Goal: Task Accomplishment & Management: Contribute content

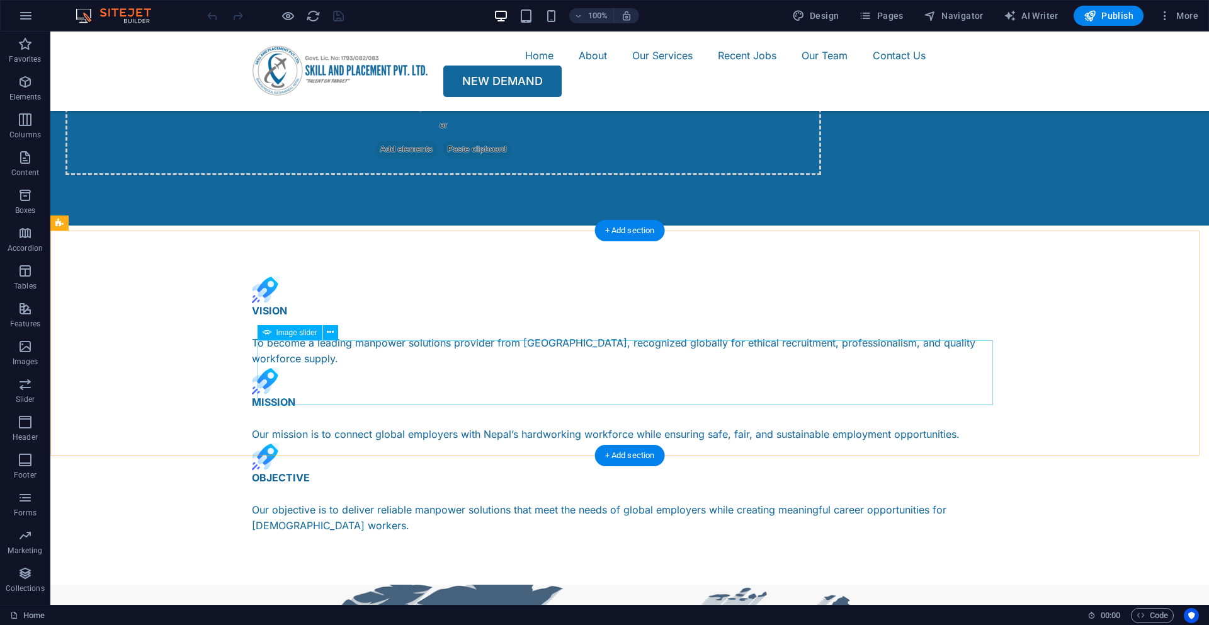
scroll to position [1531, 0]
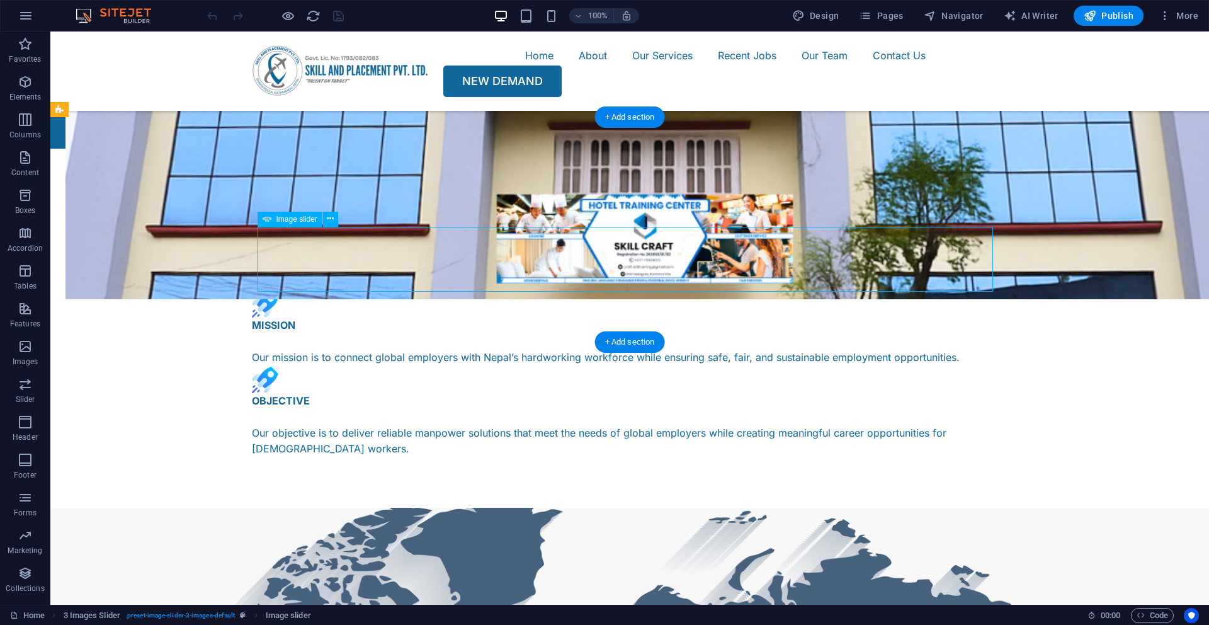
select select "px"
select select "ms"
select select "s"
select select "progressive"
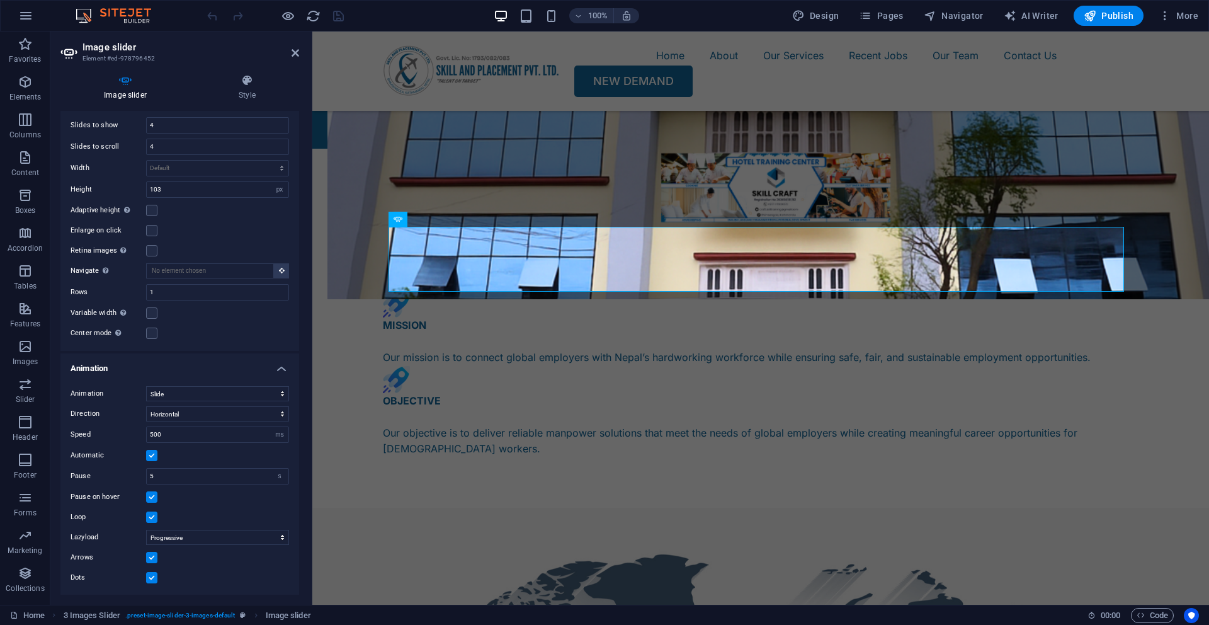
scroll to position [796, 0]
click at [223, 428] on input "500" at bounding box center [218, 433] width 142 height 15
click at [154, 431] on input "500" at bounding box center [218, 433] width 142 height 15
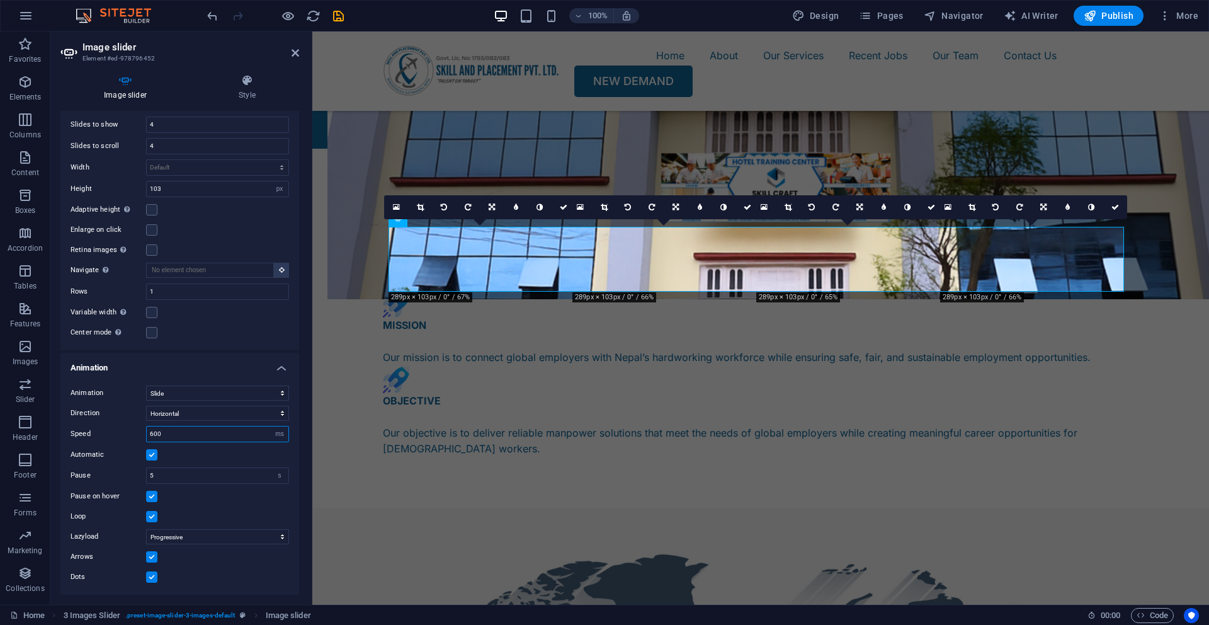
type input "600"
click at [217, 368] on h4 "Animation" at bounding box center [179, 364] width 239 height 23
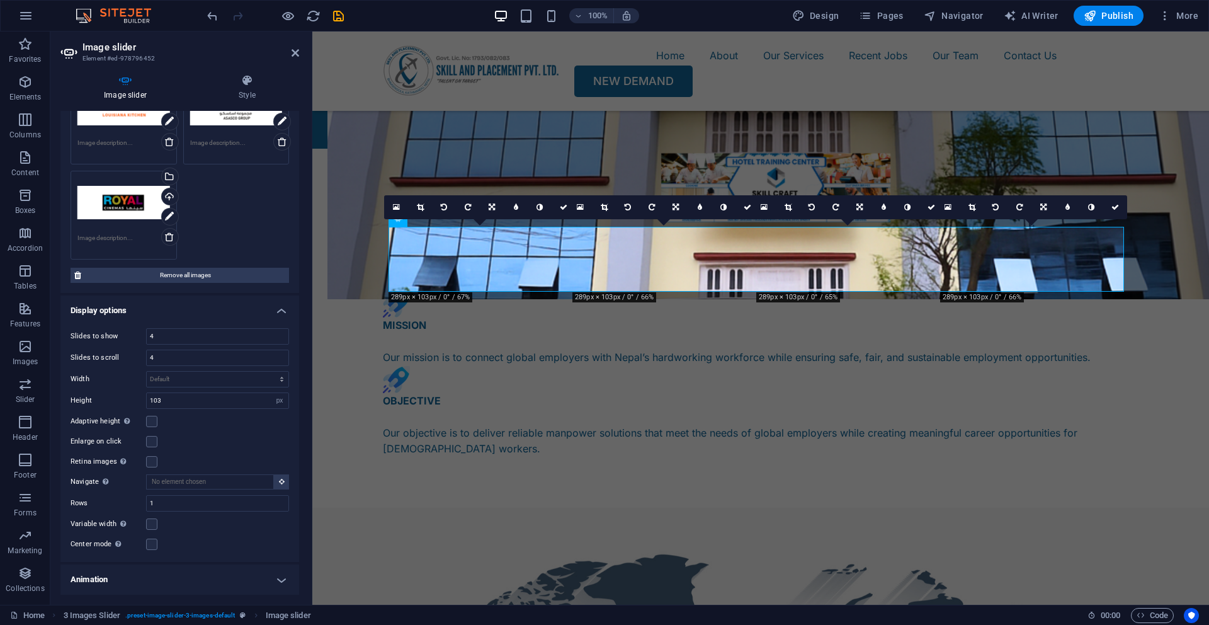
click at [270, 312] on h4 "Display options" at bounding box center [179, 306] width 239 height 23
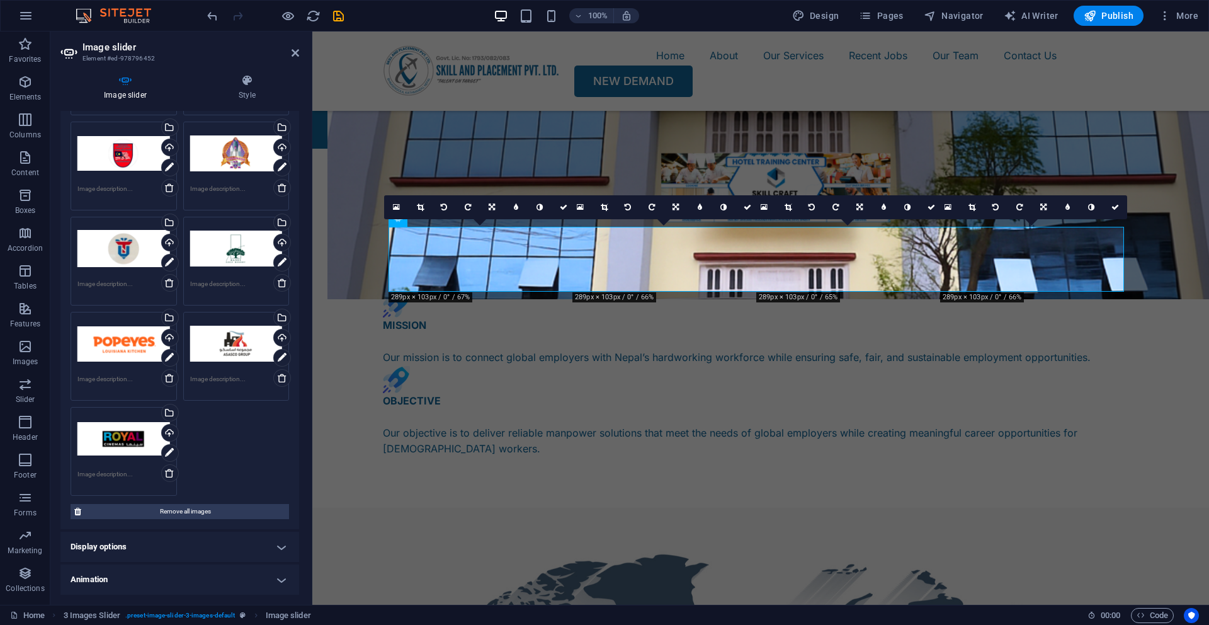
click at [230, 550] on h4 "Display options" at bounding box center [179, 547] width 239 height 30
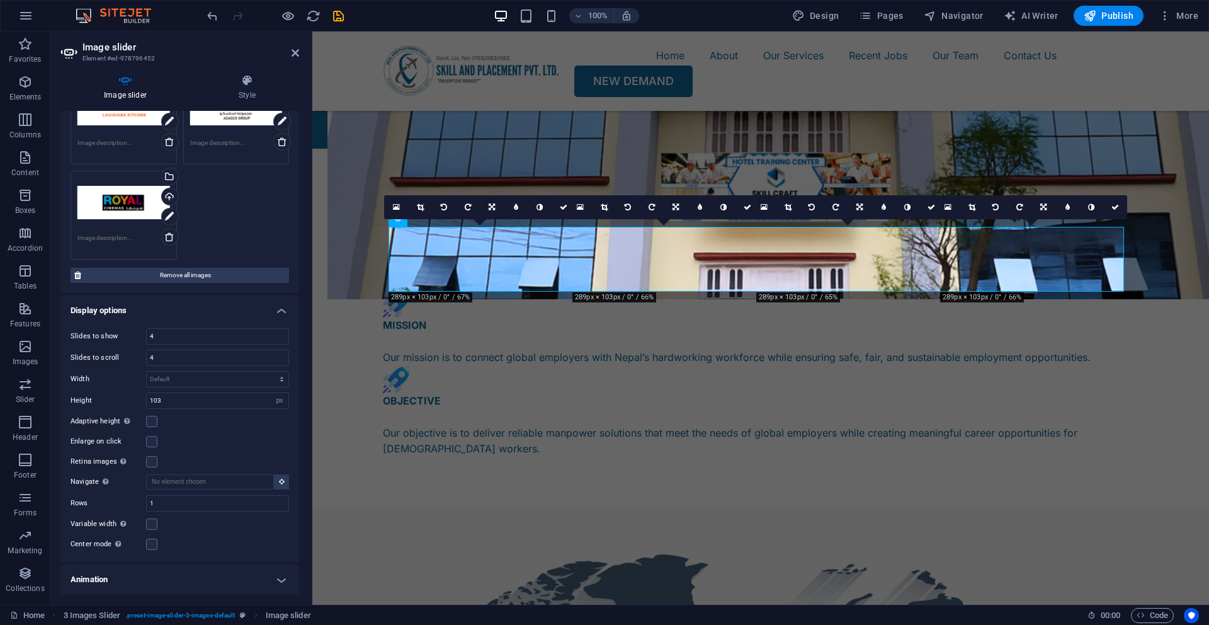
click at [257, 582] on h4 "Animation" at bounding box center [179, 579] width 239 height 30
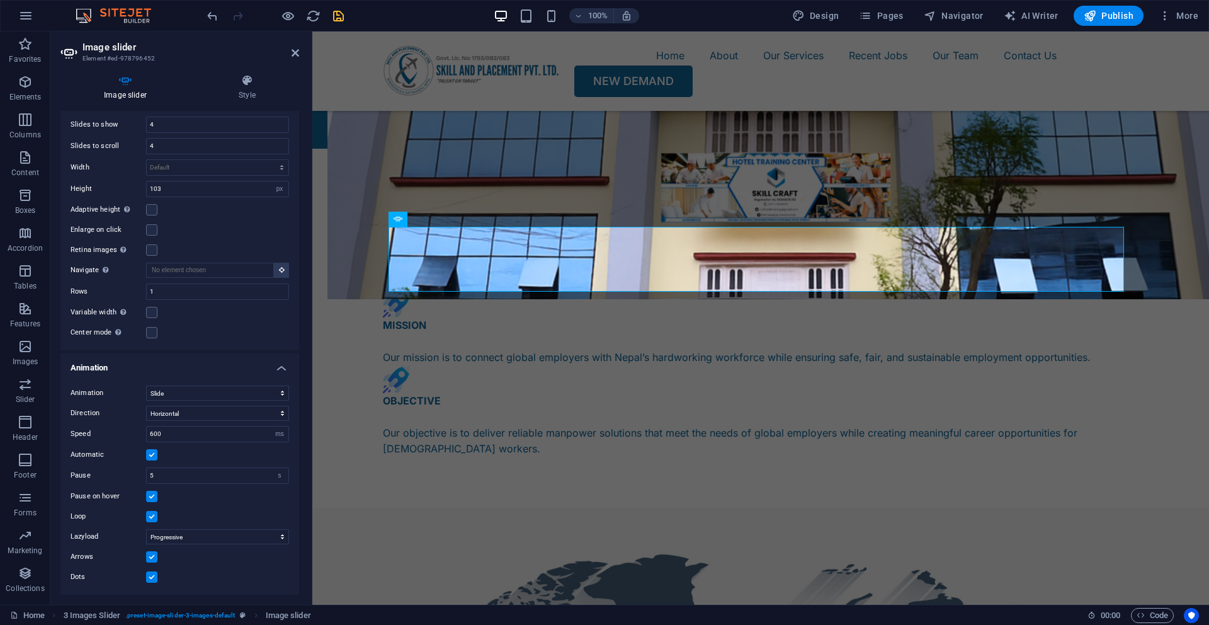
click at [343, 14] on icon "save" at bounding box center [338, 16] width 14 height 14
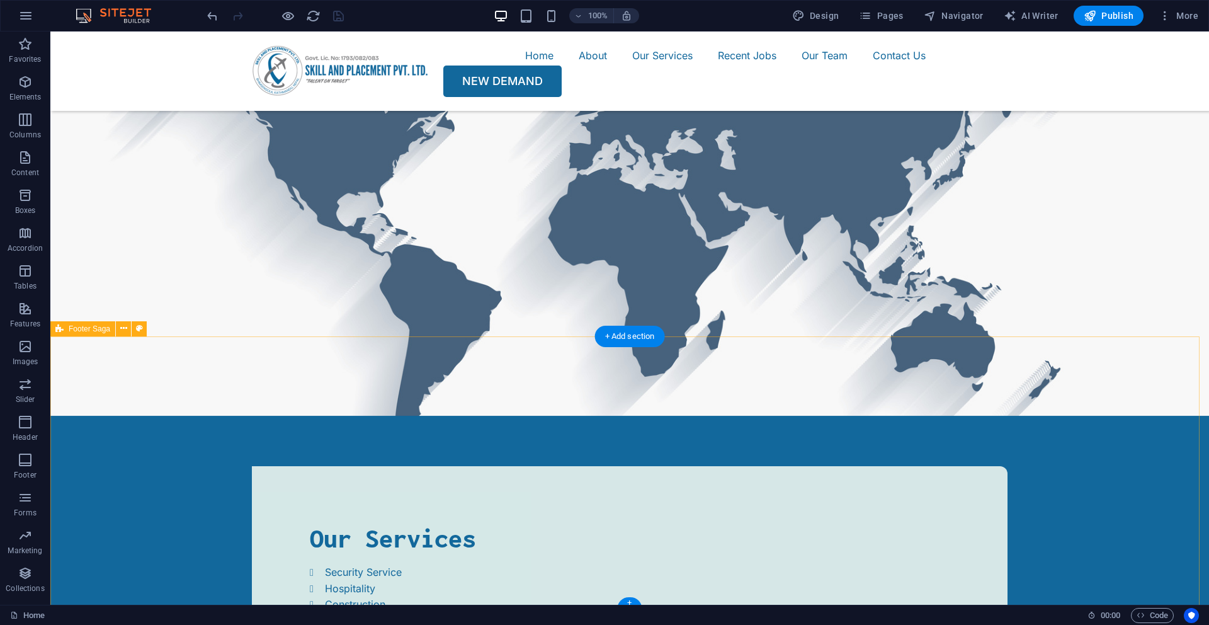
scroll to position [2101, 0]
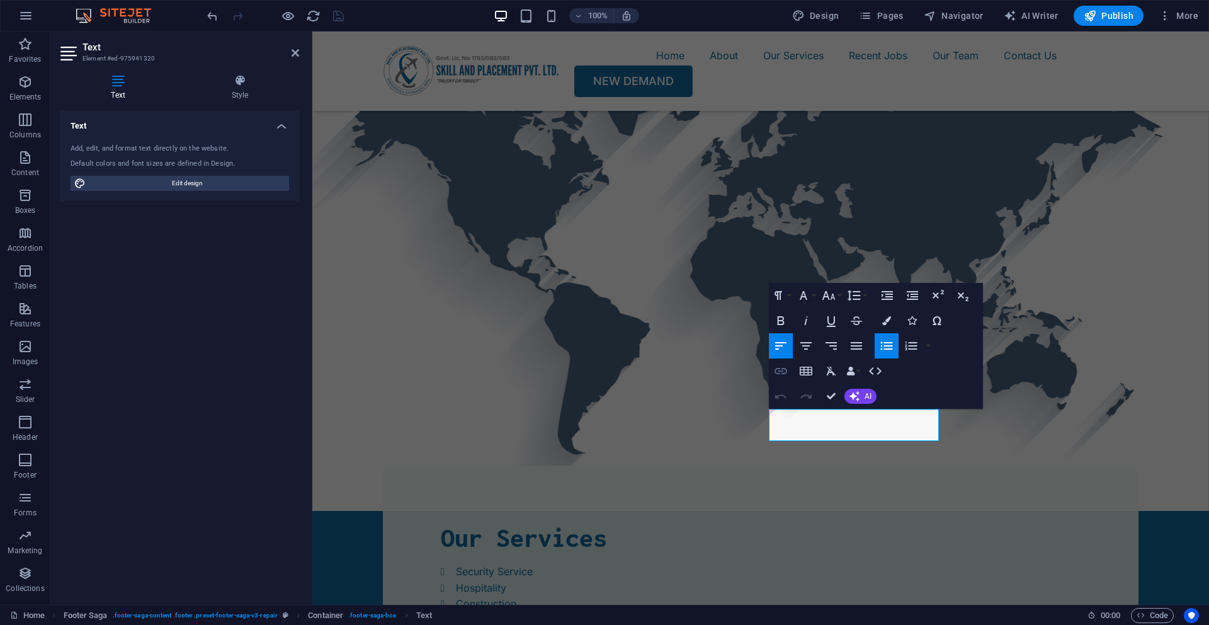
click at [780, 375] on icon "button" at bounding box center [781, 370] width 15 height 15
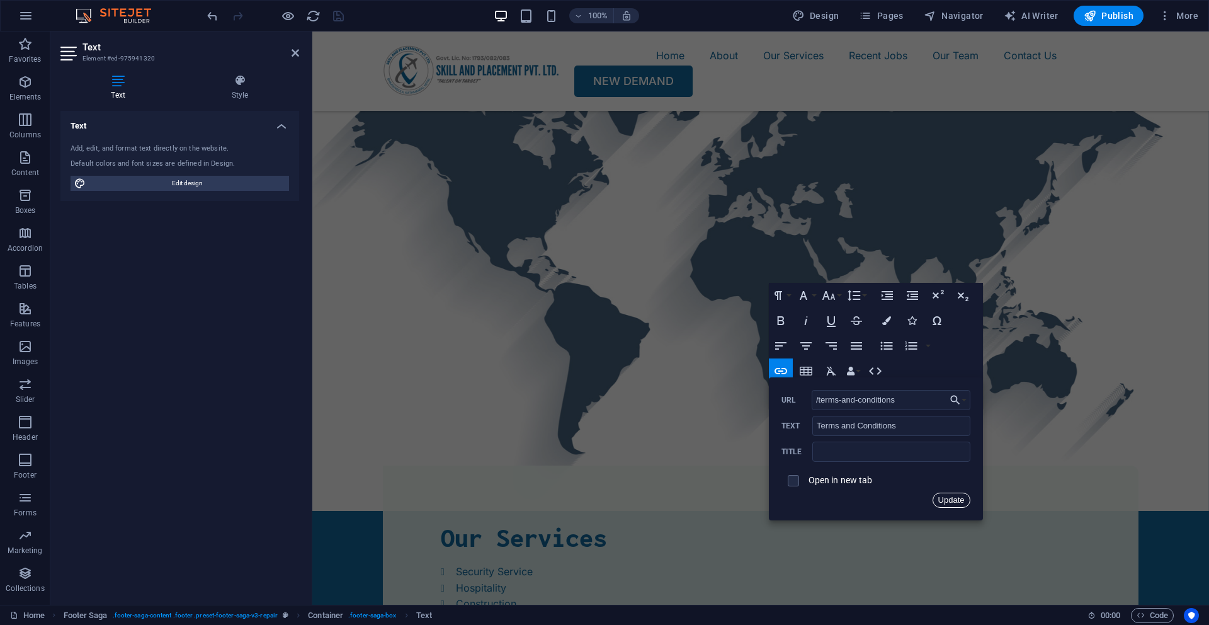
click at [951, 500] on button "Update" at bounding box center [952, 500] width 38 height 15
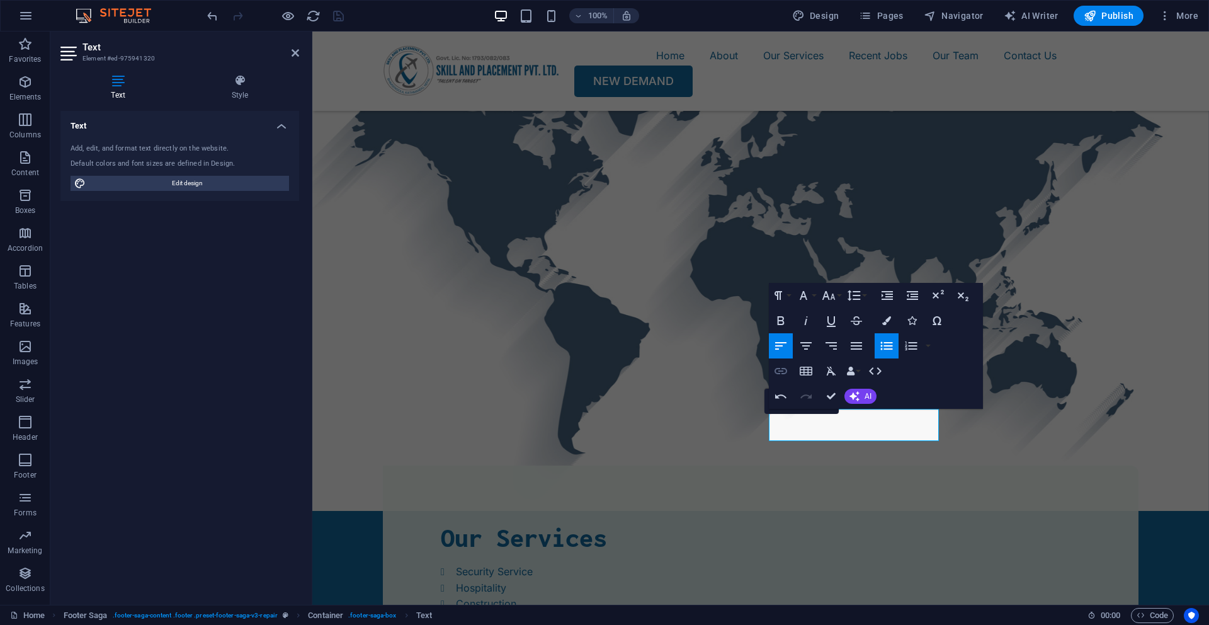
type input "/privacy"
type input "Privacy Policy"
click at [779, 374] on icon "button" at bounding box center [781, 371] width 13 height 6
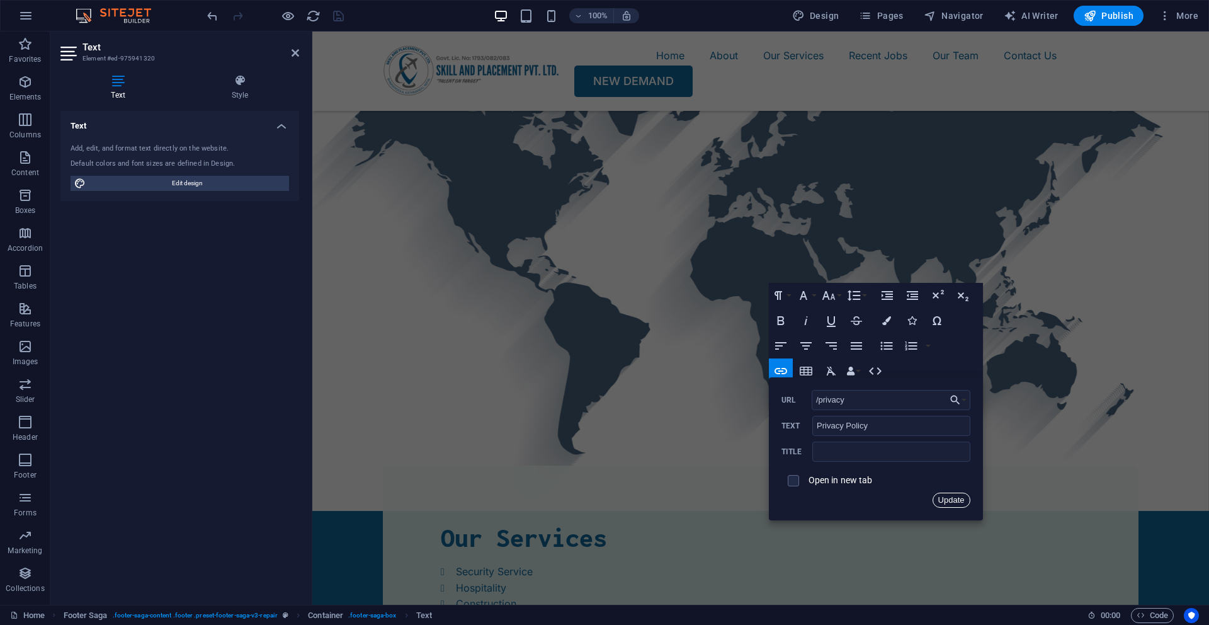
click at [952, 503] on button "Update" at bounding box center [952, 500] width 38 height 15
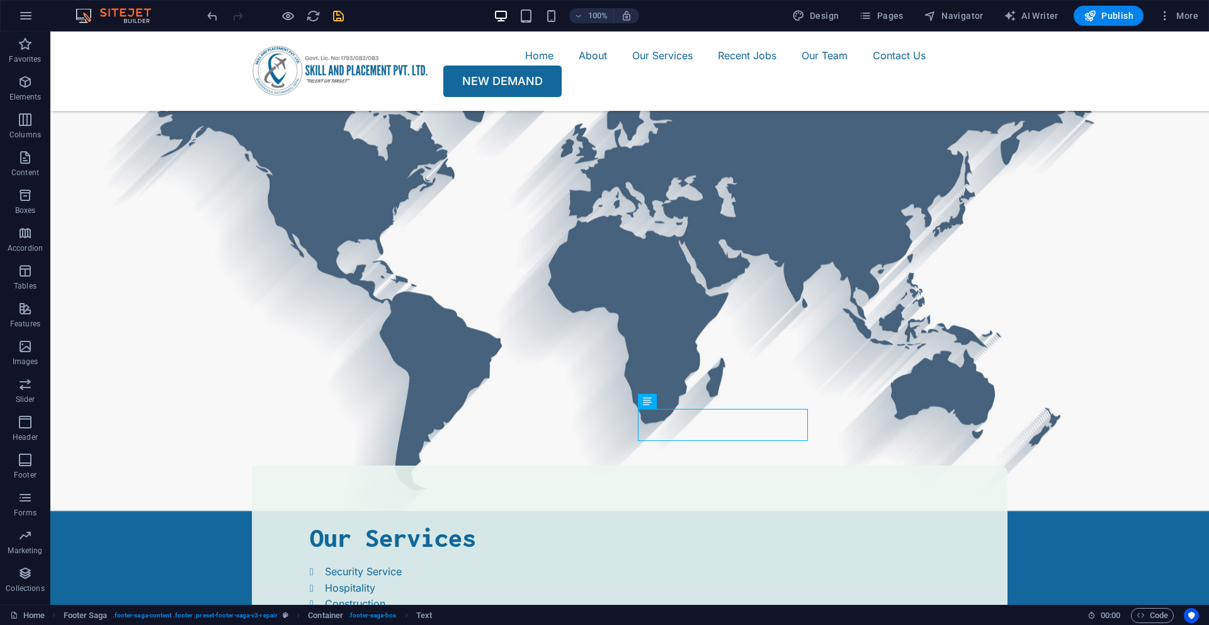
click at [331, 17] on span "save" at bounding box center [338, 16] width 15 height 14
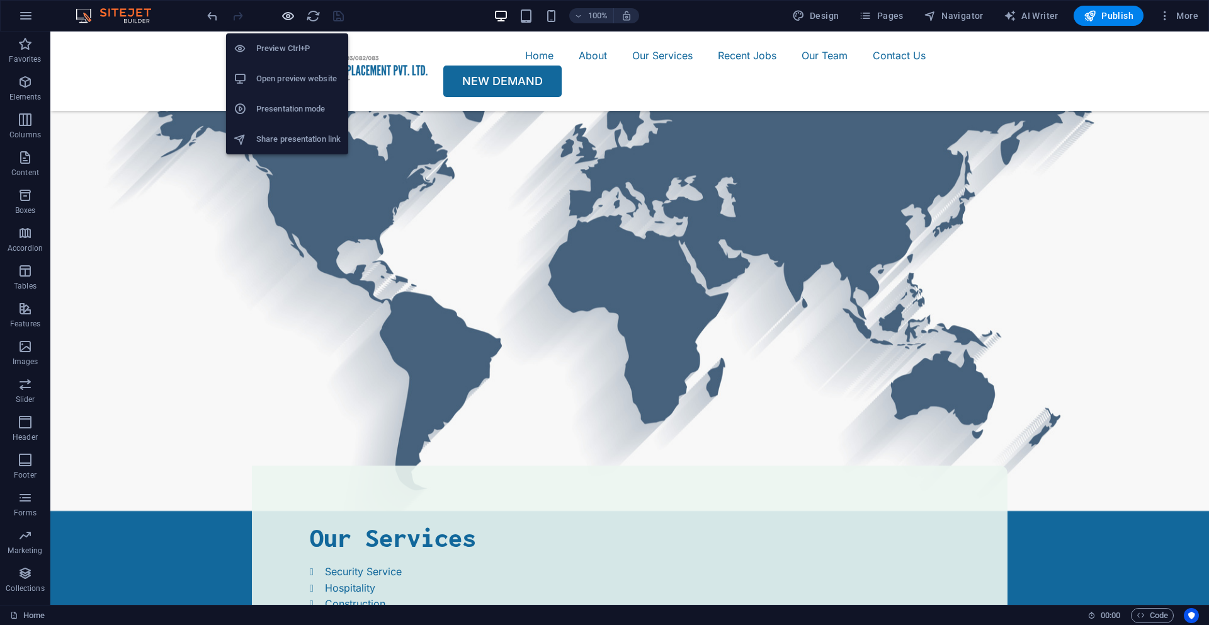
click at [287, 18] on icon "button" at bounding box center [288, 16] width 14 height 14
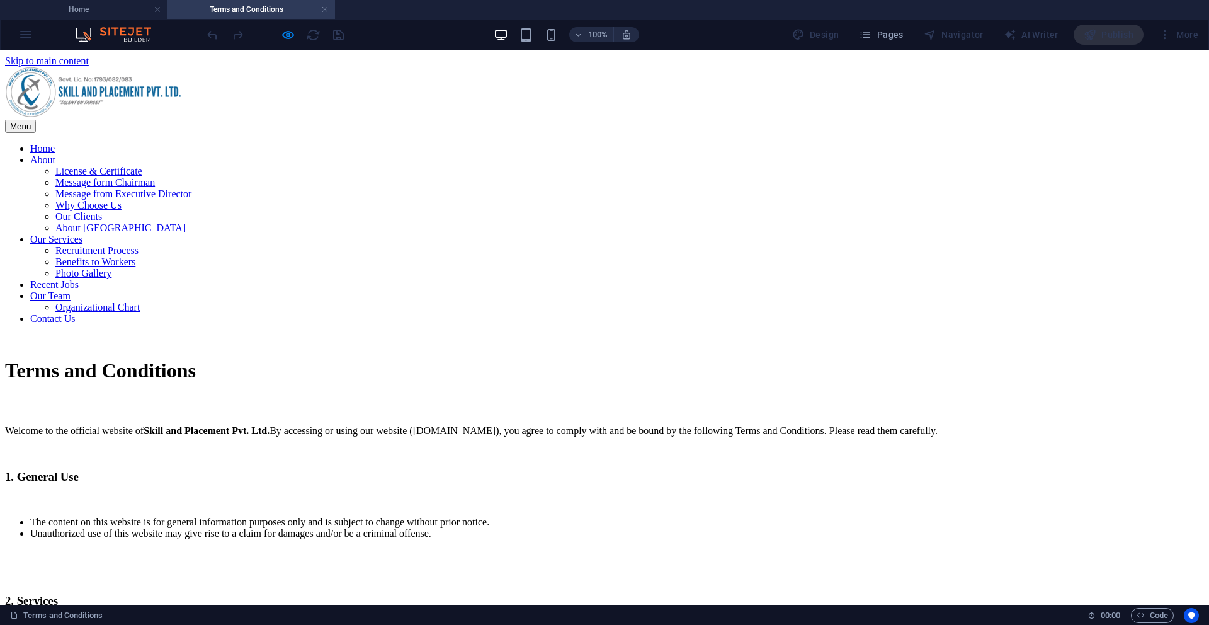
scroll to position [0, 0]
drag, startPoint x: 326, startPoint y: 11, endPoint x: 391, endPoint y: 65, distance: 84.0
click at [326, 11] on link at bounding box center [325, 10] width 8 height 12
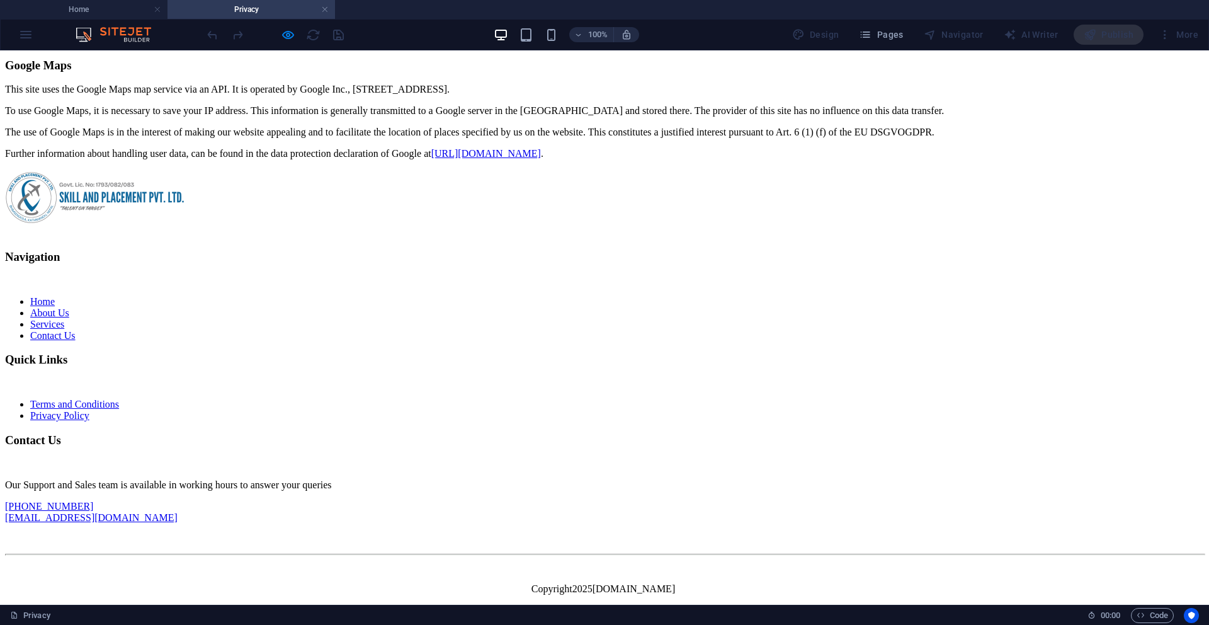
scroll to position [3000, 0]
click at [89, 421] on link "Privacy Policy" at bounding box center [59, 415] width 59 height 11
click at [119, 409] on link "Terms and Conditions" at bounding box center [74, 404] width 89 height 11
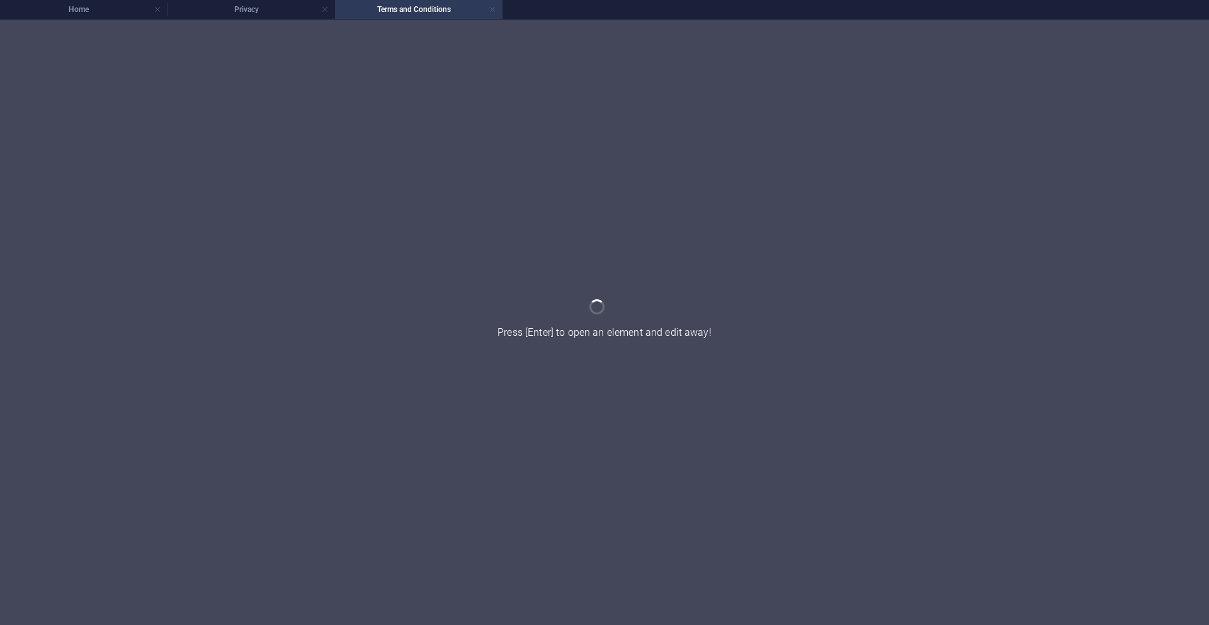
scroll to position [0, 0]
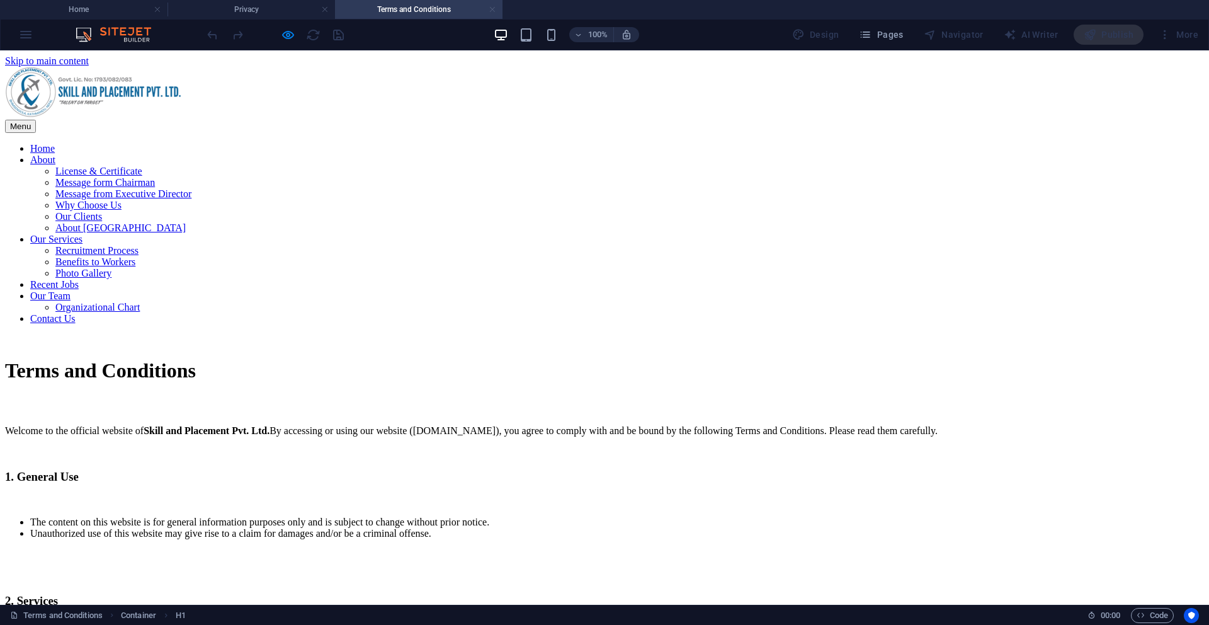
click at [496, 8] on link at bounding box center [493, 10] width 8 height 12
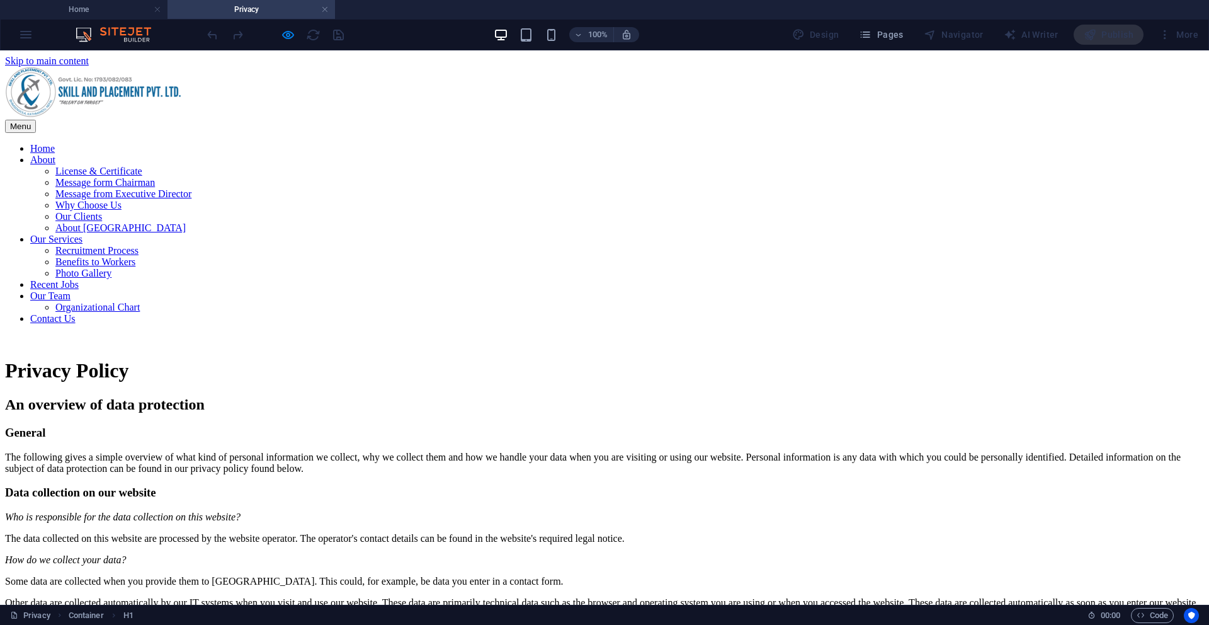
scroll to position [2949, 0]
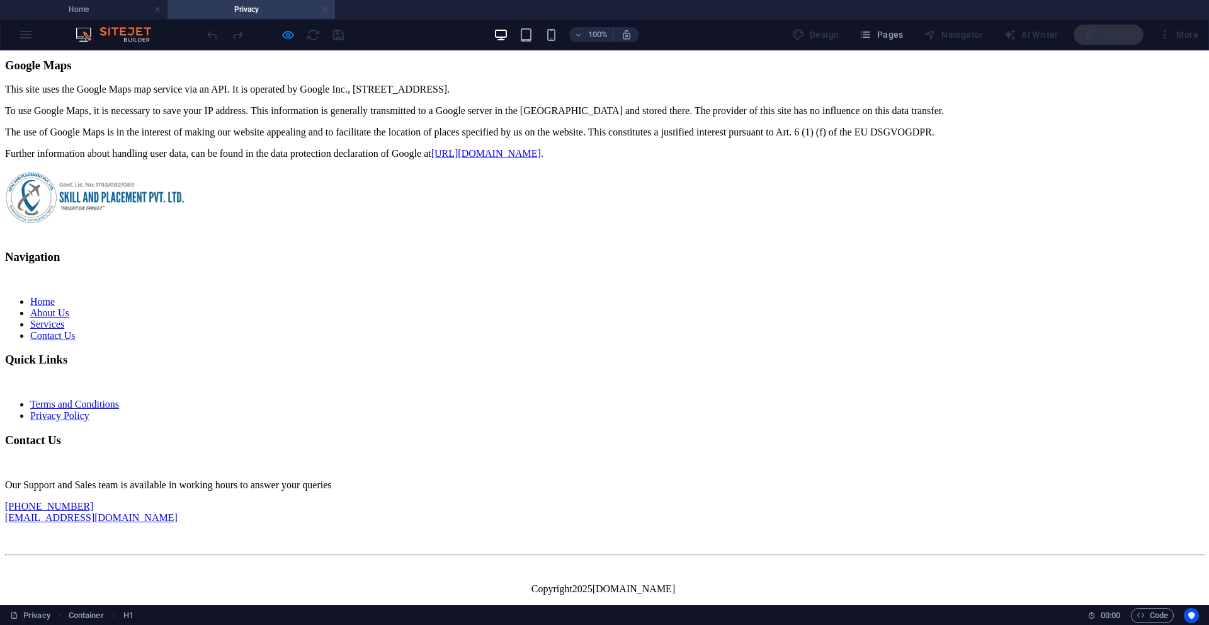
click at [326, 9] on link at bounding box center [325, 10] width 8 height 12
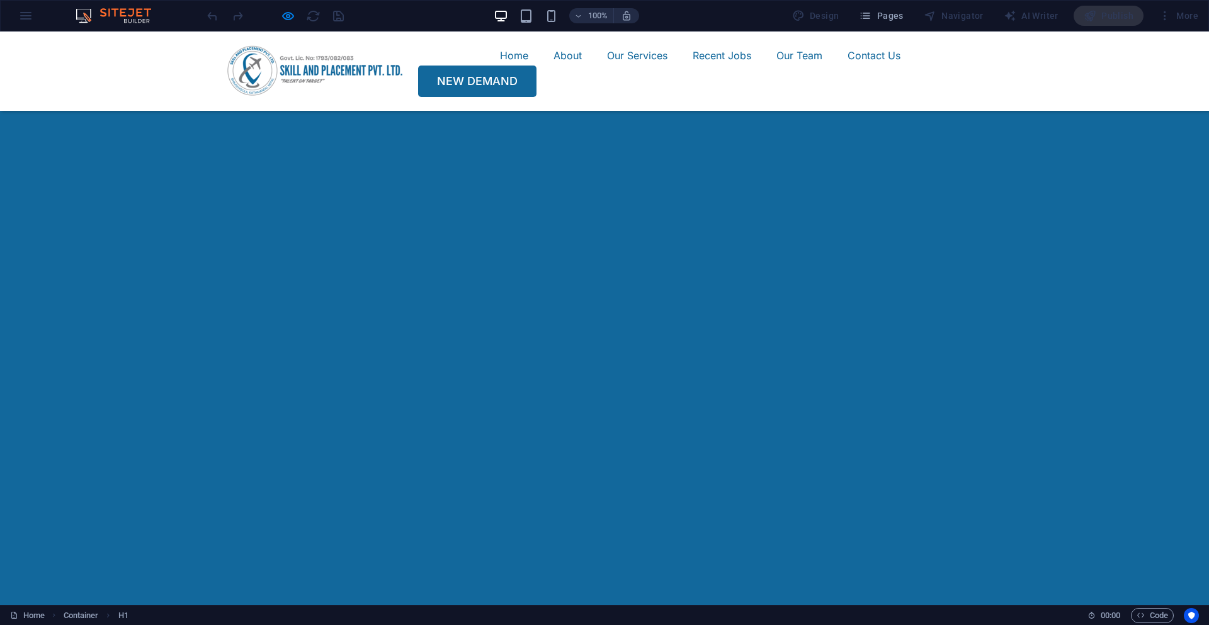
scroll to position [2099, 0]
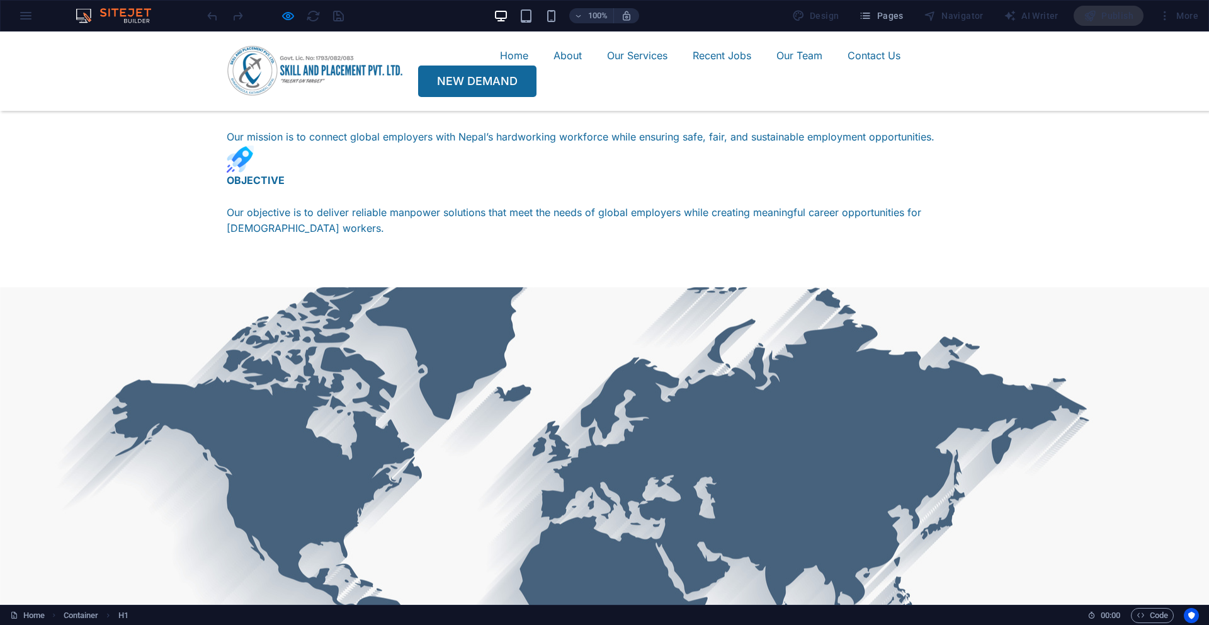
scroll to position [2101, 0]
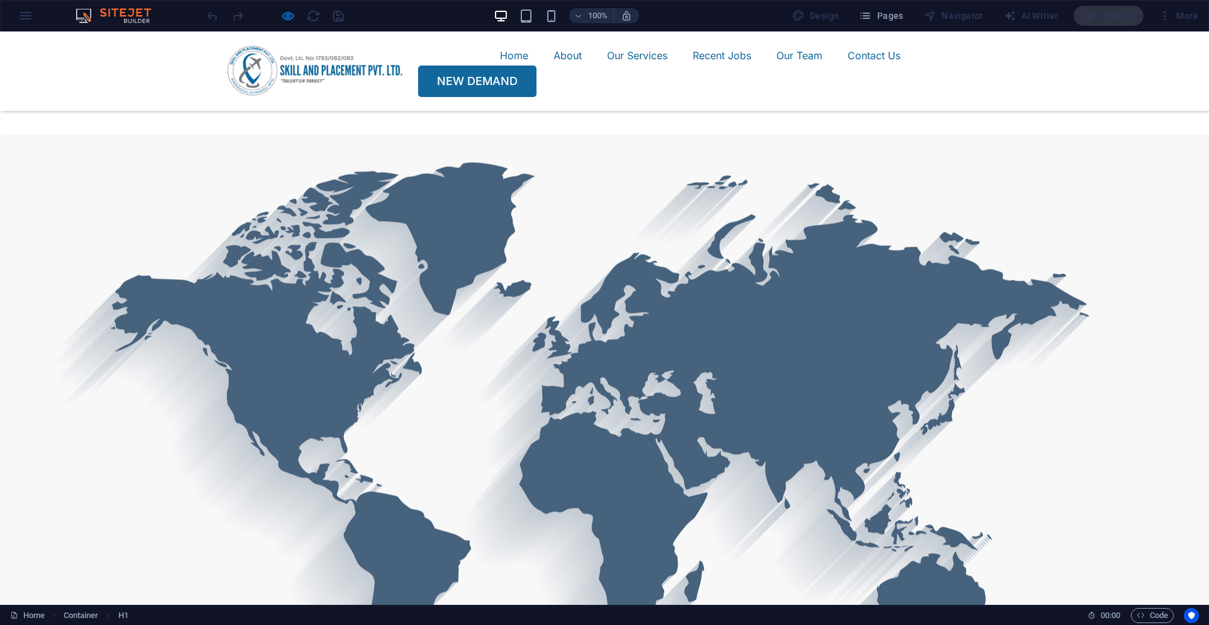
scroll to position [1763, 0]
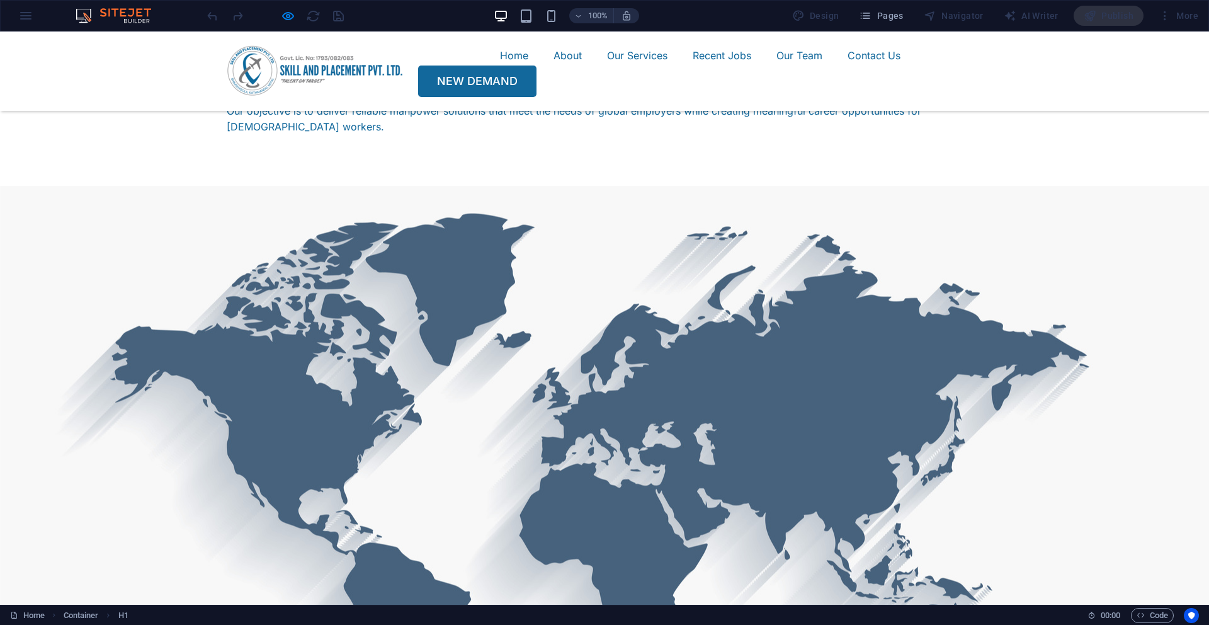
click at [693, 66] on link "Recent Jobs" at bounding box center [722, 55] width 59 height 20
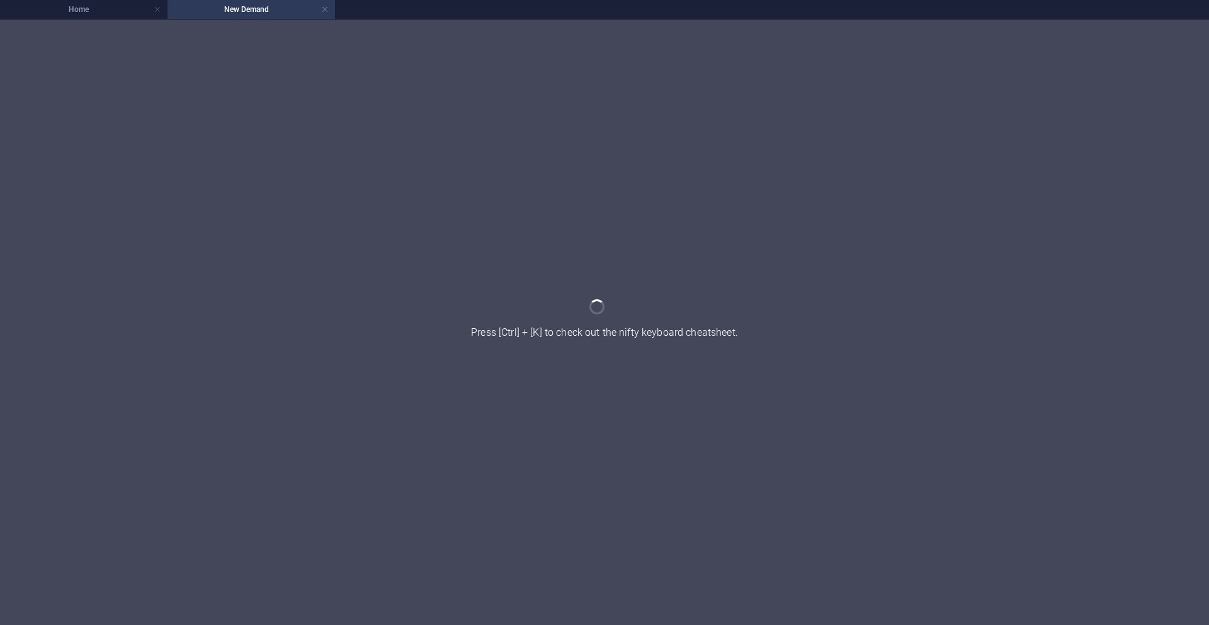
scroll to position [0, 0]
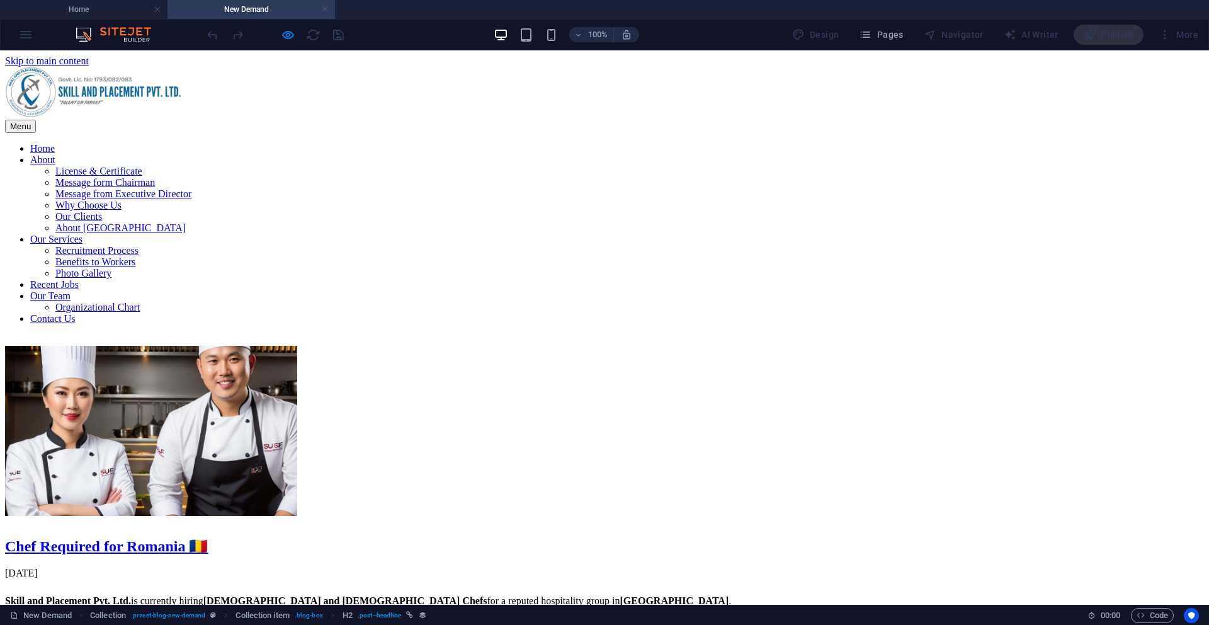
click at [326, 9] on link at bounding box center [325, 10] width 8 height 12
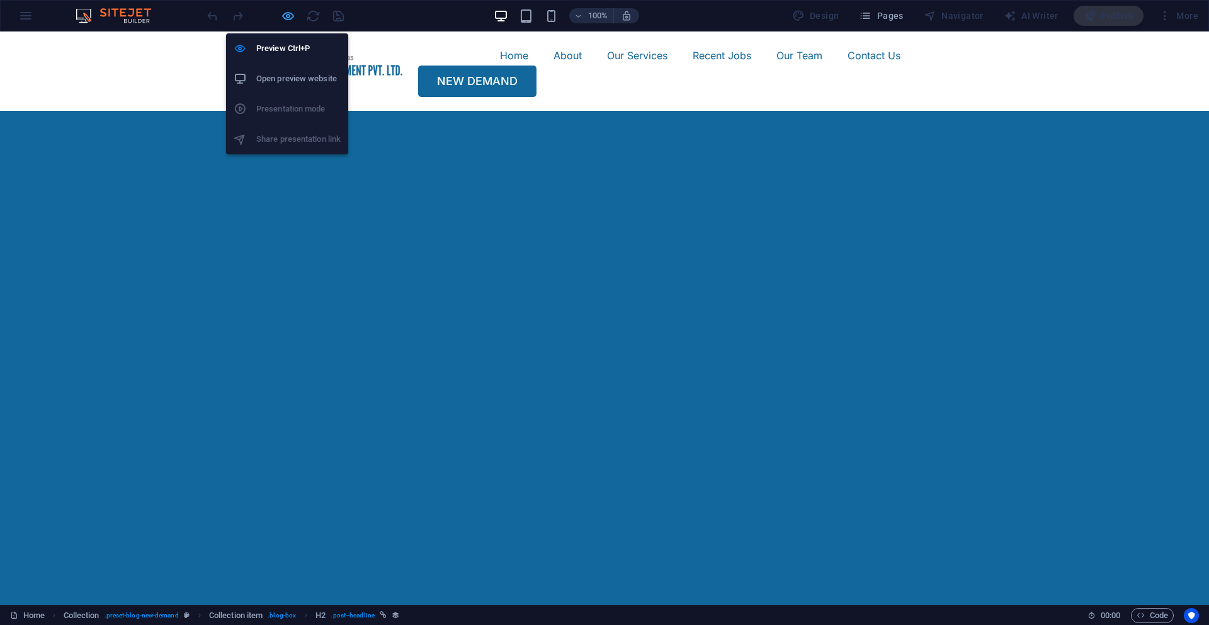
click at [290, 19] on icon "button" at bounding box center [288, 16] width 14 height 14
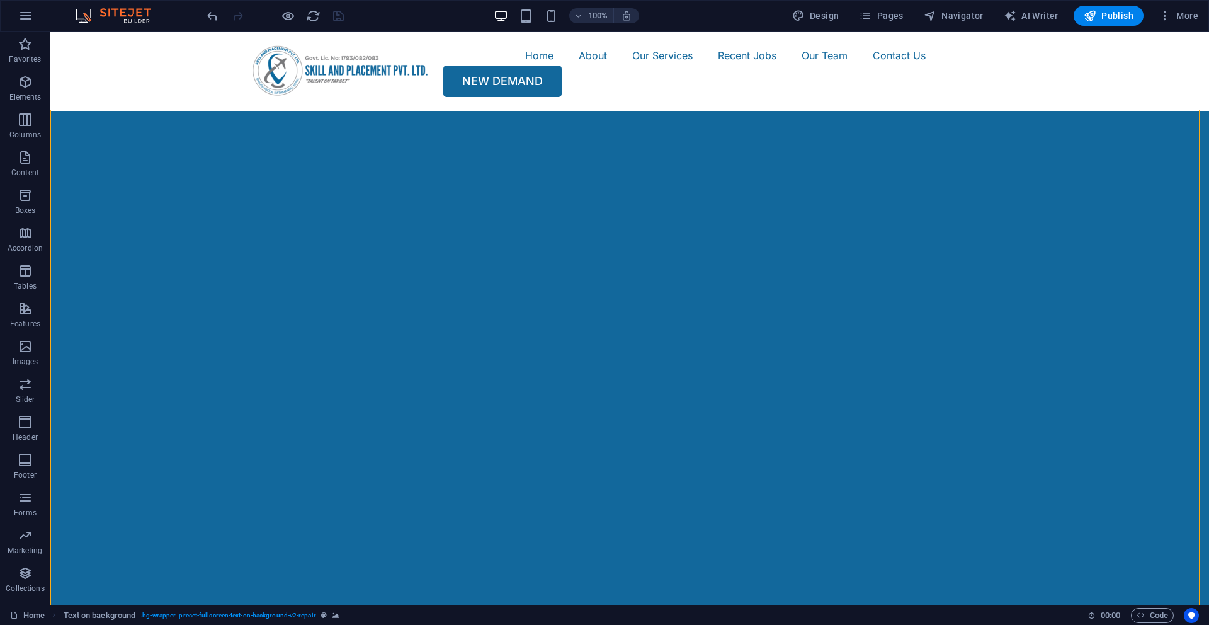
select select "vh"
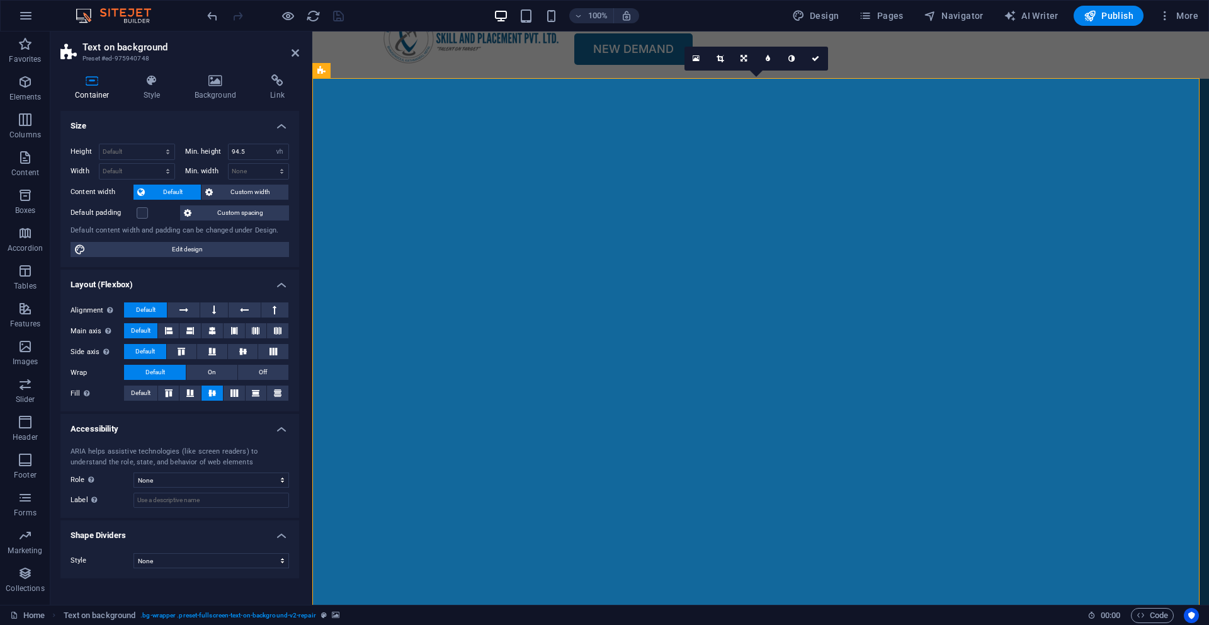
scroll to position [31, 0]
click at [320, 72] on icon at bounding box center [321, 70] width 8 height 15
click at [343, 69] on span "Text on background" at bounding box center [364, 71] width 66 height 8
click at [413, 70] on icon at bounding box center [409, 70] width 7 height 13
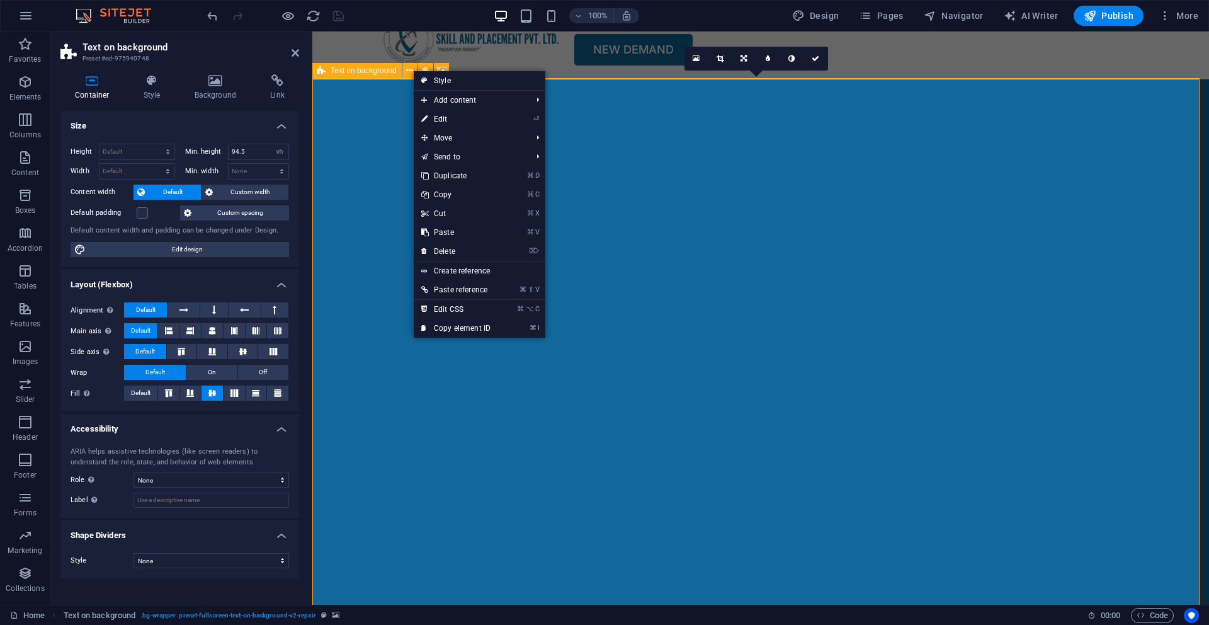
click at [393, 69] on span "Text on background" at bounding box center [364, 71] width 66 height 8
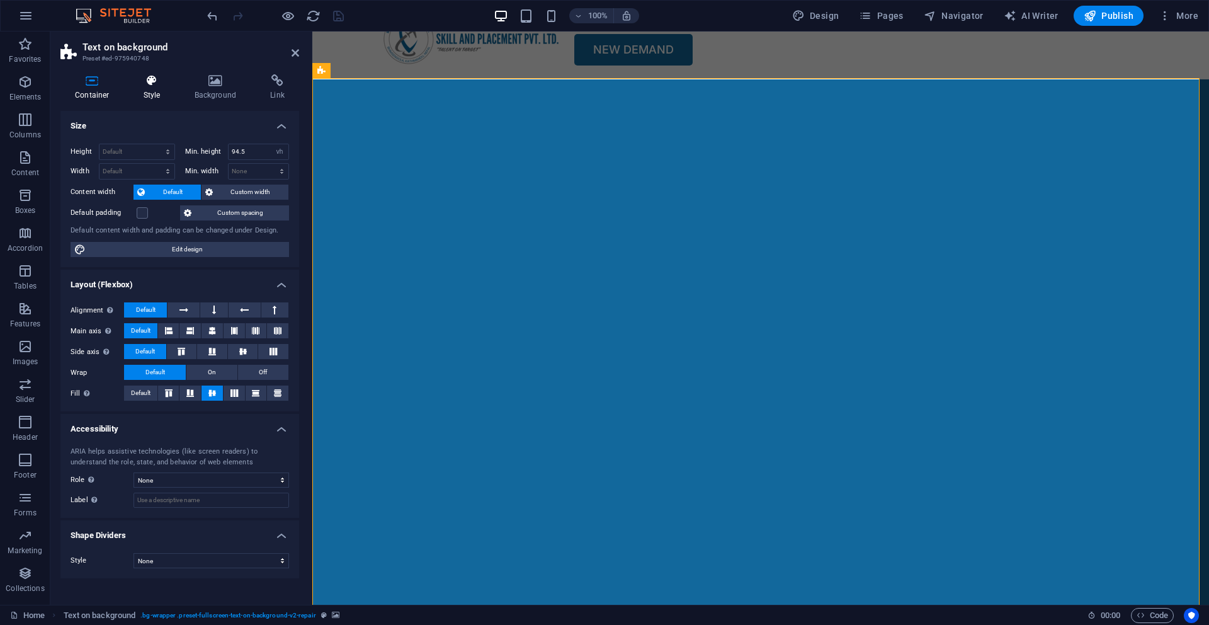
click at [149, 89] on h4 "Style" at bounding box center [154, 87] width 51 height 26
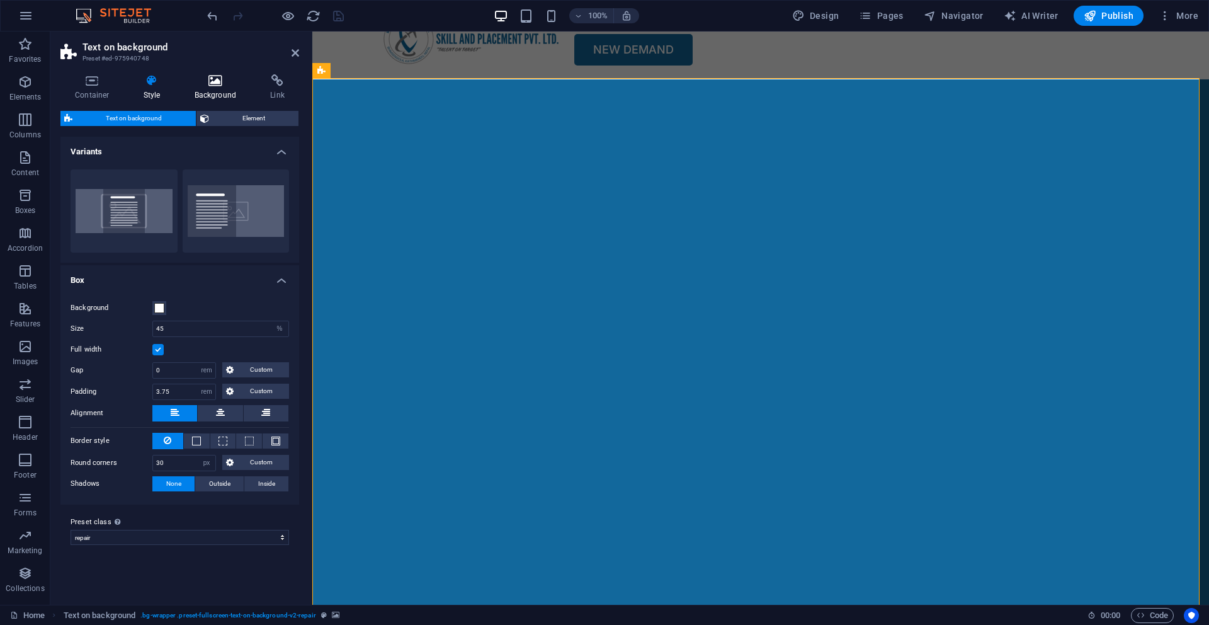
click at [202, 86] on icon at bounding box center [215, 80] width 71 height 13
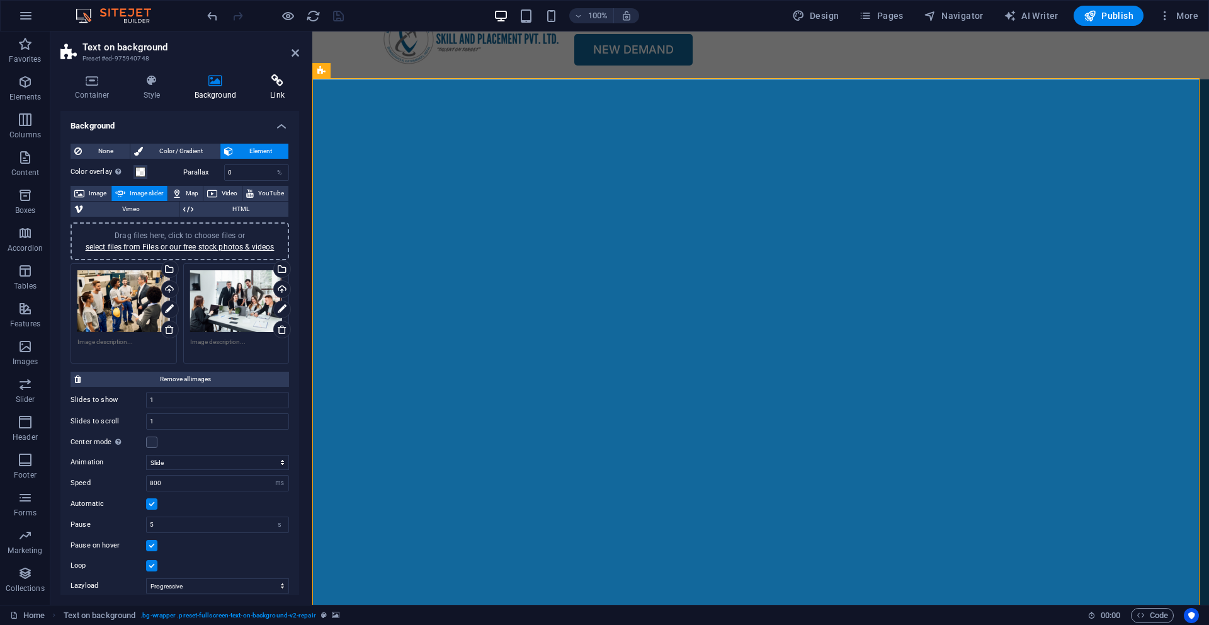
click at [260, 87] on h4 "Link" at bounding box center [277, 87] width 43 height 26
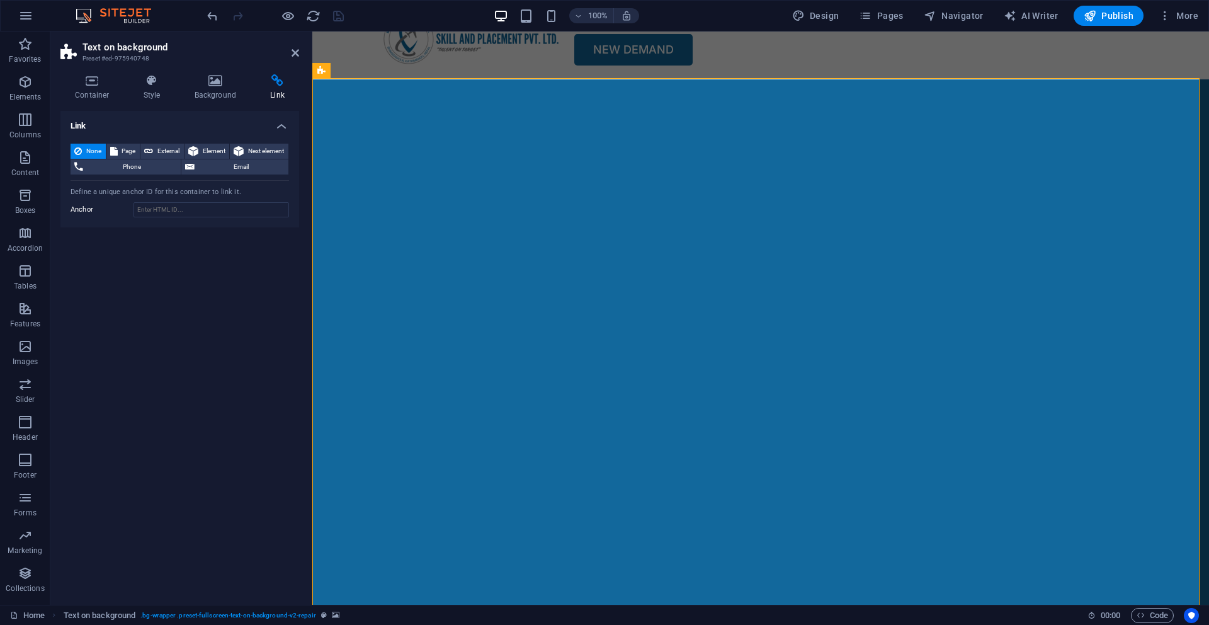
click at [299, 54] on aside "Text on background Preset #ed-975940748 Container Style Background Link Size He…" at bounding box center [181, 317] width 262 height 573
click at [292, 54] on icon at bounding box center [296, 53] width 8 height 10
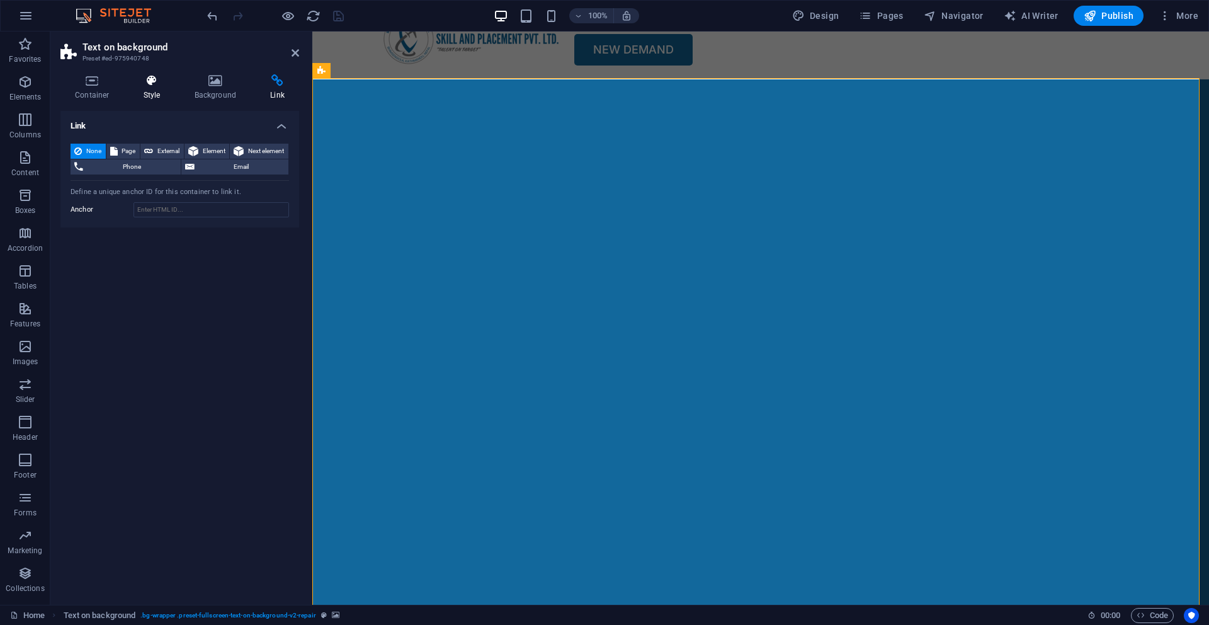
click at [152, 91] on h4 "Style" at bounding box center [154, 87] width 51 height 26
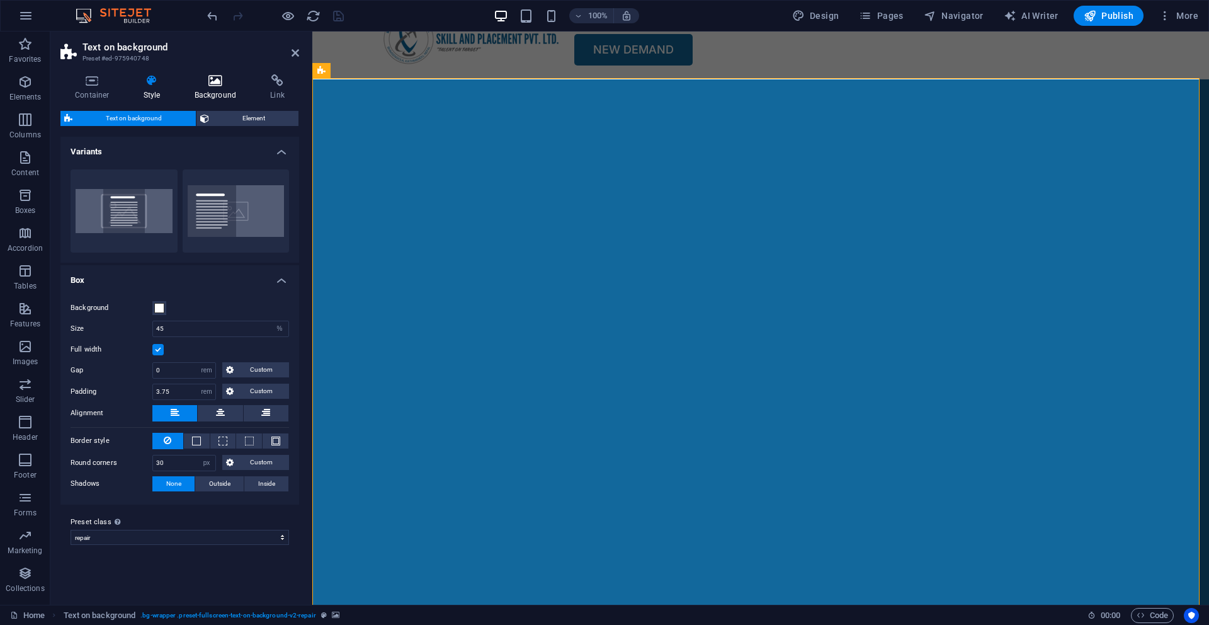
click at [206, 83] on icon at bounding box center [215, 80] width 71 height 13
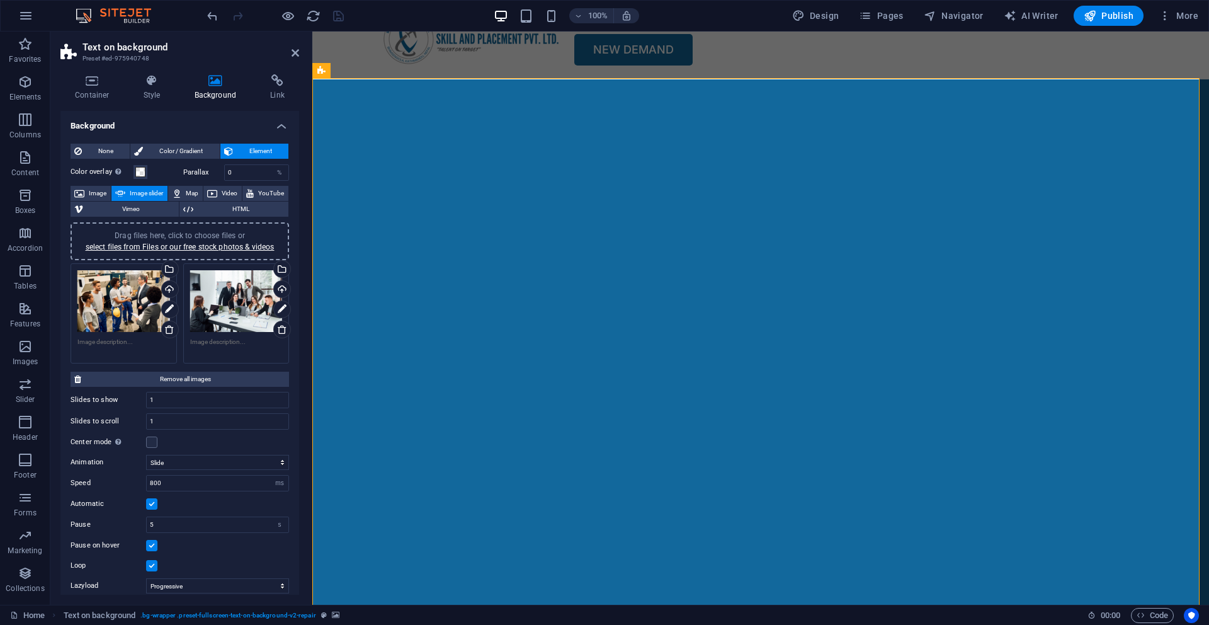
click at [238, 314] on div "Drag files here, click to choose files or select files from Files or our free s…" at bounding box center [236, 301] width 93 height 62
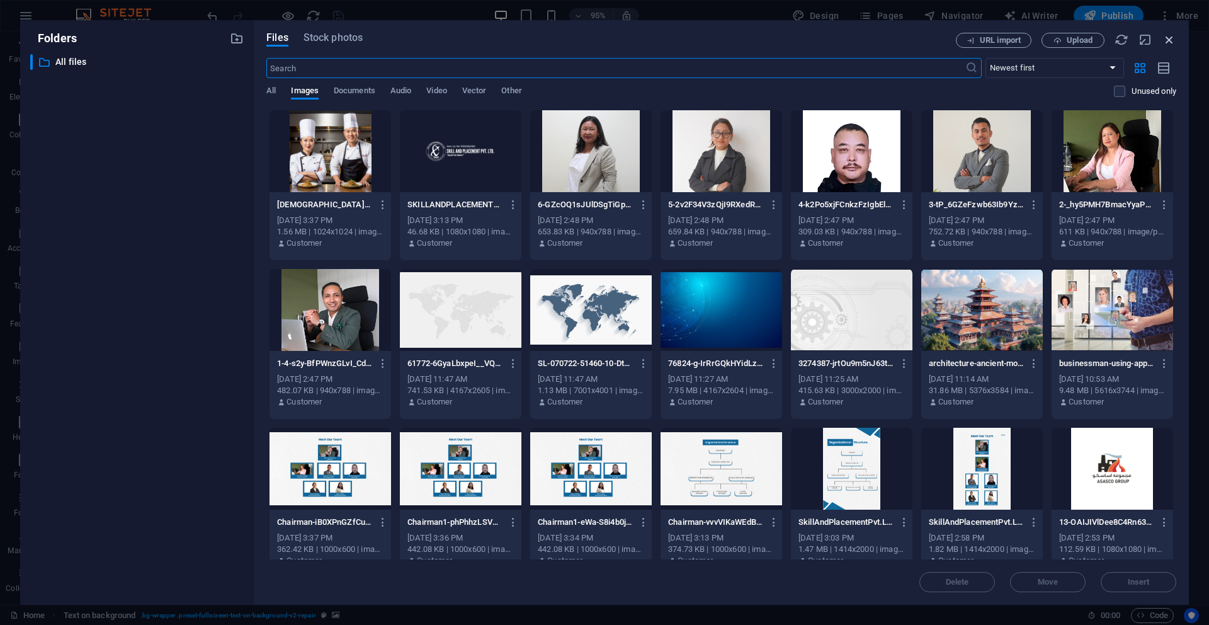
drag, startPoint x: 1170, startPoint y: 40, endPoint x: 821, endPoint y: 14, distance: 349.3
click at [1170, 40] on icon "button" at bounding box center [1170, 40] width 14 height 14
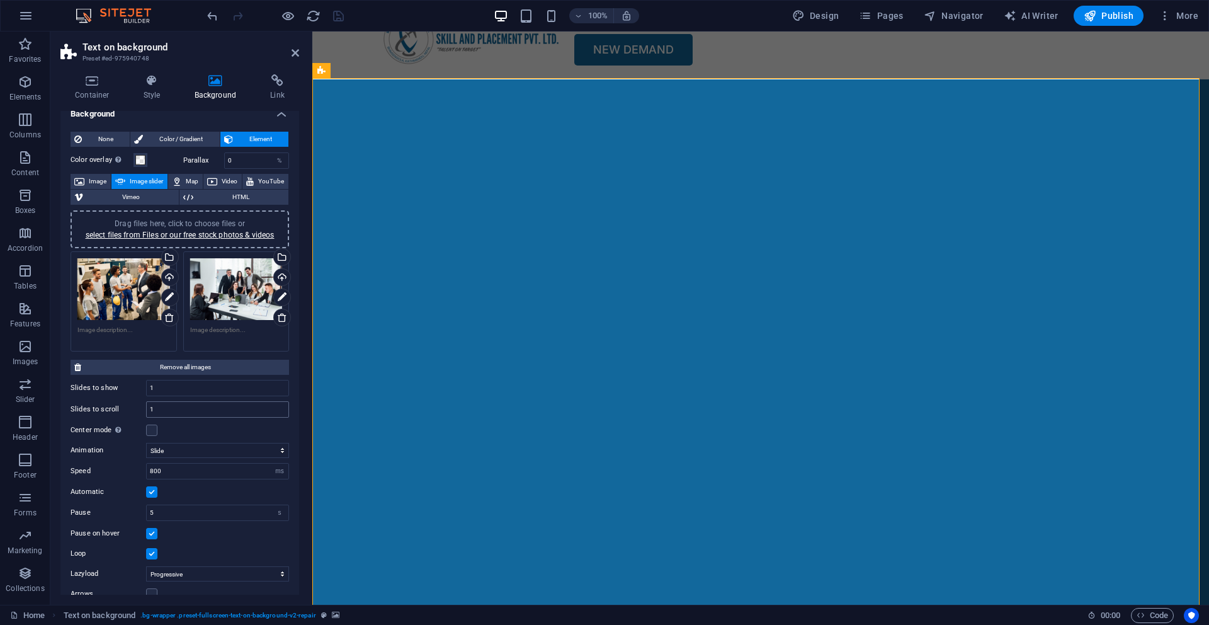
scroll to position [48, 0]
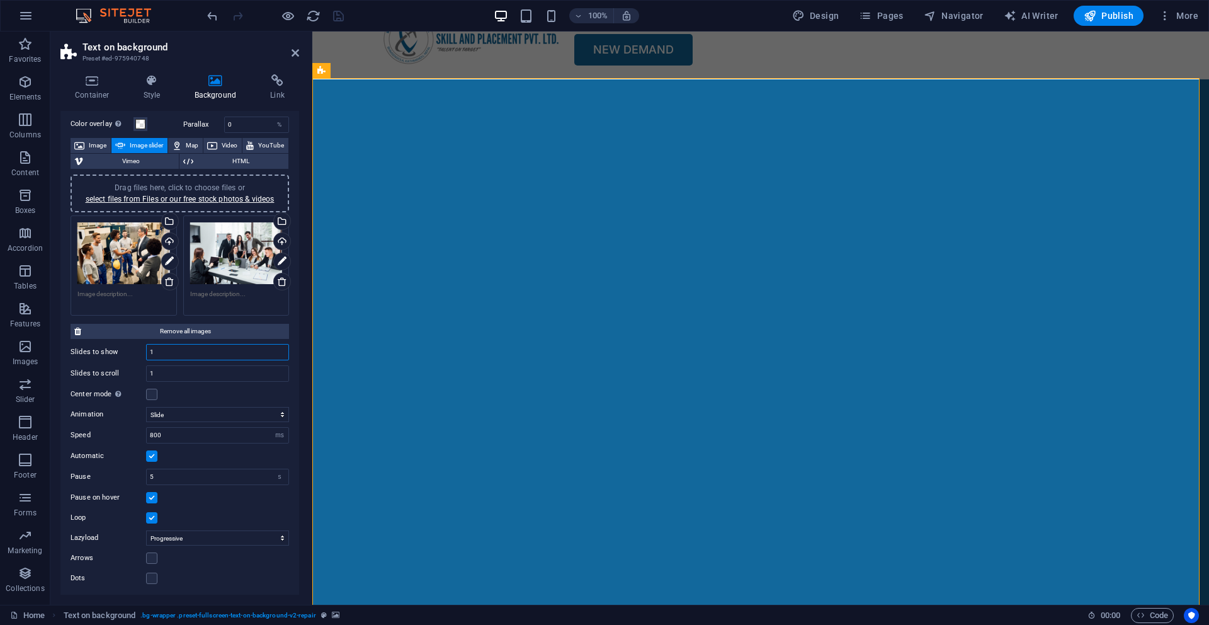
click at [205, 350] on input "1" at bounding box center [218, 352] width 142 height 15
type input "2"
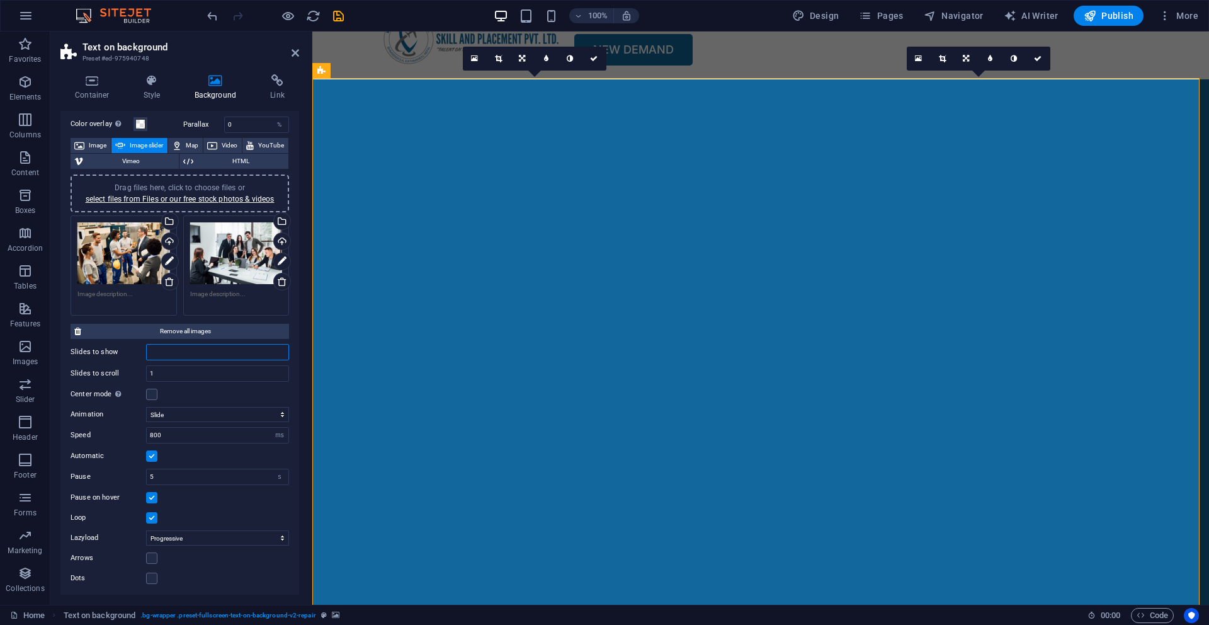
type input "1"
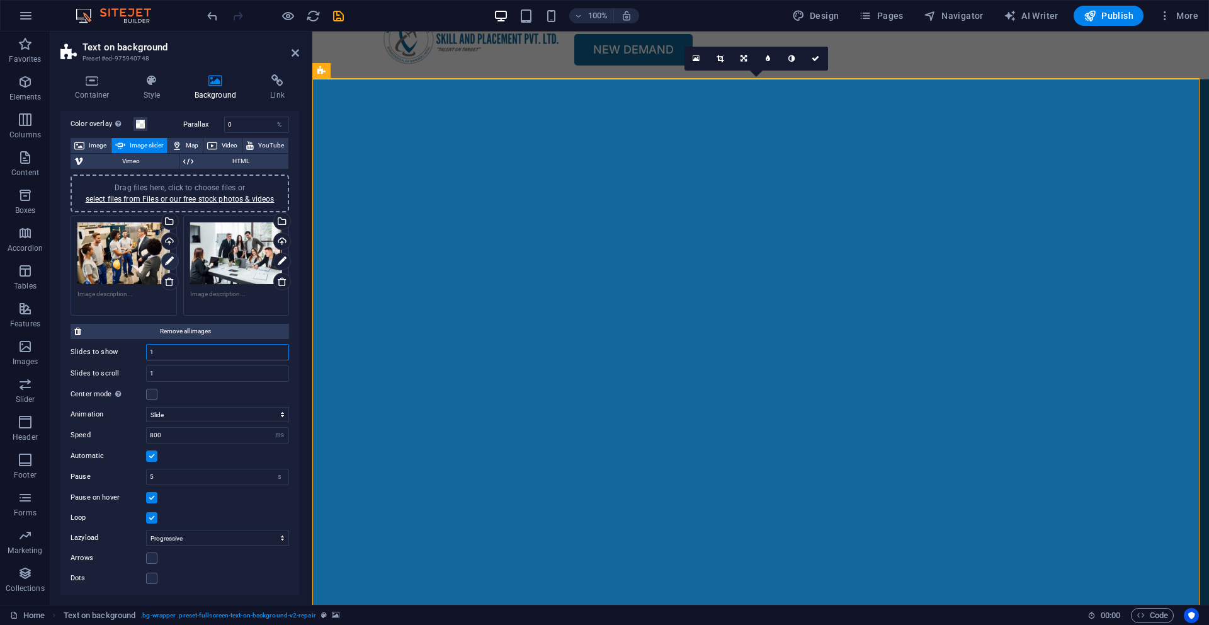
click at [166, 260] on icon at bounding box center [169, 261] width 9 height 15
click at [174, 261] on link at bounding box center [170, 262] width 18 height 18
click at [171, 314] on div "Drag files here, click to choose files or select files from Files or our free s…" at bounding box center [123, 265] width 113 height 106
click at [234, 419] on select "Slide Fade" at bounding box center [217, 414] width 143 height 15
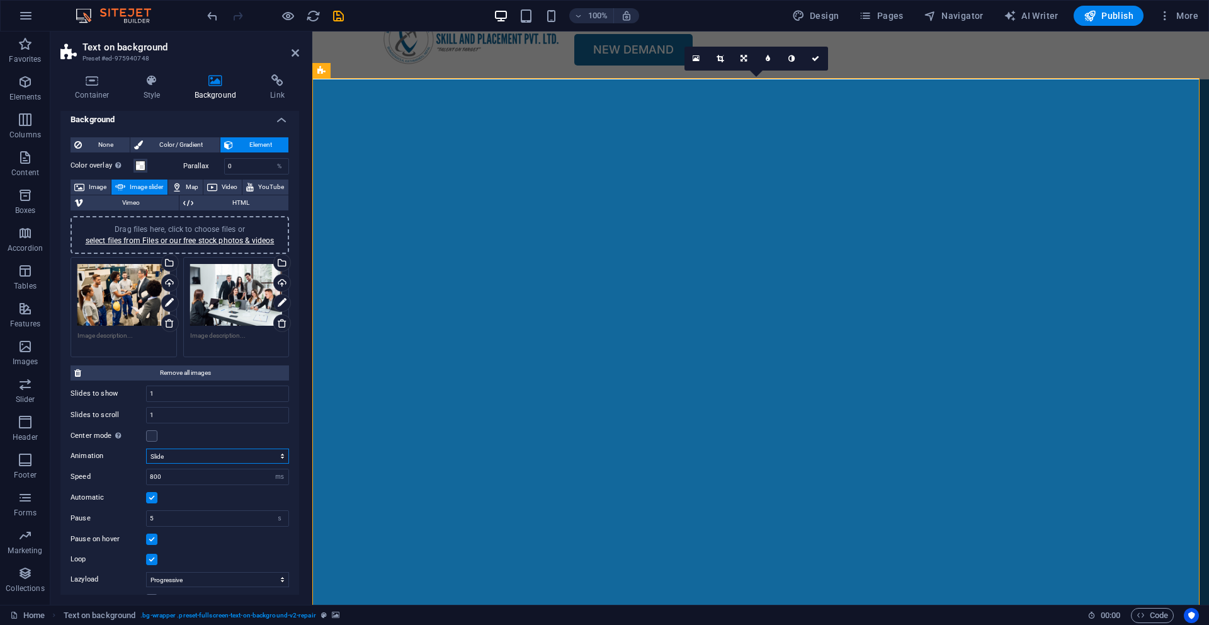
scroll to position [0, 0]
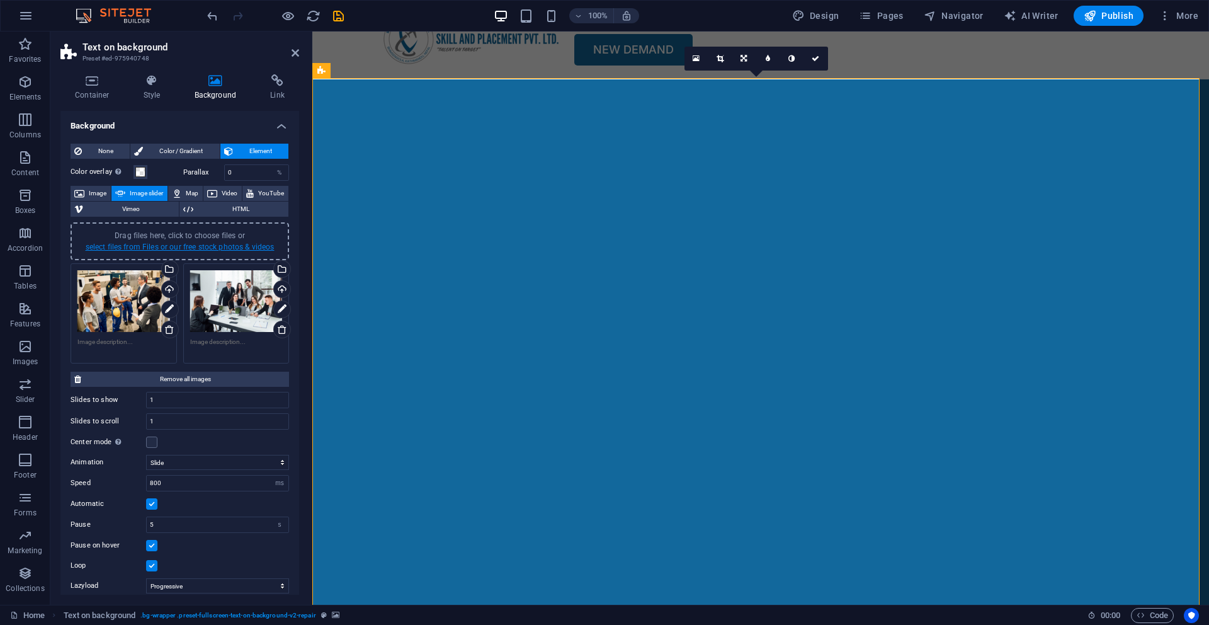
click at [166, 246] on link "select files from Files or our free stock photos & videos" at bounding box center [180, 247] width 189 height 9
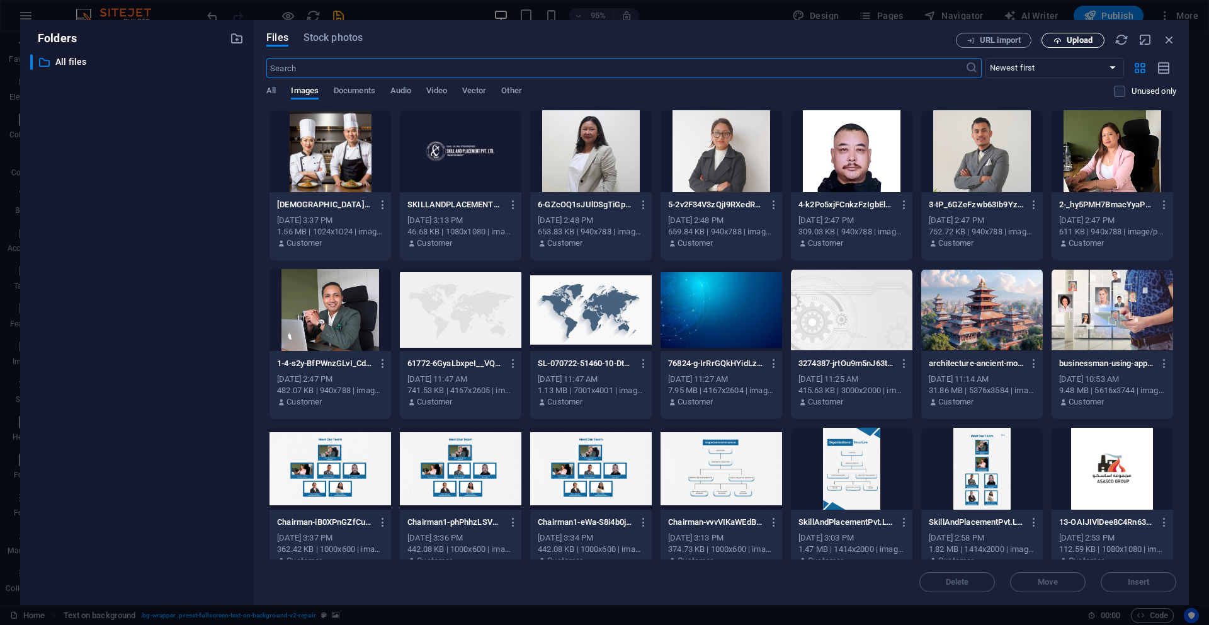
click at [1059, 42] on icon "button" at bounding box center [1058, 41] width 8 height 8
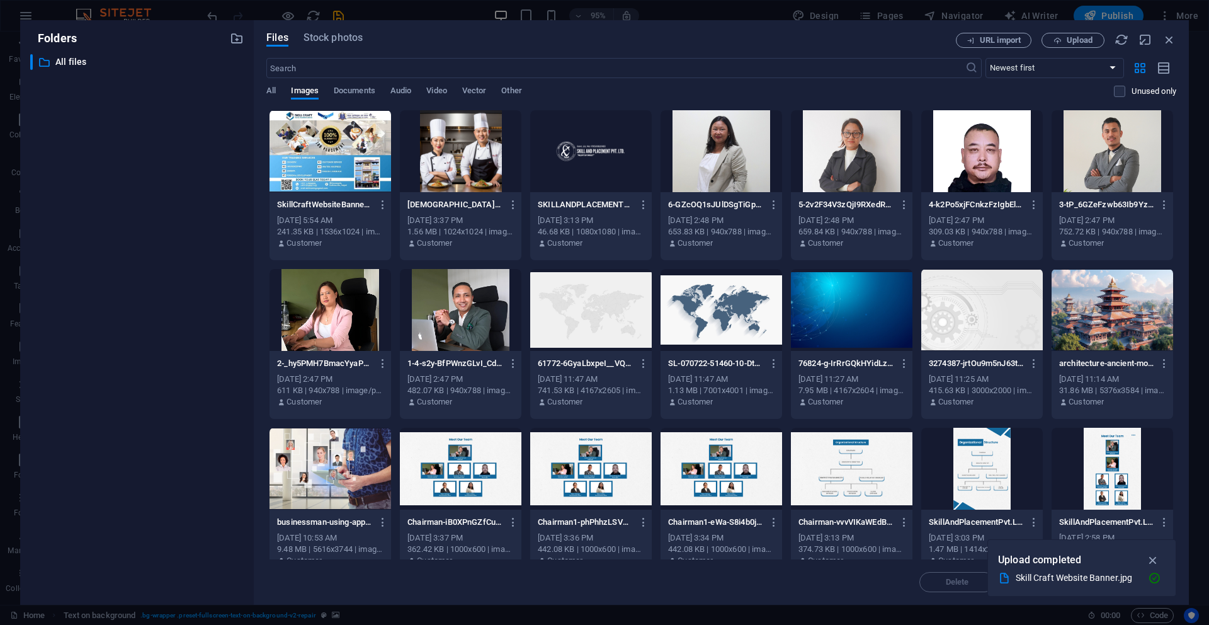
click at [358, 165] on div at bounding box center [331, 151] width 122 height 82
click at [349, 166] on div "1" at bounding box center [331, 151] width 122 height 82
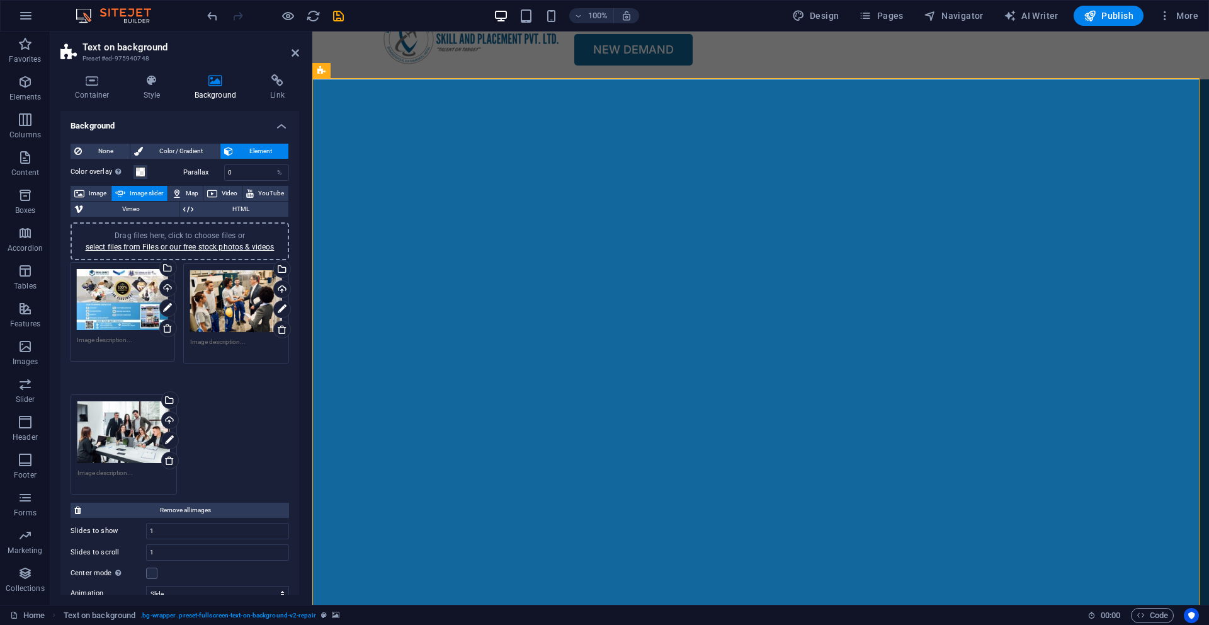
drag, startPoint x: 127, startPoint y: 404, endPoint x: 127, endPoint y: 297, distance: 106.5
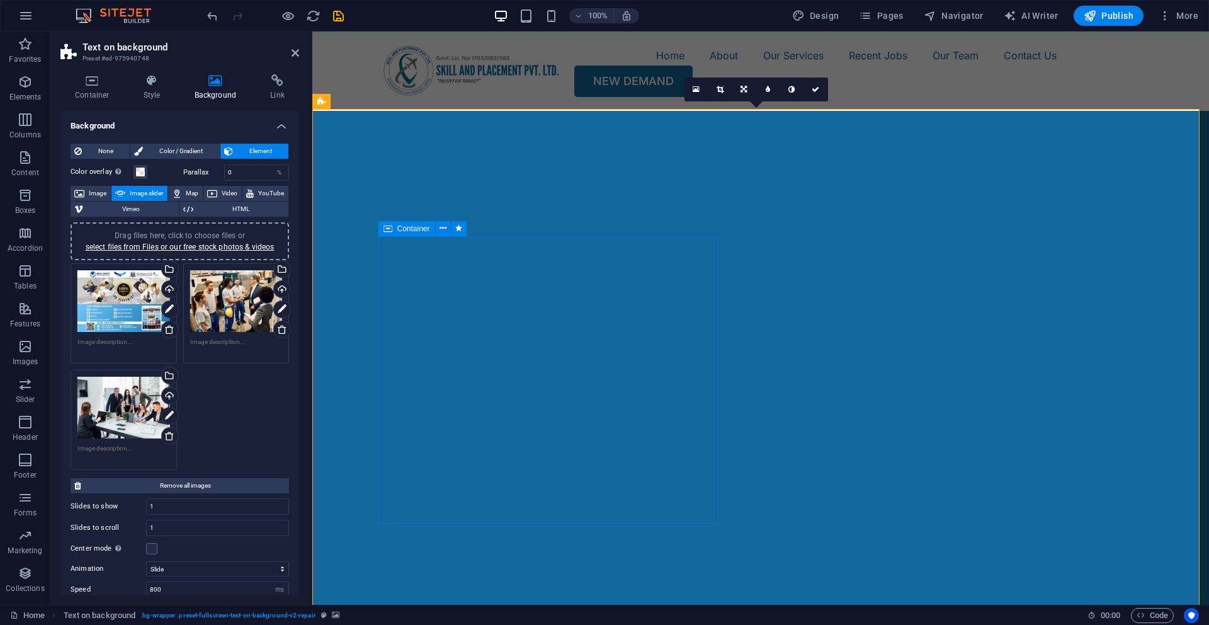
scroll to position [24, 0]
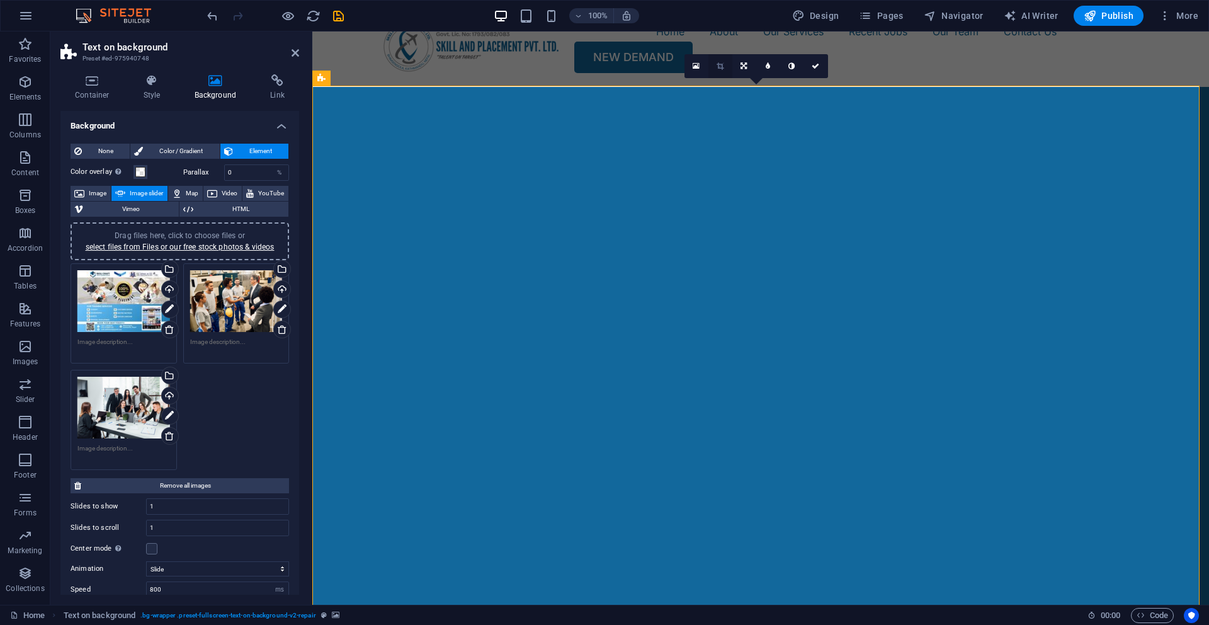
click at [718, 70] on link at bounding box center [721, 66] width 24 height 24
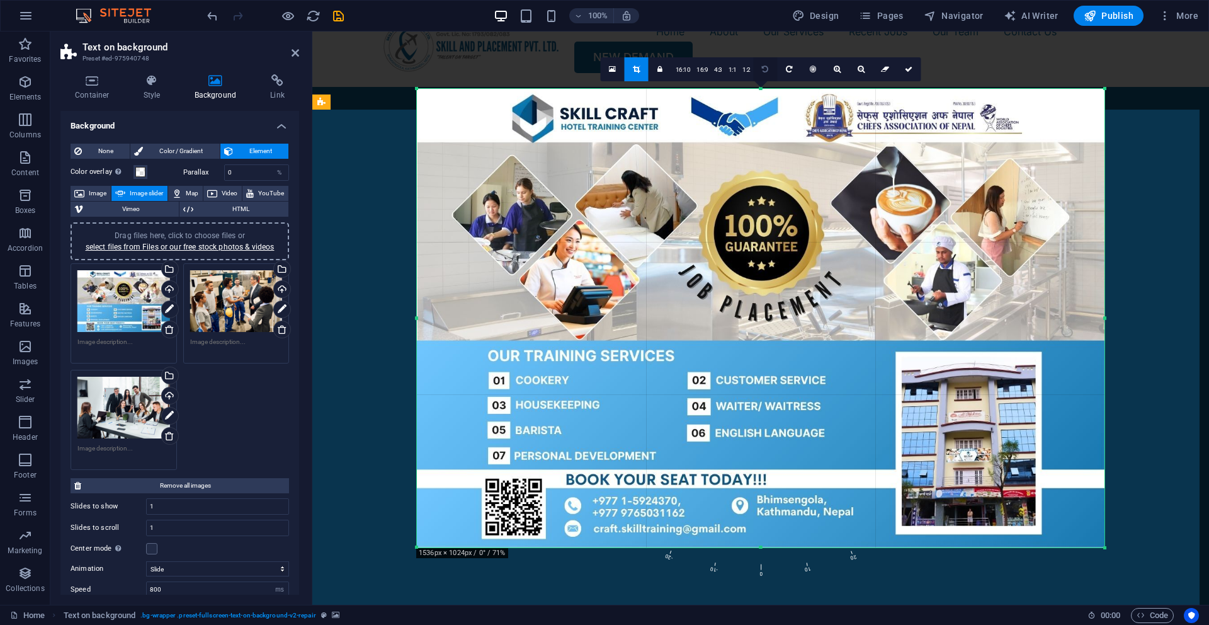
drag, startPoint x: 761, startPoint y: 88, endPoint x: 767, endPoint y: 80, distance: 10.3
click at [767, 89] on div "180 170 160 150 140 130 120 110 100 90 80 70 60 50 40 30 20 10 0 -10 -20 -30 -4…" at bounding box center [761, 318] width 688 height 459
click at [906, 66] on icon at bounding box center [909, 70] width 8 height 8
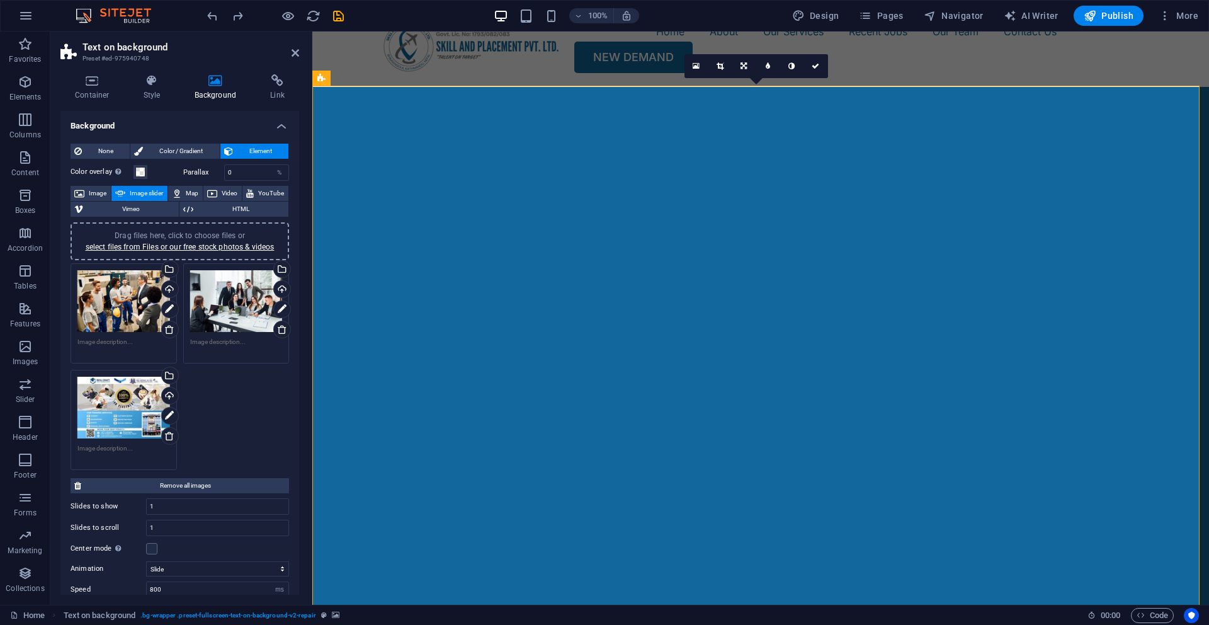
drag, startPoint x: 168, startPoint y: 439, endPoint x: 176, endPoint y: 437, distance: 8.6
click at [168, 439] on icon at bounding box center [169, 436] width 10 height 10
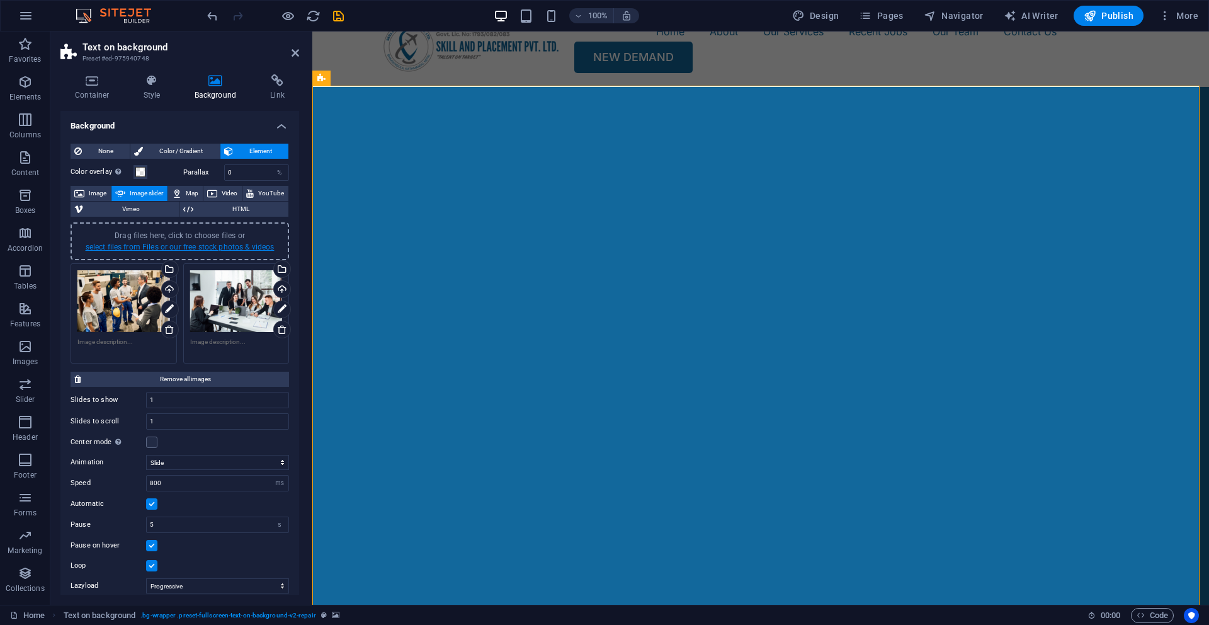
click at [183, 246] on link "select files from Files or our free stock photos & videos" at bounding box center [180, 247] width 189 height 9
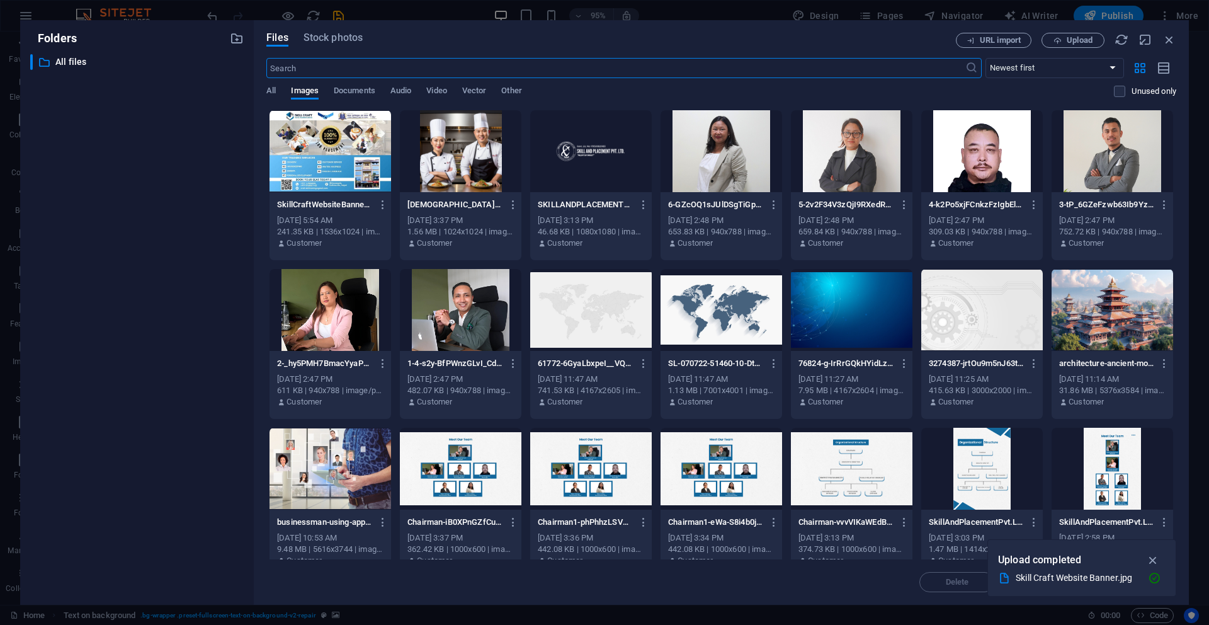
click at [357, 163] on div at bounding box center [331, 151] width 122 height 82
click at [357, 154] on div "1" at bounding box center [331, 151] width 122 height 82
click at [1078, 41] on span "Upload" at bounding box center [1080, 41] width 26 height 8
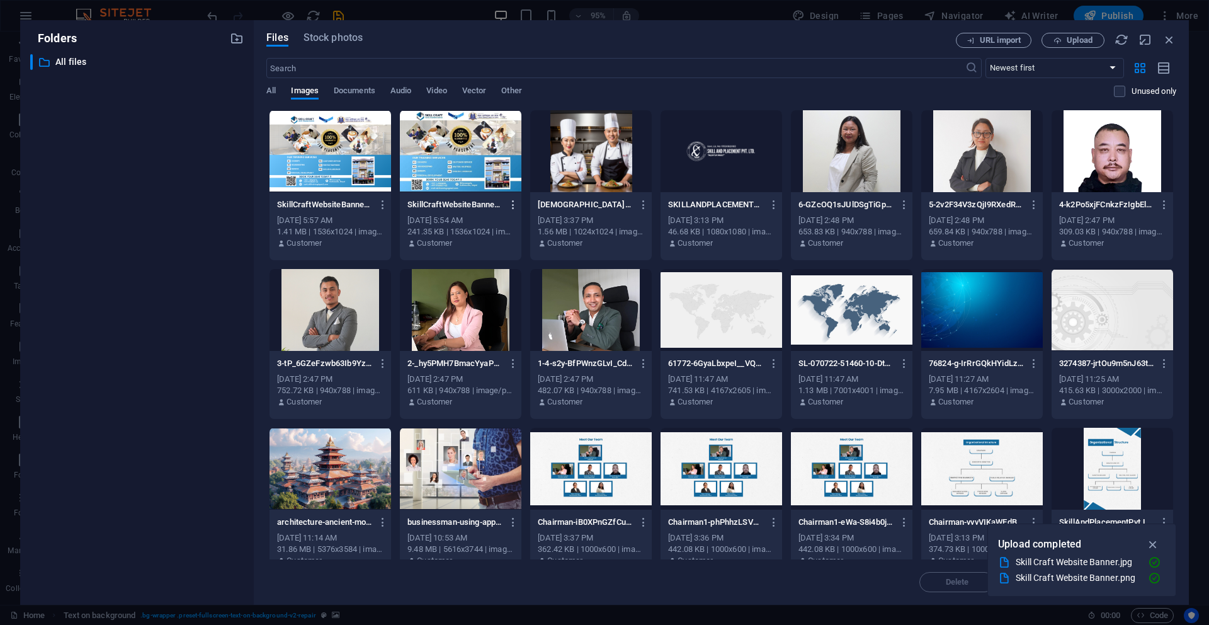
click at [513, 207] on icon "button" at bounding box center [514, 204] width 12 height 11
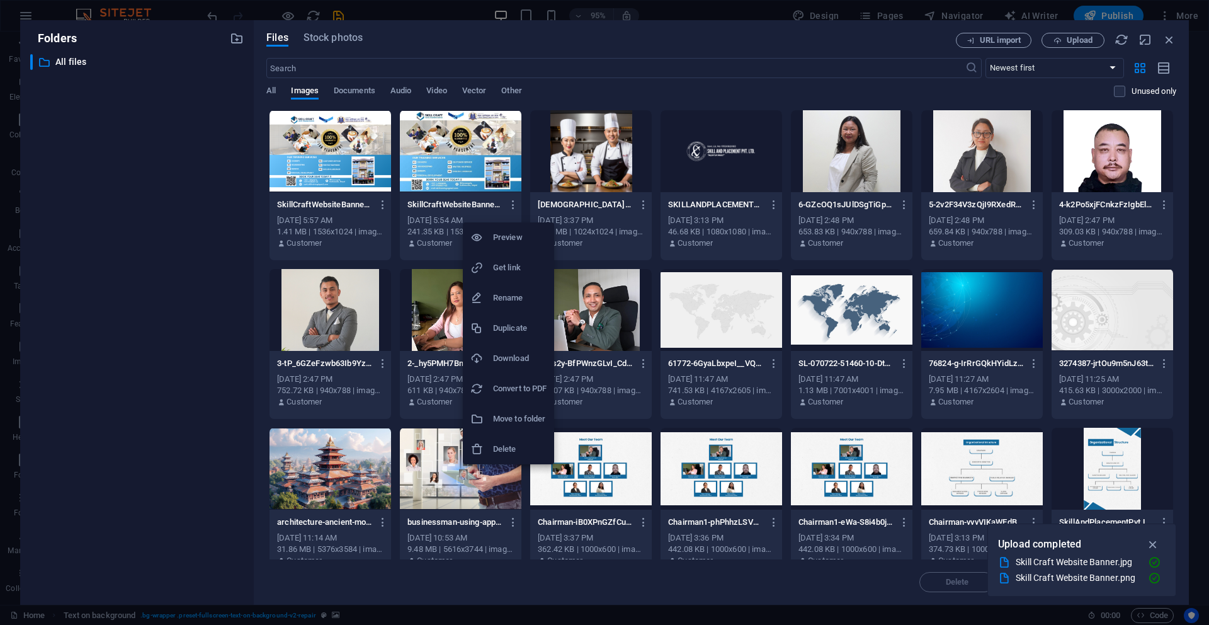
click at [513, 445] on h6 "Delete" at bounding box center [520, 449] width 54 height 15
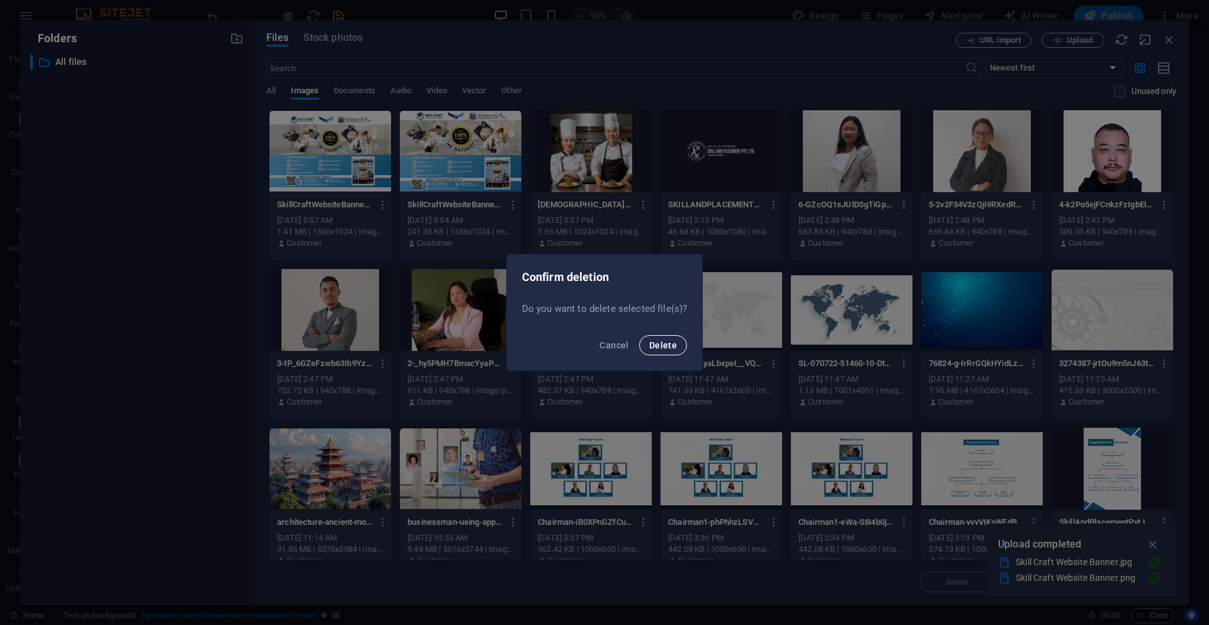
click at [661, 343] on span "Delete" at bounding box center [663, 345] width 28 height 10
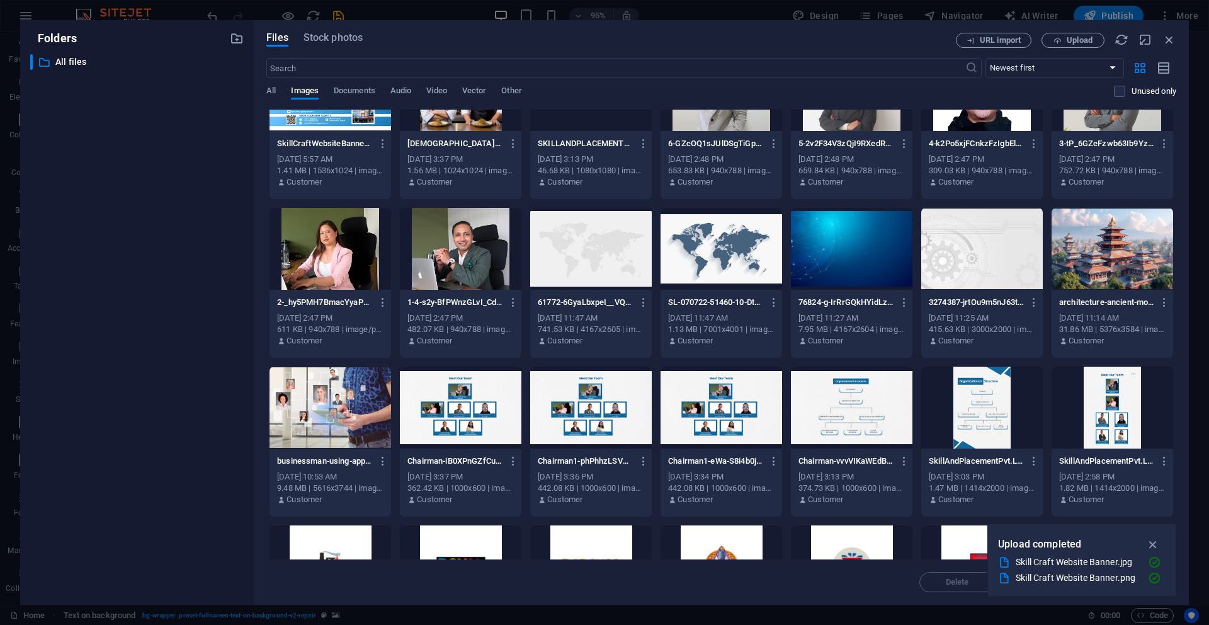
scroll to position [0, 0]
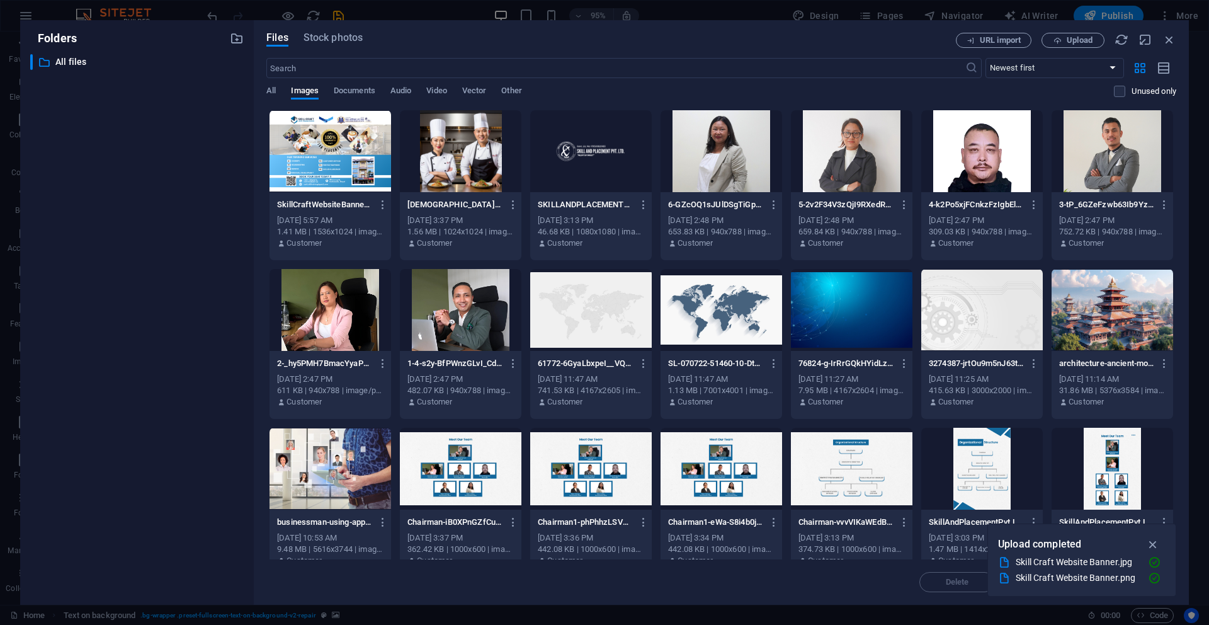
click at [338, 161] on div at bounding box center [331, 151] width 122 height 82
click at [348, 141] on div "1" at bounding box center [331, 151] width 122 height 82
drag, startPoint x: 348, startPoint y: 141, endPoint x: 35, endPoint y: 110, distance: 314.0
click at [348, 141] on div at bounding box center [331, 151] width 122 height 82
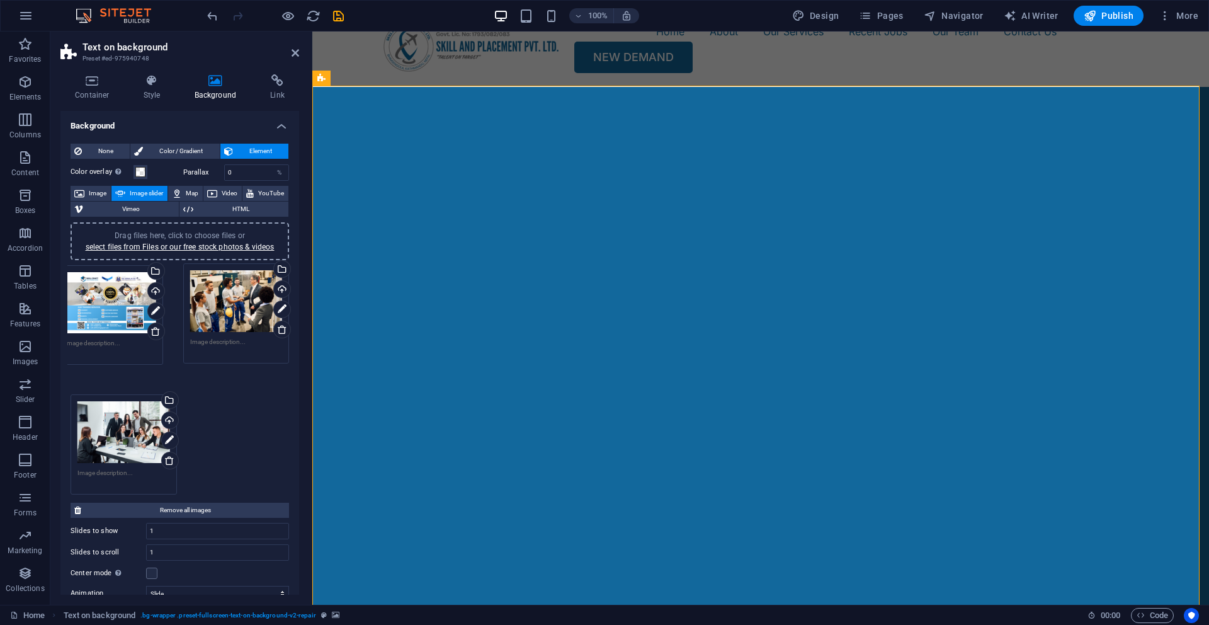
drag, startPoint x: 122, startPoint y: 404, endPoint x: 110, endPoint y: 301, distance: 104.0
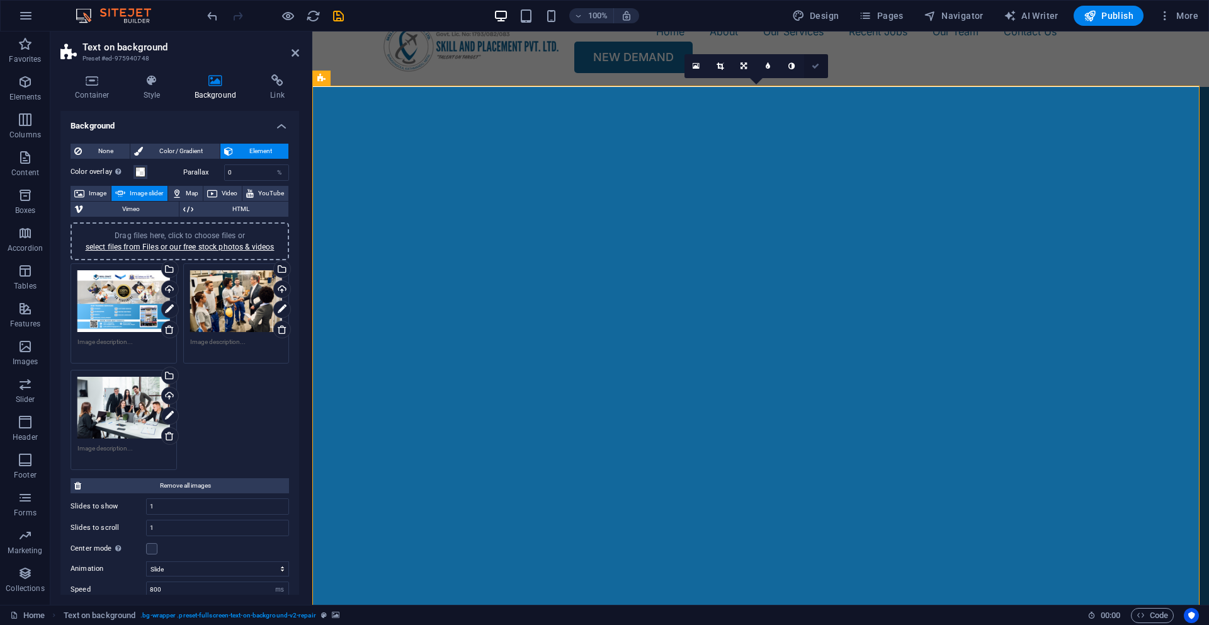
click at [821, 68] on link at bounding box center [816, 66] width 24 height 24
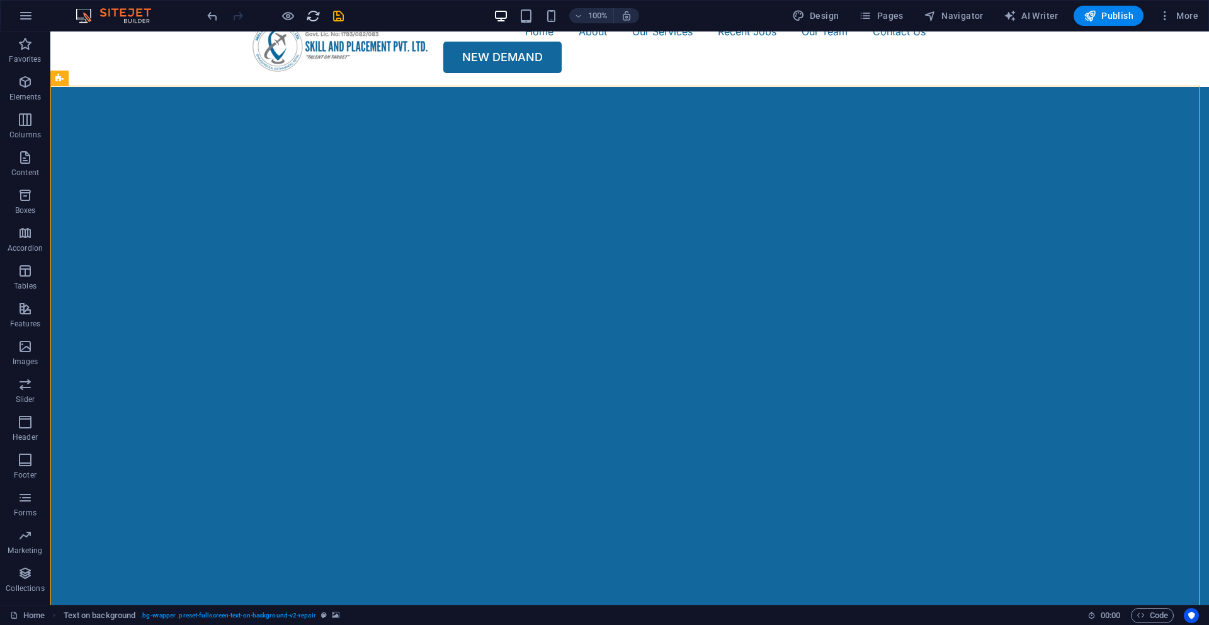
click at [310, 15] on icon "reload" at bounding box center [313, 16] width 14 height 14
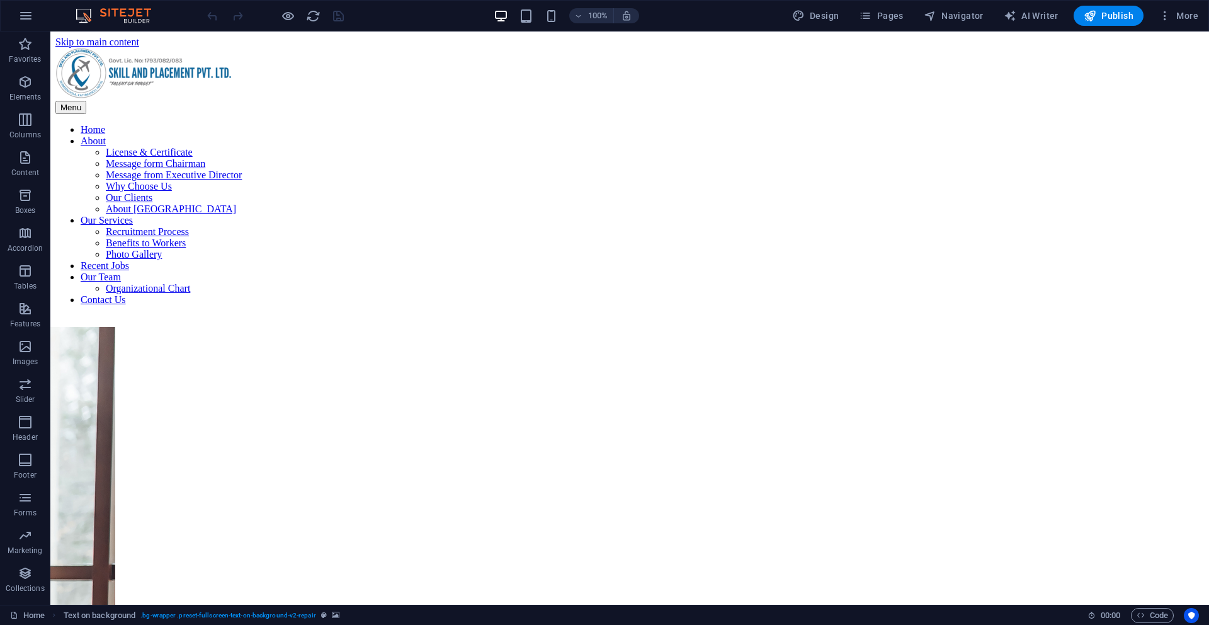
select select "vh"
select select "ms"
select select "s"
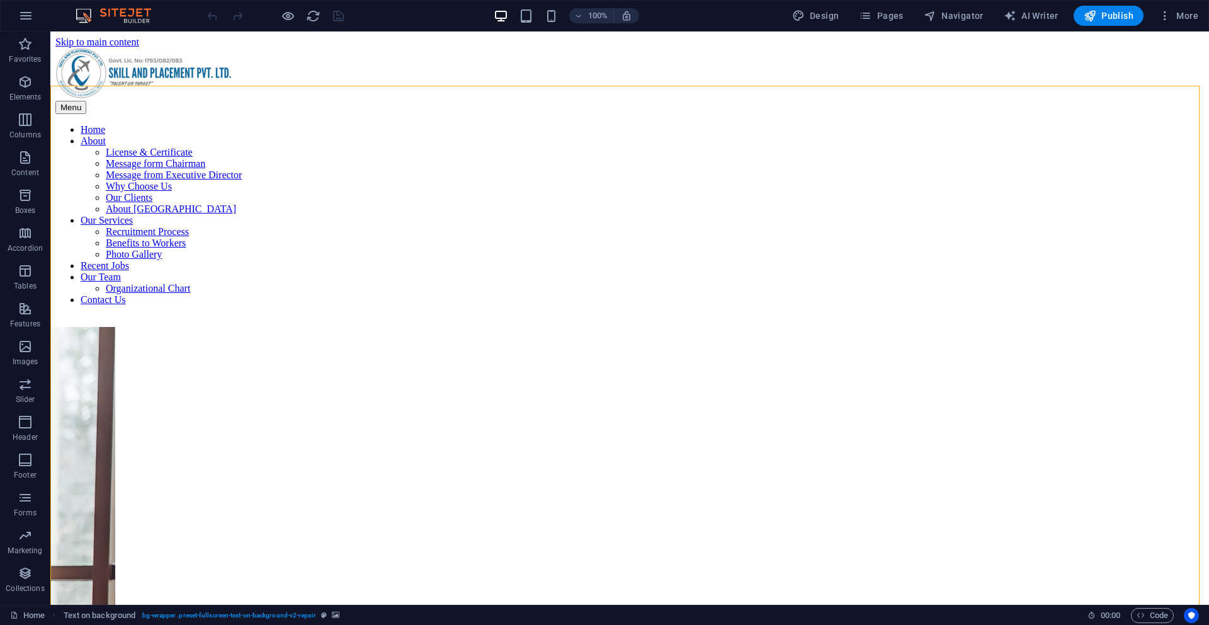
select select "progressive"
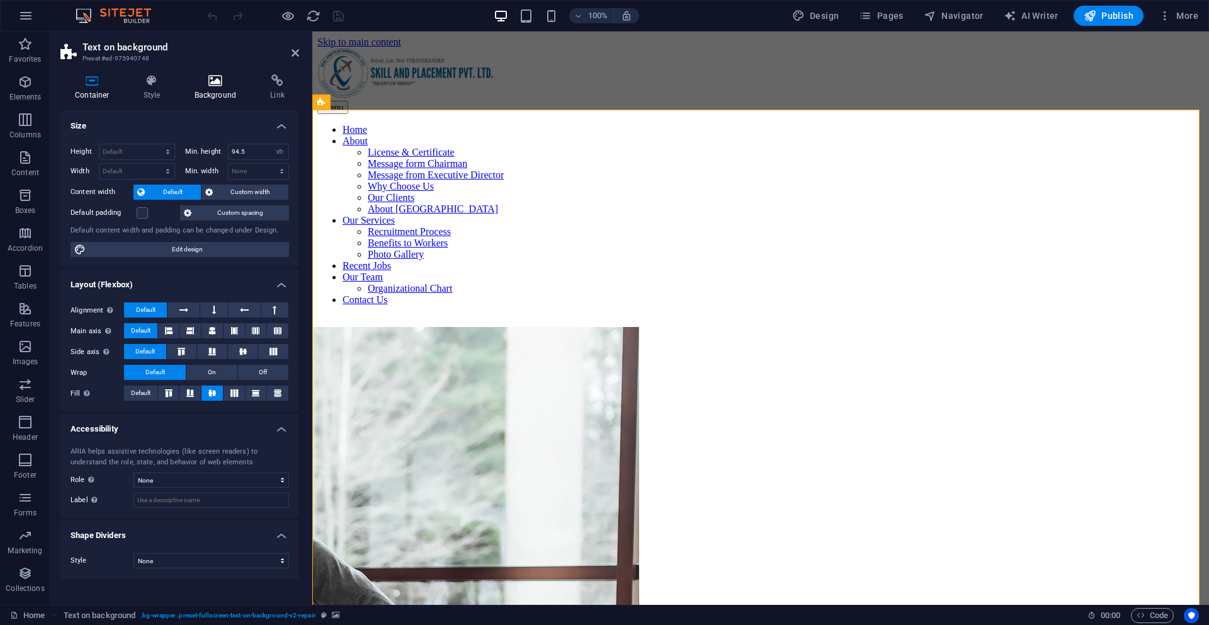
click at [207, 86] on icon at bounding box center [215, 80] width 71 height 13
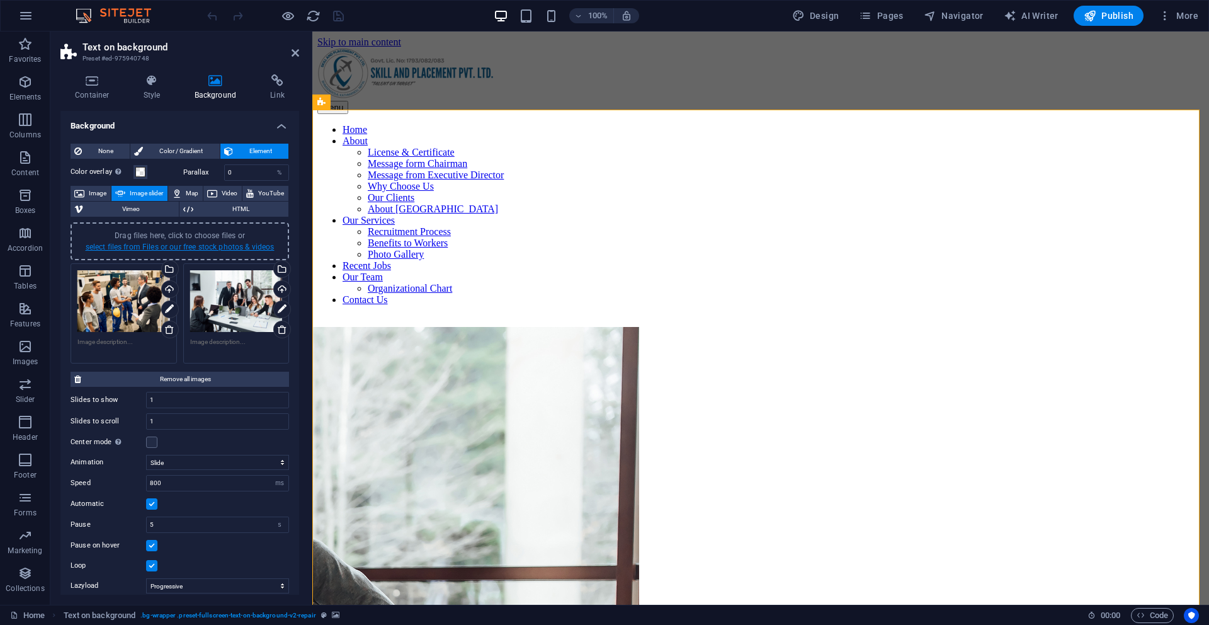
click at [147, 243] on link "select files from Files or our free stock photos & videos" at bounding box center [180, 247] width 189 height 9
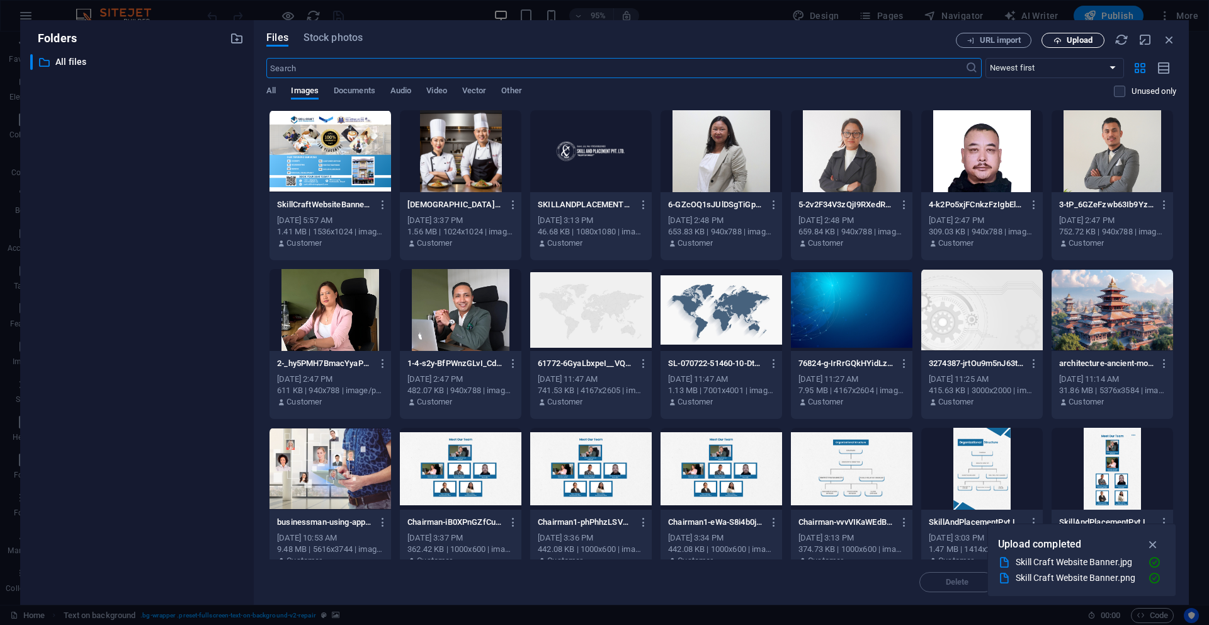
click at [1079, 42] on span "Upload" at bounding box center [1080, 41] width 26 height 8
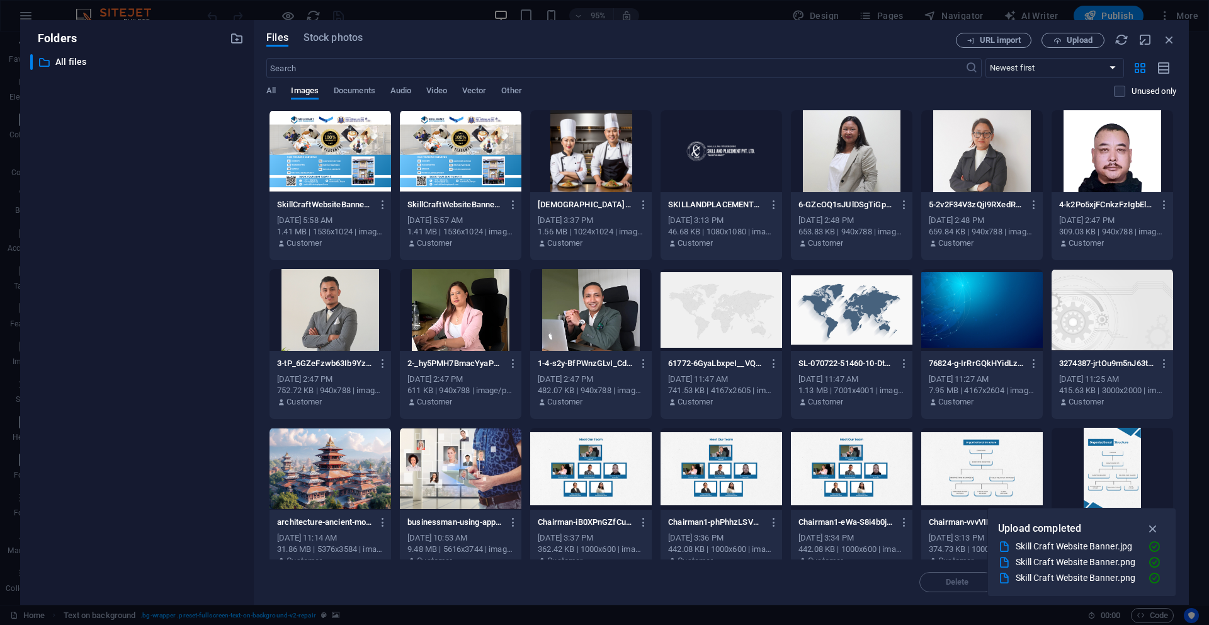
click at [355, 173] on div at bounding box center [331, 151] width 122 height 82
click at [355, 173] on div "1" at bounding box center [331, 151] width 122 height 82
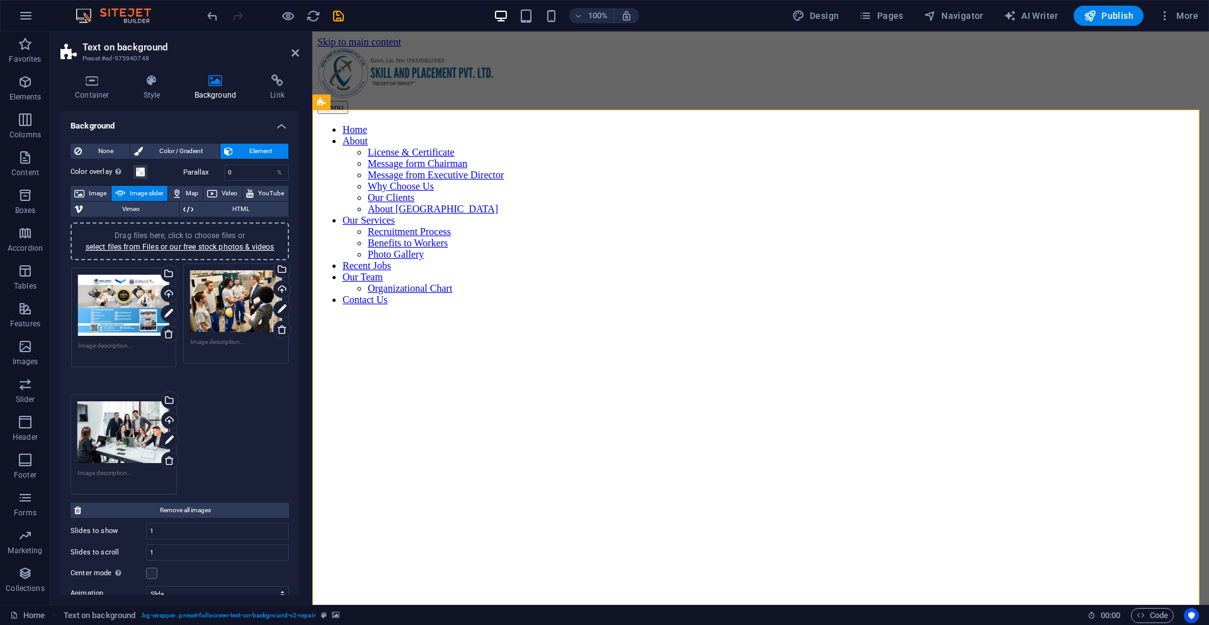
drag, startPoint x: 126, startPoint y: 409, endPoint x: 127, endPoint y: 309, distance: 100.2
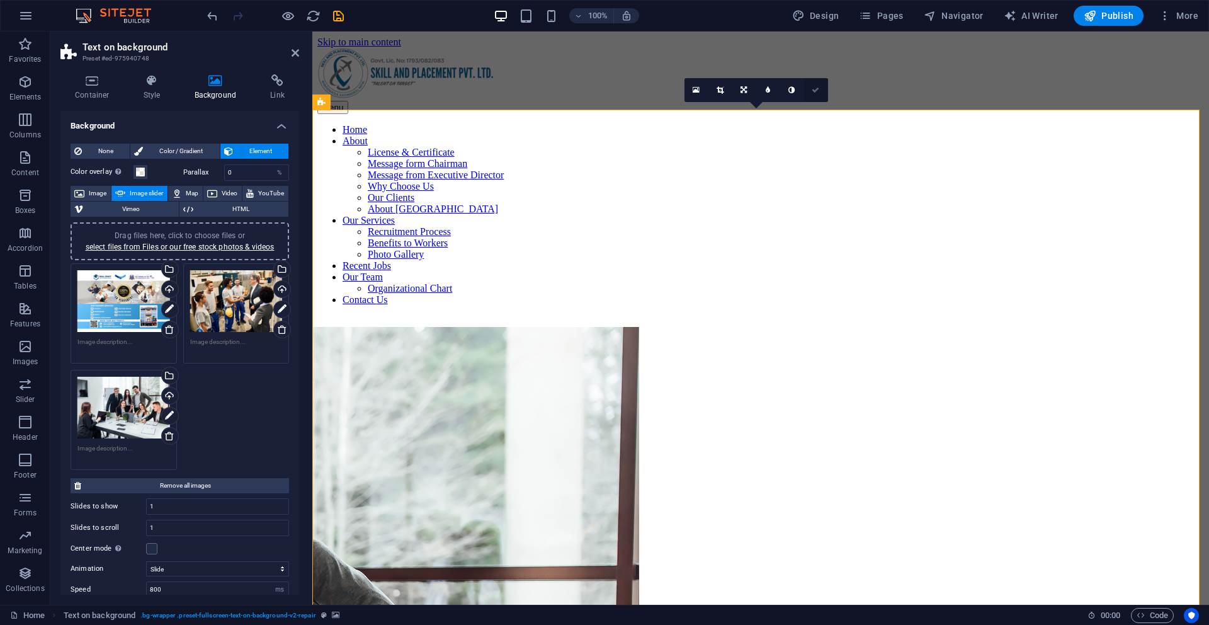
click at [817, 88] on icon at bounding box center [816, 90] width 8 height 8
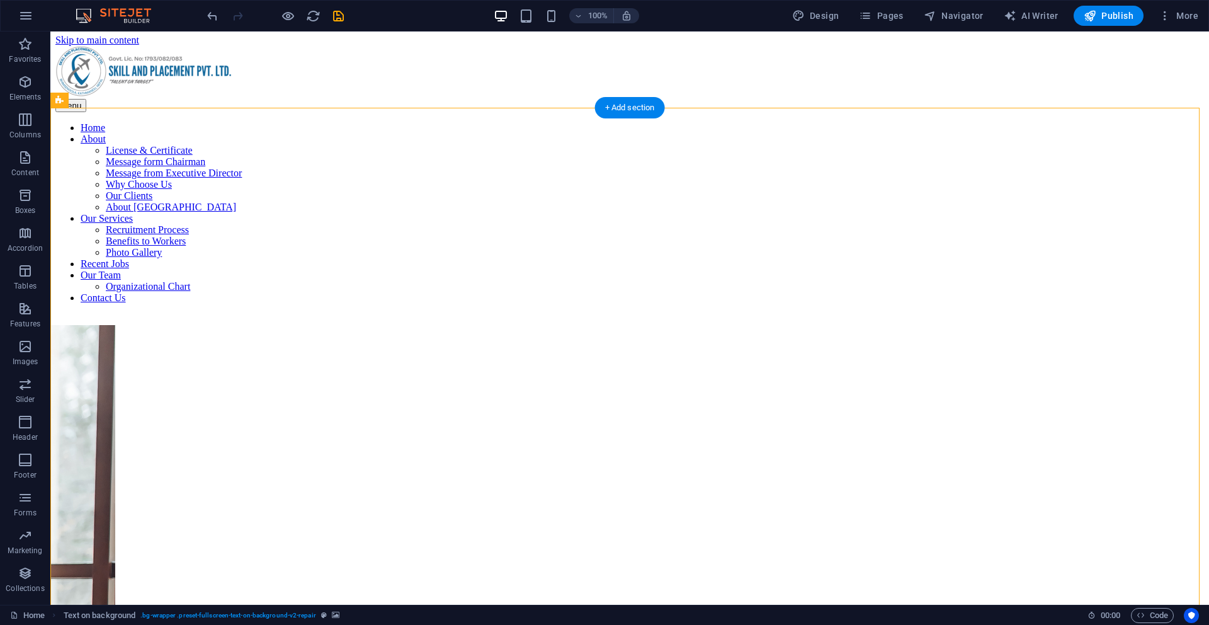
scroll to position [3, 0]
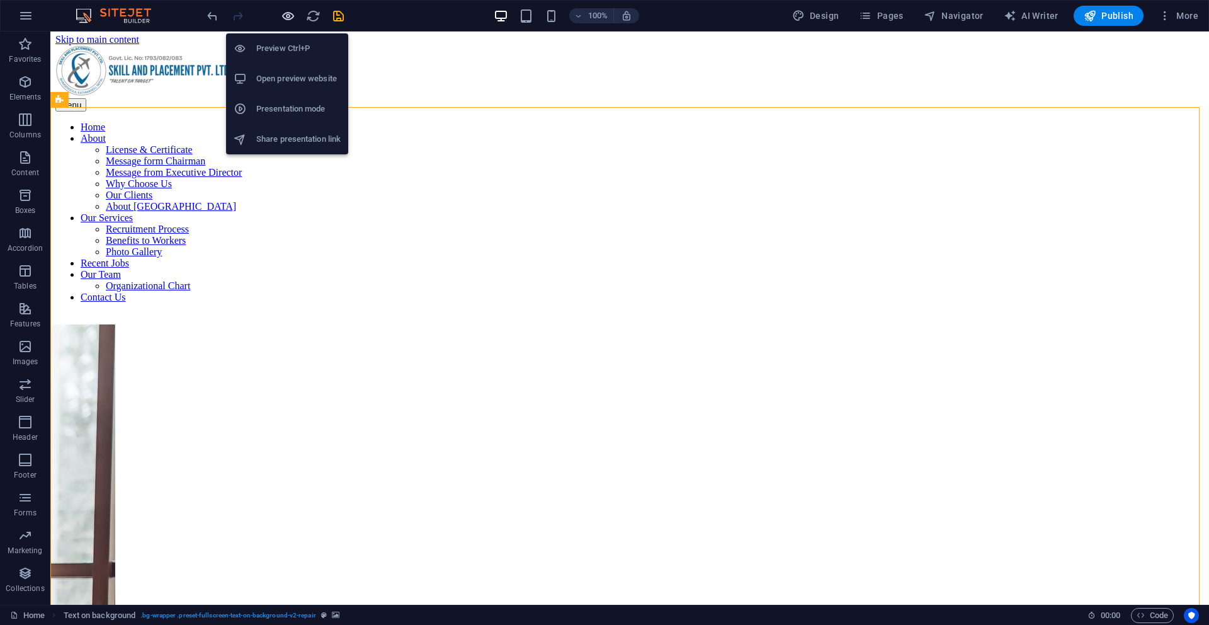
click at [288, 16] on icon "button" at bounding box center [288, 16] width 14 height 14
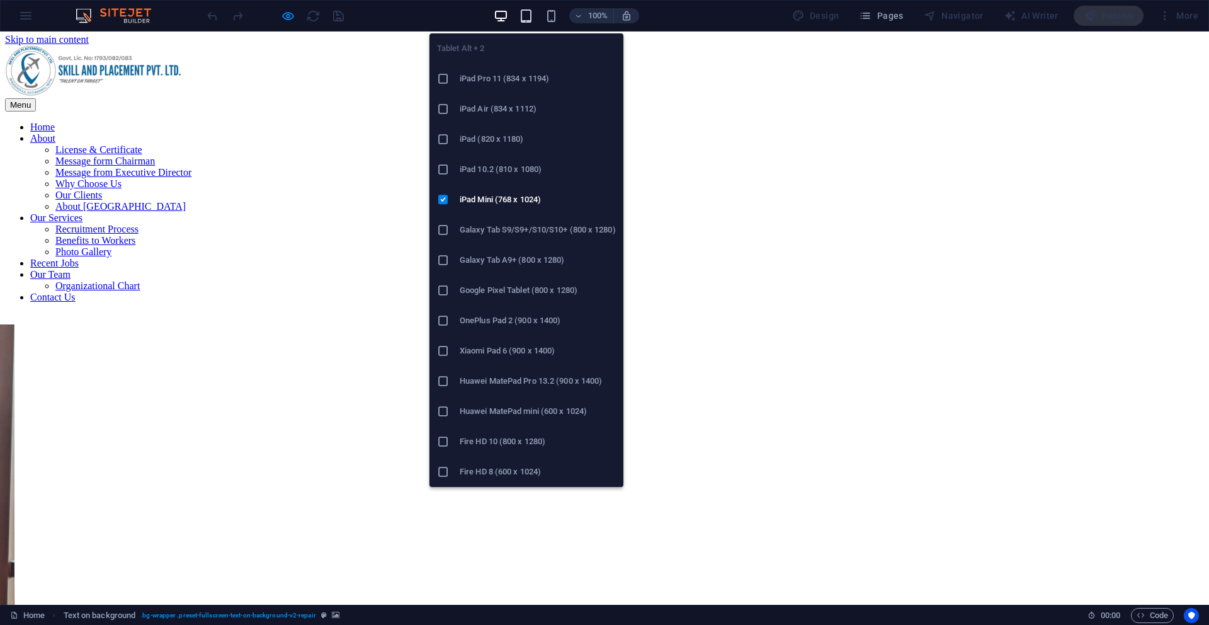
click at [528, 21] on icon "button" at bounding box center [526, 16] width 14 height 14
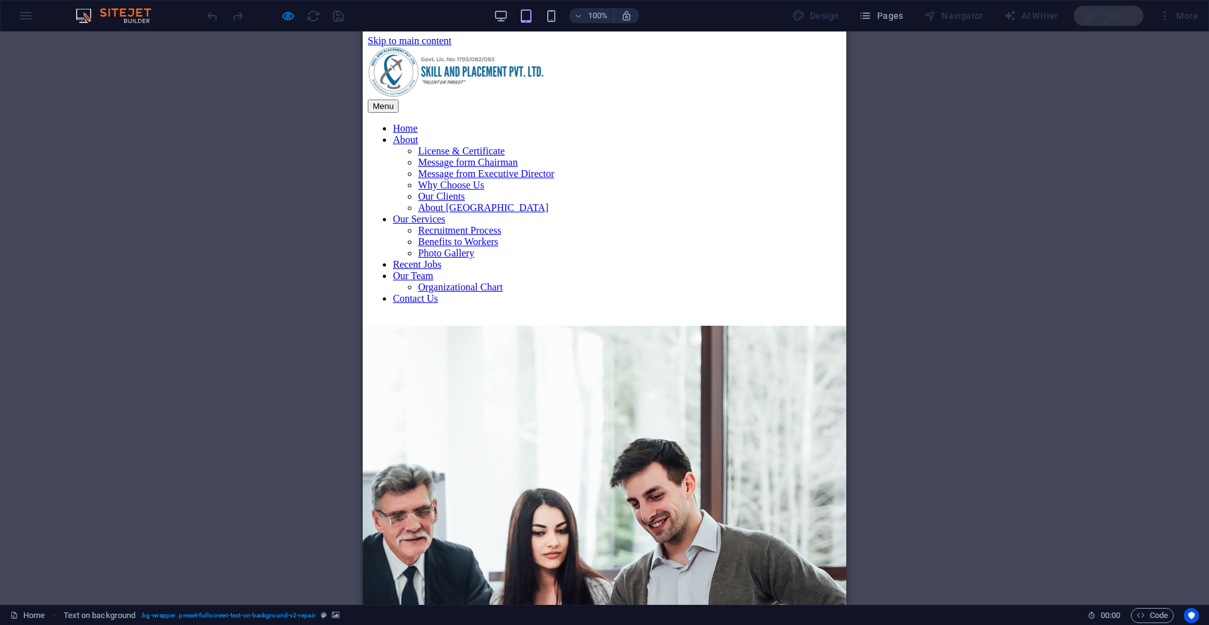
scroll to position [0, 0]
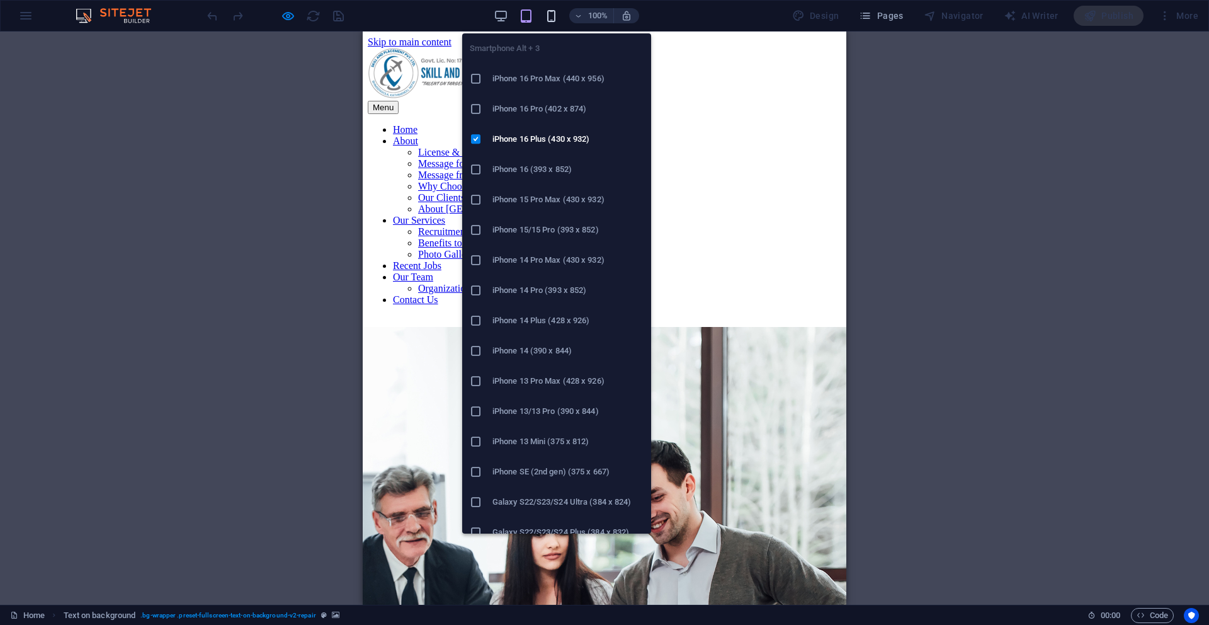
click at [554, 10] on icon "button" at bounding box center [551, 16] width 14 height 14
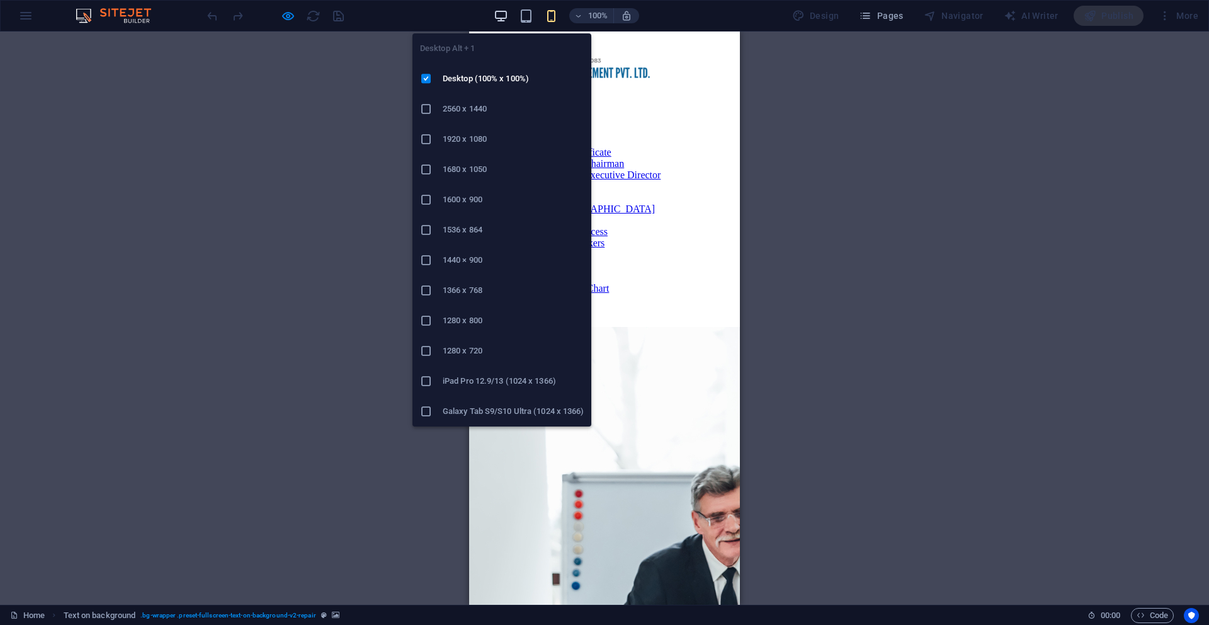
click at [507, 19] on icon "button" at bounding box center [501, 16] width 14 height 14
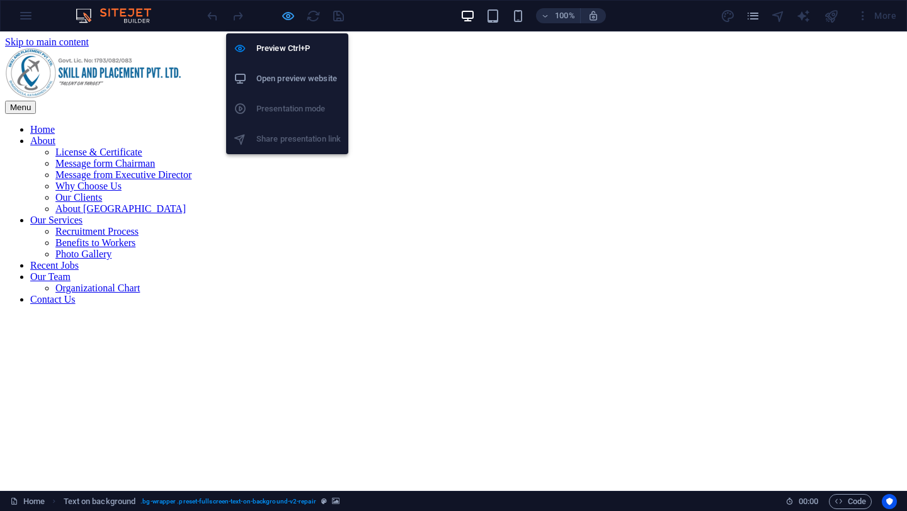
click at [287, 17] on icon "button" at bounding box center [288, 16] width 14 height 14
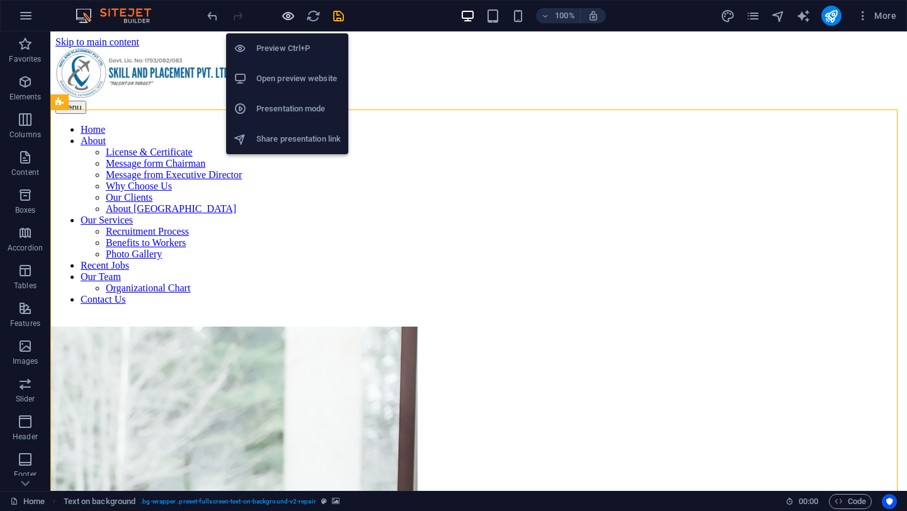
click at [287, 17] on icon "button" at bounding box center [288, 16] width 14 height 14
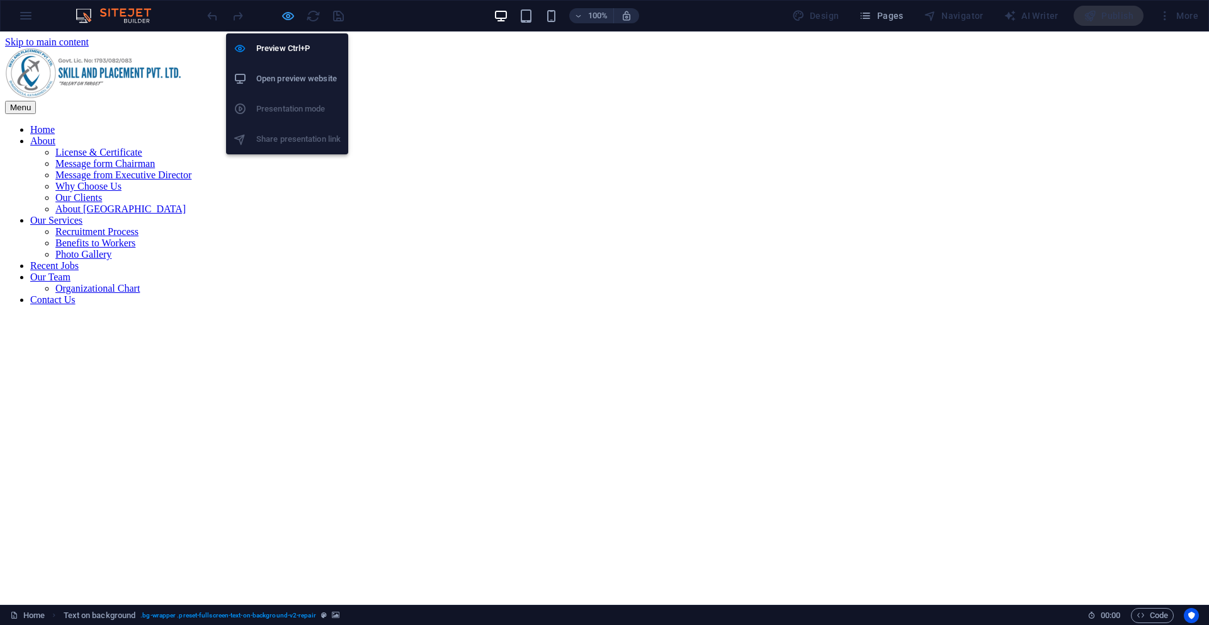
click at [289, 17] on icon "button" at bounding box center [288, 16] width 14 height 14
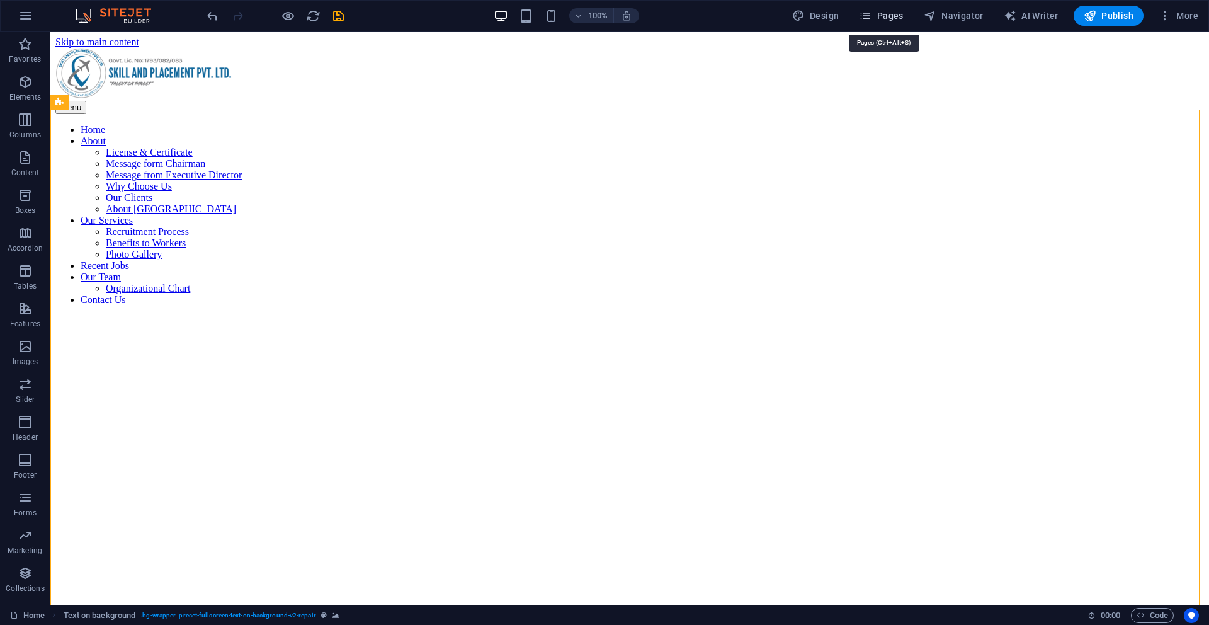
click at [899, 13] on span "Pages" at bounding box center [881, 15] width 44 height 13
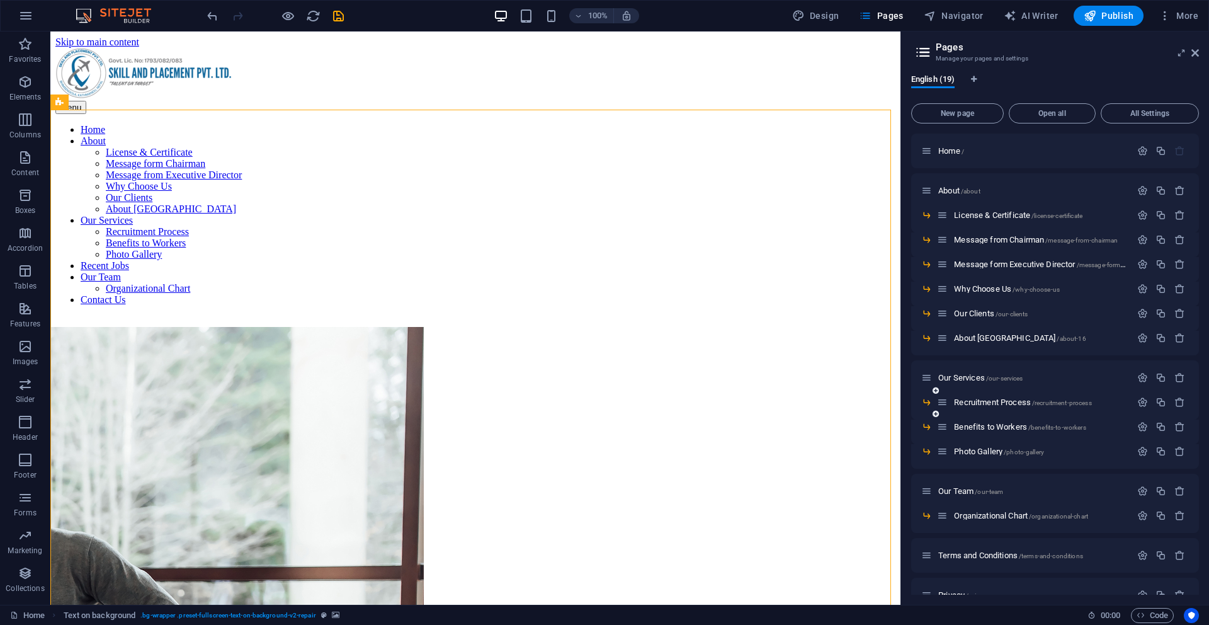
click at [938, 416] on icon at bounding box center [936, 414] width 6 height 8
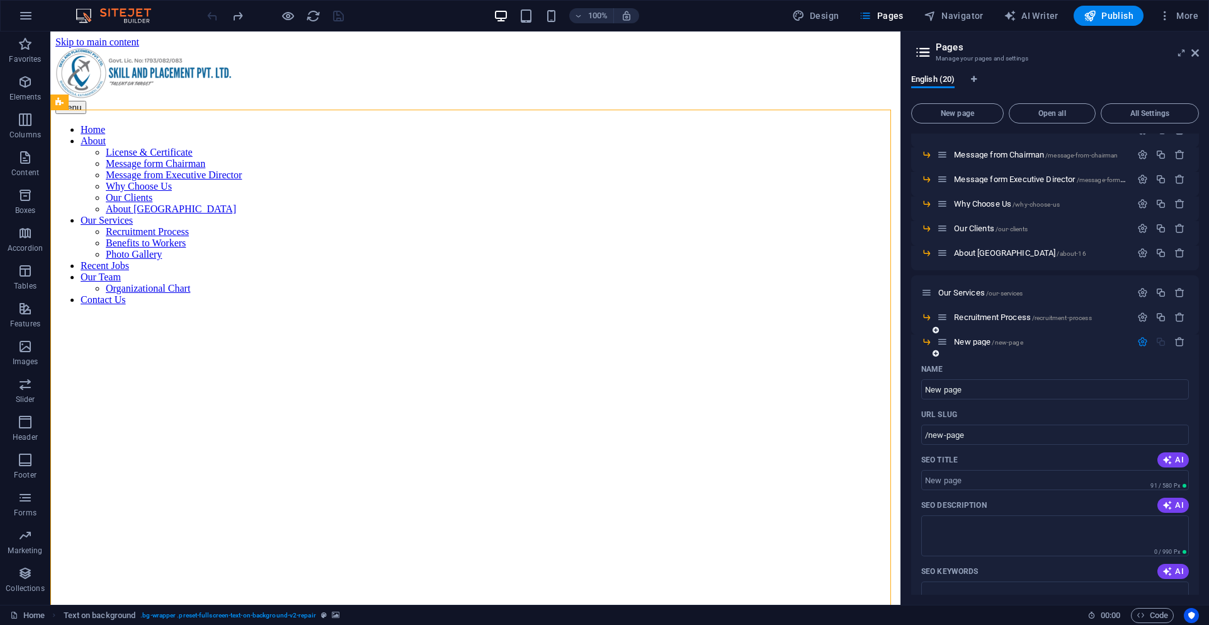
scroll to position [97, 0]
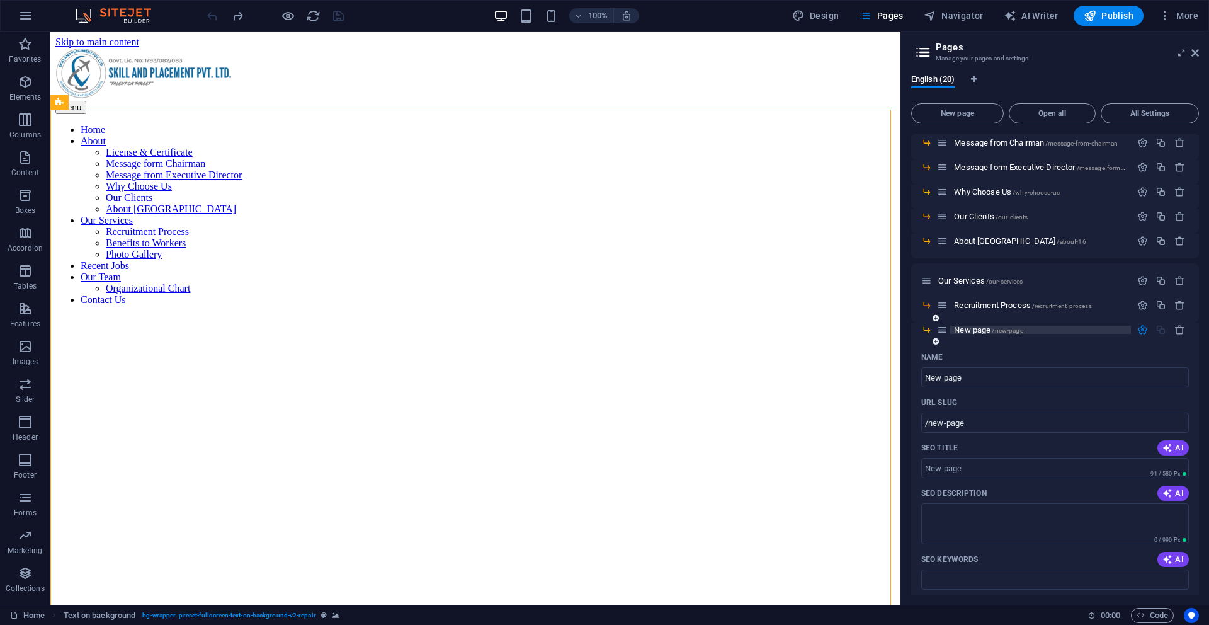
click at [970, 328] on span "New page /new-page" at bounding box center [988, 329] width 69 height 9
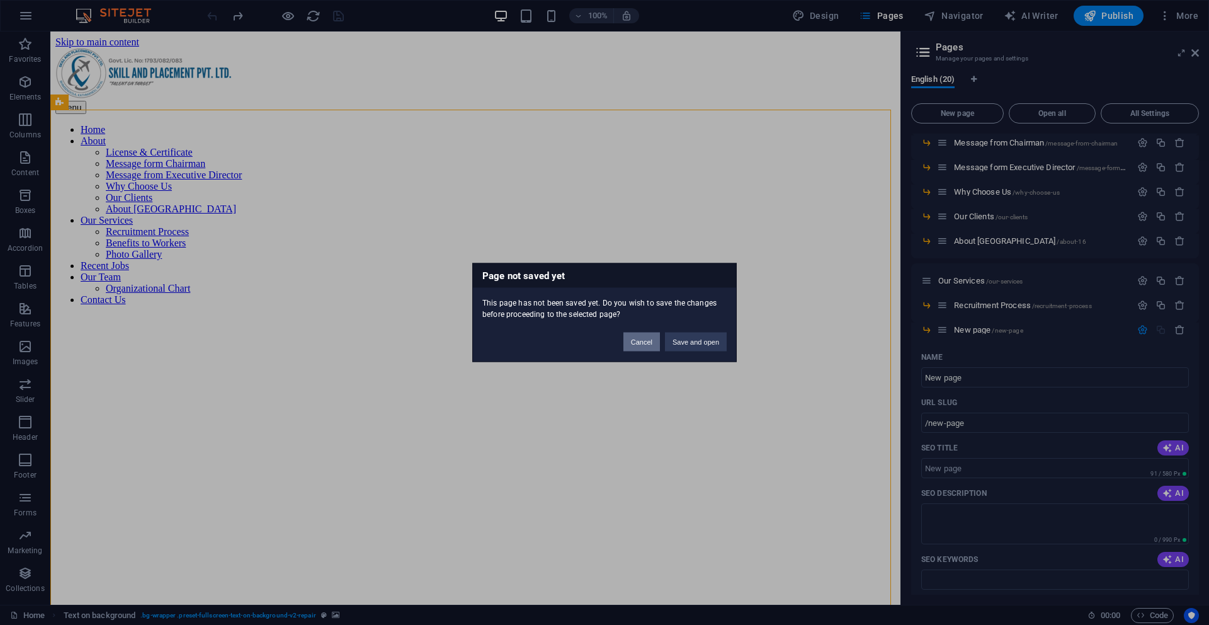
click at [636, 341] on button "Cancel" at bounding box center [642, 342] width 37 height 19
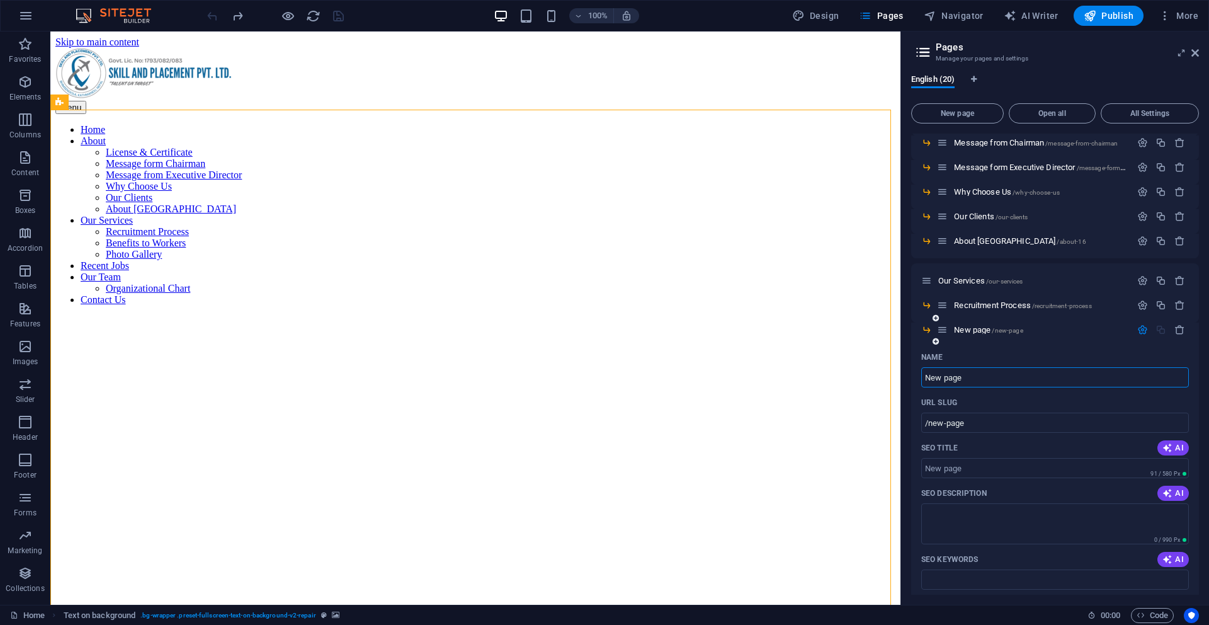
click at [978, 378] on input "New page" at bounding box center [1056, 377] width 268 height 20
type input "Document"
type input "/document"
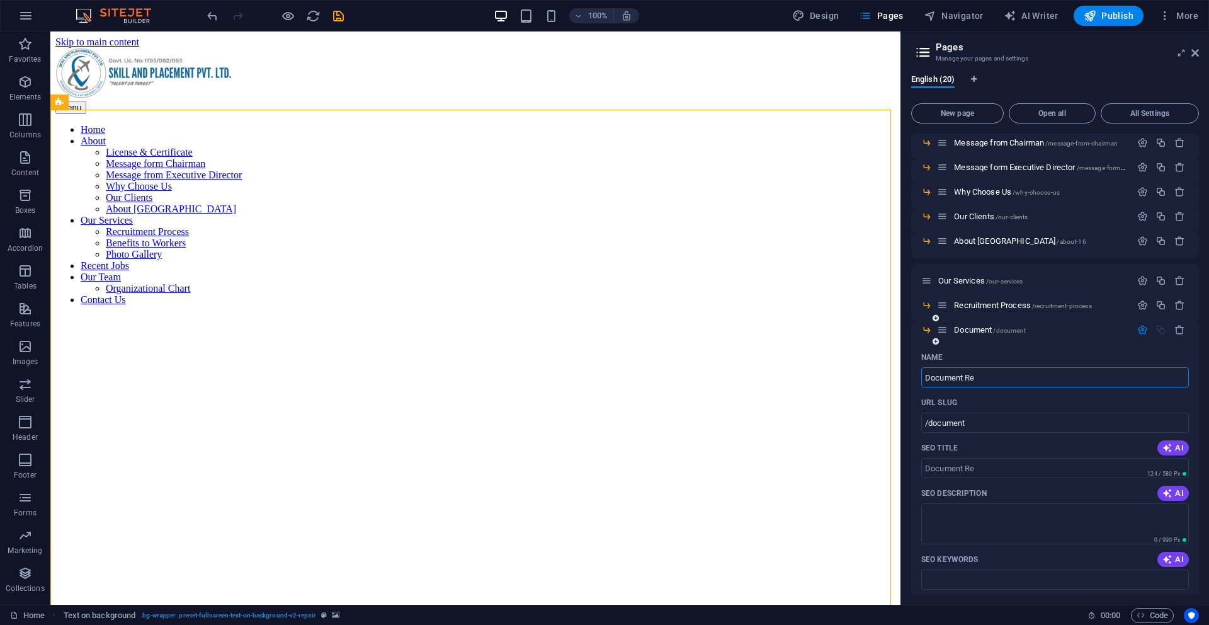
type input "Document Re"
type input "/document-re"
type input "Document Required"
type input "/document-required"
type input "Document Required"
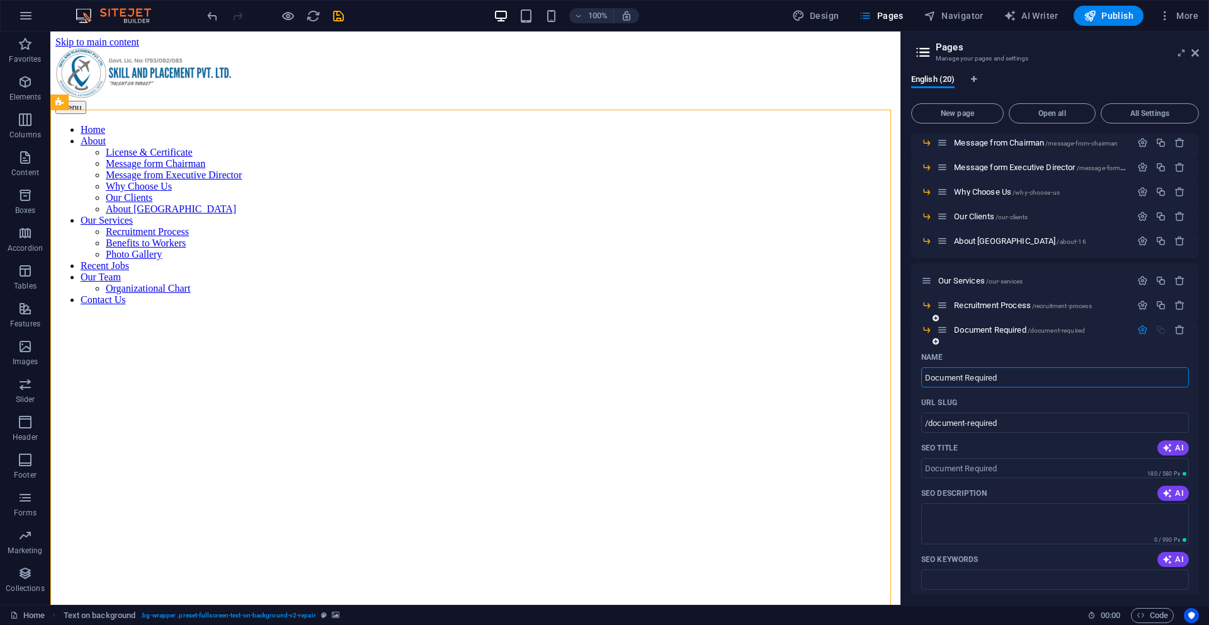
click at [912, 409] on div "Name Document Required ​ URL SLUG /document-required ​ SEO Title AI ​ 180 / 580…" at bounding box center [1055, 566] width 288 height 439
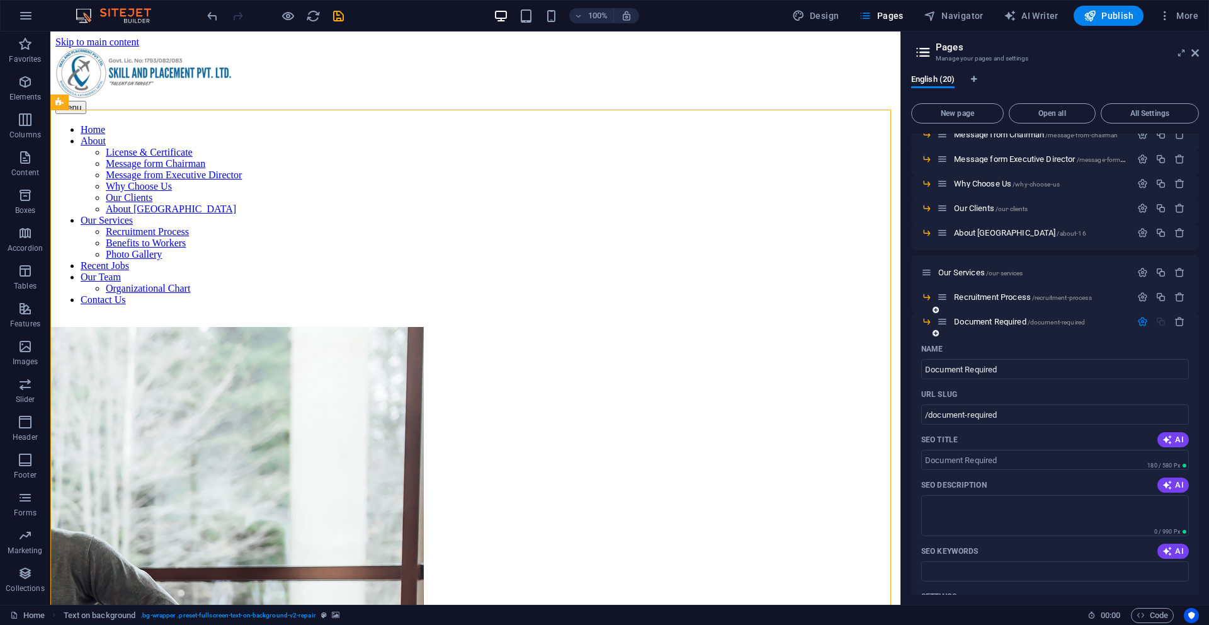
scroll to position [106, 0]
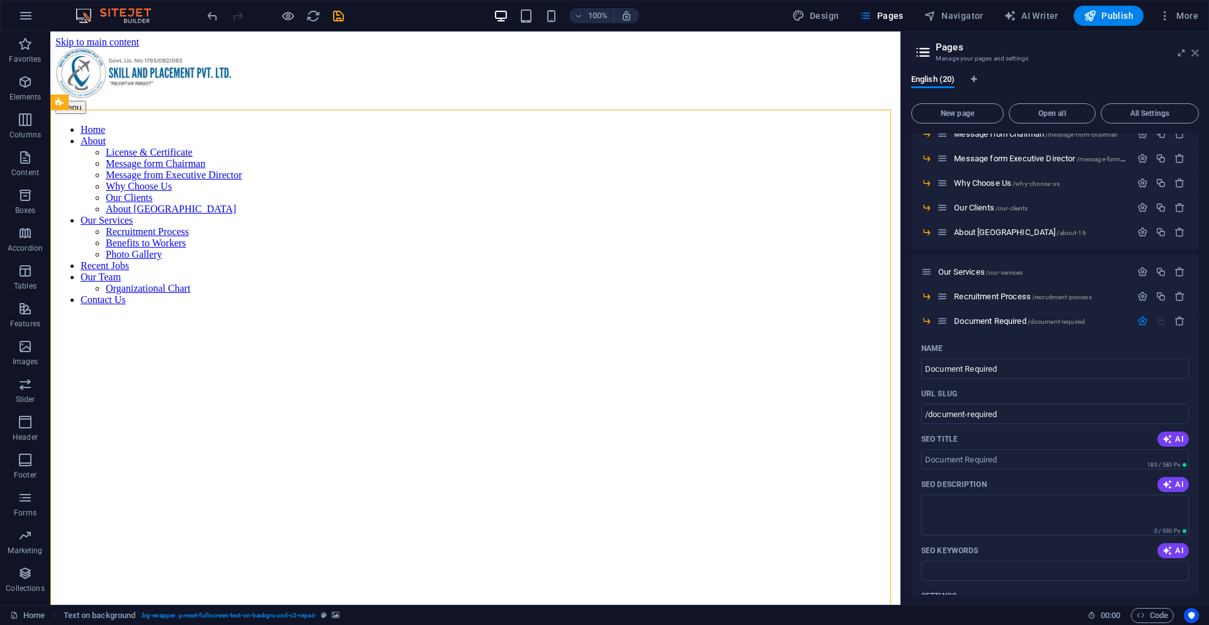
click at [1196, 49] on icon at bounding box center [1196, 53] width 8 height 10
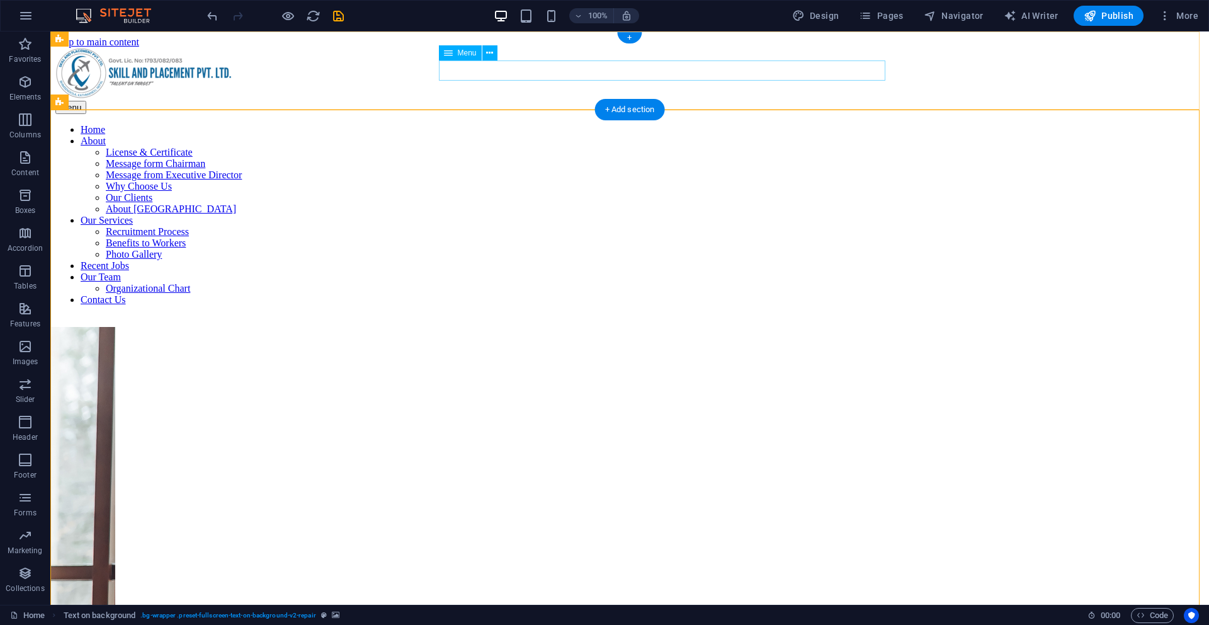
click at [462, 124] on nav "Home About License & Certificate Message form Chairman Message from Executive D…" at bounding box center [629, 214] width 1149 height 181
select select "2"
select select
select select "3"
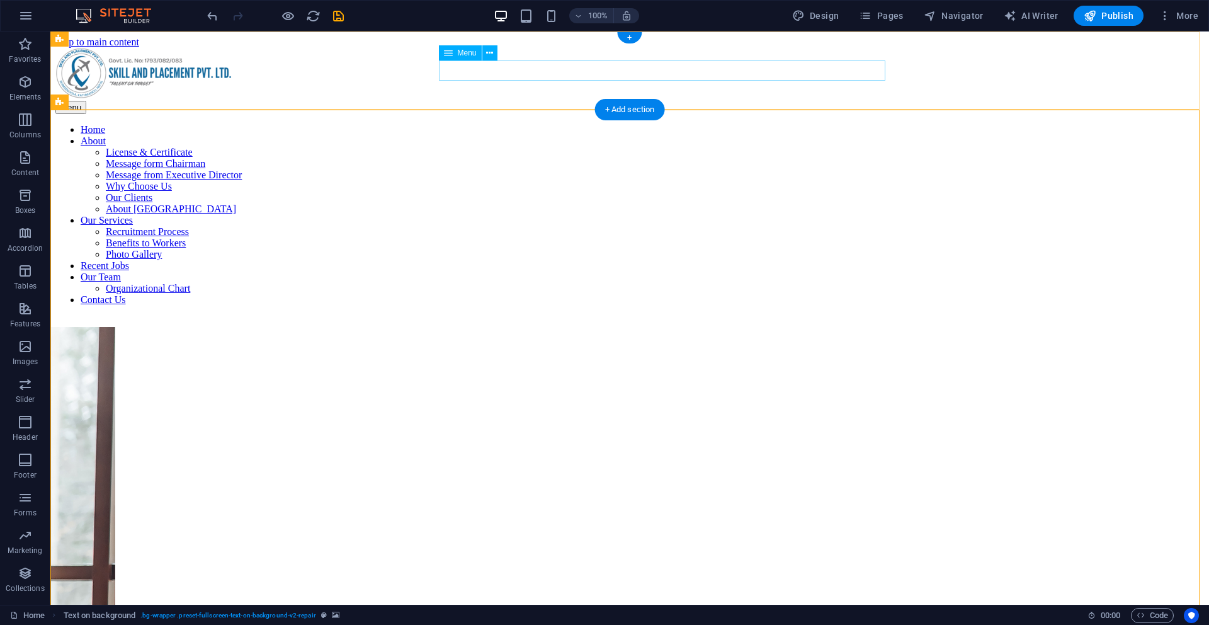
select select
select select "4"
select select
select select "5"
select select
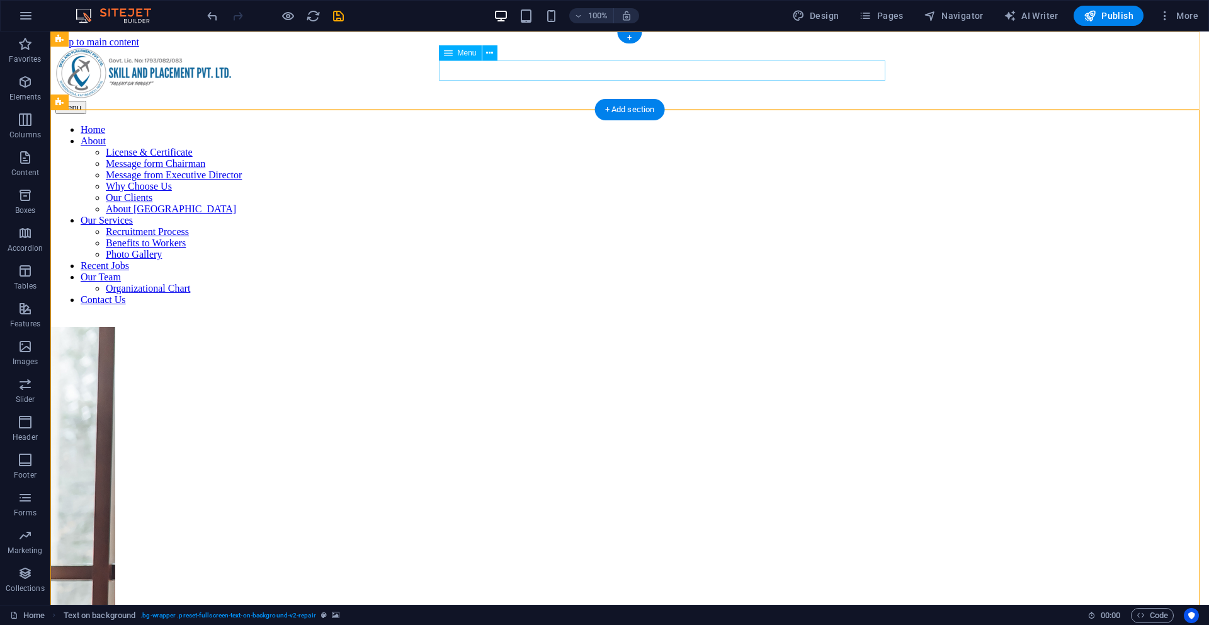
select select "6"
select select
select select "7"
select select
select select "8"
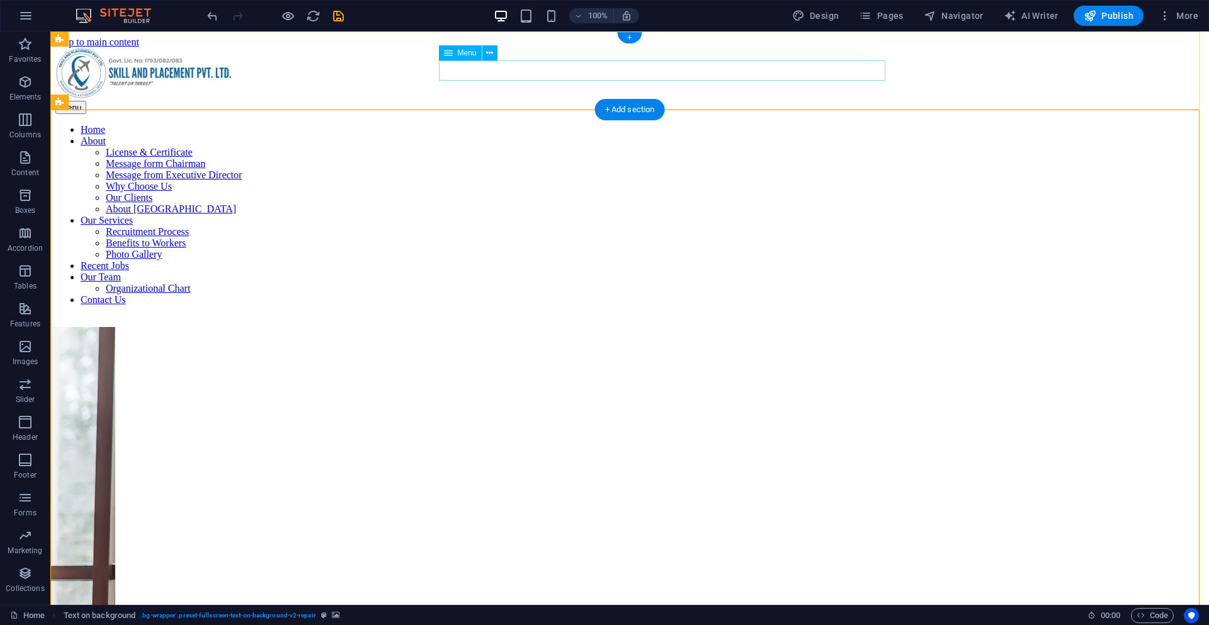
select select
select select "9"
select select
select select "11"
select select
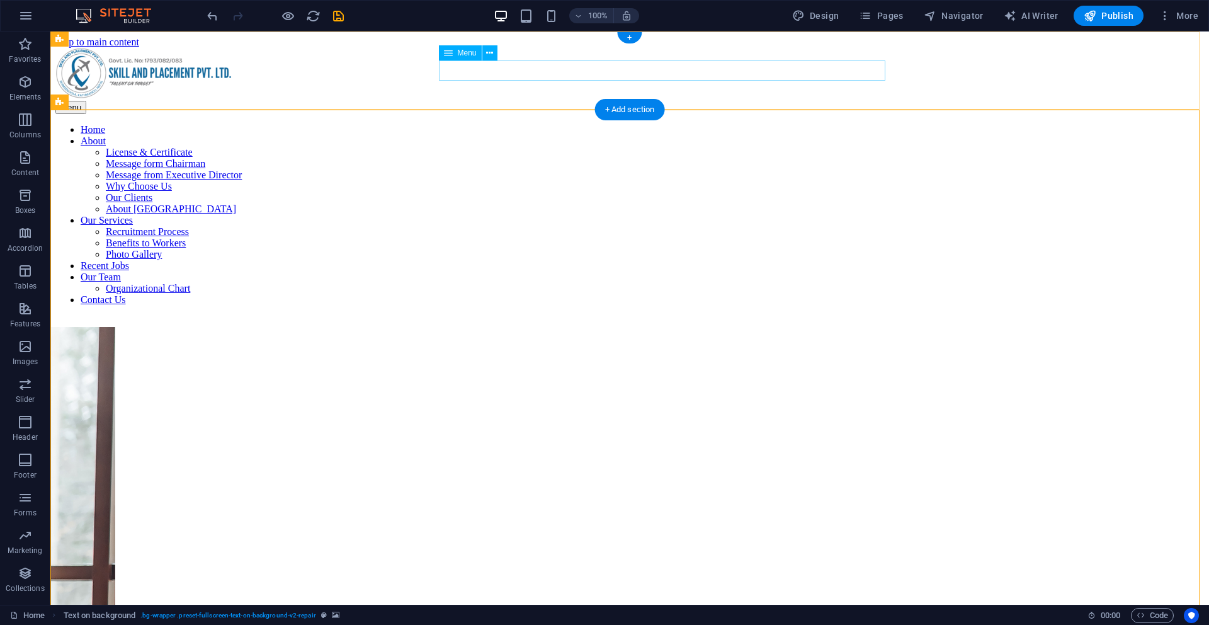
select select "12"
select select
select select "17"
select select
select select "13"
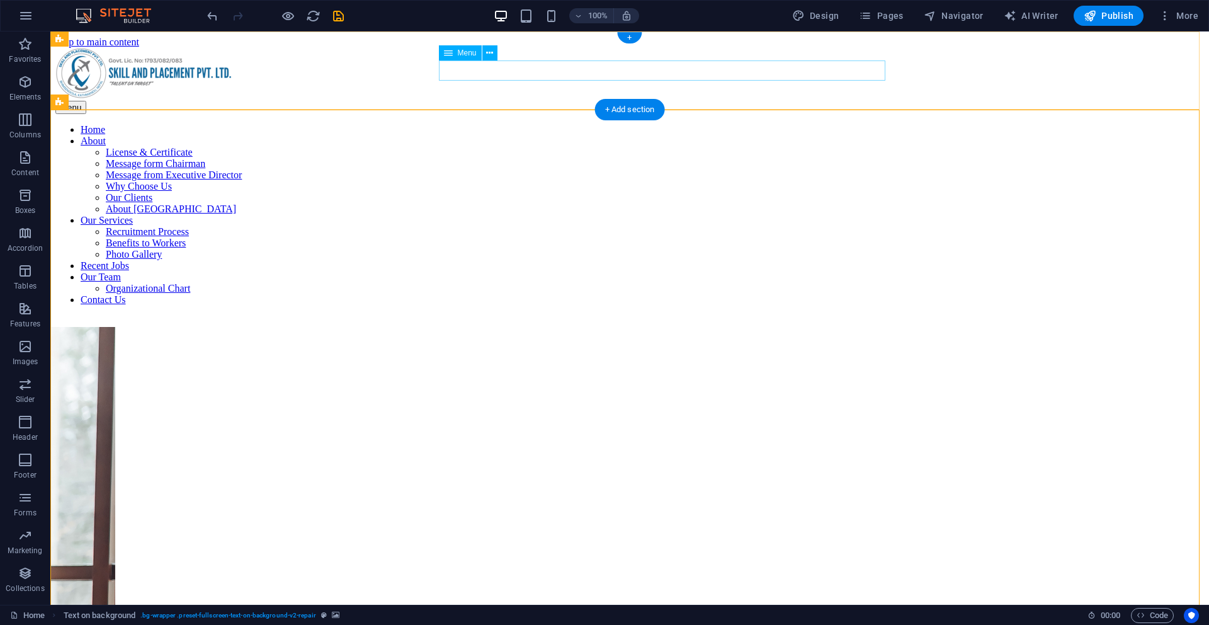
select select
select select "14"
select select
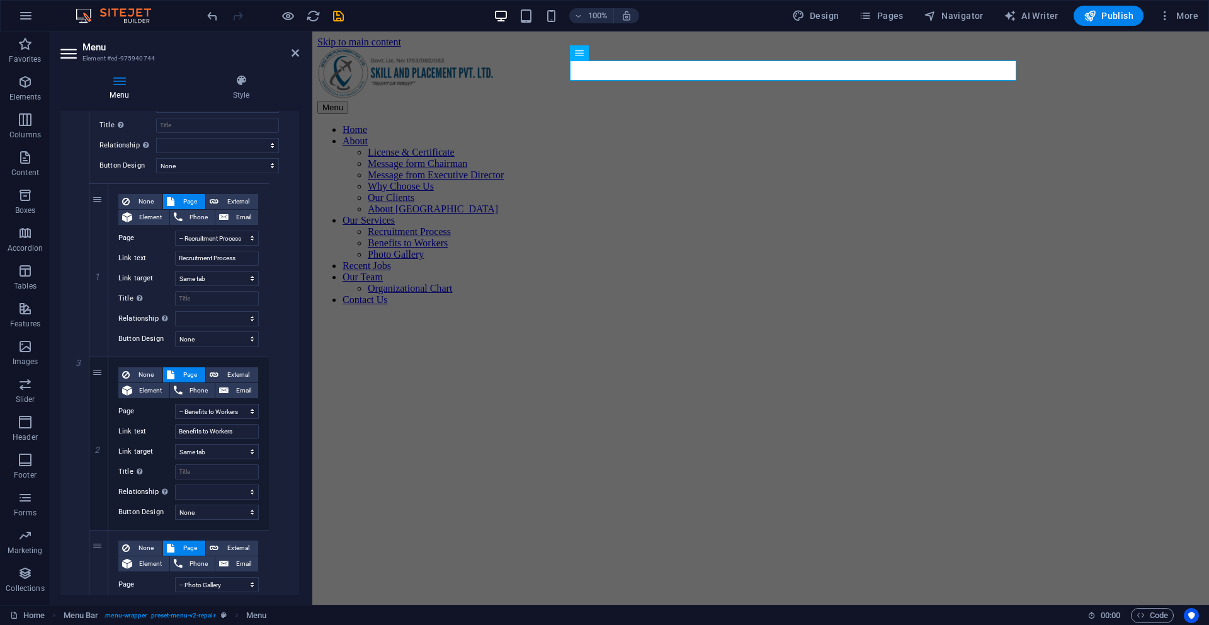
scroll to position [1576, 0]
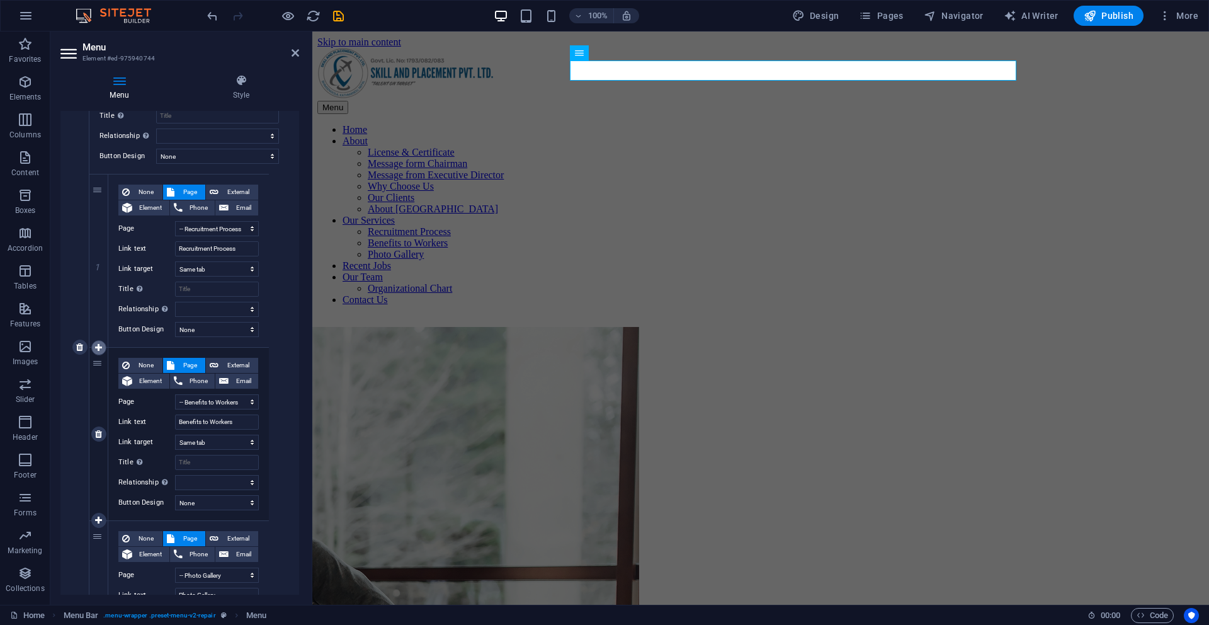
click at [100, 349] on icon at bounding box center [98, 347] width 7 height 9
select select
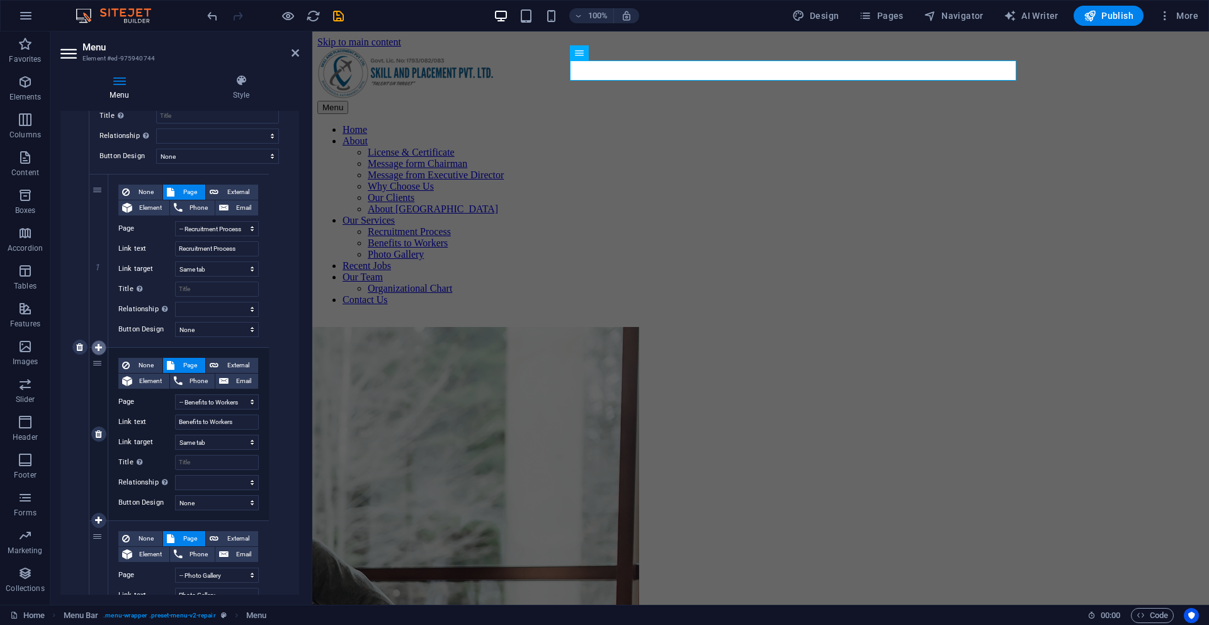
select select
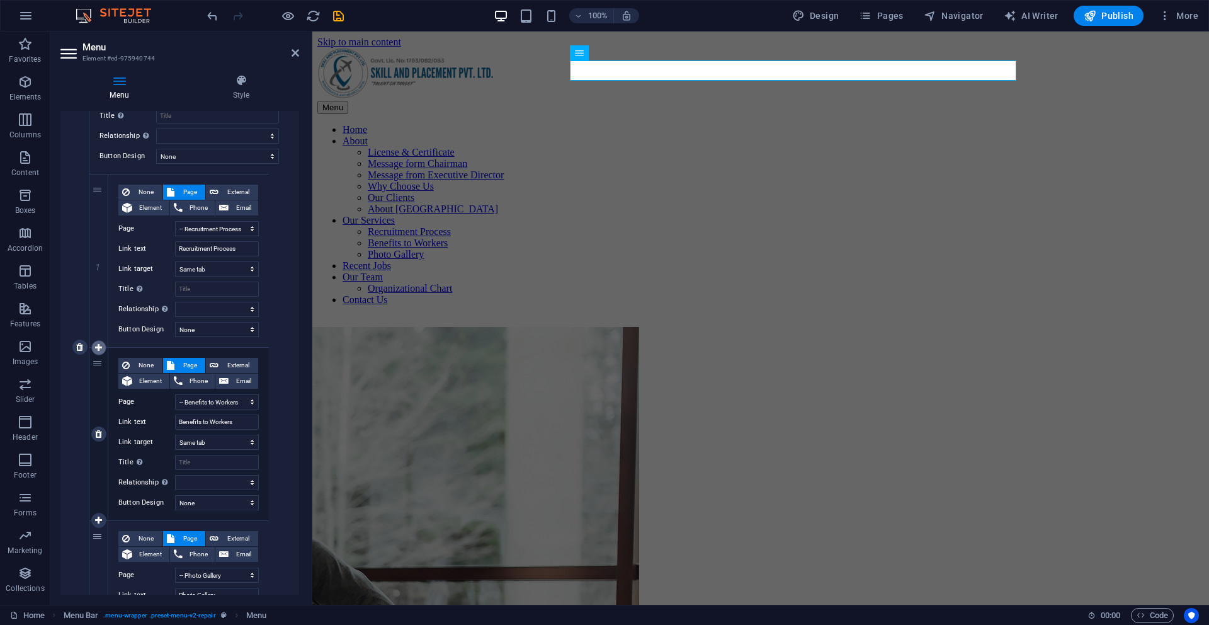
select select
select select "11"
type input "Benefits to Workers"
select select
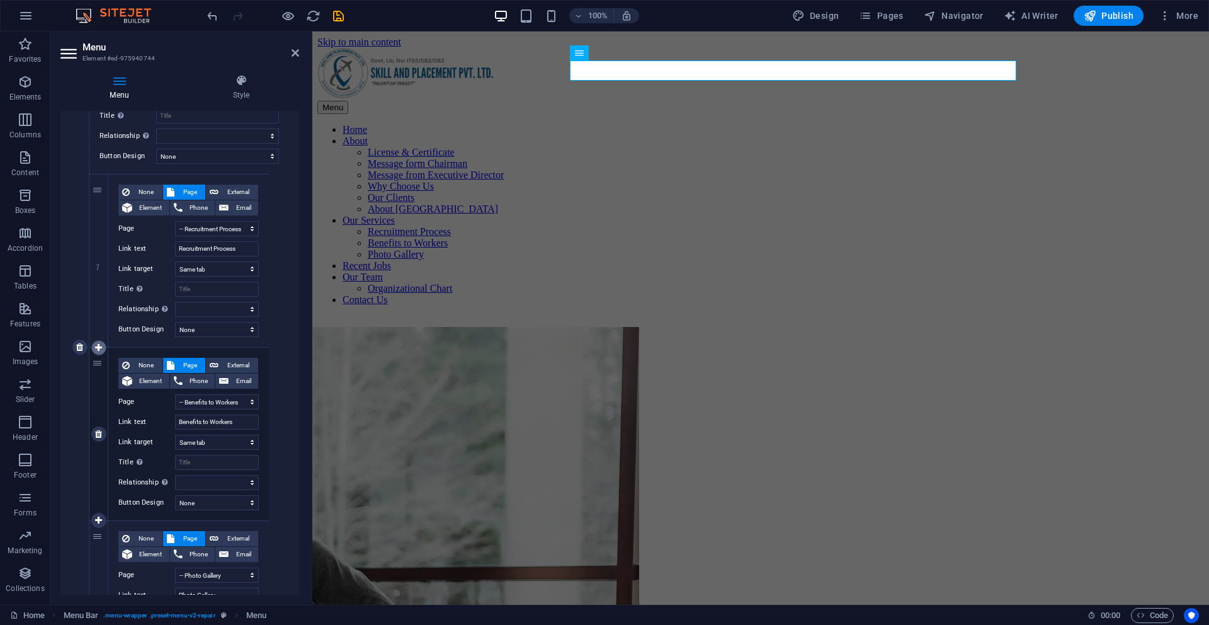
select select
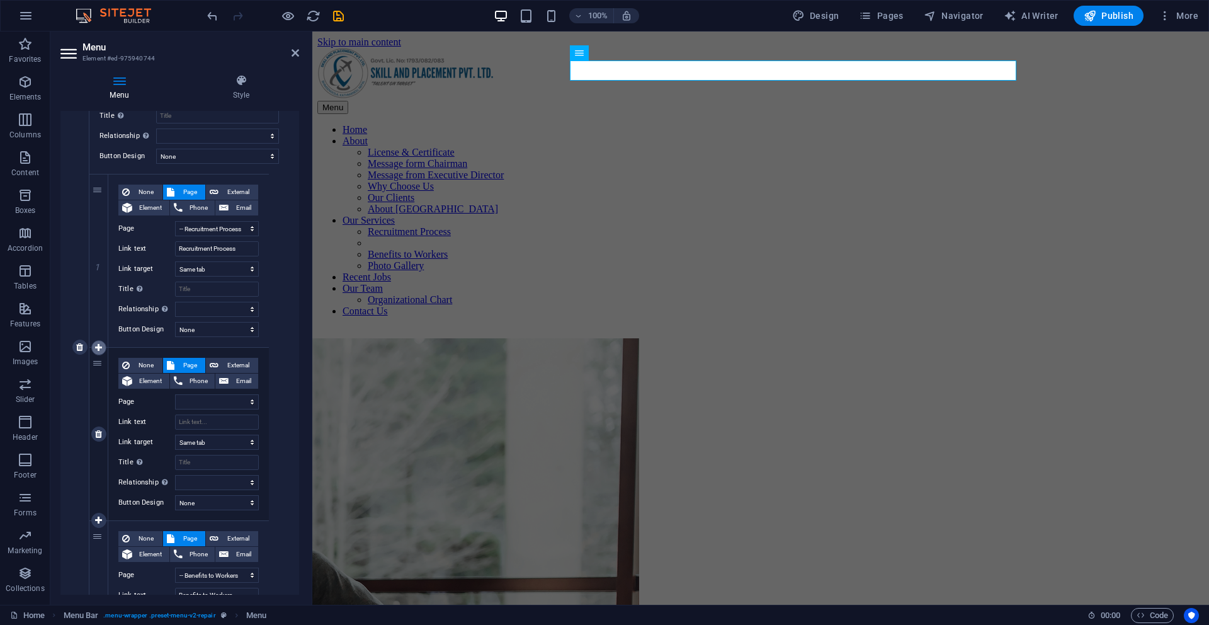
scroll to position [1653, 0]
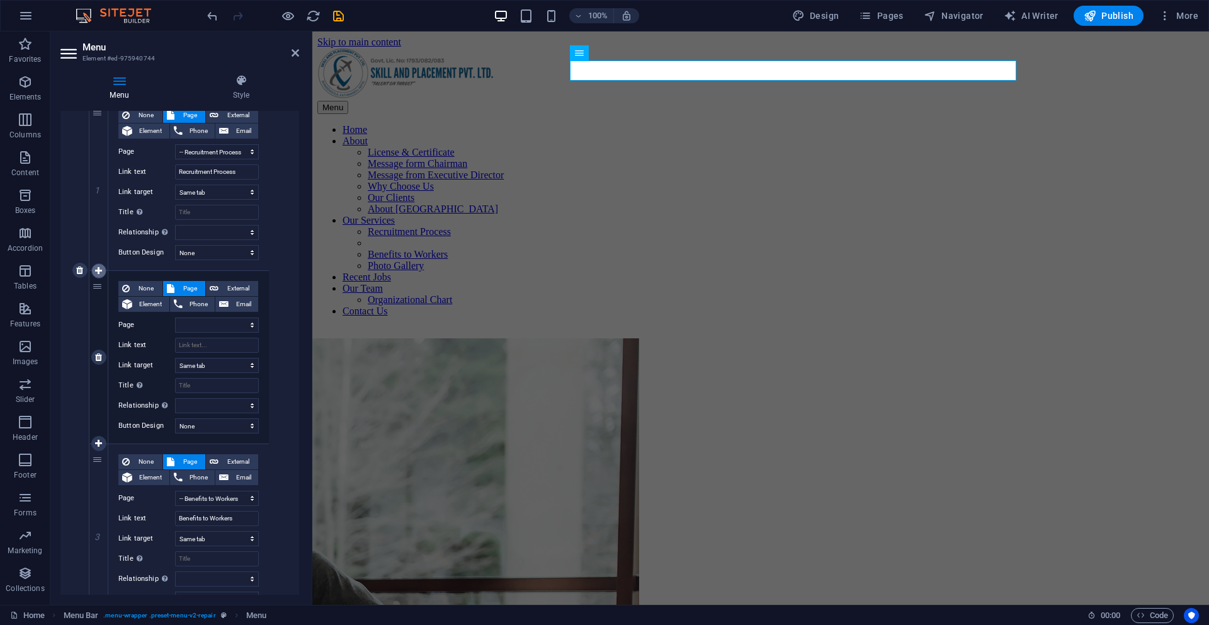
select select "12"
select select
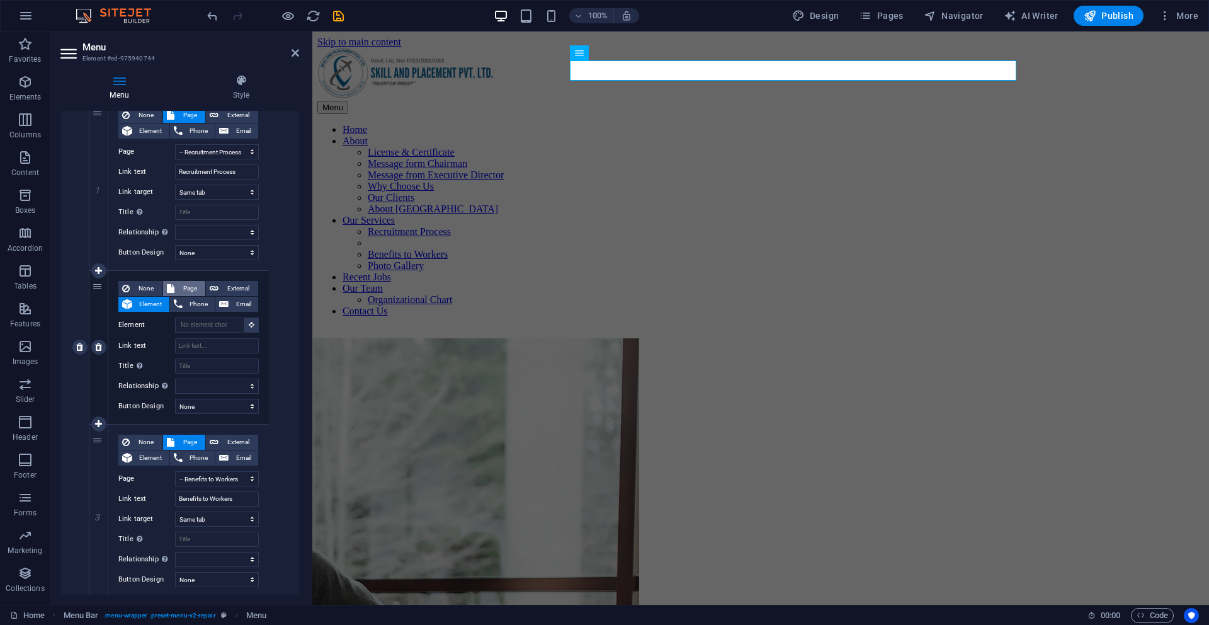
click at [183, 291] on span "Page" at bounding box center [190, 288] width 24 height 15
select select
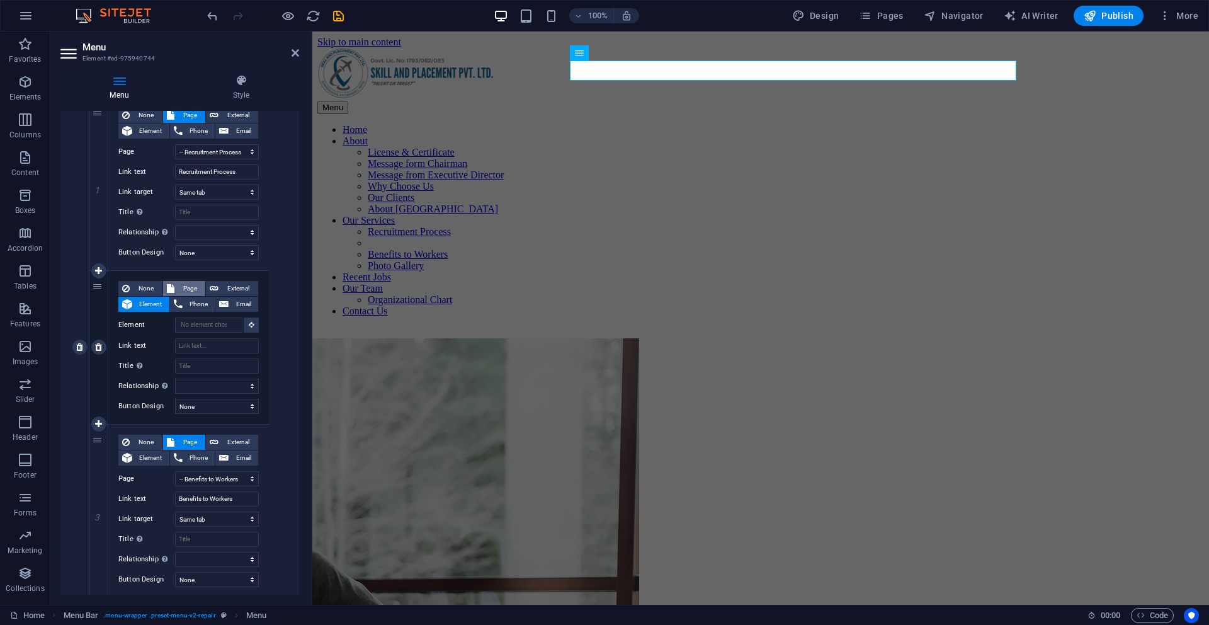
select select
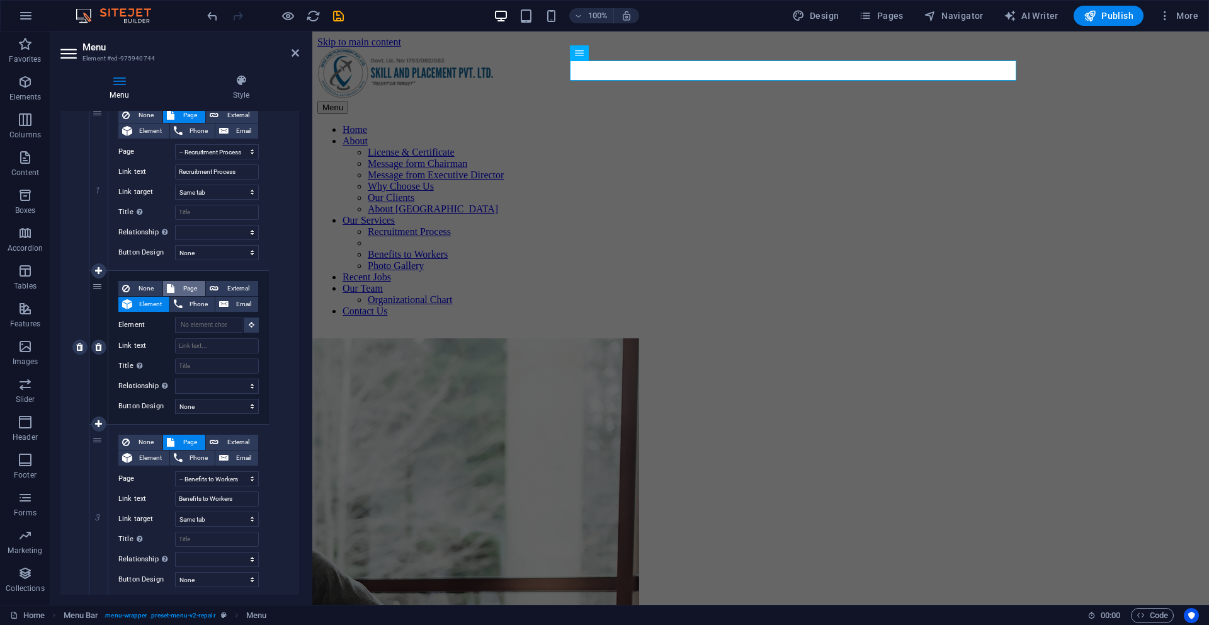
select select
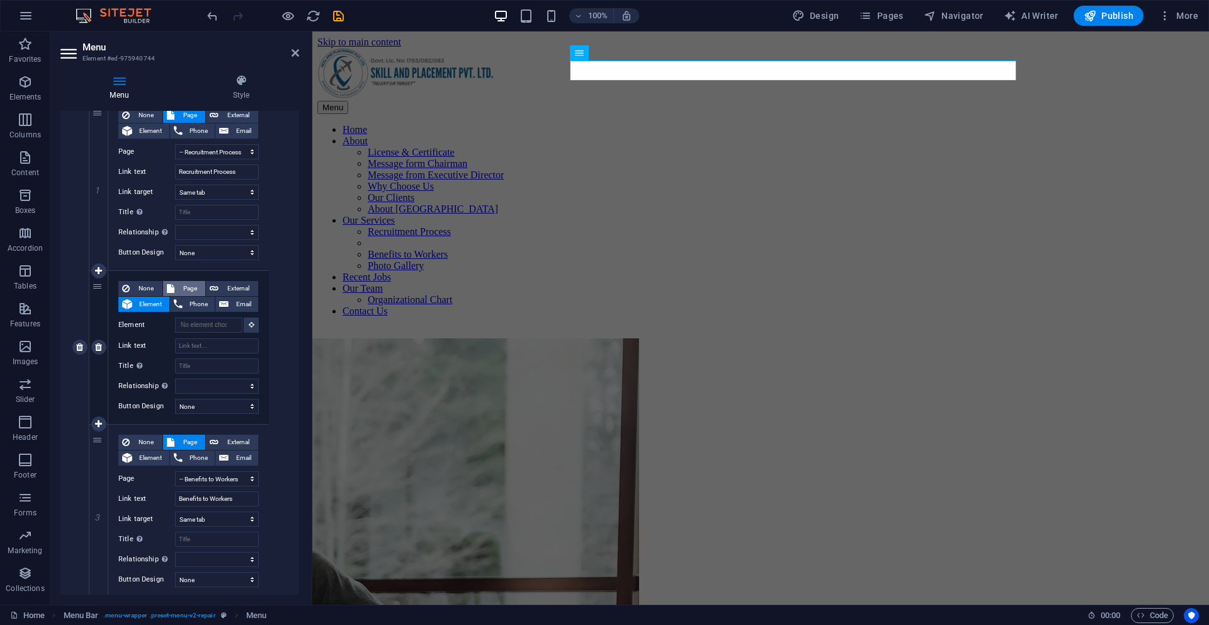
select select
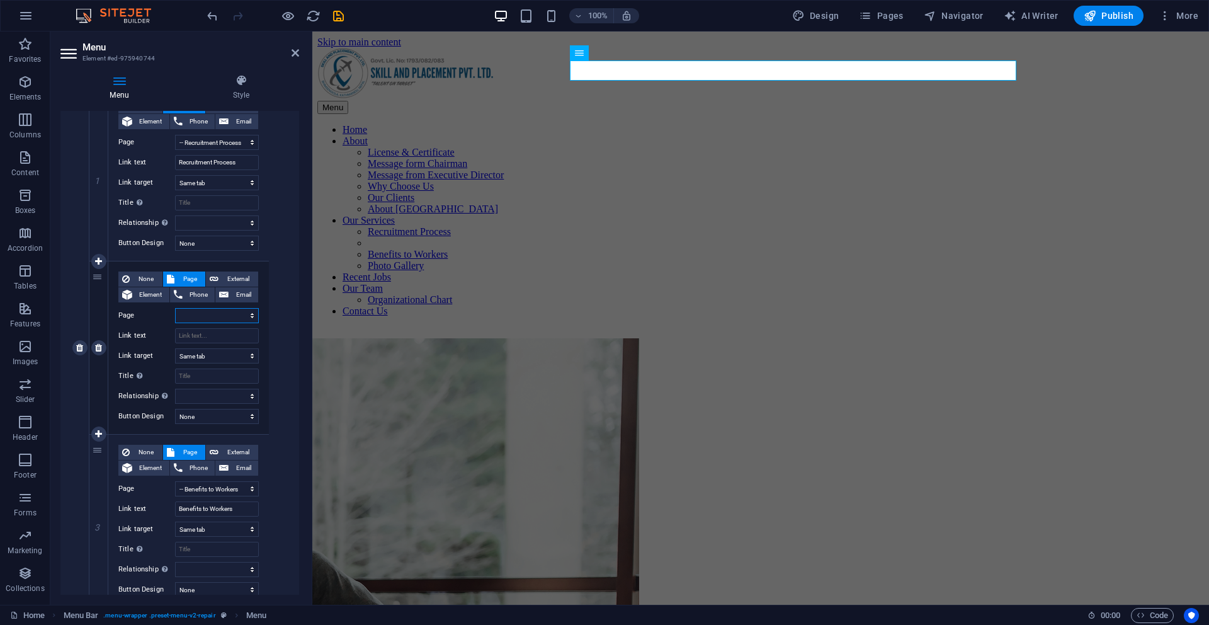
click at [210, 316] on select "Home About -- License &amp; Certificate -- Message from Chairman -- Message for…" at bounding box center [217, 315] width 84 height 15
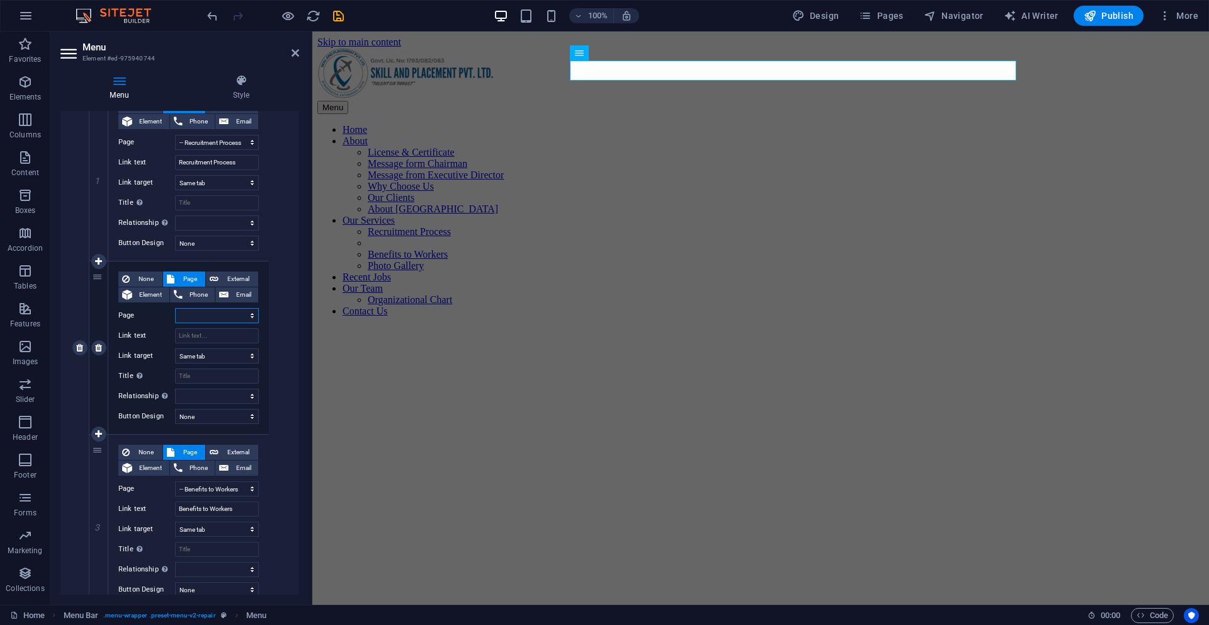
select select "10"
click at [175, 308] on select "Home About -- License &amp; Certificate -- Message from Chairman -- Message for…" at bounding box center [217, 315] width 84 height 15
select select
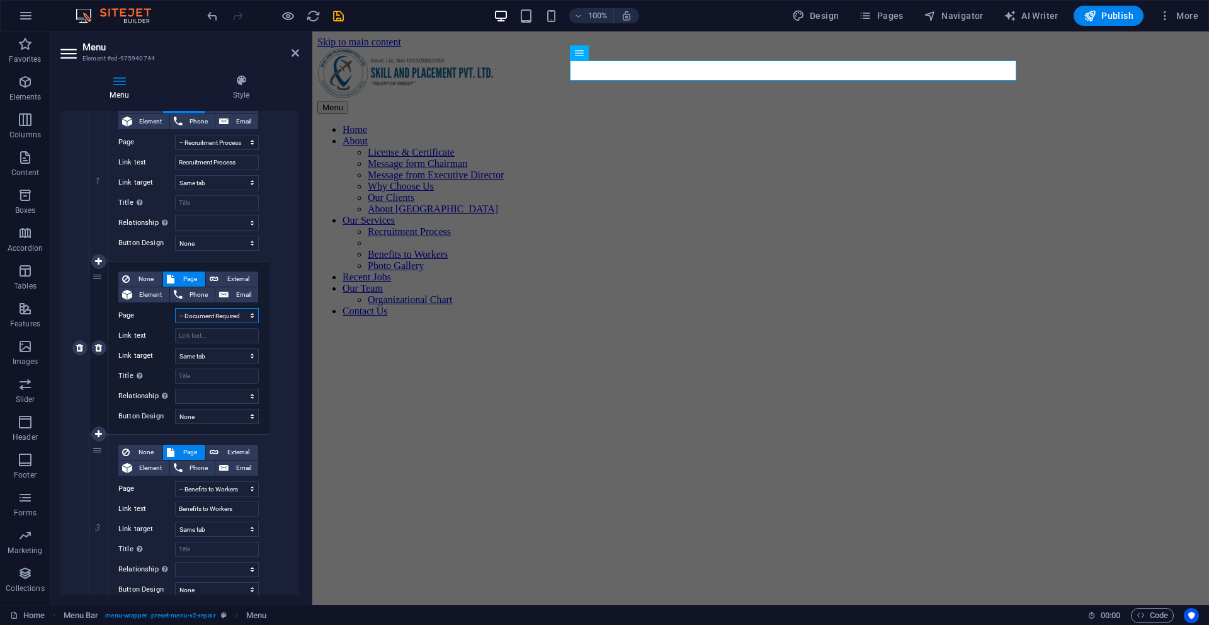
select select
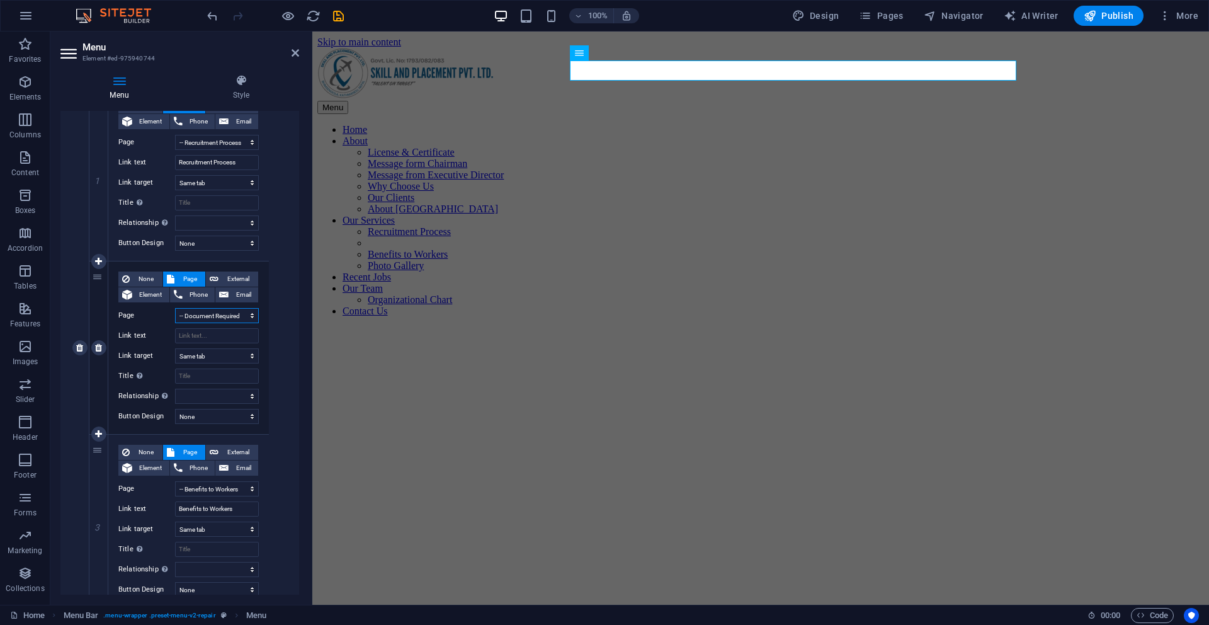
select select
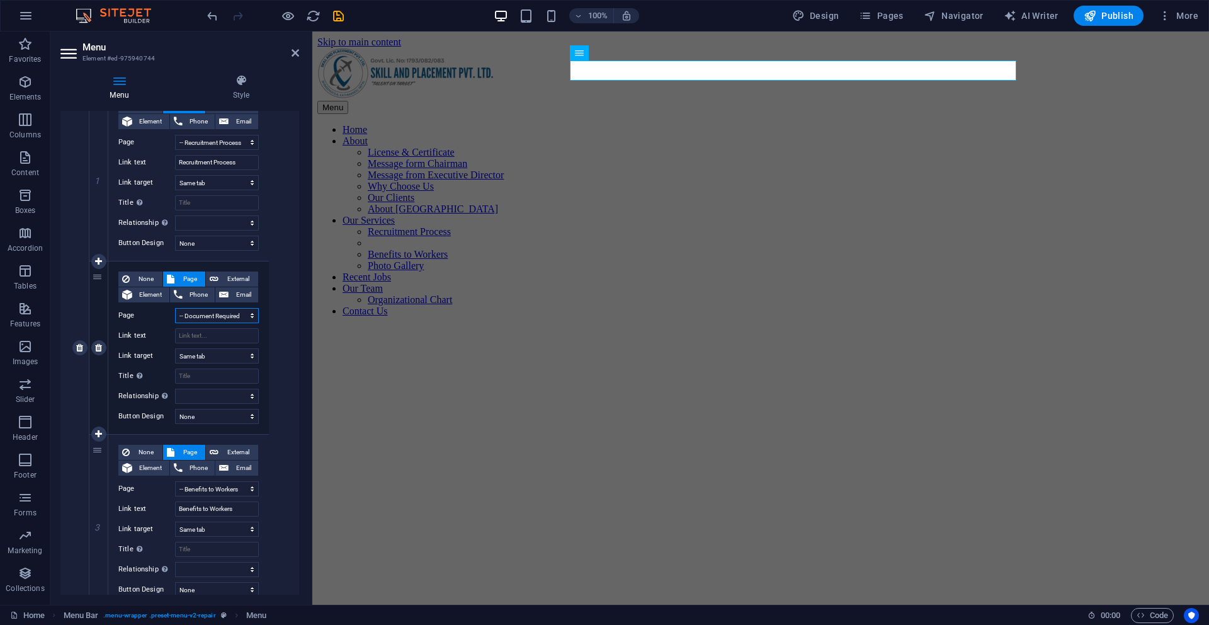
select select
click at [205, 338] on input "Link text" at bounding box center [217, 335] width 84 height 15
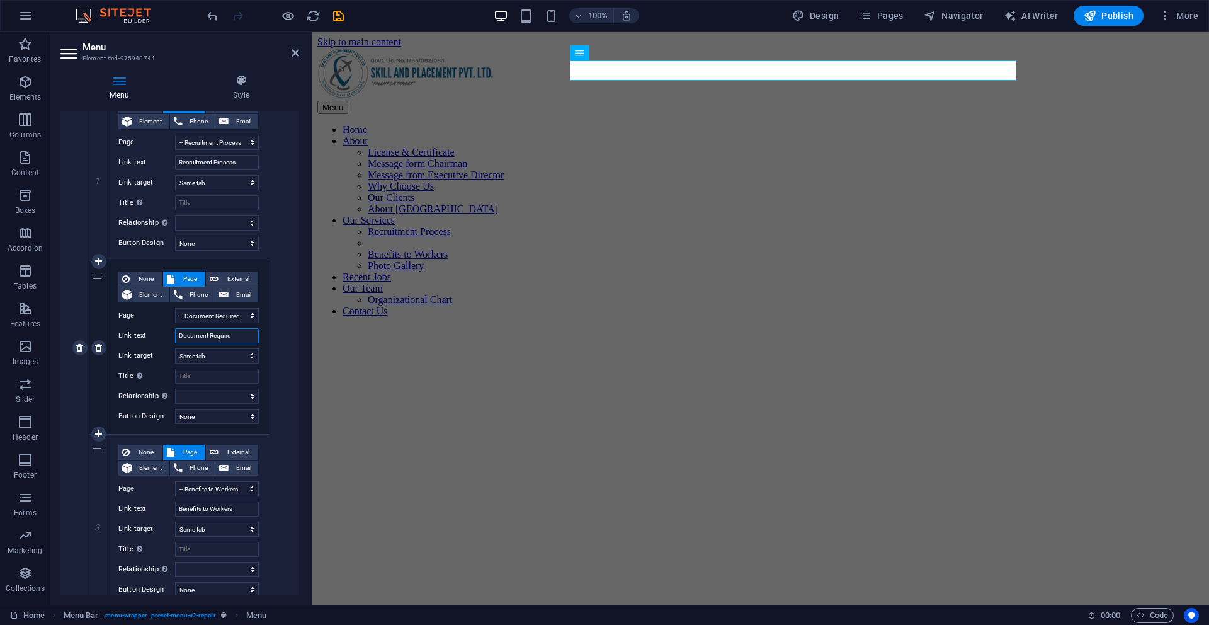
type input "Document Required"
select select
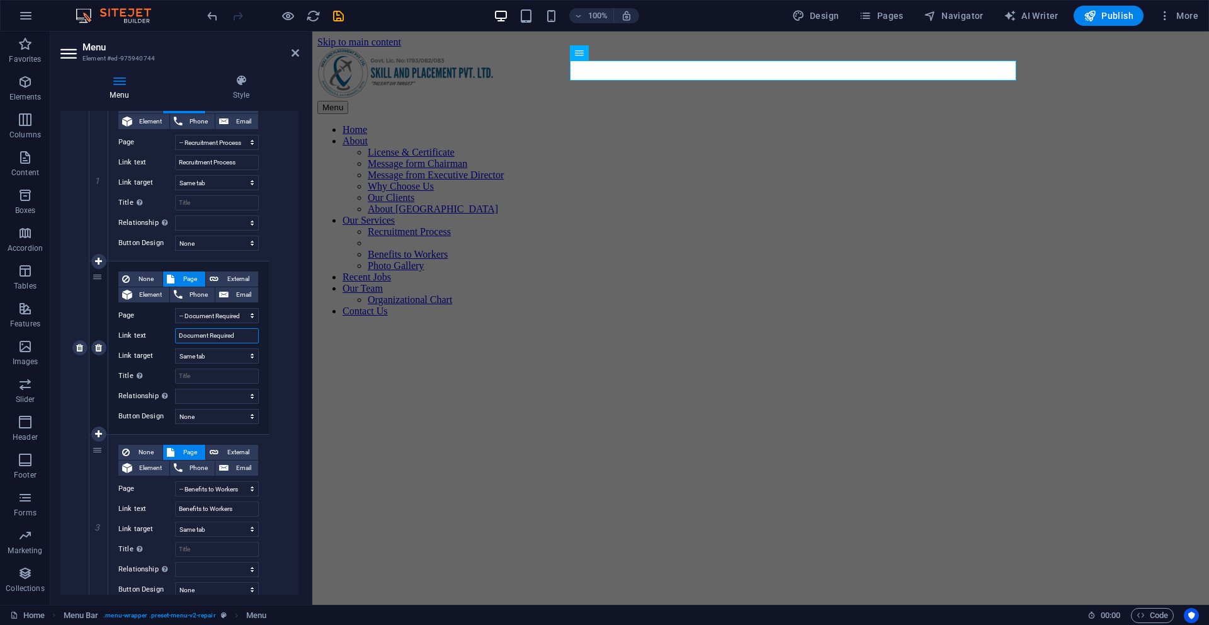
select select
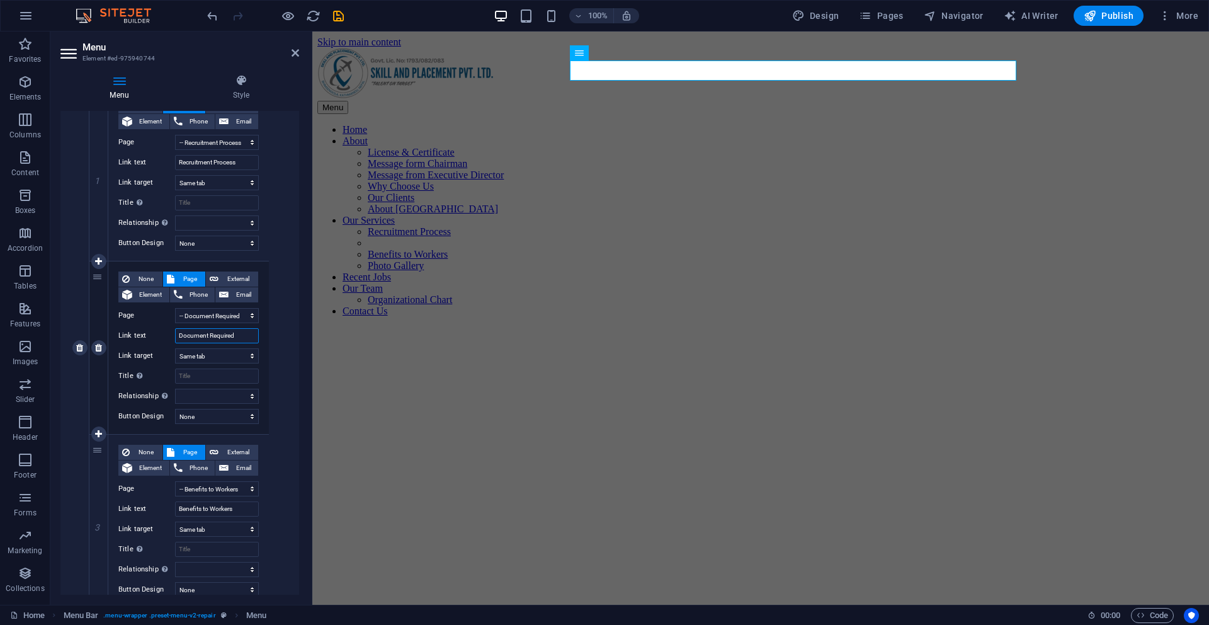
select select
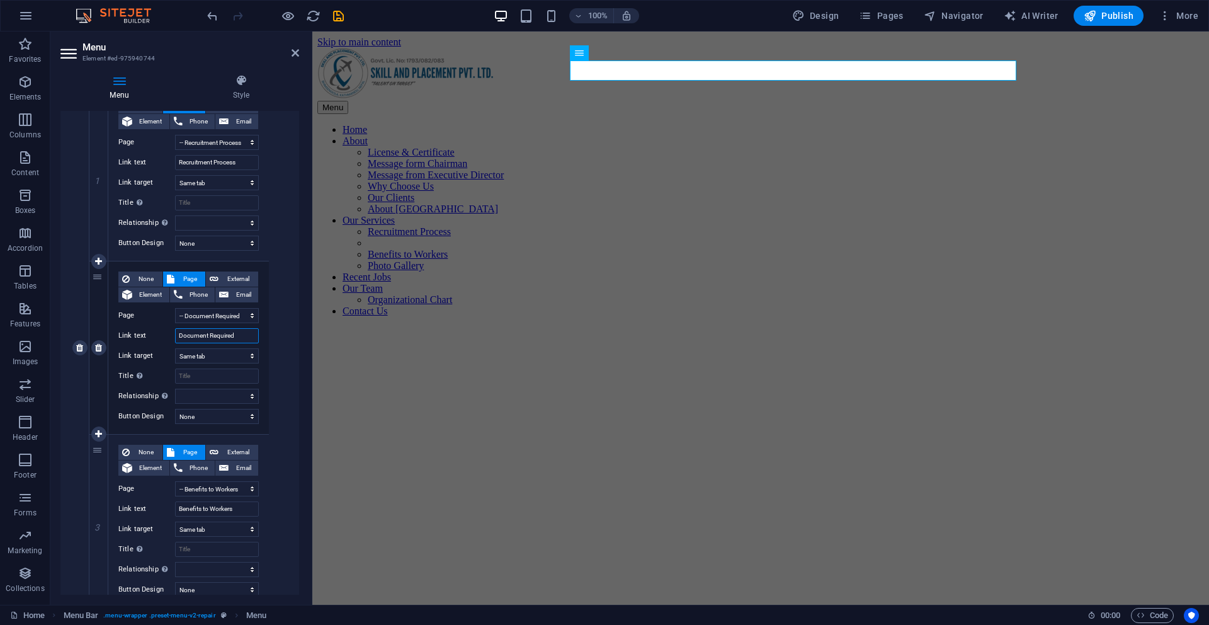
select select
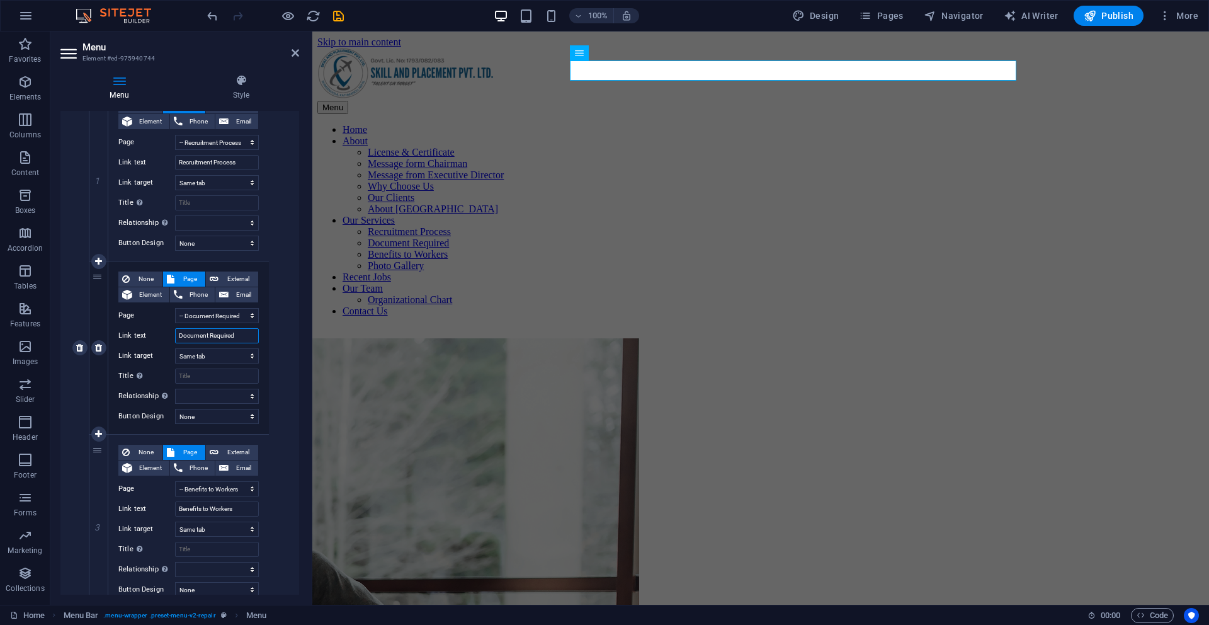
type input "Document Required"
click at [101, 321] on div "2" at bounding box center [98, 347] width 19 height 173
click at [293, 55] on icon at bounding box center [296, 53] width 8 height 10
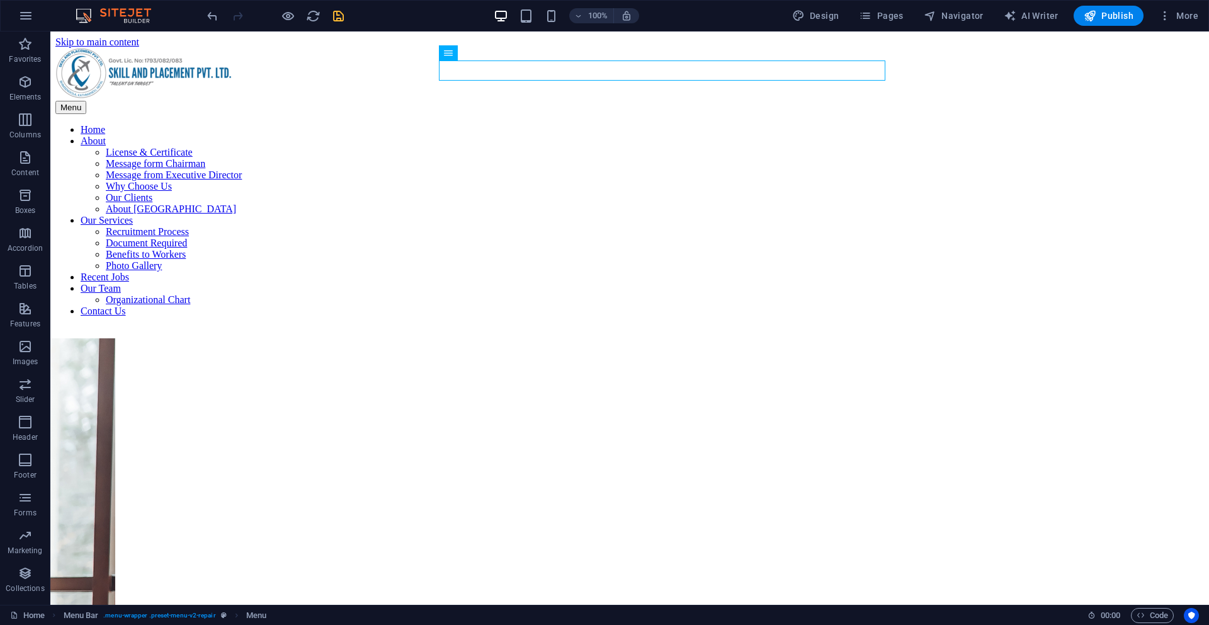
click at [336, 21] on icon "save" at bounding box center [338, 16] width 14 height 14
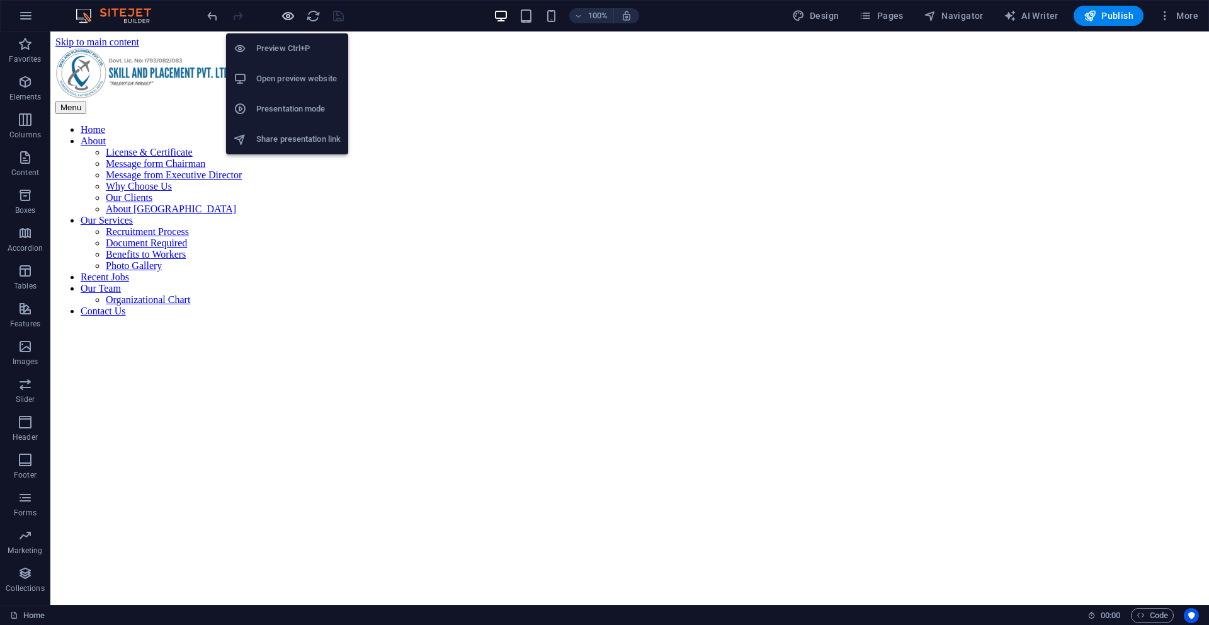
click at [292, 20] on icon "button" at bounding box center [288, 16] width 14 height 14
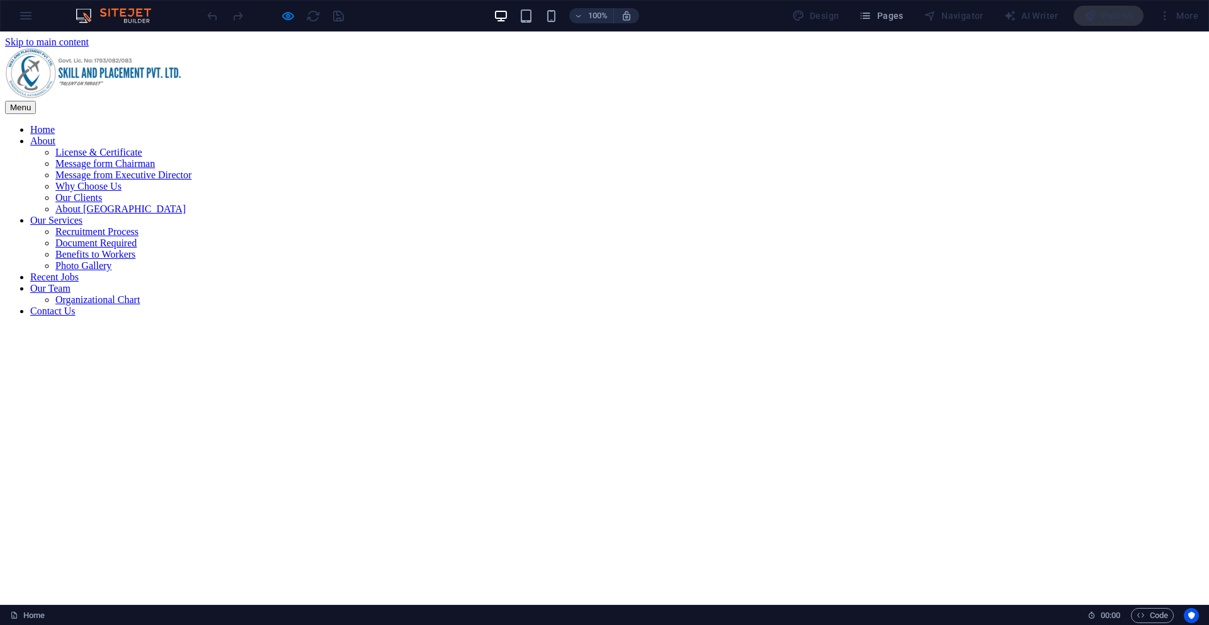
click at [137, 237] on link "Document Required" at bounding box center [95, 242] width 81 height 11
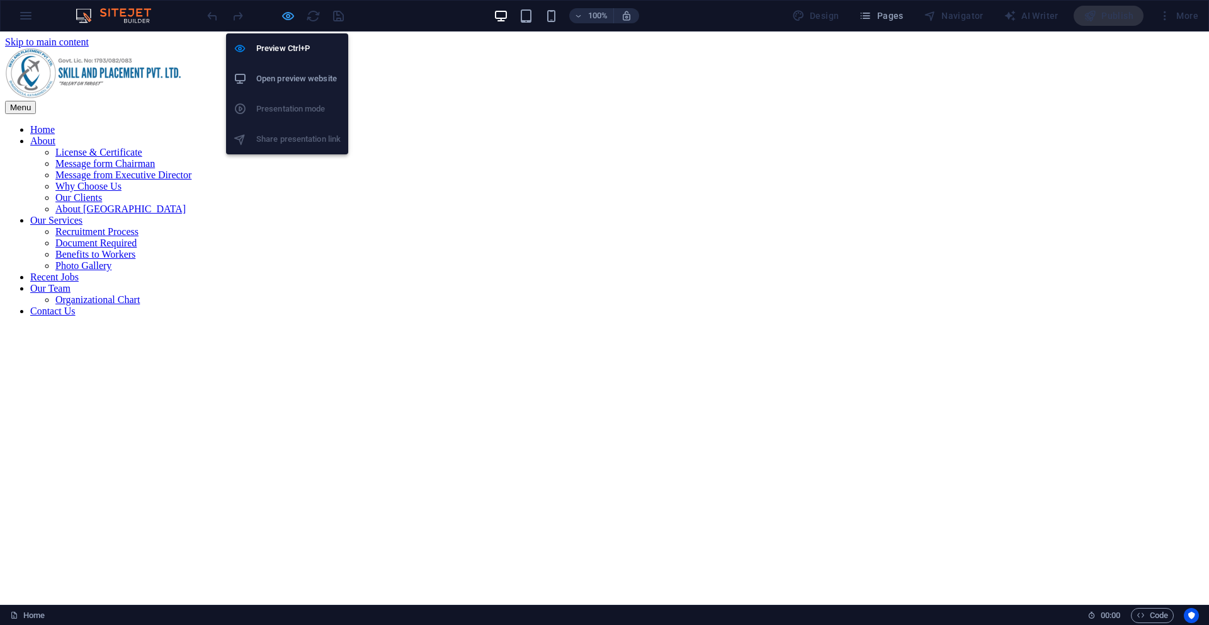
click at [287, 20] on icon "button" at bounding box center [288, 16] width 14 height 14
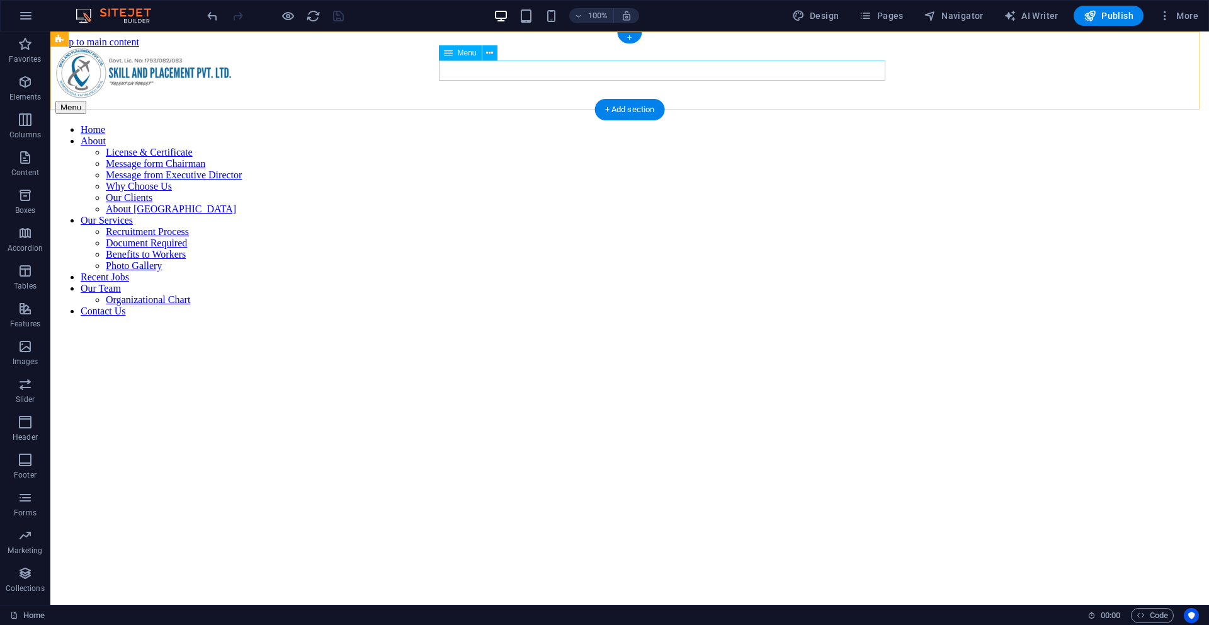
click at [584, 124] on nav "Home About License & Certificate Message form Chairman Message from Executive D…" at bounding box center [629, 220] width 1149 height 193
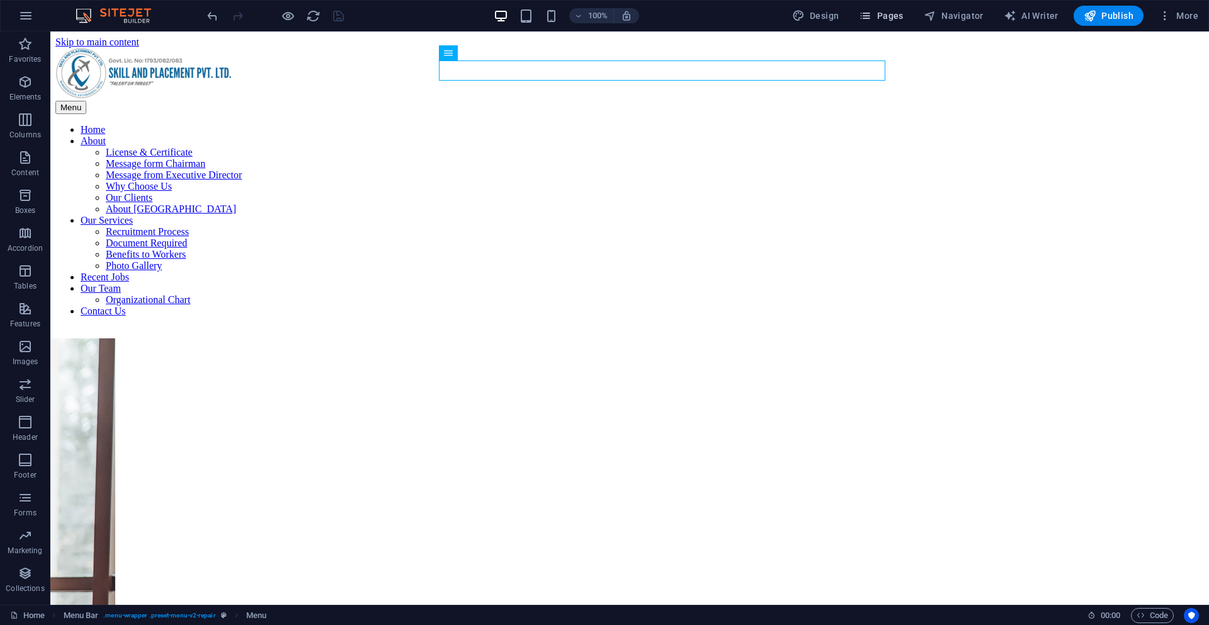
click at [882, 14] on span "Pages" at bounding box center [881, 15] width 44 height 13
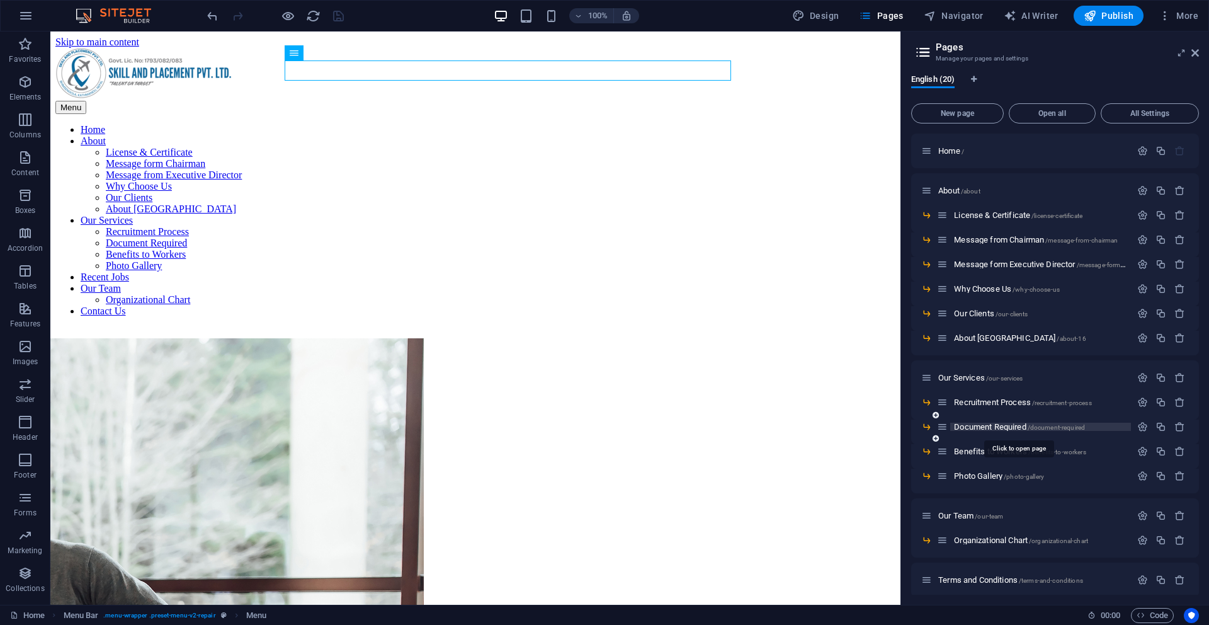
click at [983, 422] on span "Document Required /document-required" at bounding box center [1019, 426] width 131 height 9
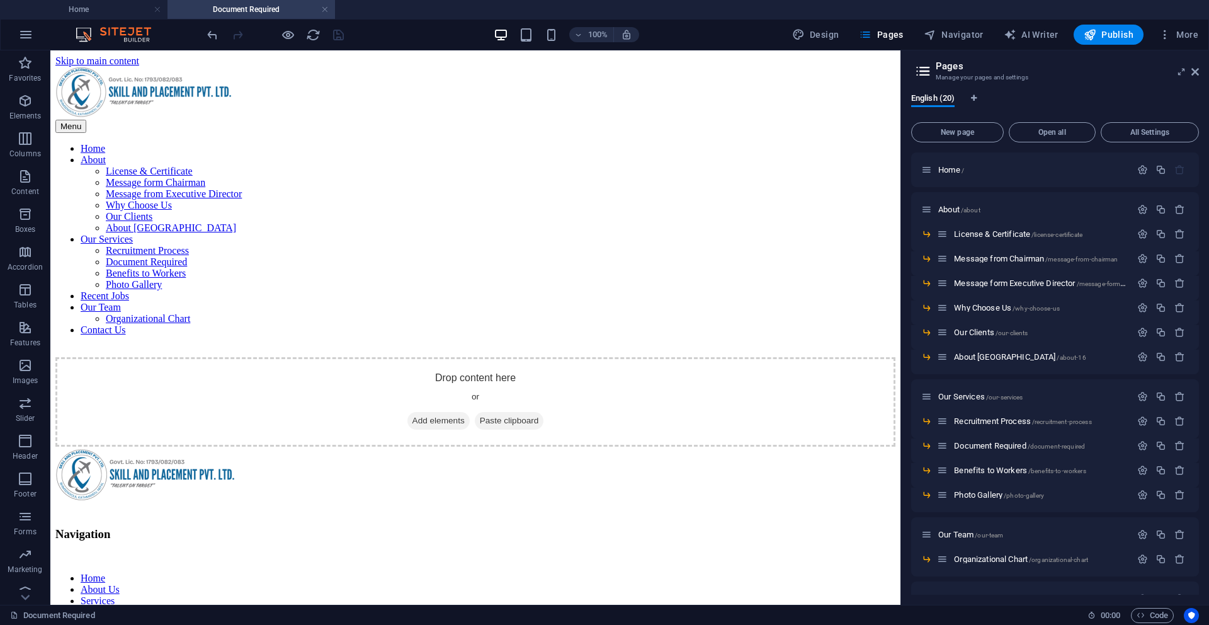
scroll to position [0, 0]
click at [1196, 72] on icon at bounding box center [1196, 72] width 8 height 10
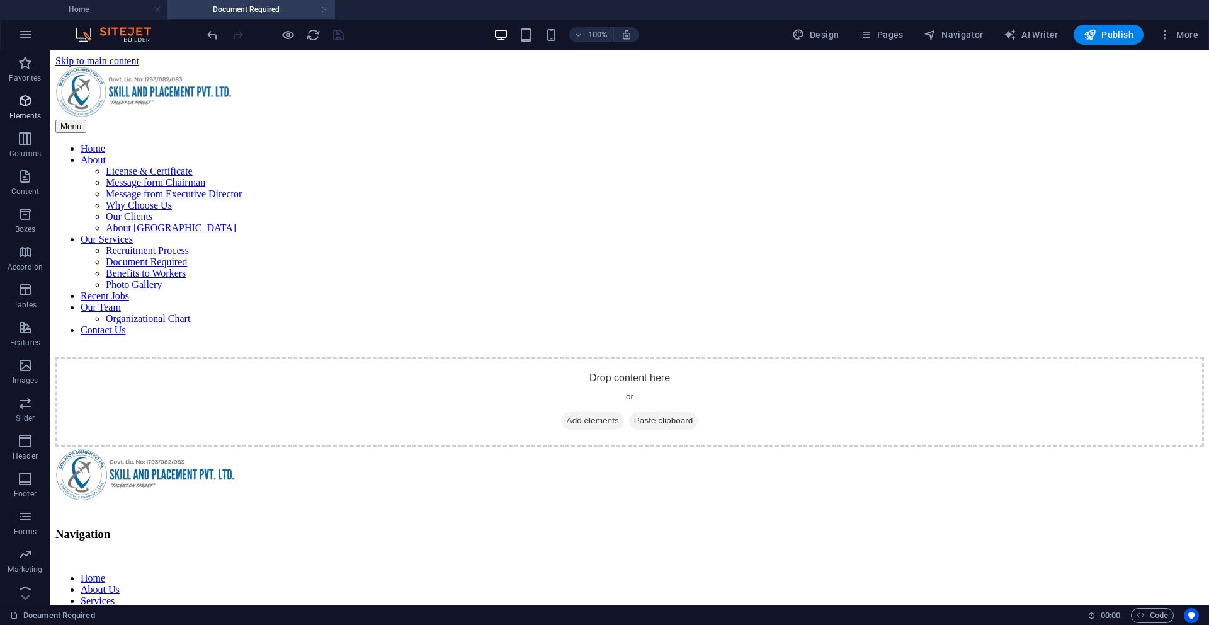
click at [29, 97] on icon "button" at bounding box center [25, 100] width 15 height 15
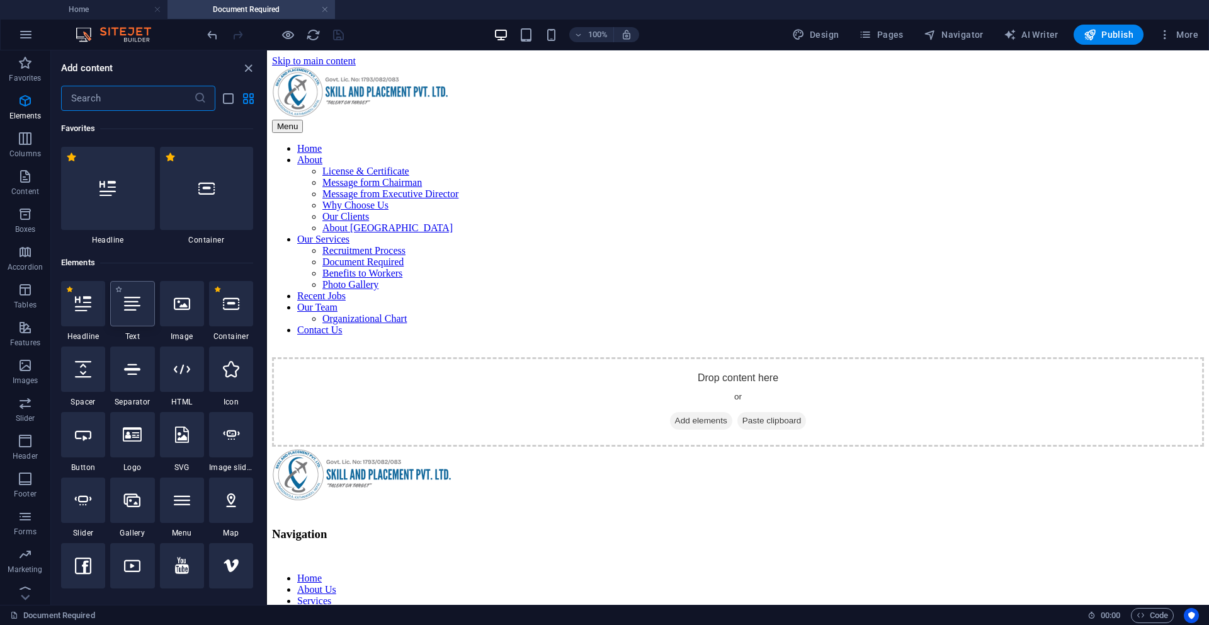
click at [142, 315] on div at bounding box center [132, 303] width 44 height 45
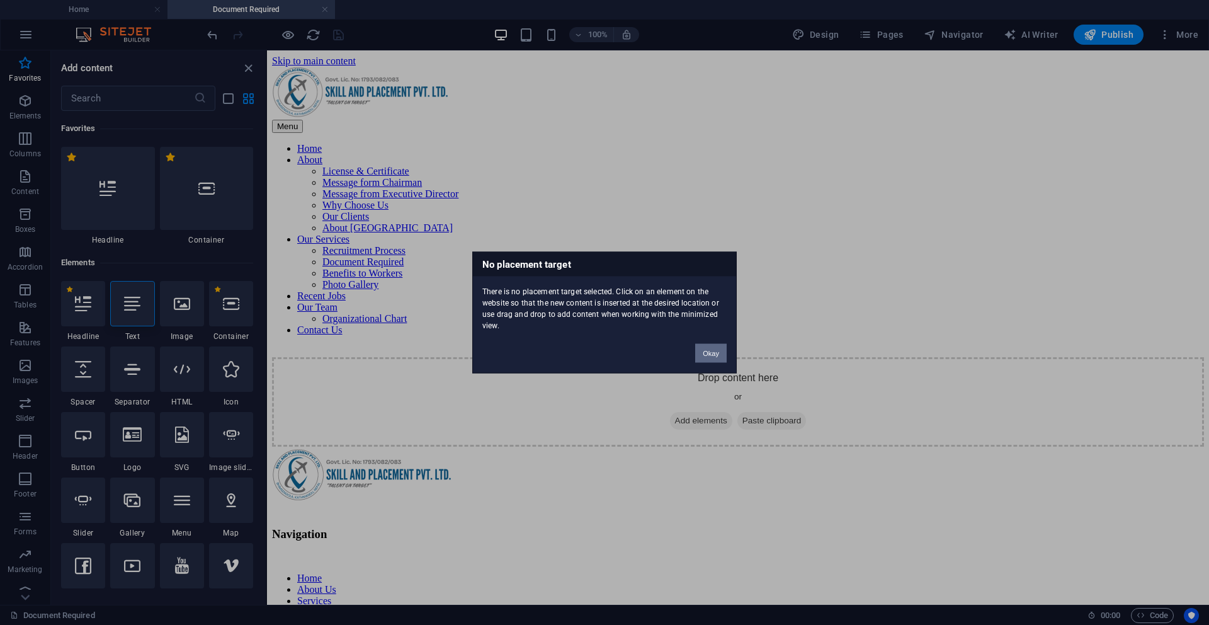
drag, startPoint x: 720, startPoint y: 351, endPoint x: 457, endPoint y: 280, distance: 272.1
click at [720, 351] on button "Okay" at bounding box center [710, 353] width 31 height 19
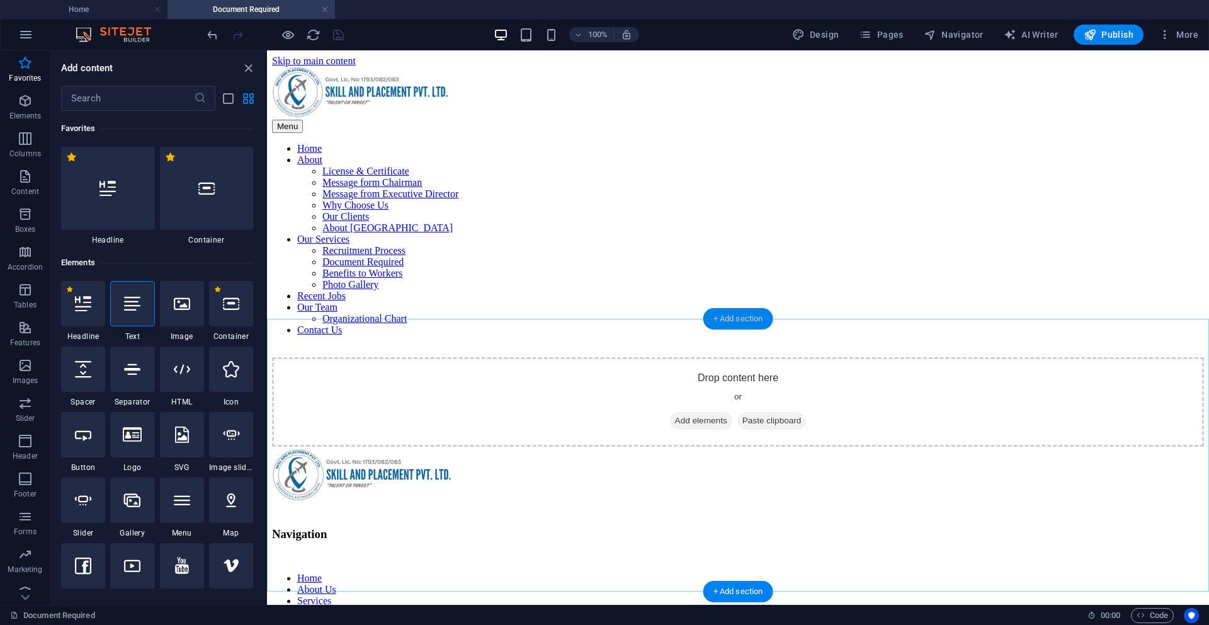
click at [723, 320] on div "+ Add section" at bounding box center [739, 318] width 70 height 21
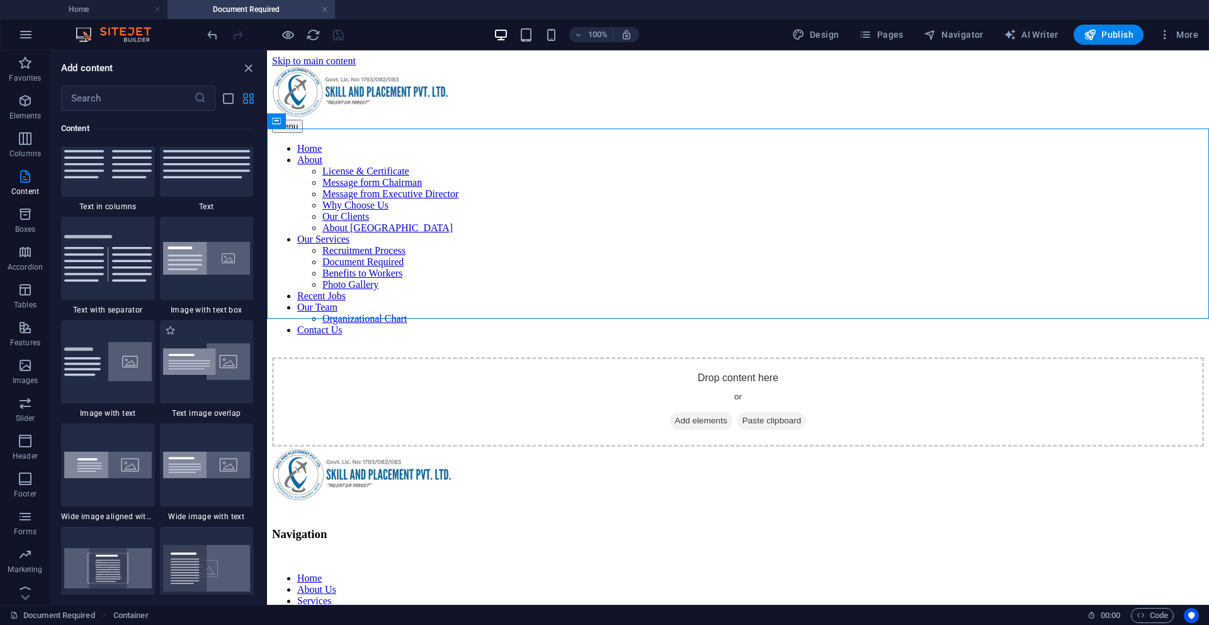
scroll to position [1975, 0]
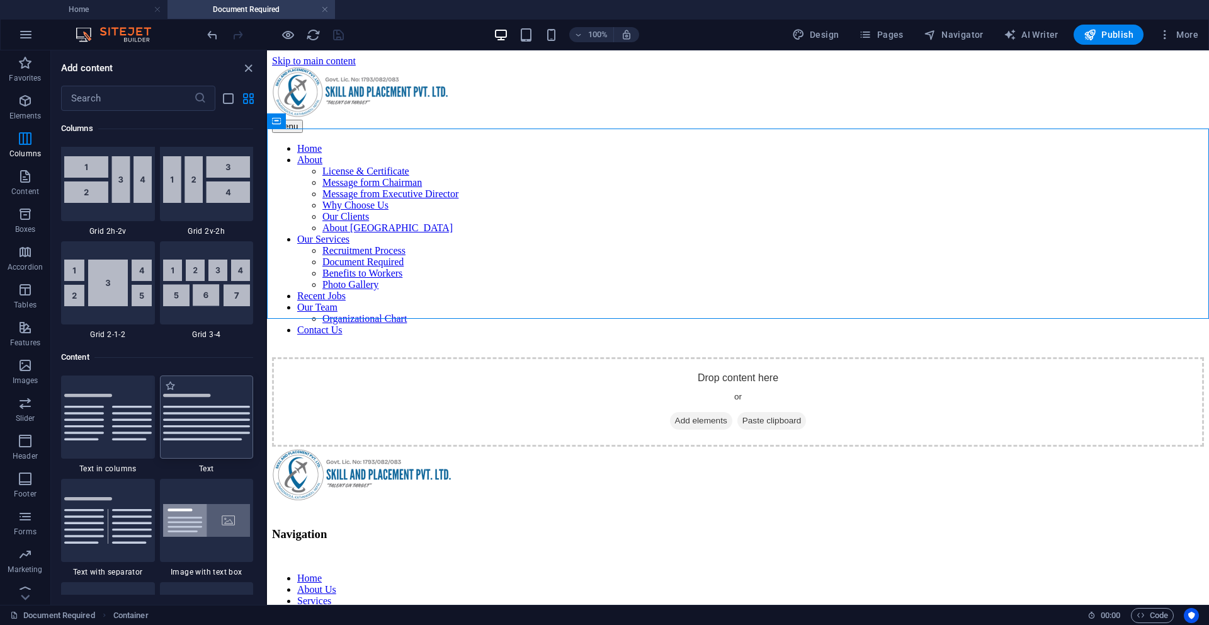
click at [229, 418] on img at bounding box center [207, 417] width 88 height 47
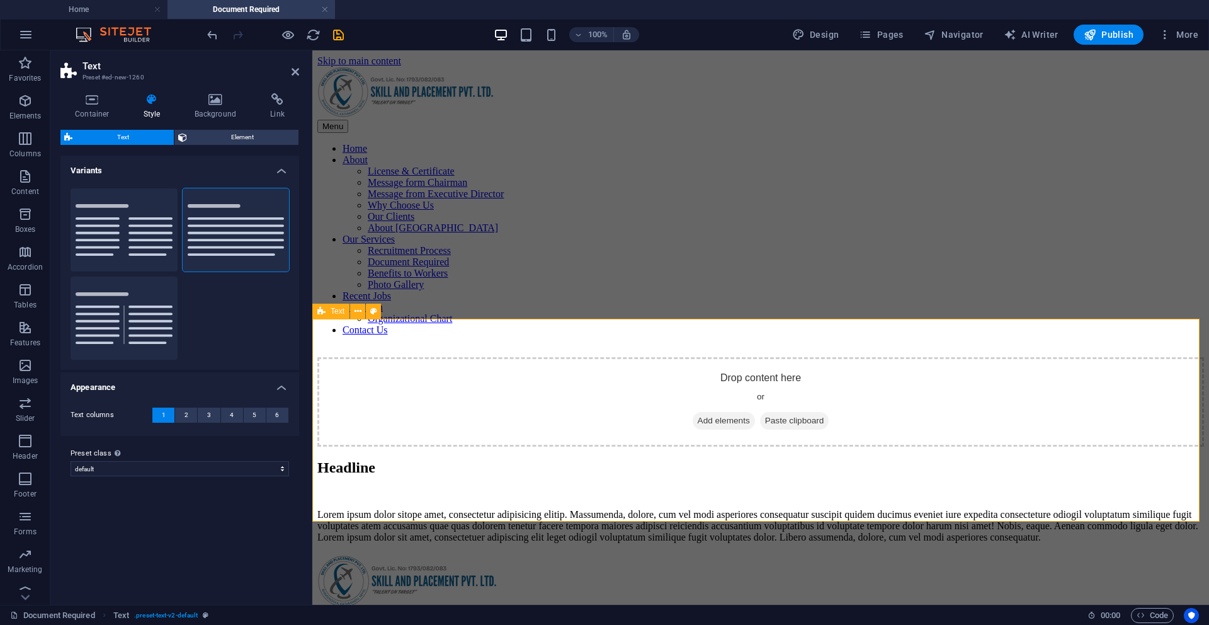
click at [348, 459] on div "Headline Lorem ipsum dolor sitope amet, consectetur adipisicing elitip. Massume…" at bounding box center [760, 501] width 887 height 84
click at [210, 118] on h4 "Background" at bounding box center [218, 106] width 76 height 26
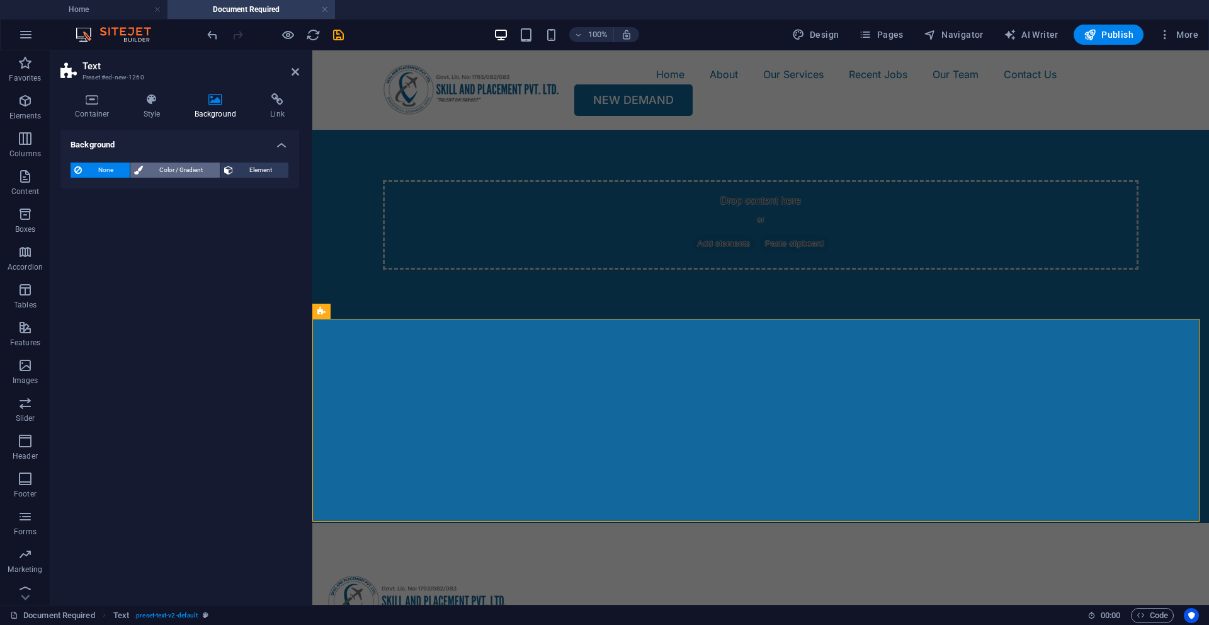
click at [168, 170] on span "Color / Gradient" at bounding box center [181, 170] width 69 height 15
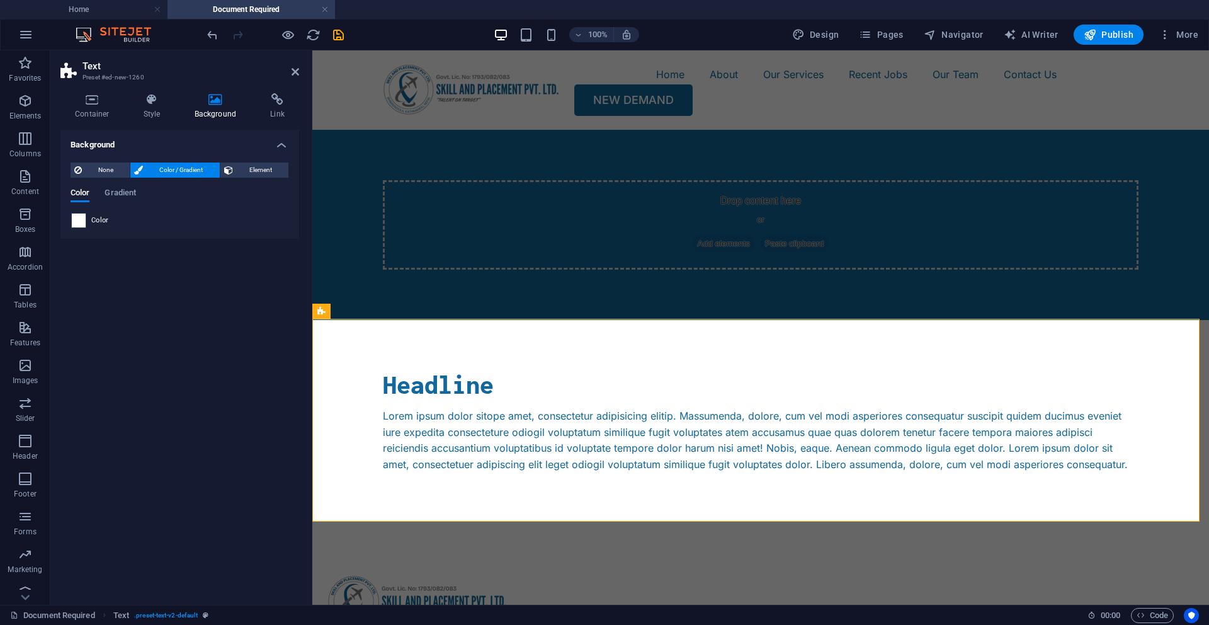
click at [78, 220] on span at bounding box center [79, 221] width 14 height 14
type input "#ffffff"
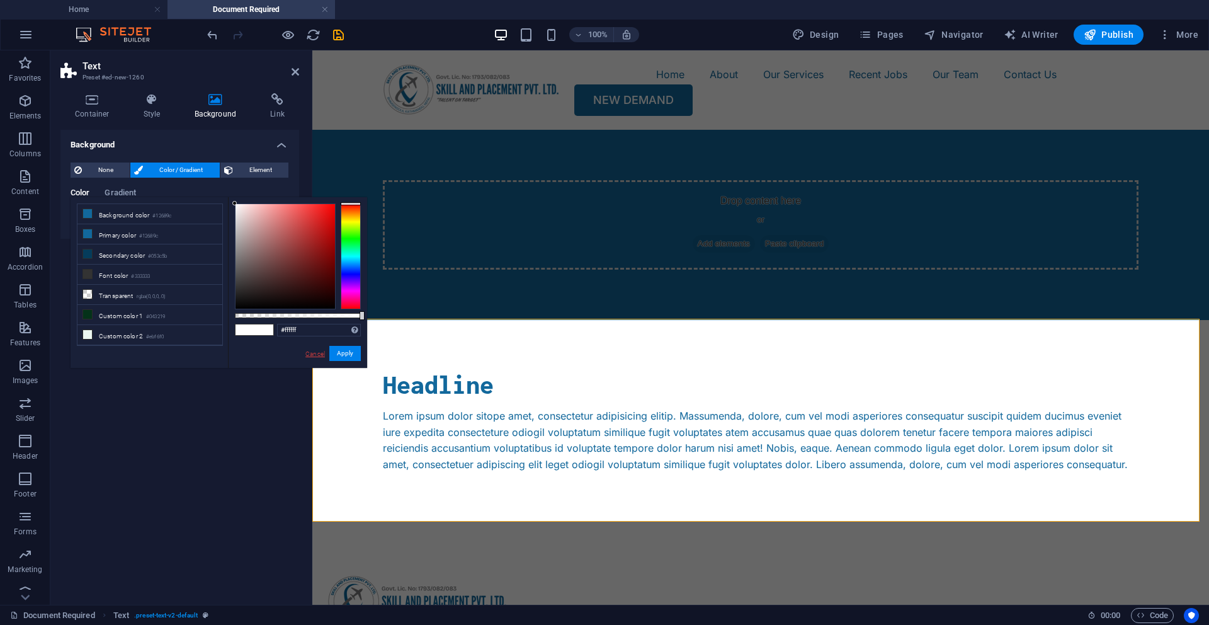
click at [317, 356] on link "Cancel" at bounding box center [315, 353] width 22 height 9
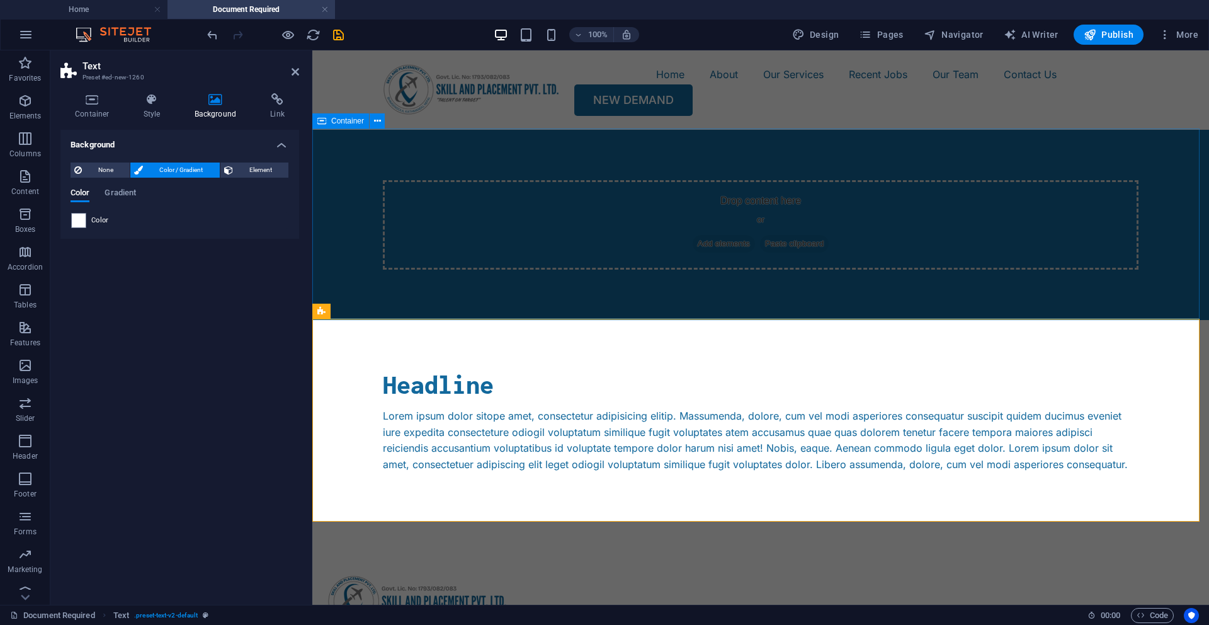
click at [323, 210] on div "Drop content here or Add elements Paste clipboard" at bounding box center [760, 225] width 897 height 190
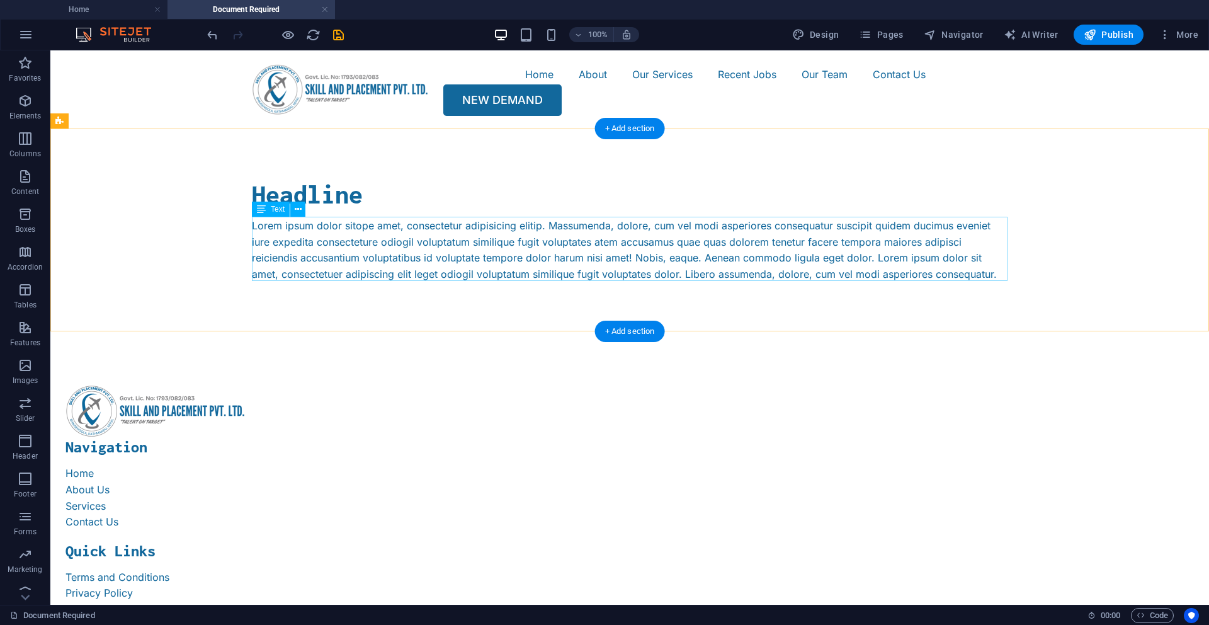
click at [324, 243] on div "Lorem ipsum dolor sitope amet, consectetur adipisicing elitip. Massumenda, dolo…" at bounding box center [630, 250] width 756 height 64
click at [391, 245] on div "Lorem ipsum dolor sitope amet, consectetur adipisicing elitip. Massumenda, dolo…" at bounding box center [630, 250] width 756 height 64
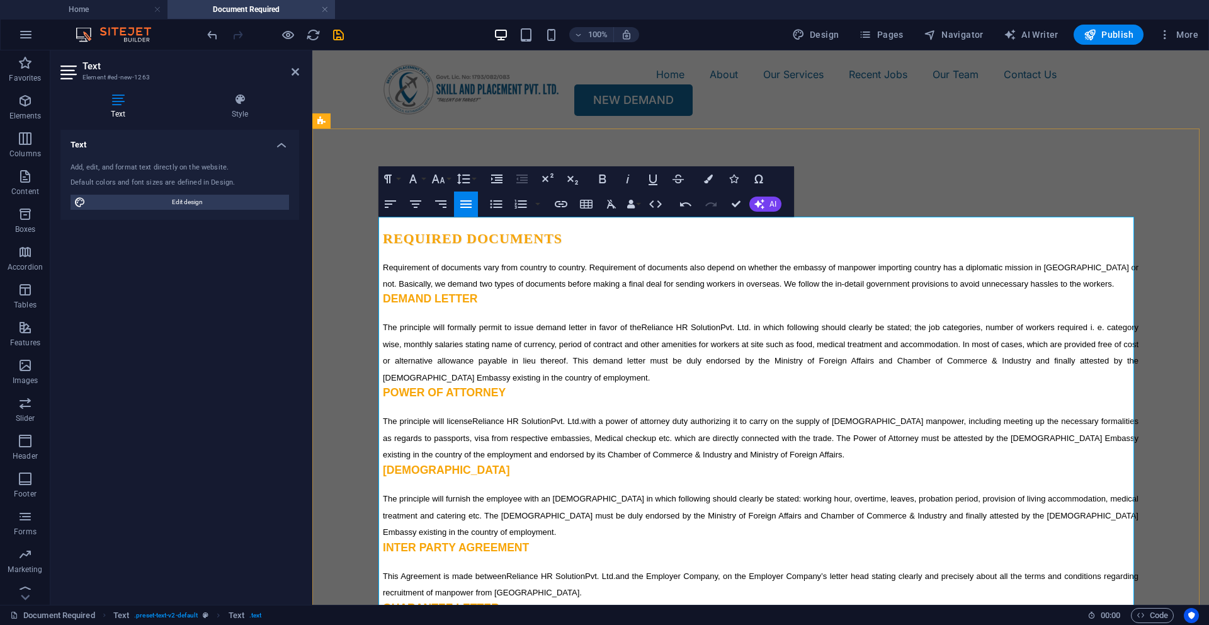
click at [513, 244] on span "REQUIRED Documents" at bounding box center [473, 239] width 180 height 16
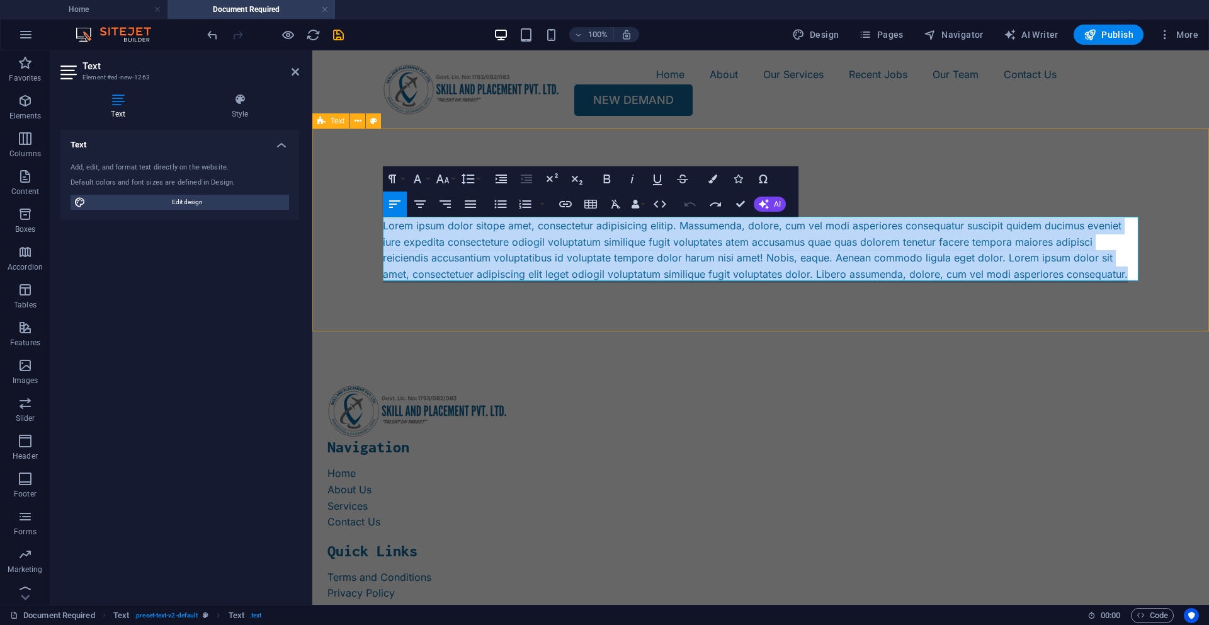
click at [522, 304] on div "Headline Lorem ipsum dolor sitope amet, consectetur adipisicing elitip. Massume…" at bounding box center [760, 231] width 897 height 203
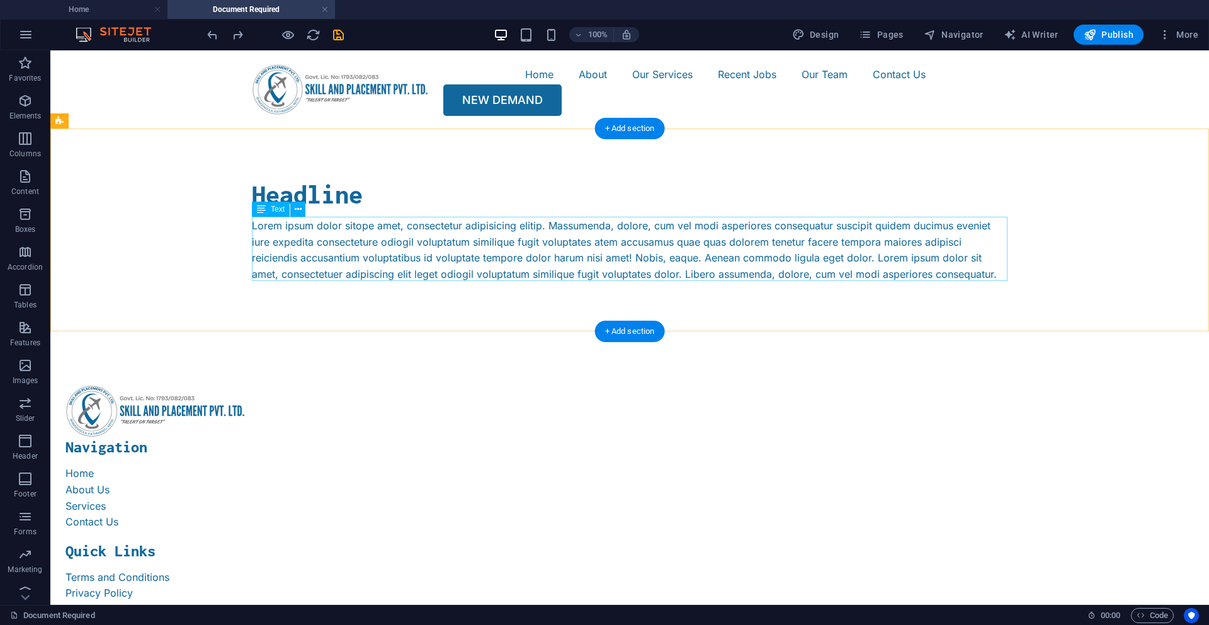
click at [454, 244] on div "Lorem ipsum dolor sitope amet, consectetur adipisicing elitip. Massumenda, dolo…" at bounding box center [630, 250] width 756 height 64
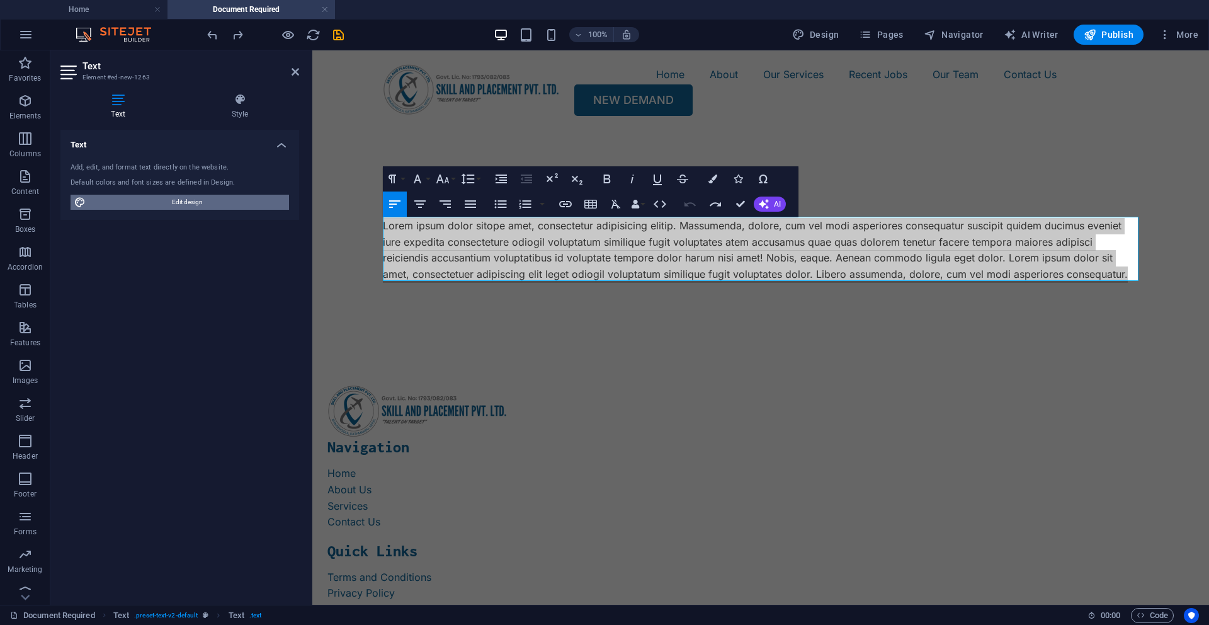
click at [239, 206] on span "Edit design" at bounding box center [187, 202] width 196 height 15
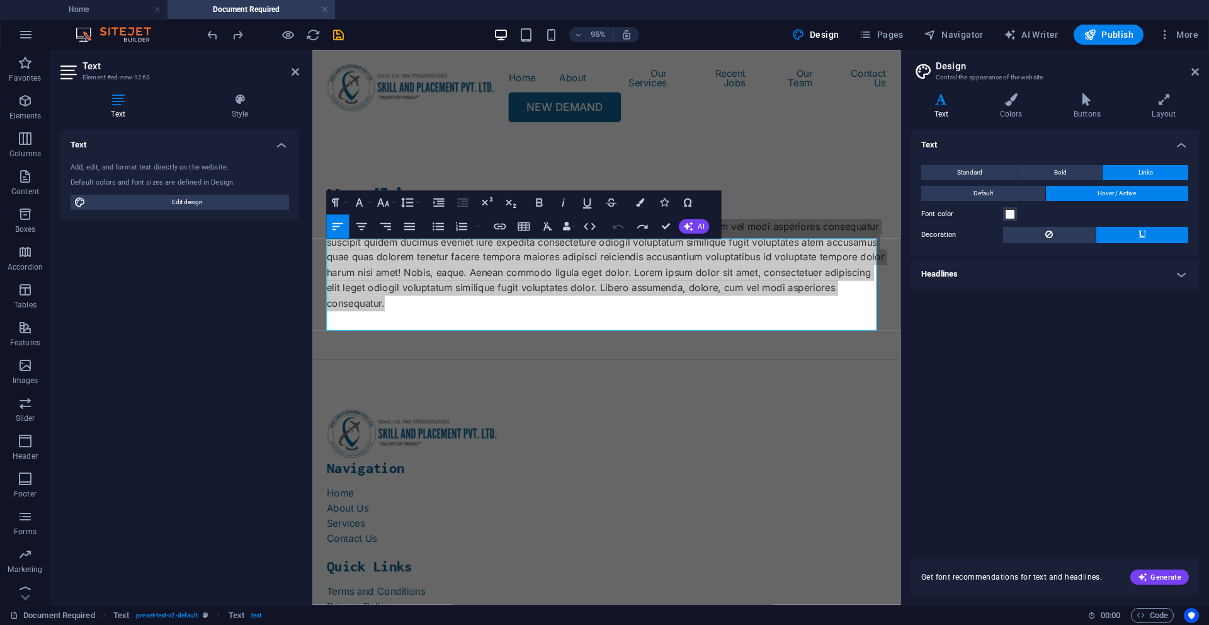
click at [1098, 273] on h4 "Headlines" at bounding box center [1055, 274] width 288 height 30
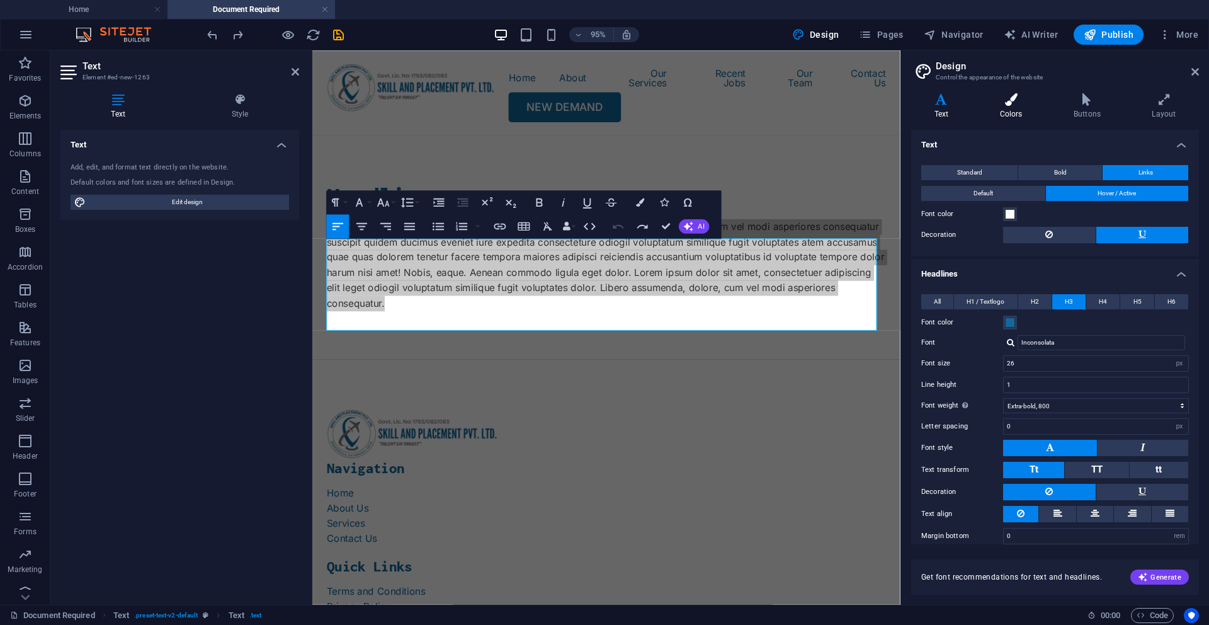
click at [1008, 110] on h4 "Colors" at bounding box center [1014, 106] width 74 height 26
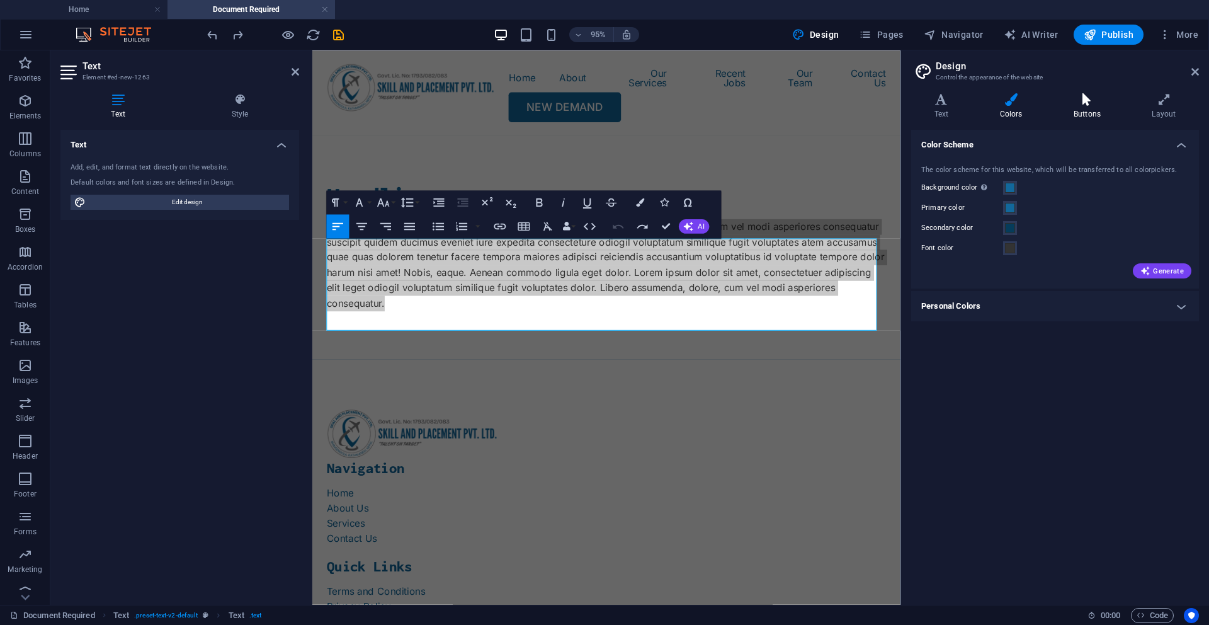
click at [1073, 113] on h4 "Buttons" at bounding box center [1090, 106] width 78 height 26
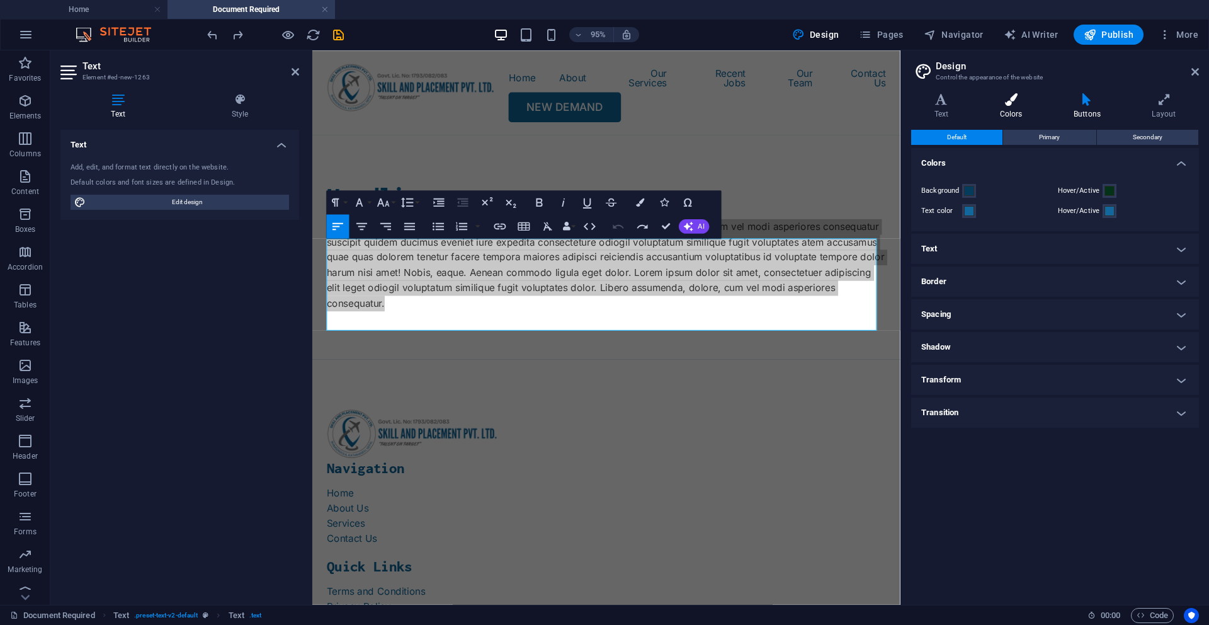
click at [1025, 105] on icon at bounding box center [1011, 99] width 69 height 13
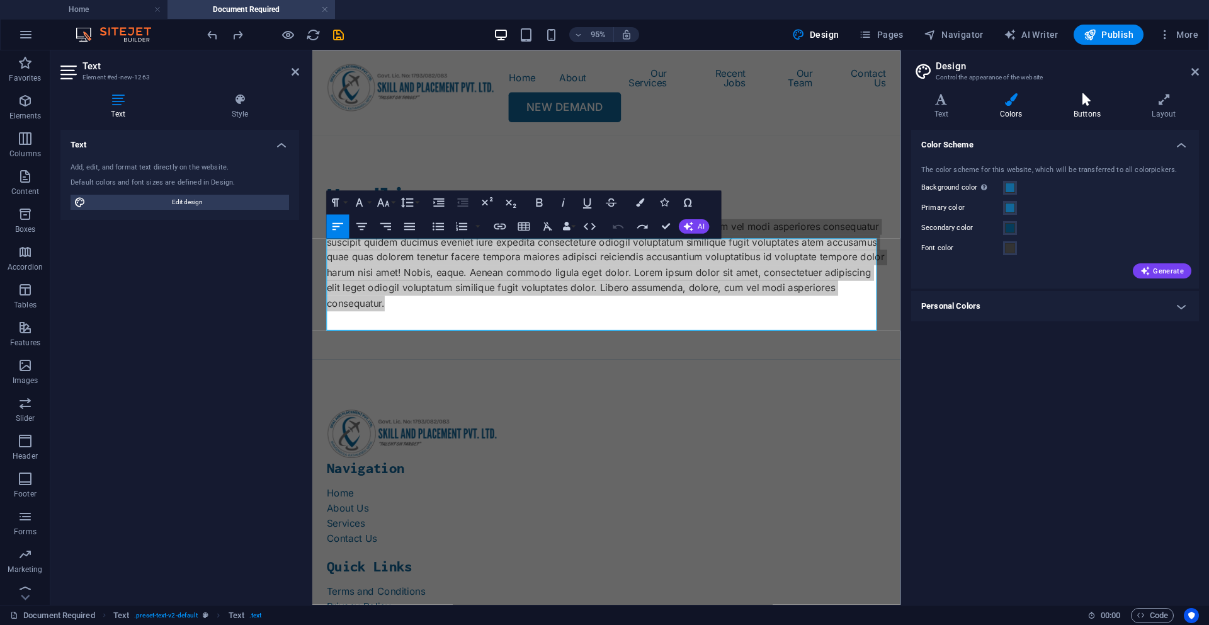
click at [1092, 106] on h4 "Buttons" at bounding box center [1090, 106] width 78 height 26
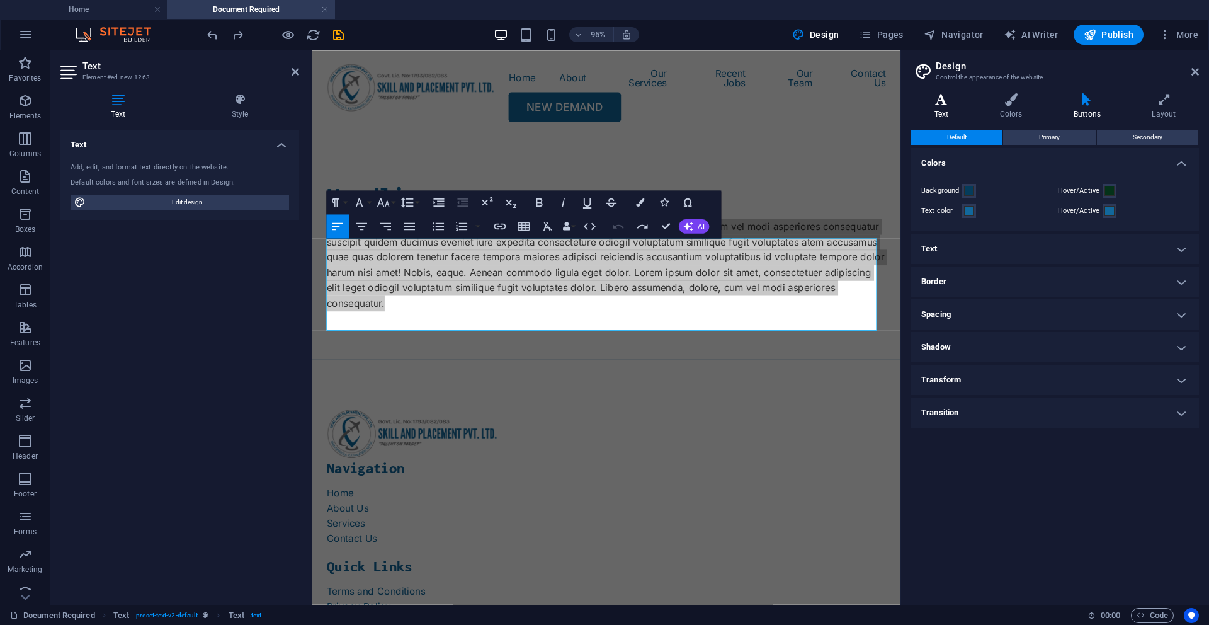
click at [950, 103] on icon at bounding box center [941, 99] width 60 height 13
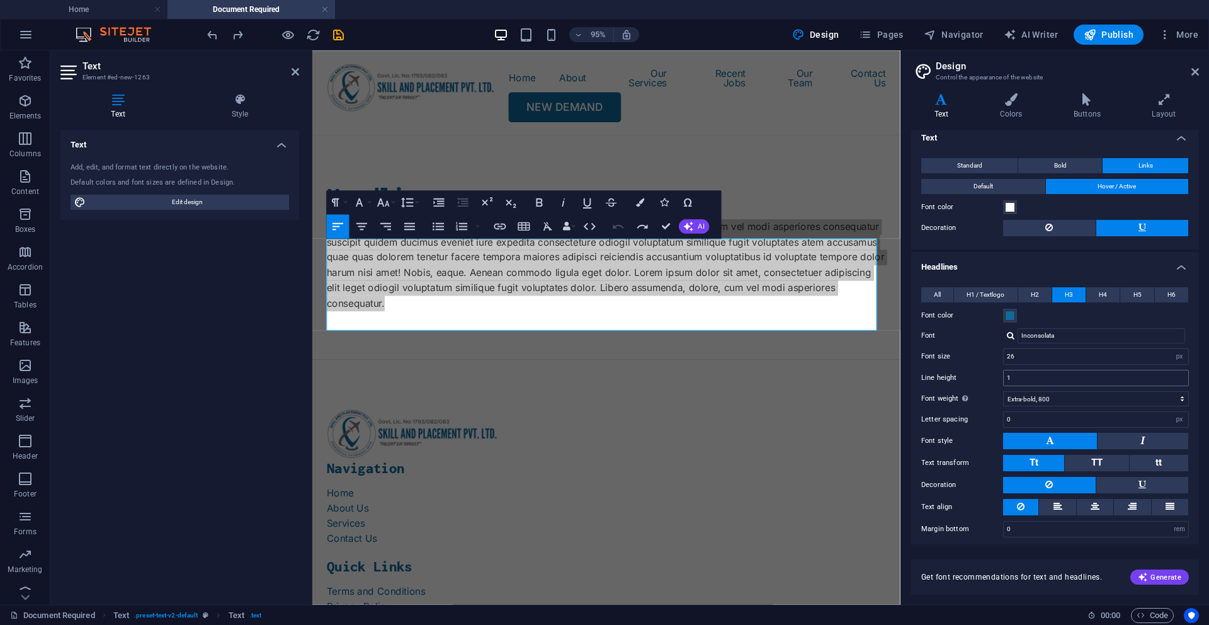
scroll to position [13, 0]
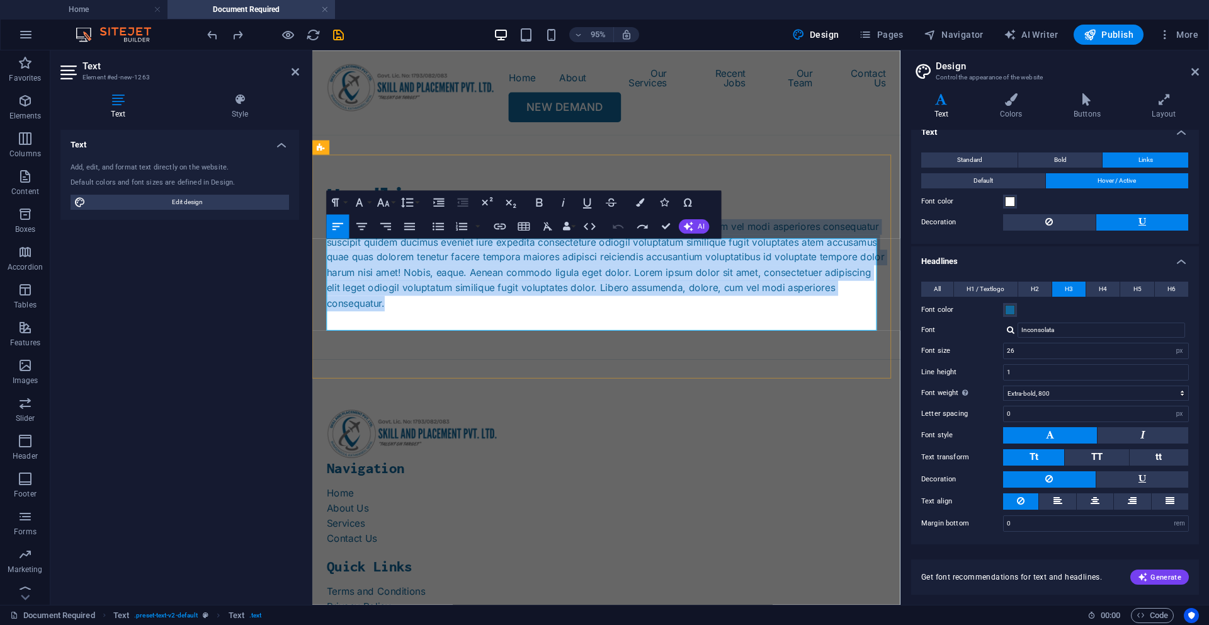
click at [666, 325] on p "Lorem ipsum dolor sitope amet, consectetur adipisicing elitip. Massumenda, dolo…" at bounding box center [622, 276] width 589 height 97
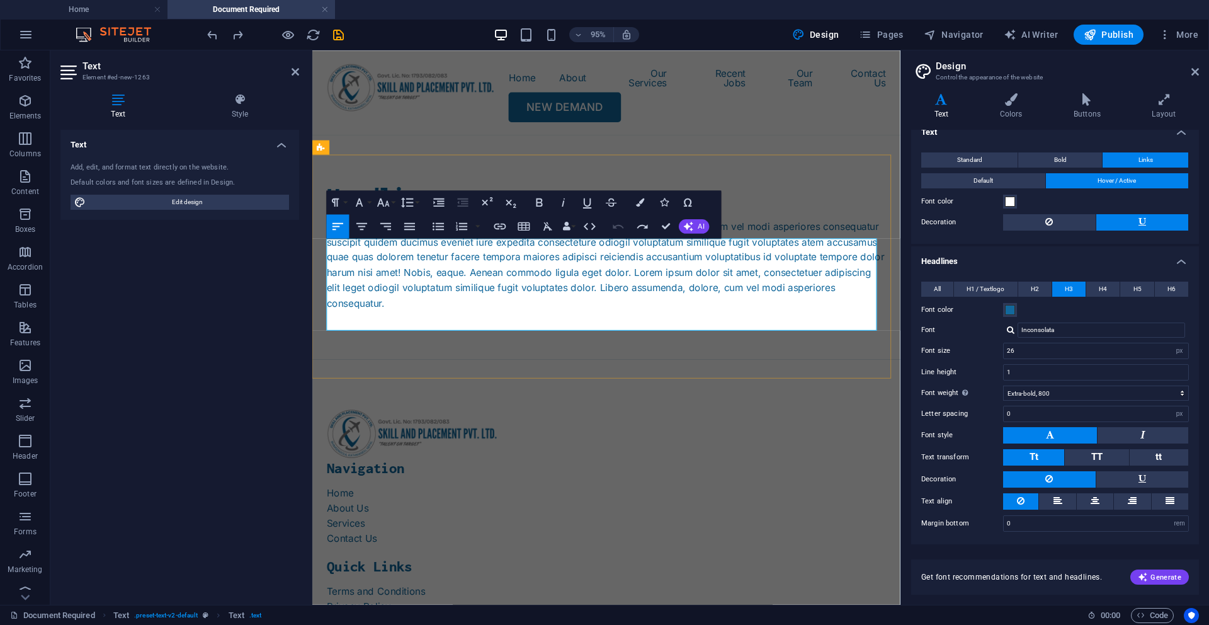
click at [666, 325] on p "Lorem ipsum dolor sitope amet, consectetur adipisicing elitip. Massumenda, dolo…" at bounding box center [622, 276] width 589 height 97
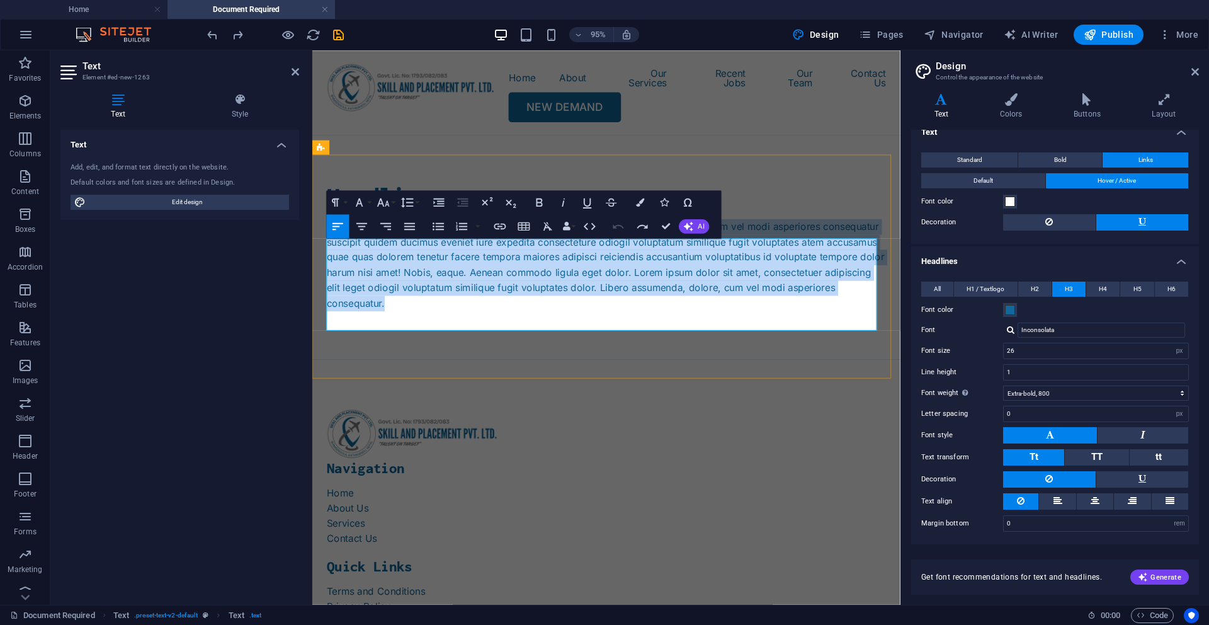
click at [666, 325] on p "Lorem ipsum dolor sitope amet, consectetur adipisicing elitip. Massumenda, dolo…" at bounding box center [622, 276] width 589 height 97
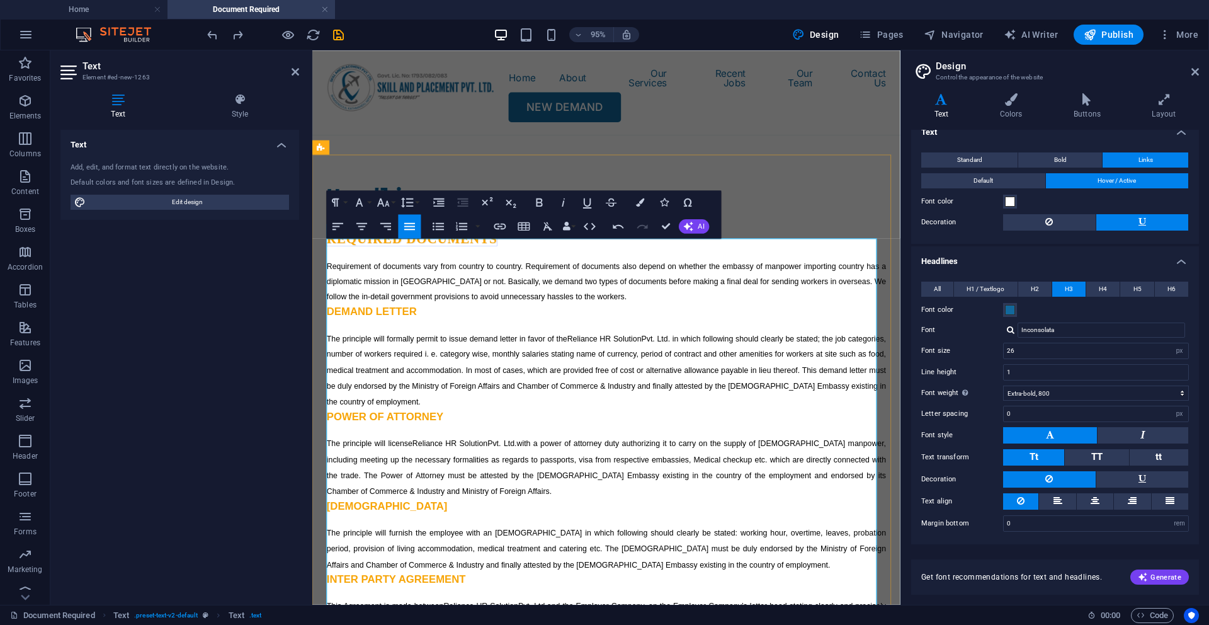
click at [656, 318] on p "Requirement of documents vary from country to country. Requirement of documents…" at bounding box center [622, 294] width 589 height 49
click at [554, 314] on span "Requirement of documents vary from country to country. Requirement of documents…" at bounding box center [622, 294] width 589 height 42
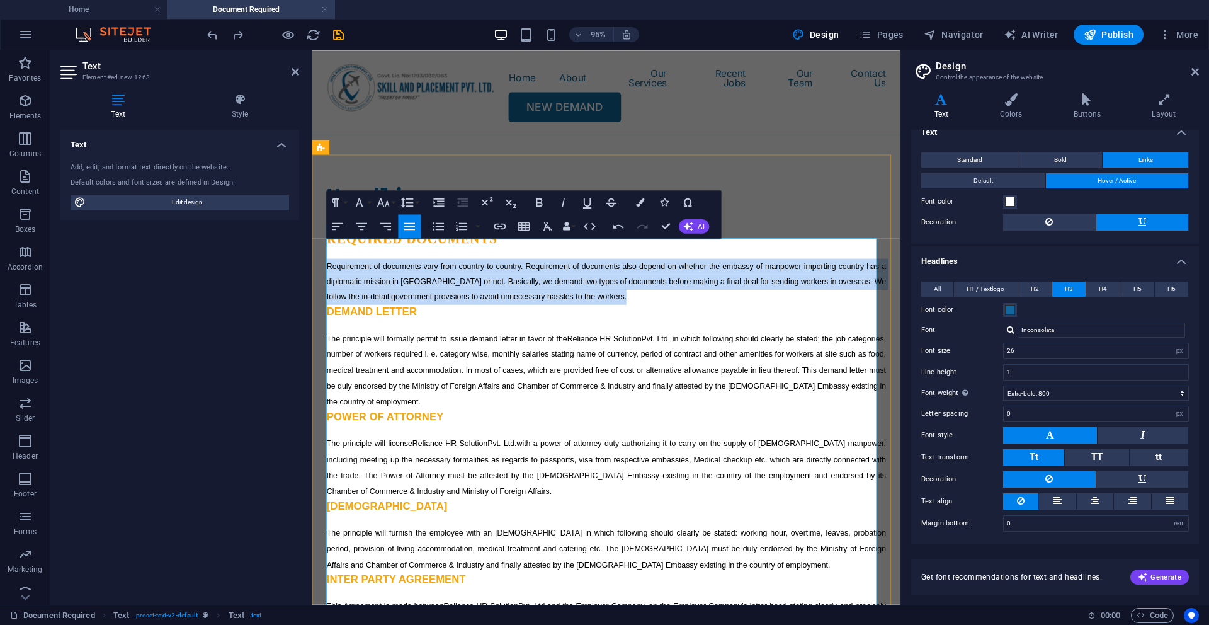
click at [554, 314] on span "Requirement of documents vary from country to country. Requirement of documents…" at bounding box center [622, 294] width 589 height 42
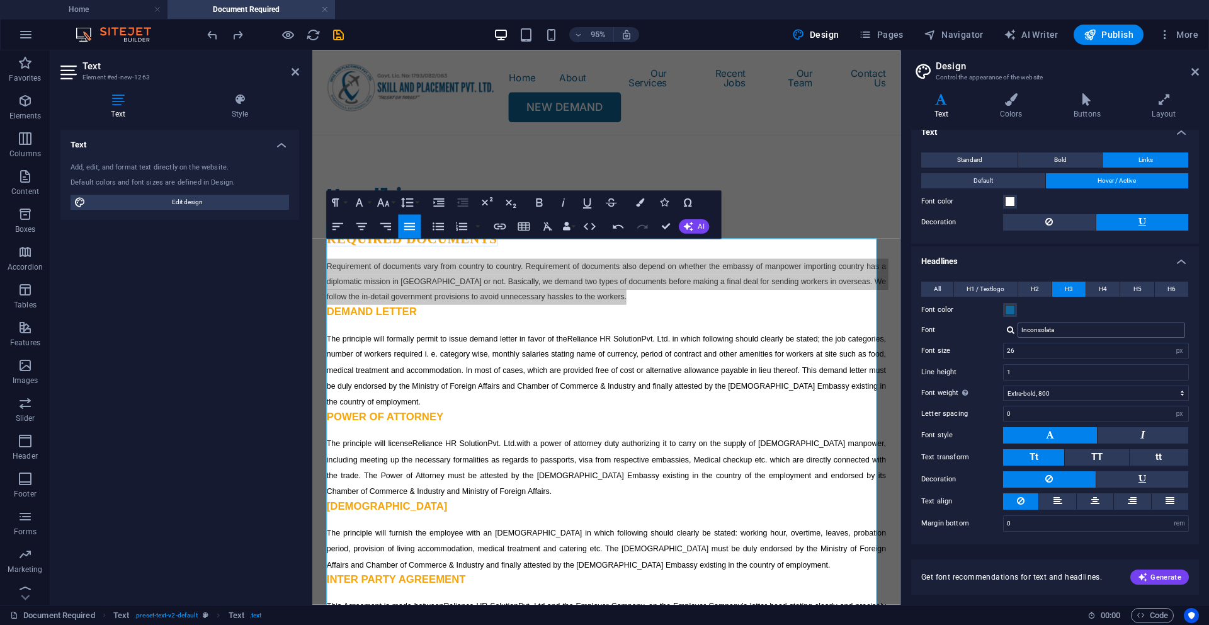
click at [1075, 328] on input "Inconsolata" at bounding box center [1102, 330] width 168 height 15
click at [1075, 333] on input "Inconsolata" at bounding box center [1102, 330] width 168 height 15
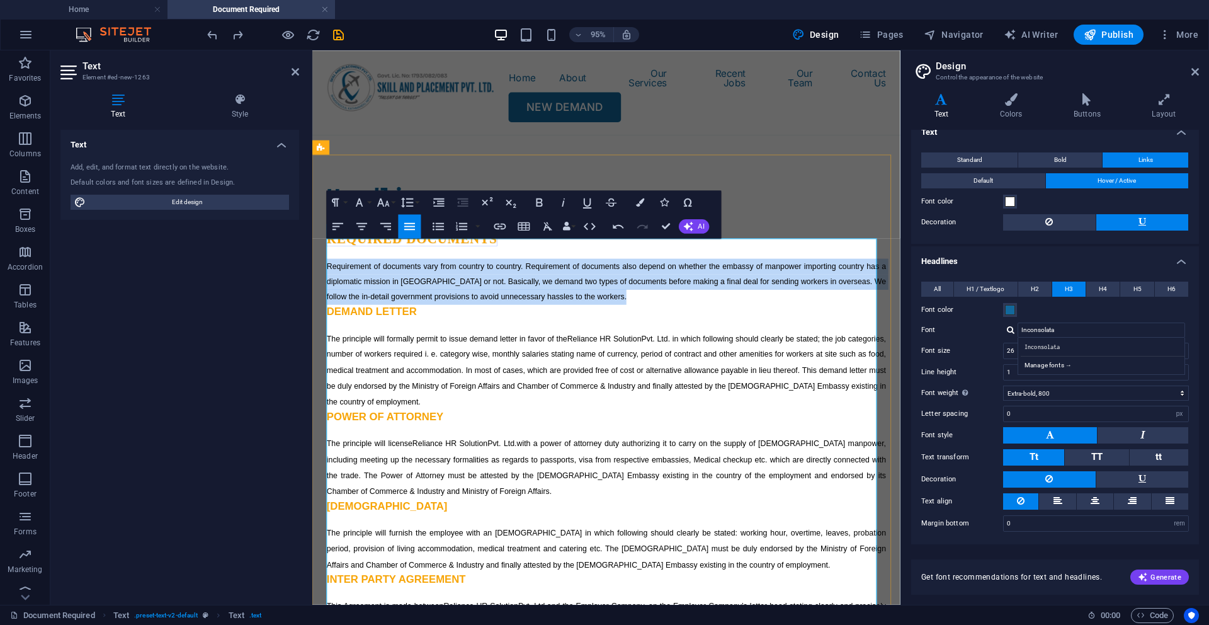
click at [690, 333] on h4 "DEMAND LETTER" at bounding box center [622, 325] width 589 height 14
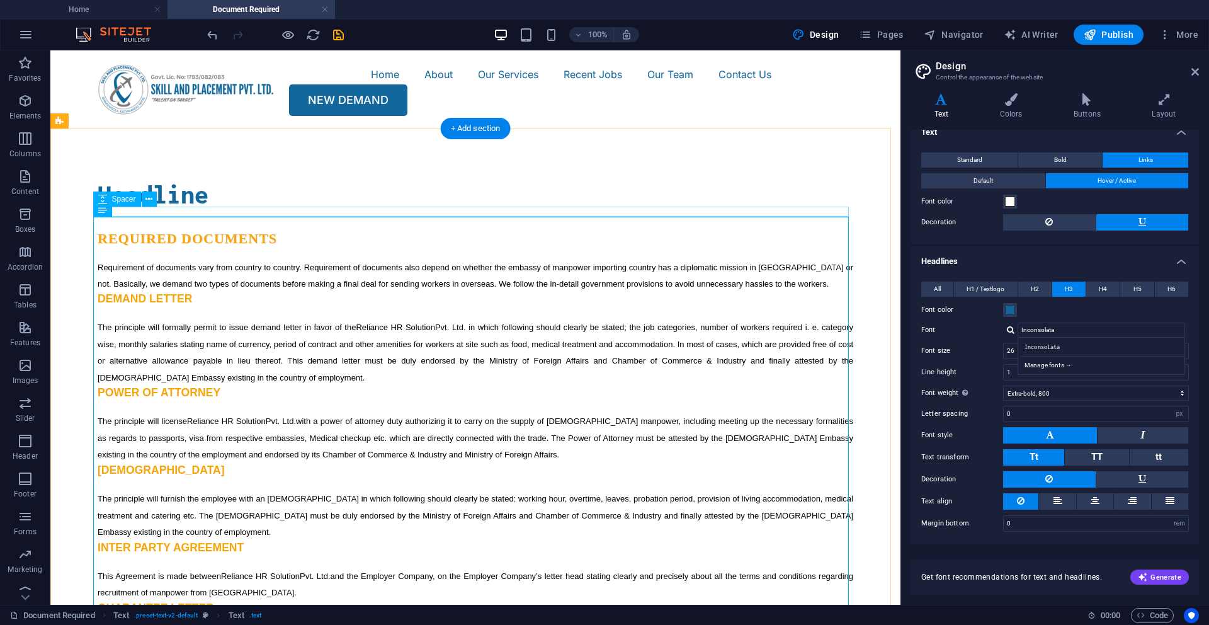
click at [319, 208] on div at bounding box center [476, 213] width 756 height 10
click at [237, 232] on div "REQUIRED Documents Requirement of documents vary from country to country. Requi…" at bounding box center [476, 478] width 756 height 520
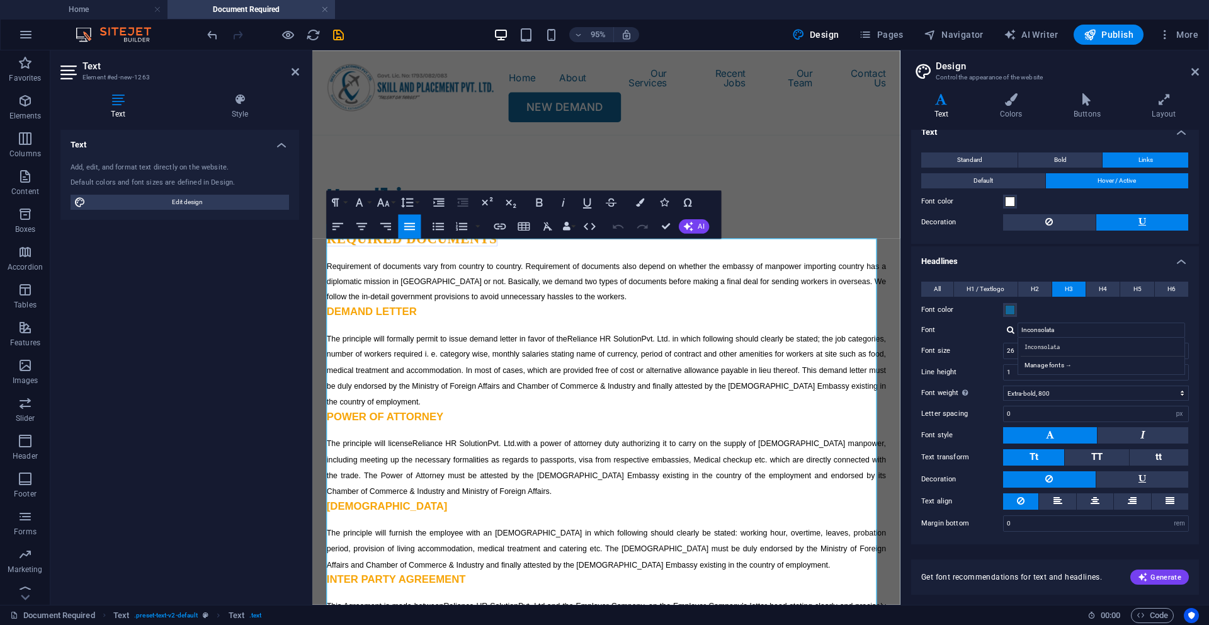
click at [237, 232] on div "Text Add, edit, and format text directly on the website. Default colors and fon…" at bounding box center [179, 362] width 239 height 465
click at [382, 256] on span "REQUIRED Documents" at bounding box center [418, 249] width 180 height 16
click at [329, 298] on span "Requirement of documents vary from country to country. Requirement of documents…" at bounding box center [622, 294] width 589 height 42
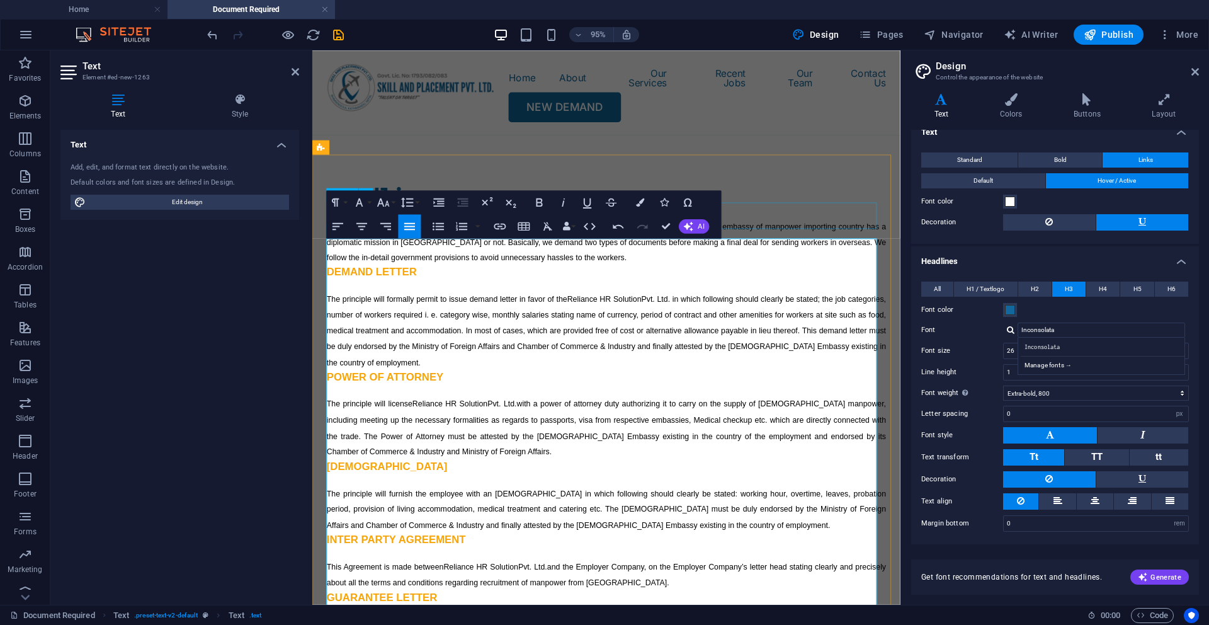
click at [807, 218] on div "Headline" at bounding box center [622, 204] width 589 height 28
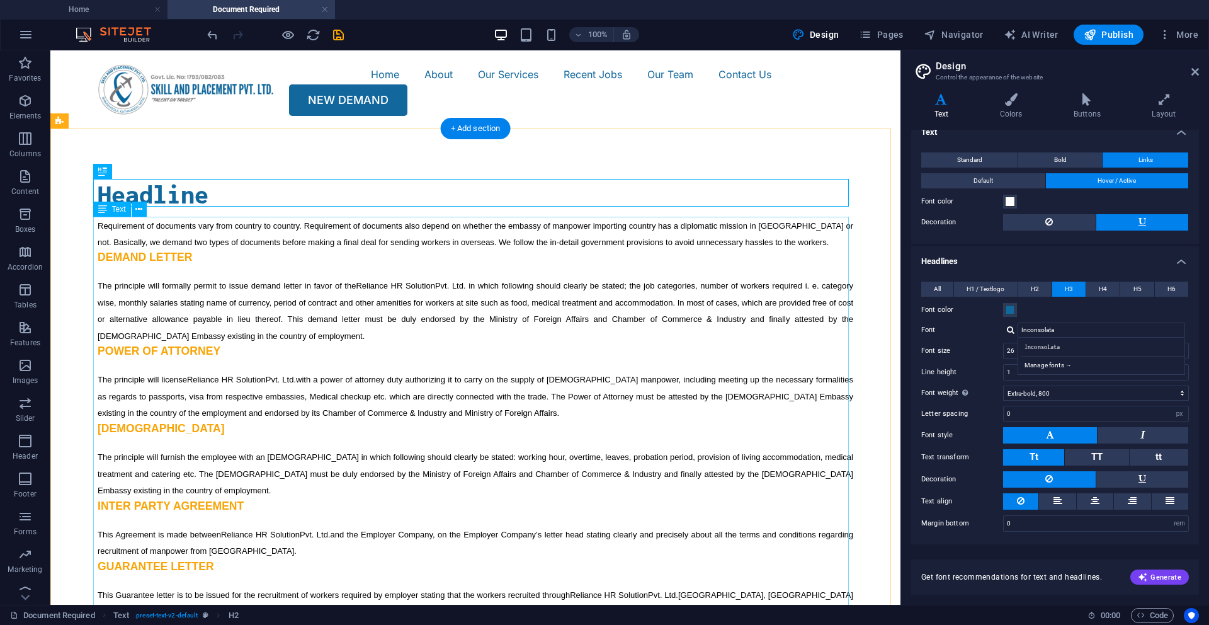
click at [782, 219] on div "Requirement of documents vary from country to country. Requirement of documents…" at bounding box center [476, 457] width 756 height 479
click at [198, 188] on div "Headline" at bounding box center [476, 194] width 756 height 28
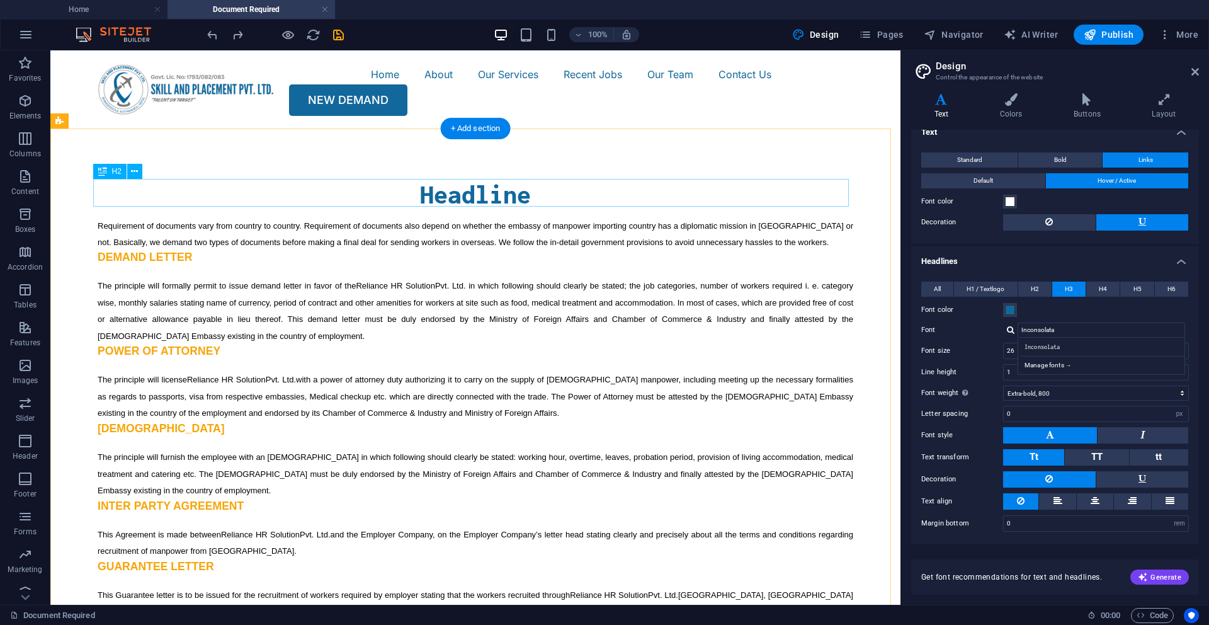
click at [491, 189] on div "Headline" at bounding box center [476, 194] width 756 height 28
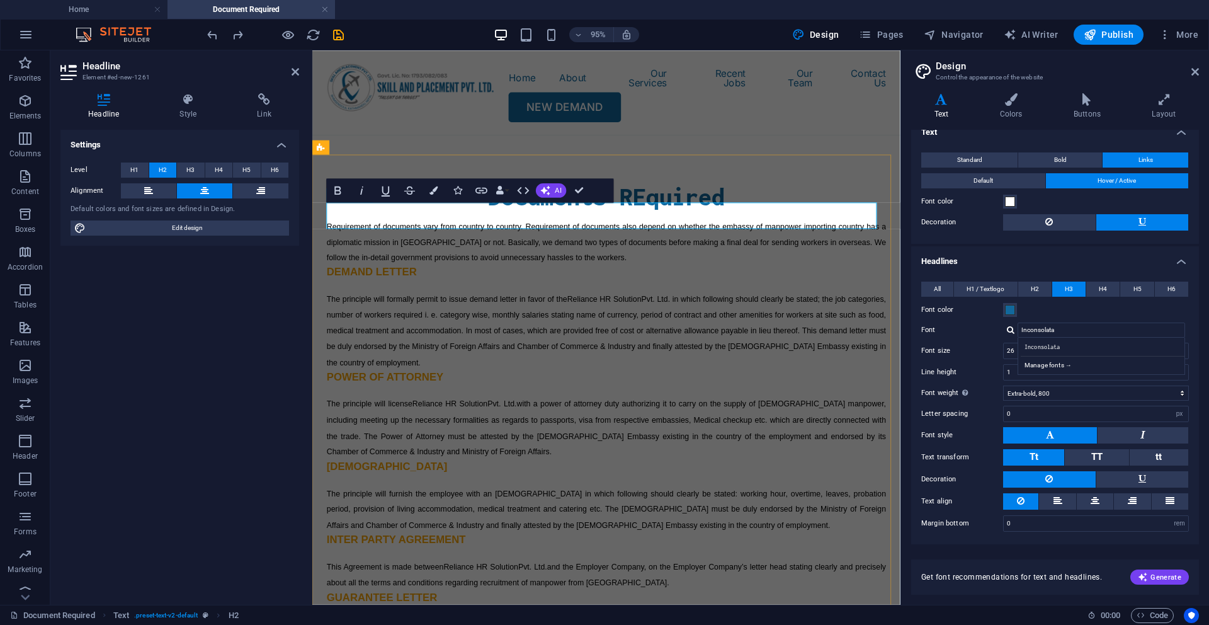
click at [653, 218] on h2 "Documents REquired" at bounding box center [622, 204] width 589 height 28
click at [694, 273] on div "Requirement of documents vary from country to country. Requirement of documents…" at bounding box center [622, 500] width 589 height 545
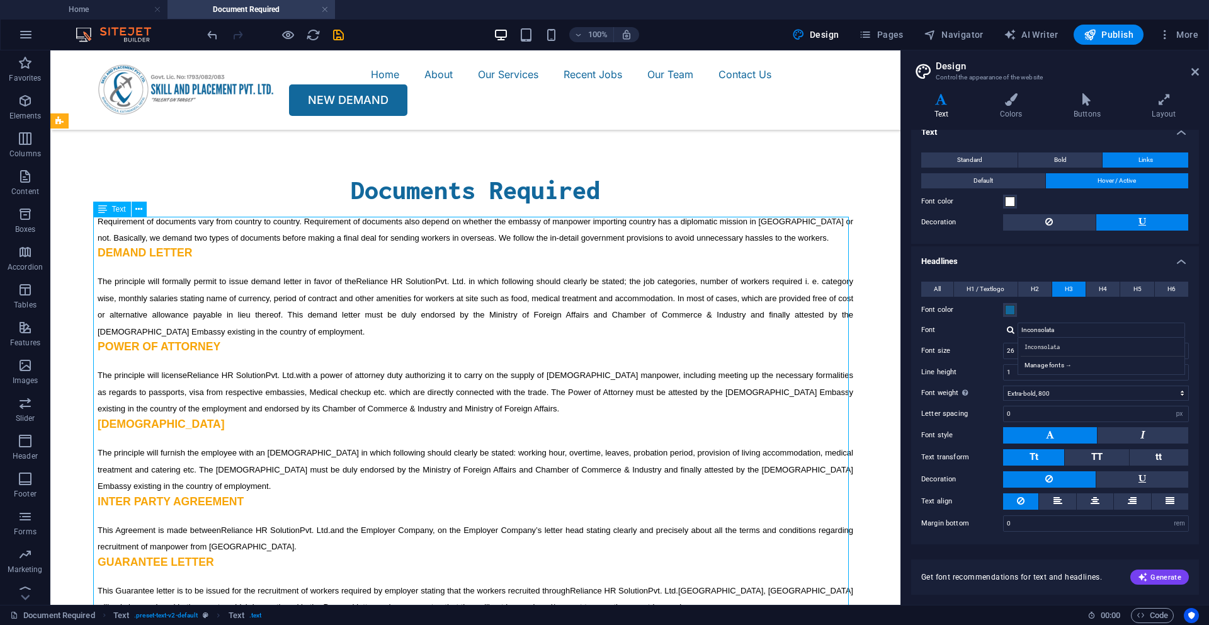
scroll to position [0, 0]
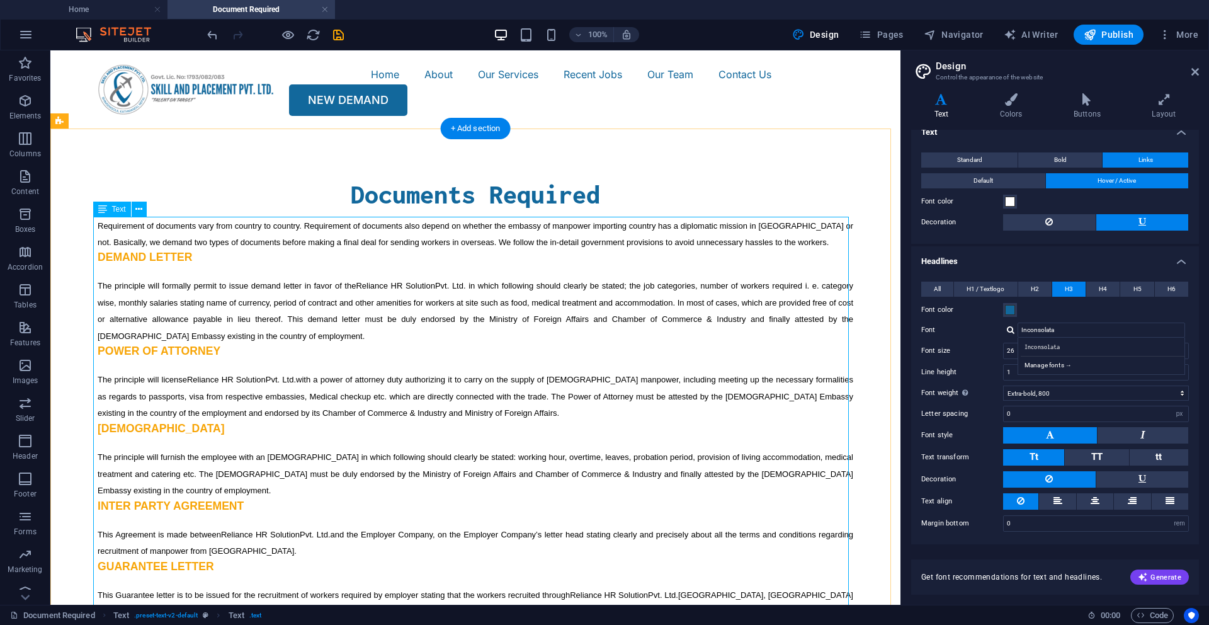
click at [133, 294] on div "Requirement of documents vary from country to country. Requirement of documents…" at bounding box center [476, 457] width 756 height 479
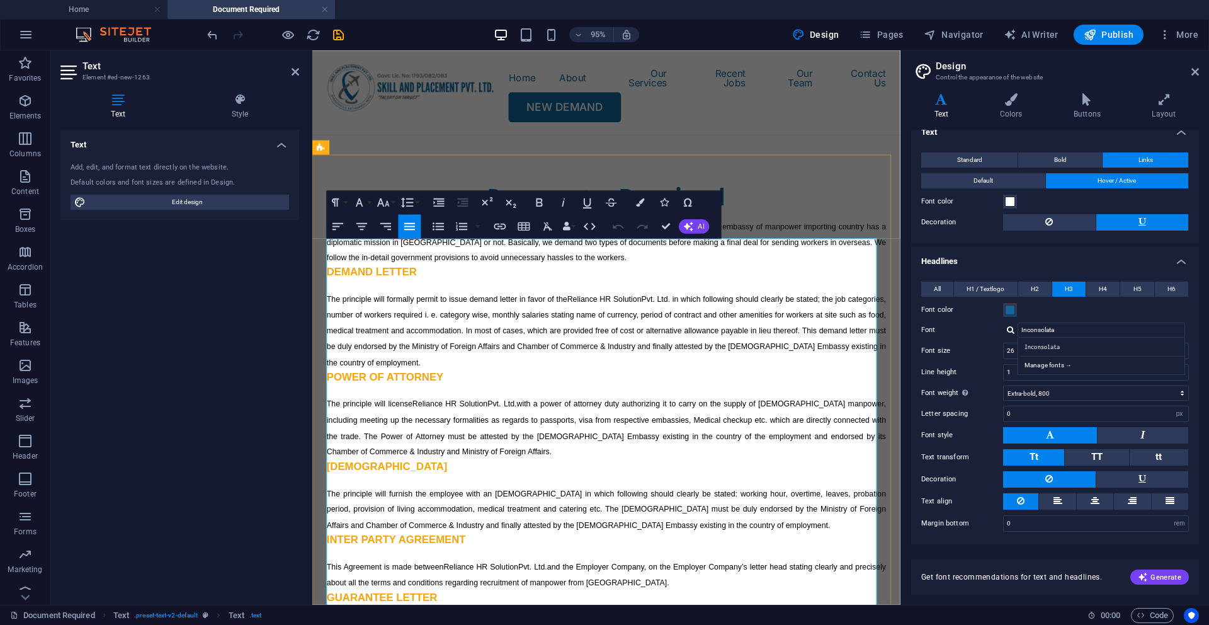
click at [329, 290] on span "DEMAND LETTER" at bounding box center [375, 283] width 95 height 13
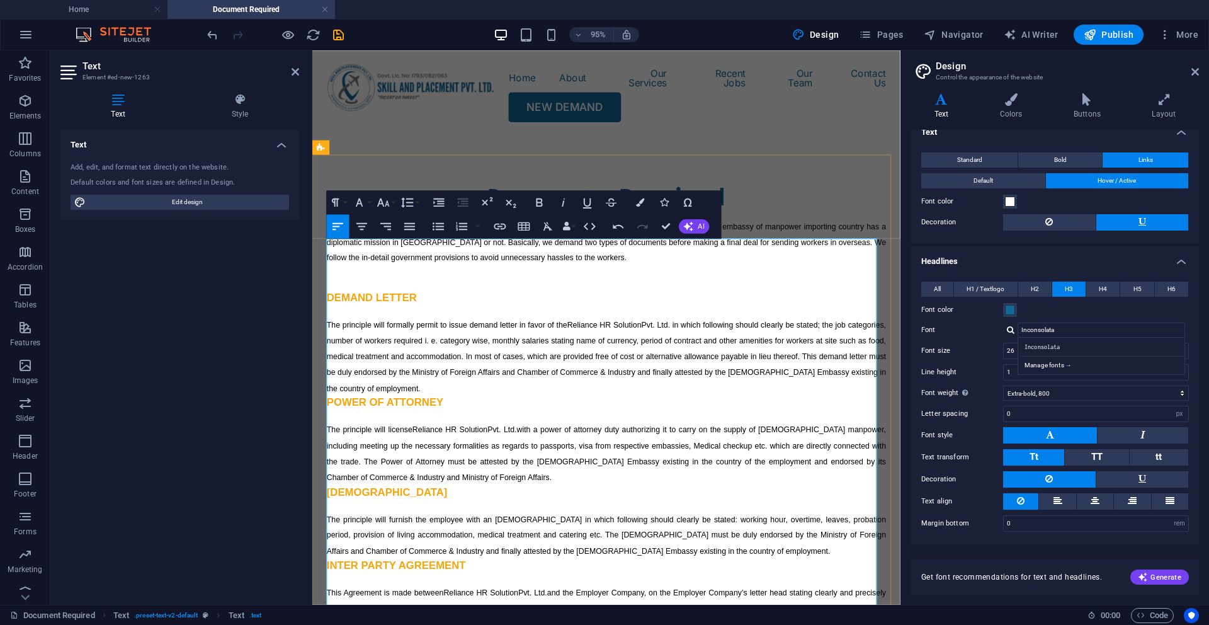
click at [330, 350] on div "Requirement of documents vary from country to country. Requirement of documents…" at bounding box center [622, 514] width 589 height 573
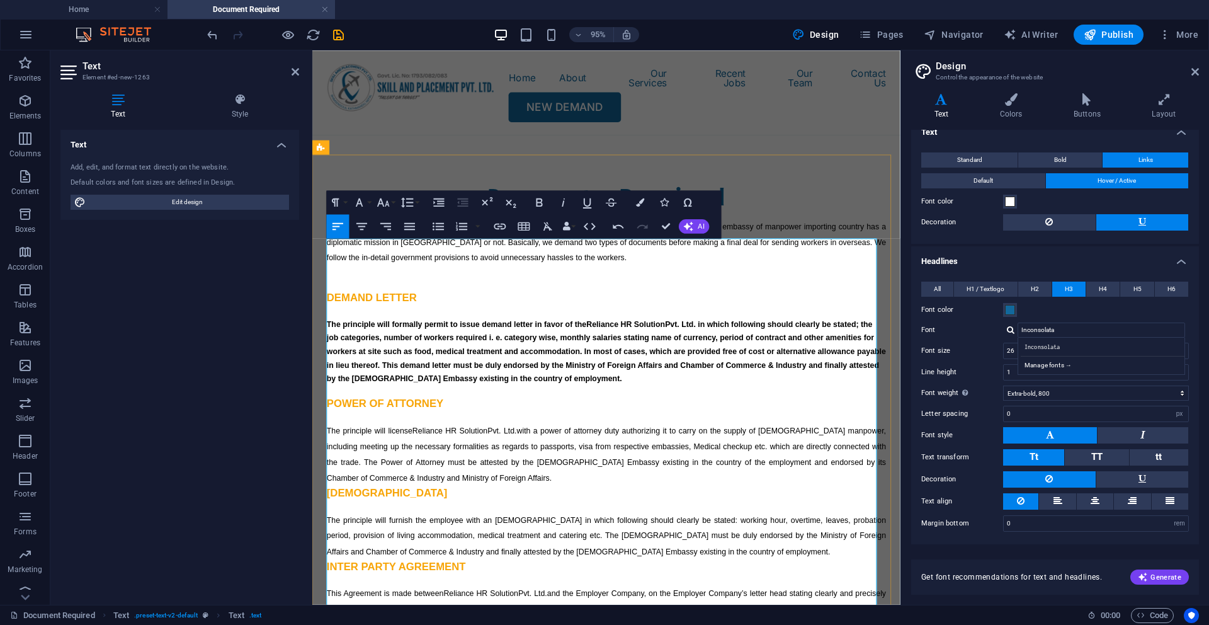
click at [341, 317] on span "DEMAND LETTER" at bounding box center [375, 310] width 95 height 13
click at [329, 254] on span "Requirement of documents vary from country to country. Requirement of documents…" at bounding box center [622, 252] width 589 height 42
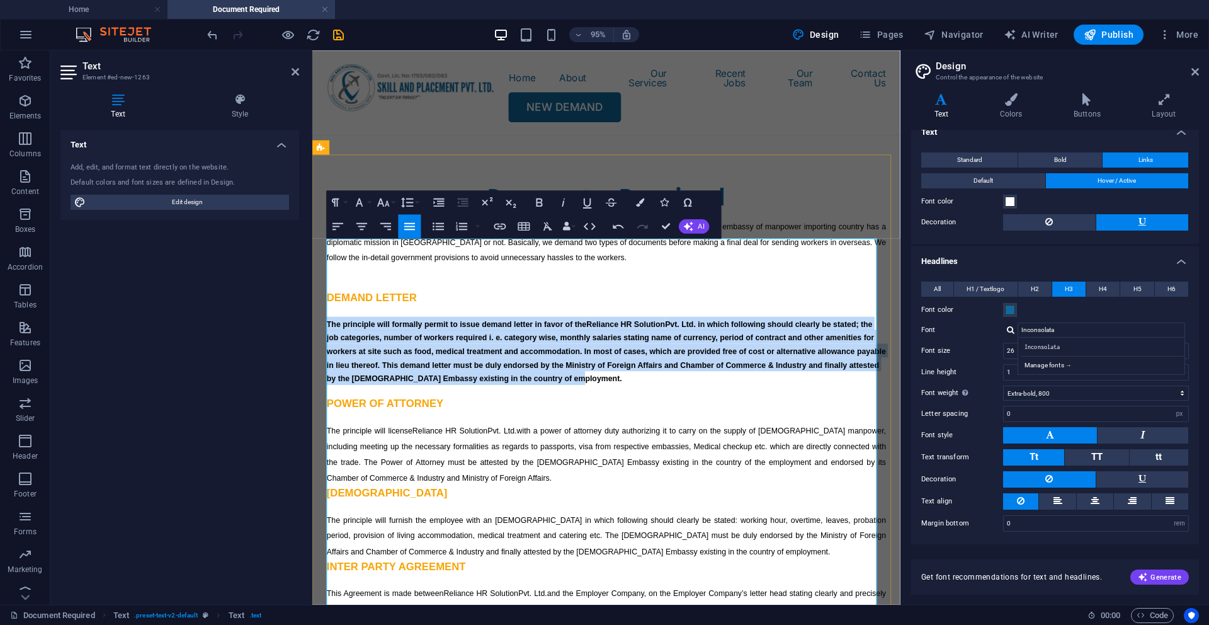
drag, startPoint x: 651, startPoint y: 423, endPoint x: 328, endPoint y: 359, distance: 329.3
click at [328, 359] on h4 "The principle will formally permit to issue demand letter in favor of the Relia…" at bounding box center [622, 367] width 589 height 72
click at [539, 205] on icon "button" at bounding box center [540, 202] width 14 height 14
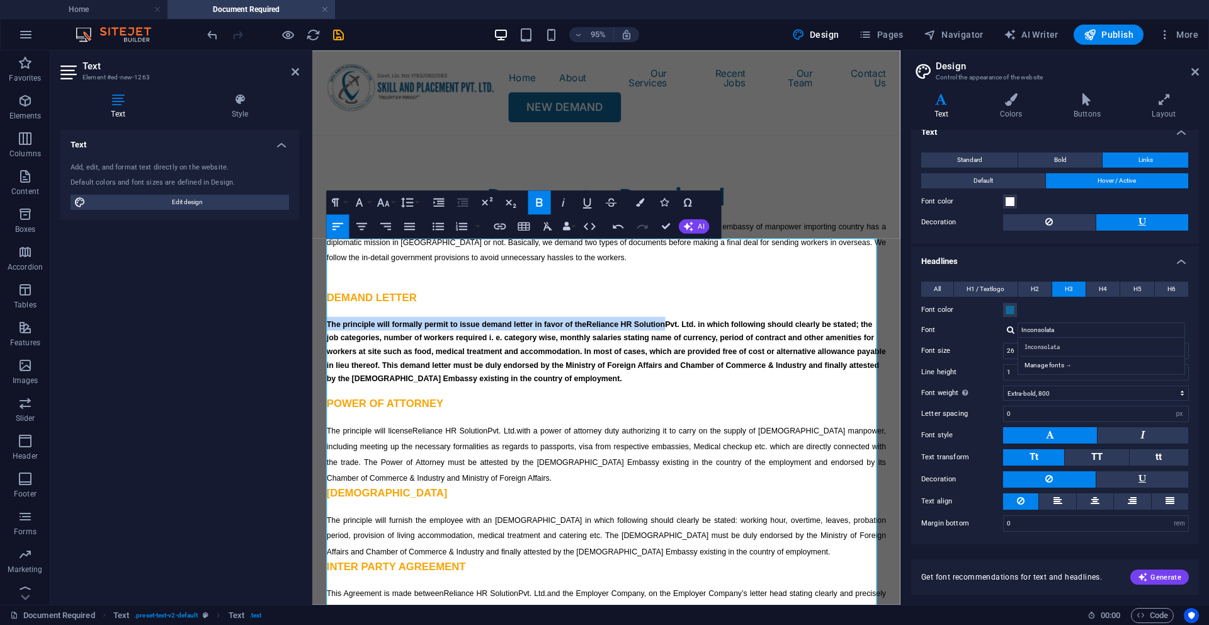
click at [539, 205] on icon "button" at bounding box center [540, 202] width 14 height 14
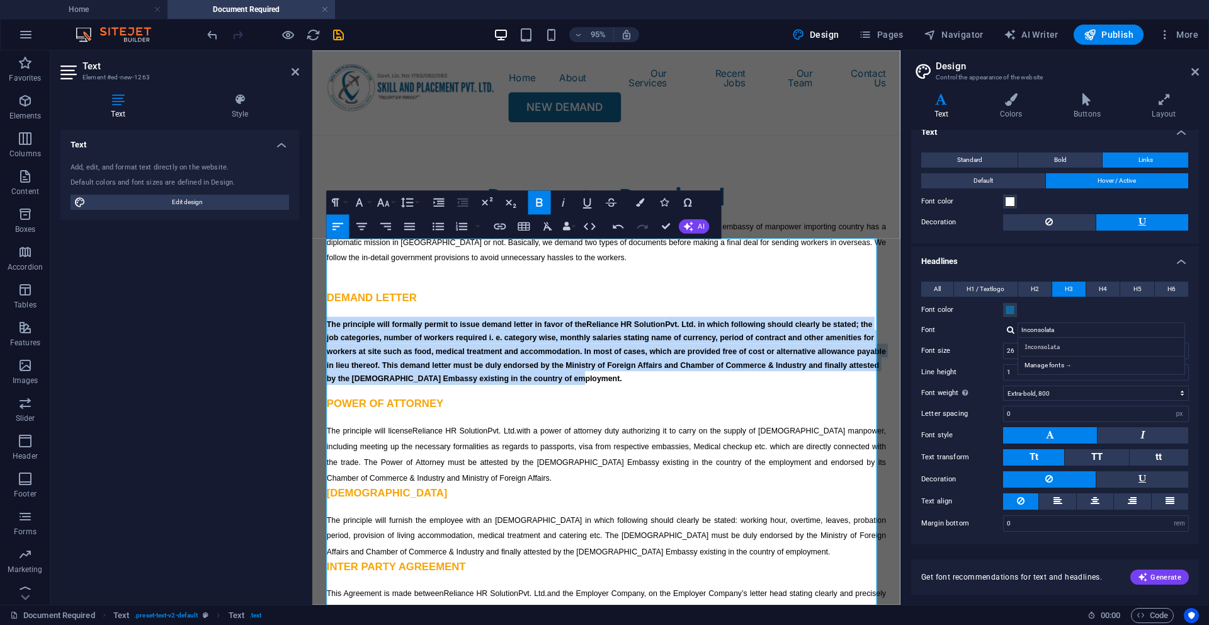
click at [539, 205] on icon "button" at bounding box center [540, 202] width 14 height 14
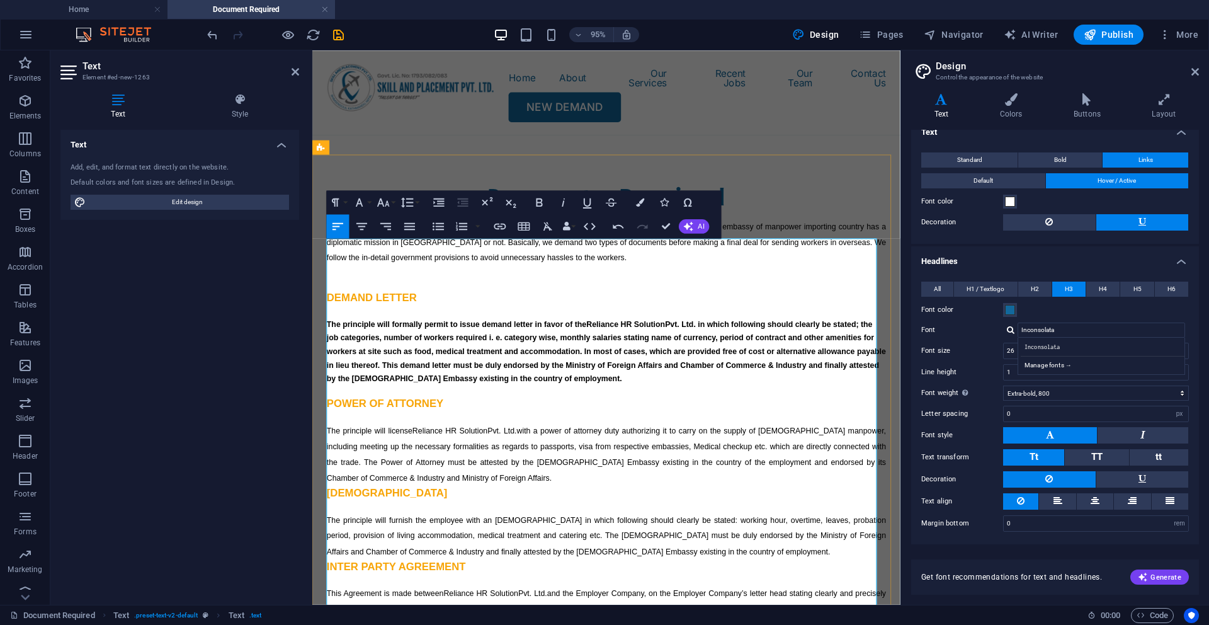
click at [530, 401] on span "The principle will formally permit to issue demand letter in favor of the Relia…" at bounding box center [622, 367] width 589 height 67
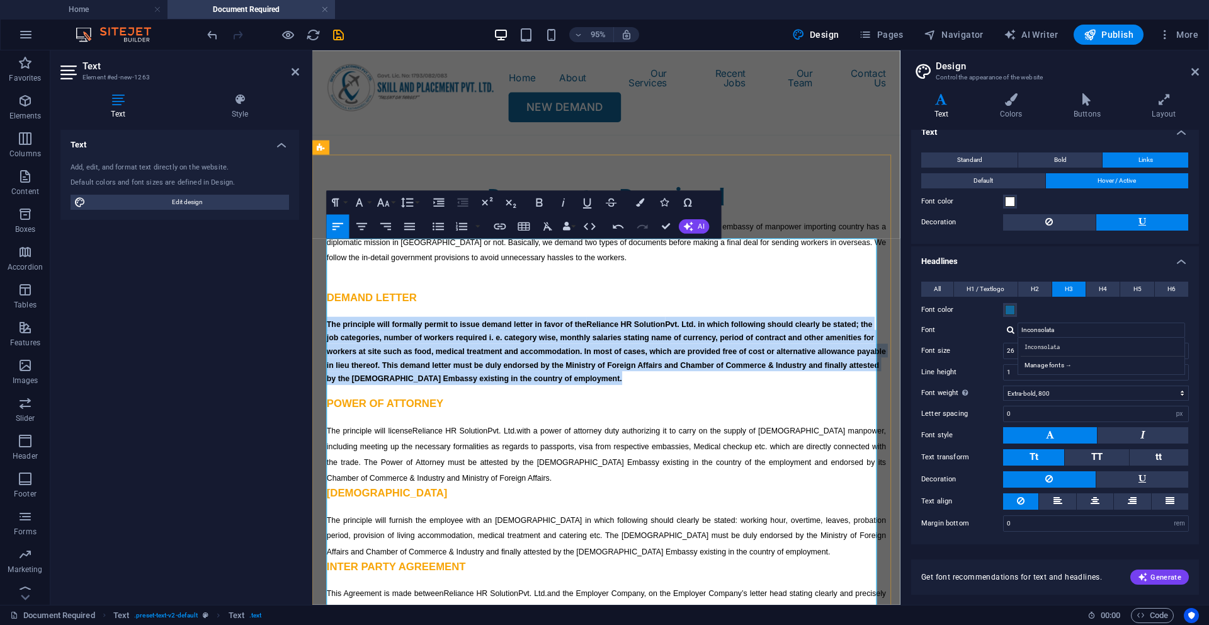
click at [530, 401] on span "The principle will formally permit to issue demand letter in favor of the Relia…" at bounding box center [622, 367] width 589 height 67
click at [680, 403] on h4 "The principle will formally permit to issue demand letter in favor of the Relia…" at bounding box center [622, 367] width 589 height 72
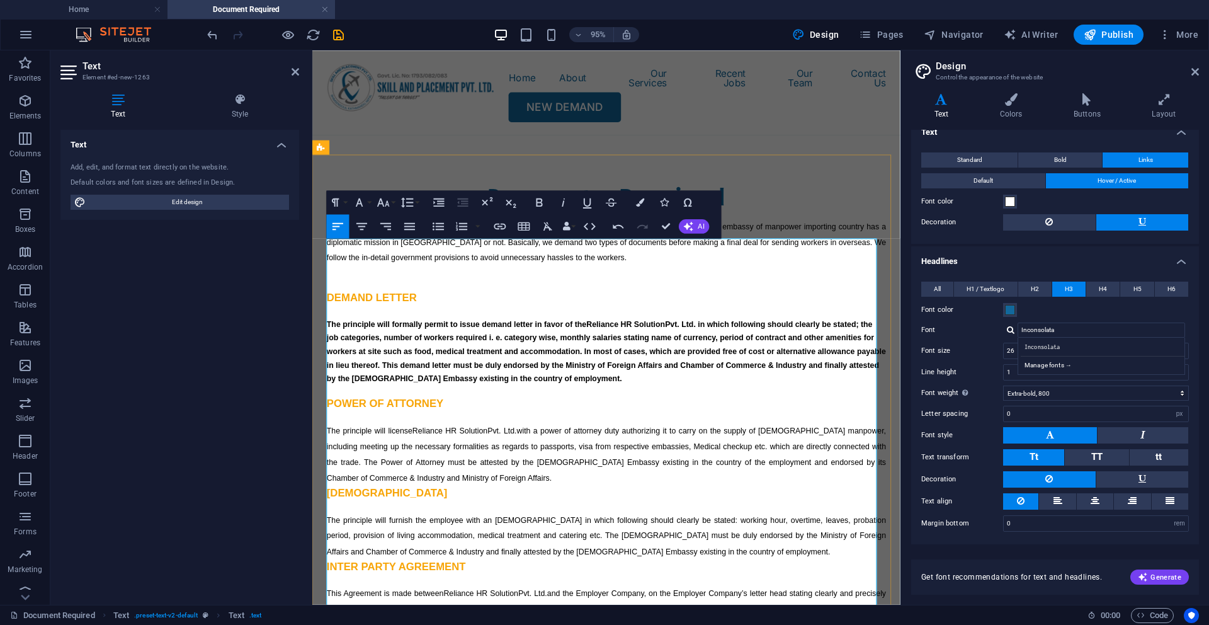
click at [671, 430] on div "Requirement of documents vary from country to country. Requirement of documents…" at bounding box center [622, 514] width 589 height 573
click at [403, 317] on span "DEMAND LETTER" at bounding box center [375, 310] width 95 height 13
click at [645, 203] on button "Colors" at bounding box center [640, 202] width 23 height 24
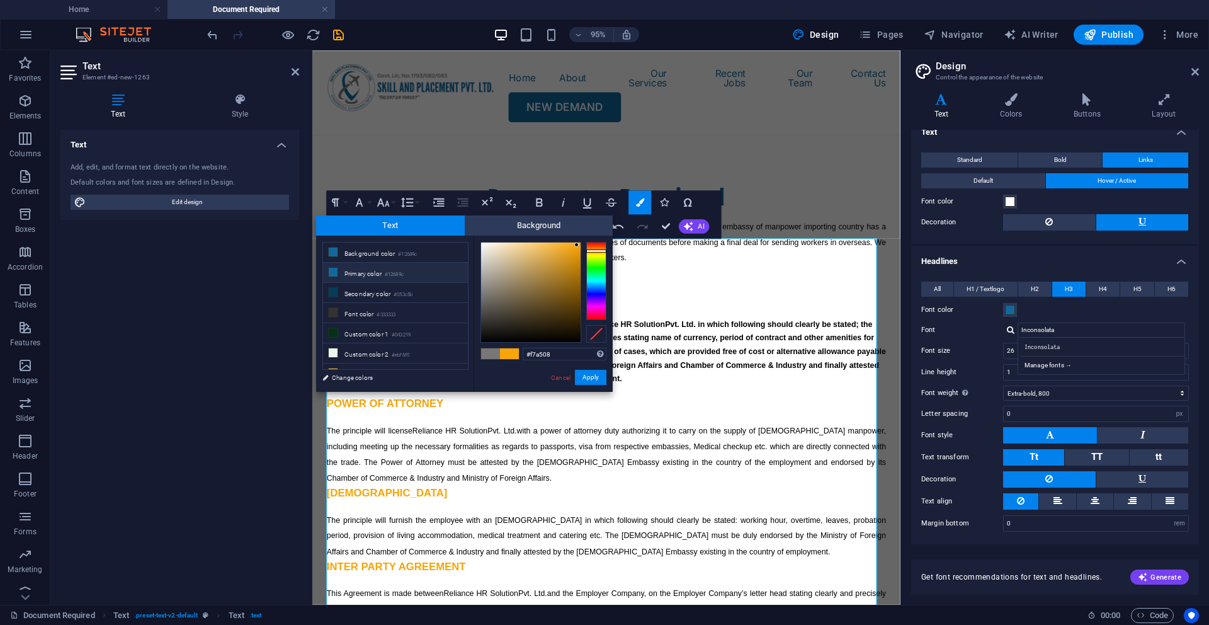
click at [375, 277] on li "Primary color #12689c" at bounding box center [395, 273] width 145 height 20
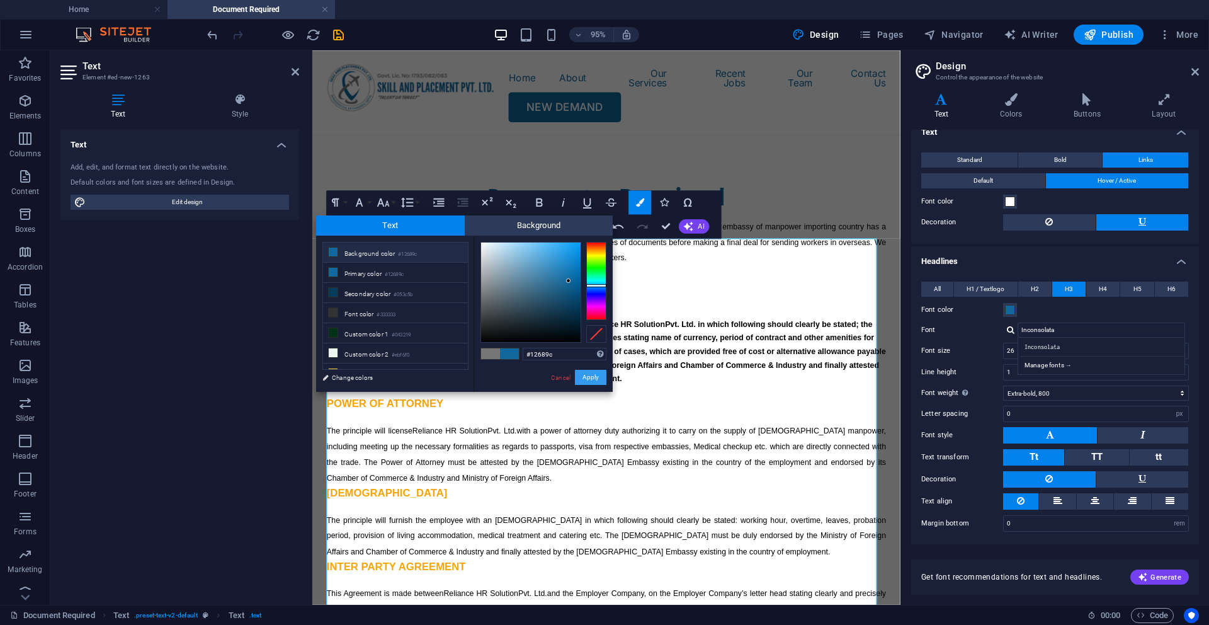
click at [589, 384] on button "Apply" at bounding box center [590, 377] width 31 height 15
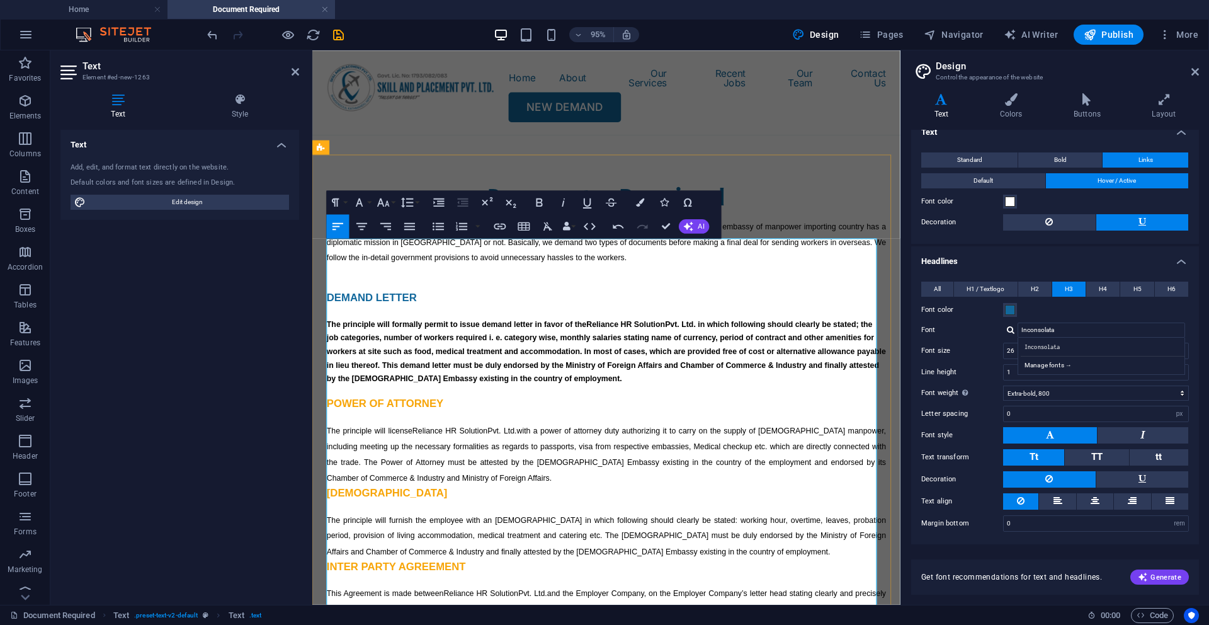
click at [421, 428] on span "POWER OF ATTORNEY" at bounding box center [389, 422] width 123 height 13
click at [640, 200] on icon "button" at bounding box center [640, 202] width 8 height 8
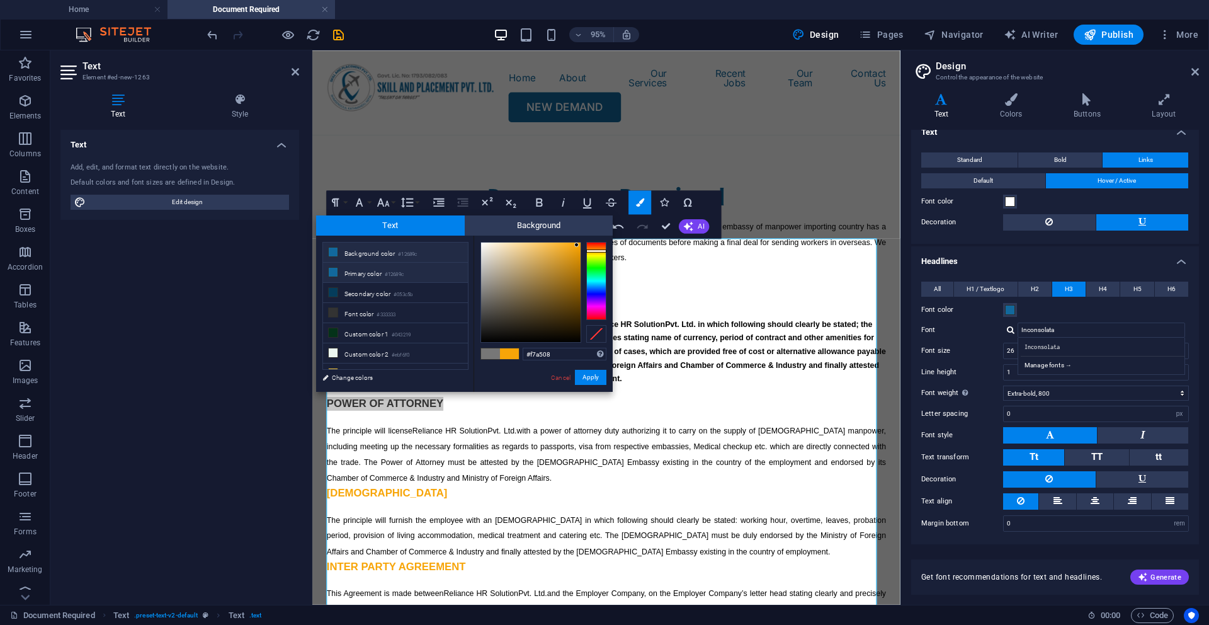
click at [389, 276] on small "#12689c" at bounding box center [394, 274] width 19 height 9
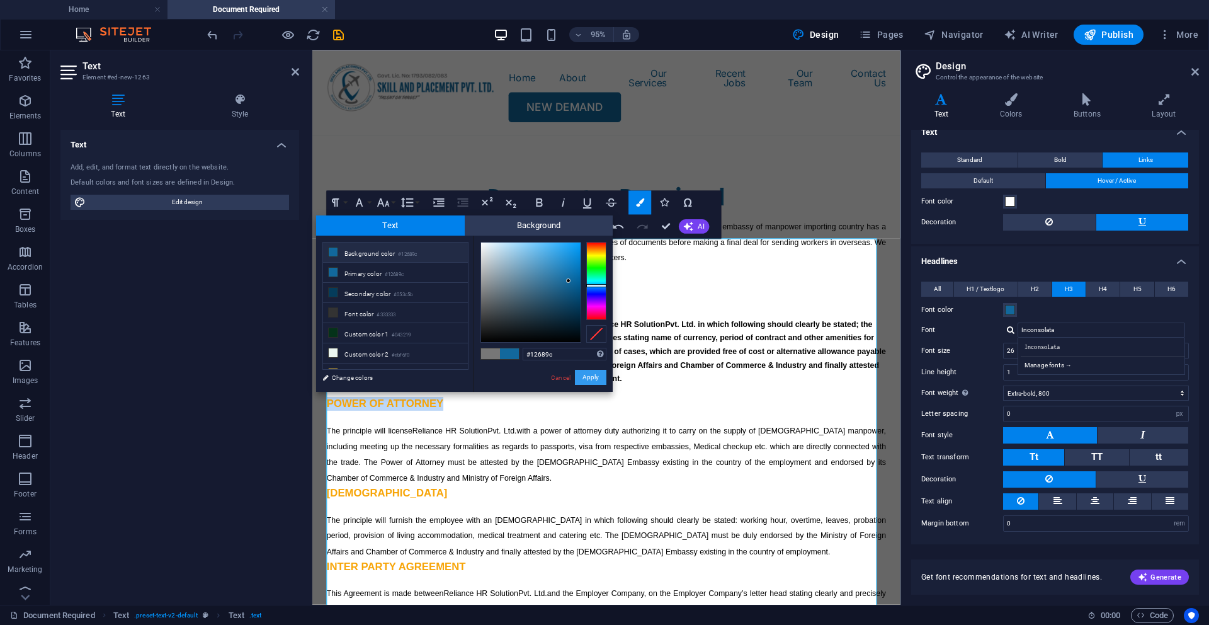
click at [591, 372] on button "Apply" at bounding box center [590, 377] width 31 height 15
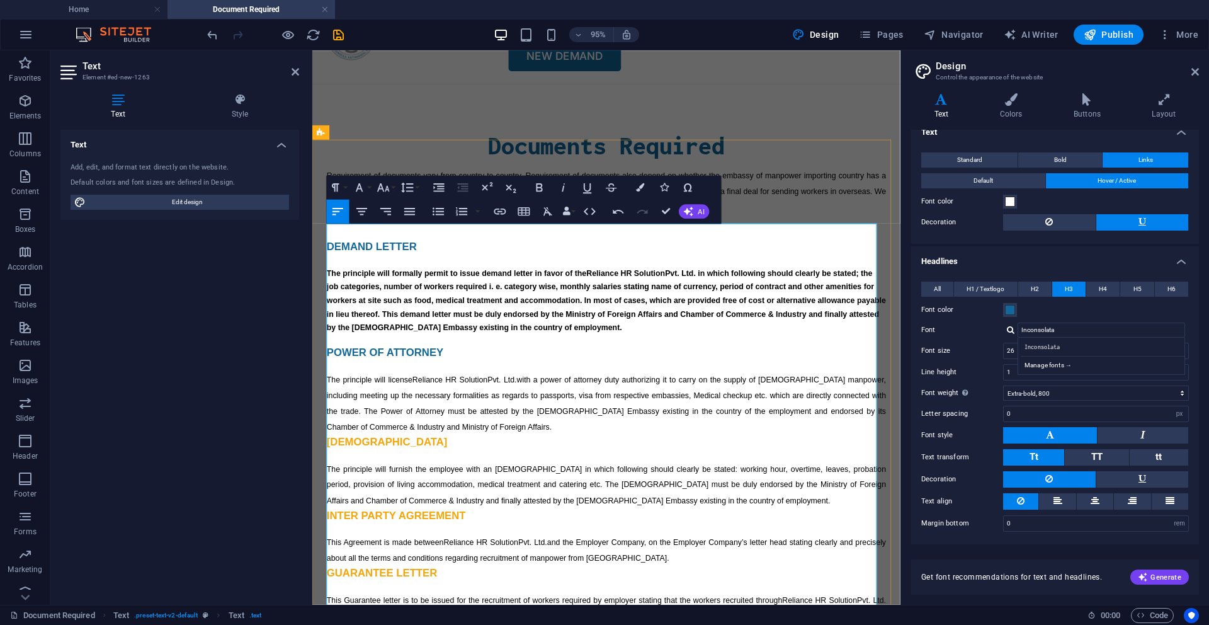
scroll to position [122, 0]
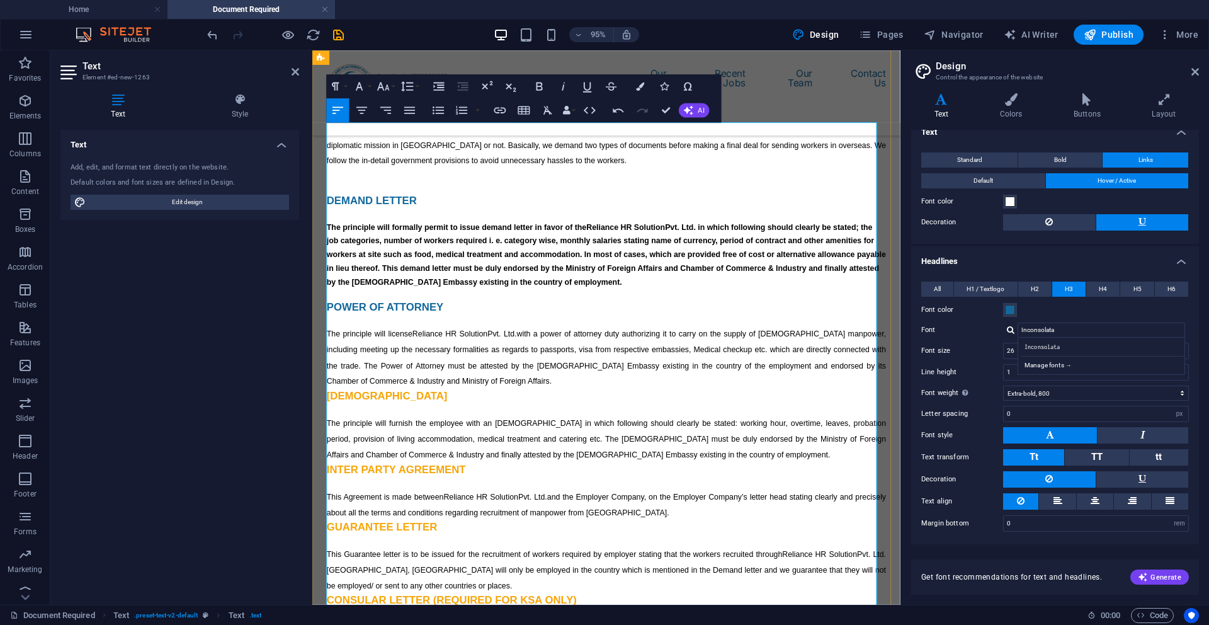
click at [415, 420] on span "[DEMOGRAPHIC_DATA]" at bounding box center [391, 414] width 127 height 13
click at [642, 86] on icon "button" at bounding box center [640, 86] width 8 height 8
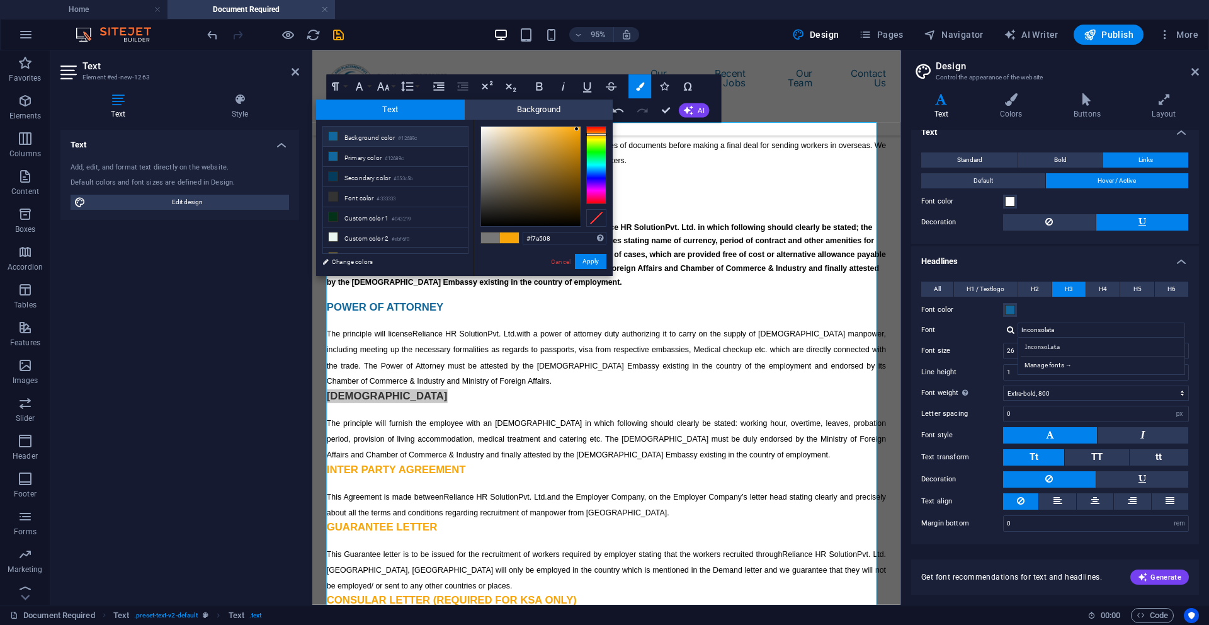
drag, startPoint x: 385, startPoint y: 159, endPoint x: 556, endPoint y: 247, distance: 191.8
click at [385, 161] on li "Primary color #12689c" at bounding box center [395, 157] width 145 height 20
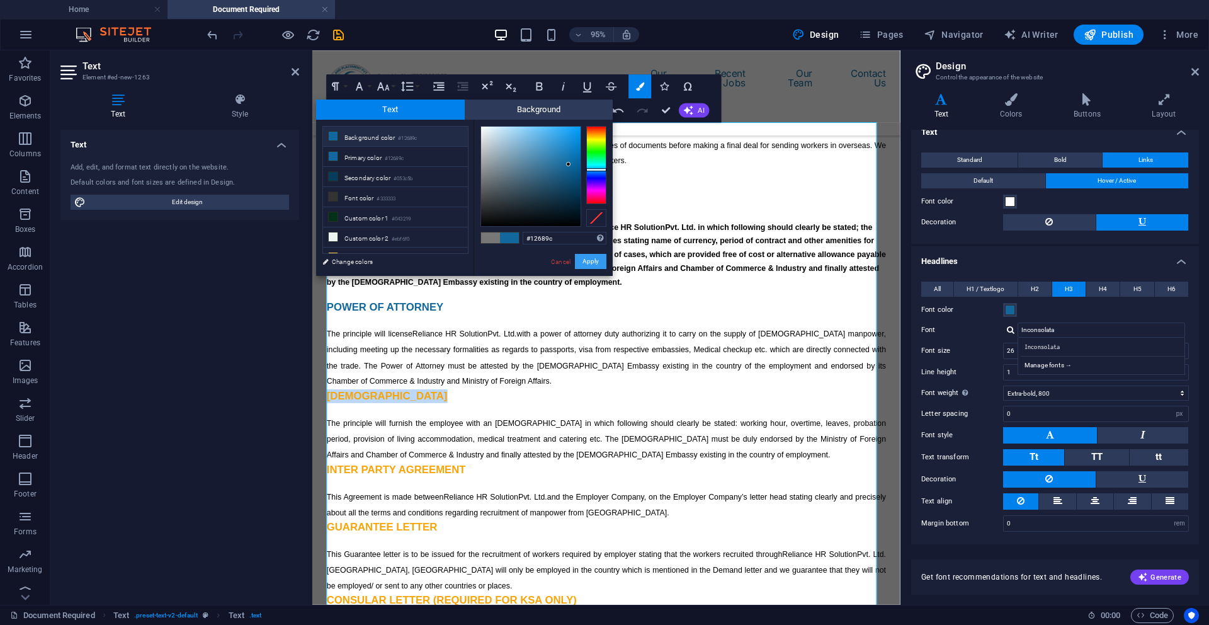
click at [587, 266] on button "Apply" at bounding box center [590, 261] width 31 height 15
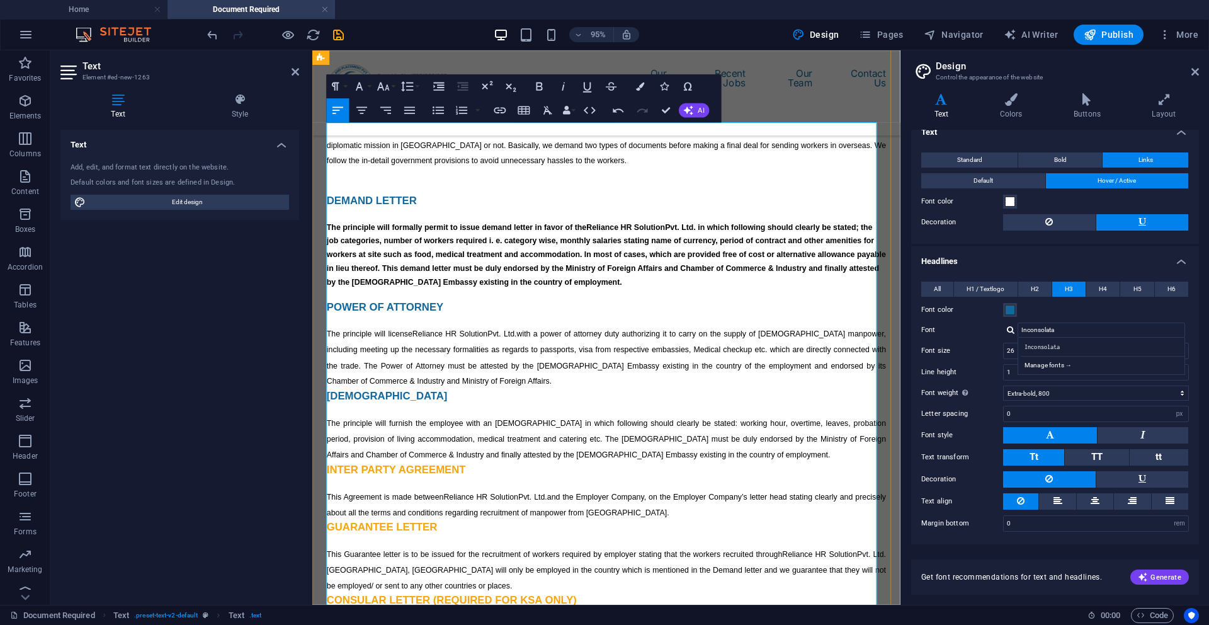
scroll to position [384, 0]
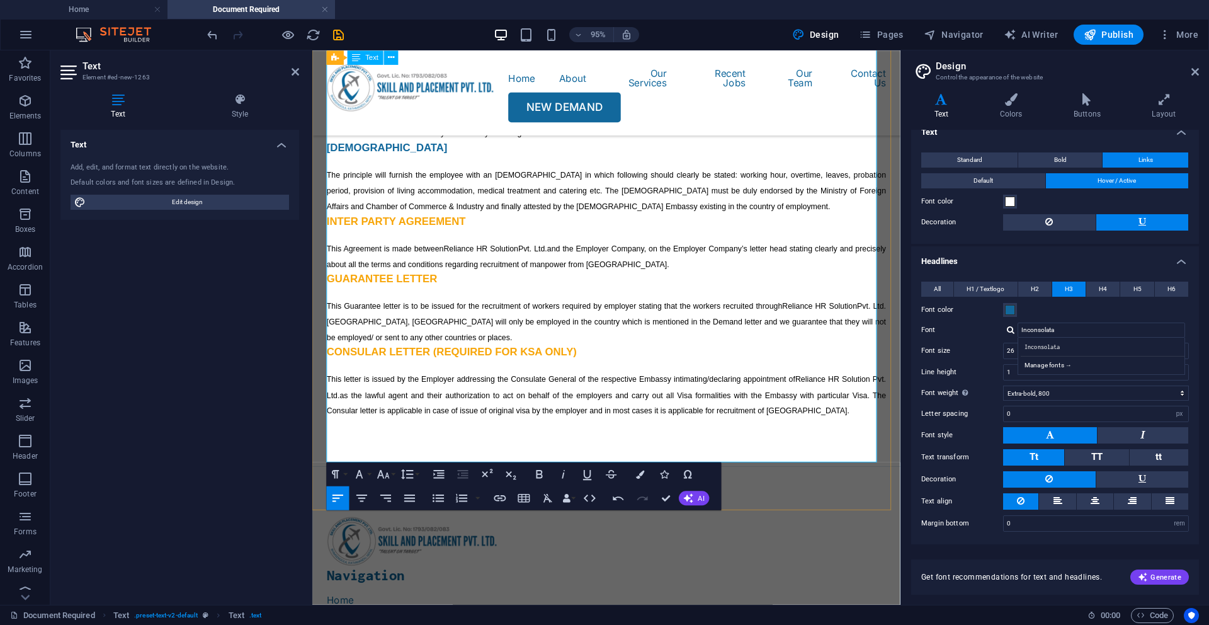
click at [440, 236] on span "INTER PARTY AGREEMENT" at bounding box center [401, 230] width 146 height 13
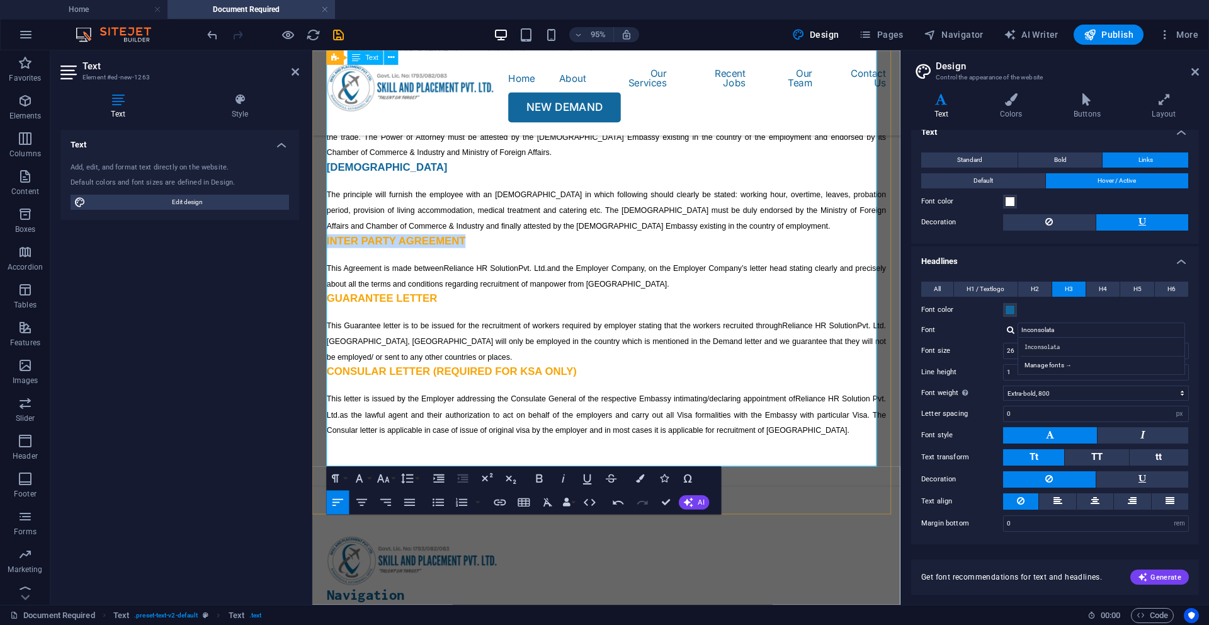
scroll to position [271, 0]
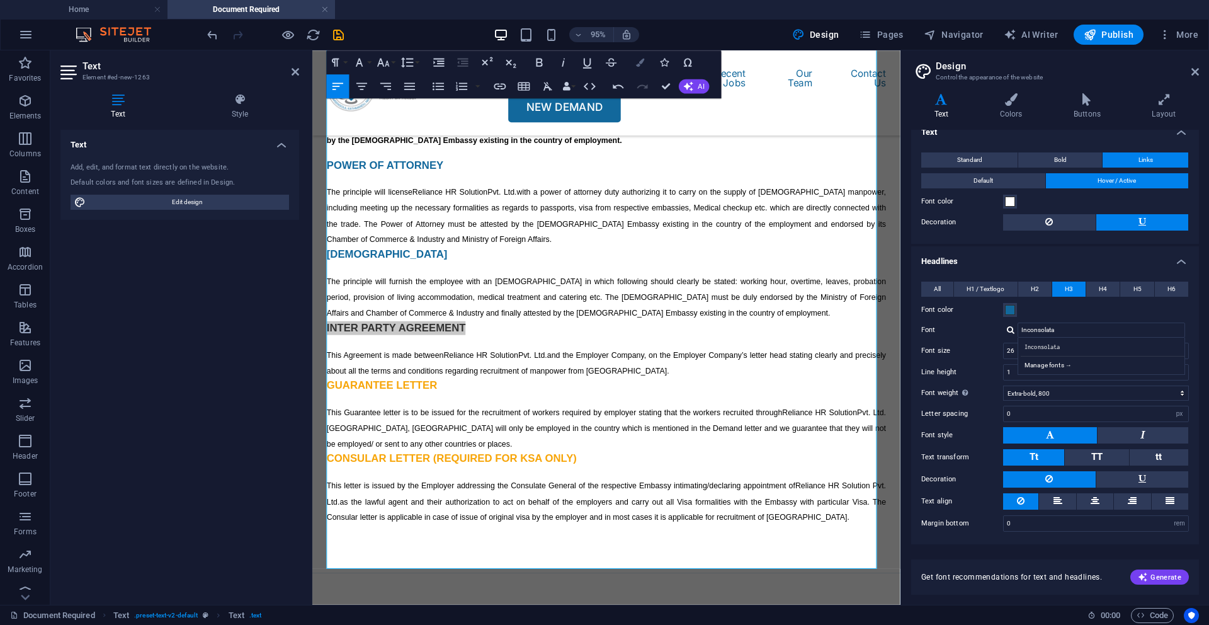
click at [639, 64] on icon "button" at bounding box center [640, 62] width 8 height 8
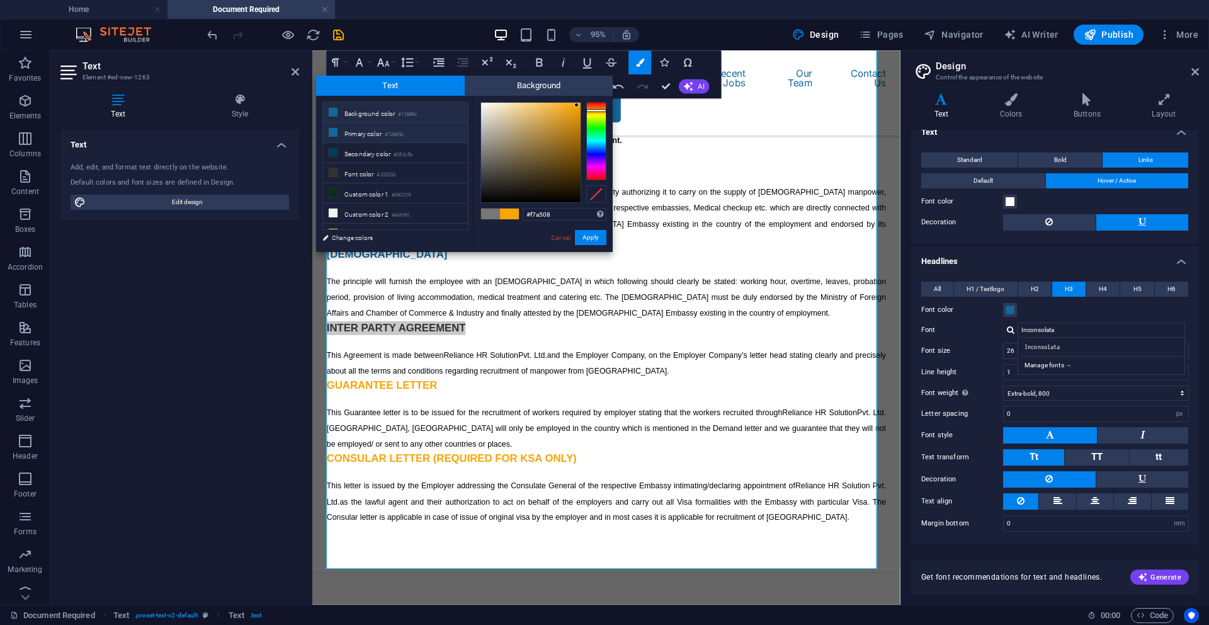
click at [380, 135] on li "Primary color #12689c" at bounding box center [395, 133] width 145 height 20
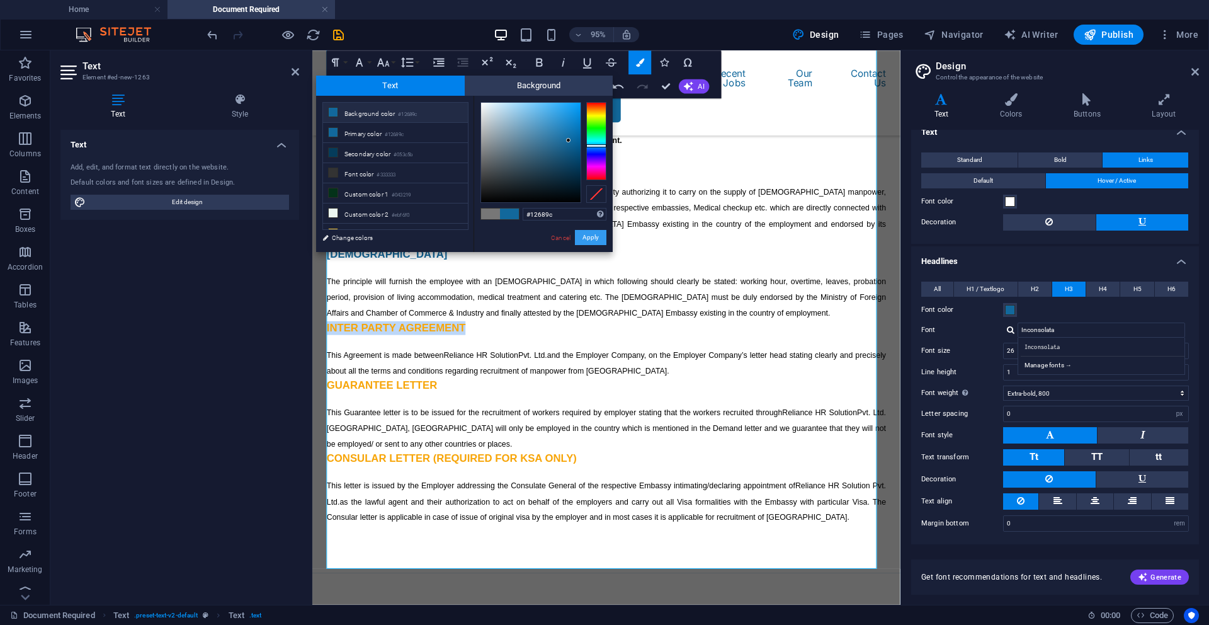
click at [602, 238] on button "Apply" at bounding box center [590, 237] width 31 height 15
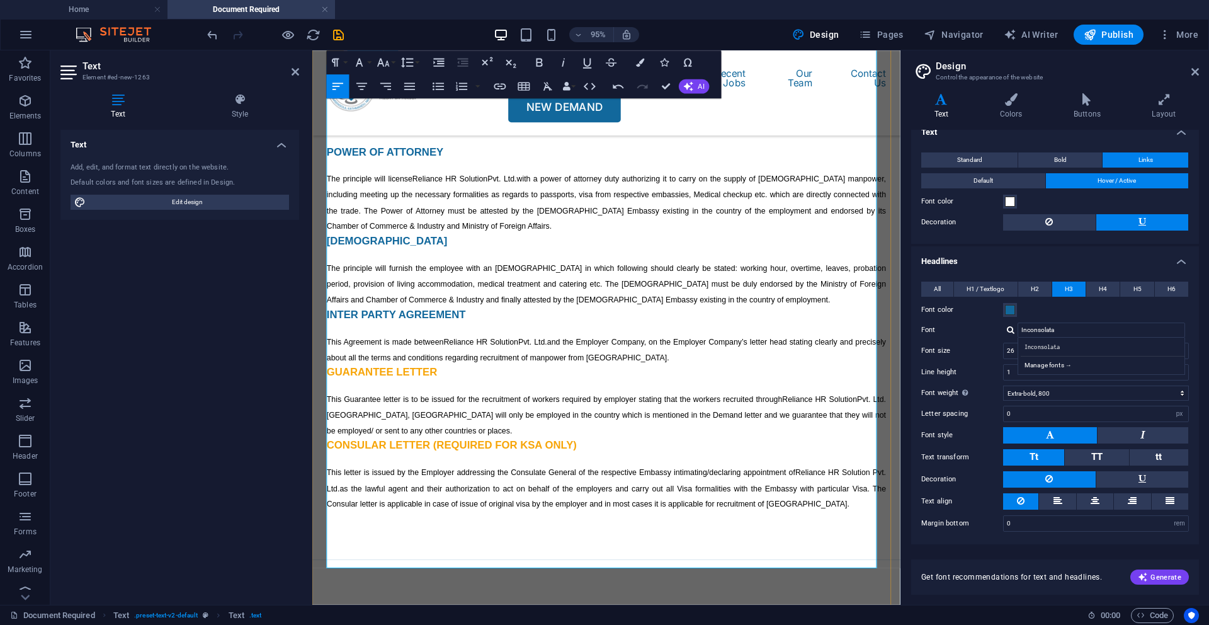
scroll to position [298, 0]
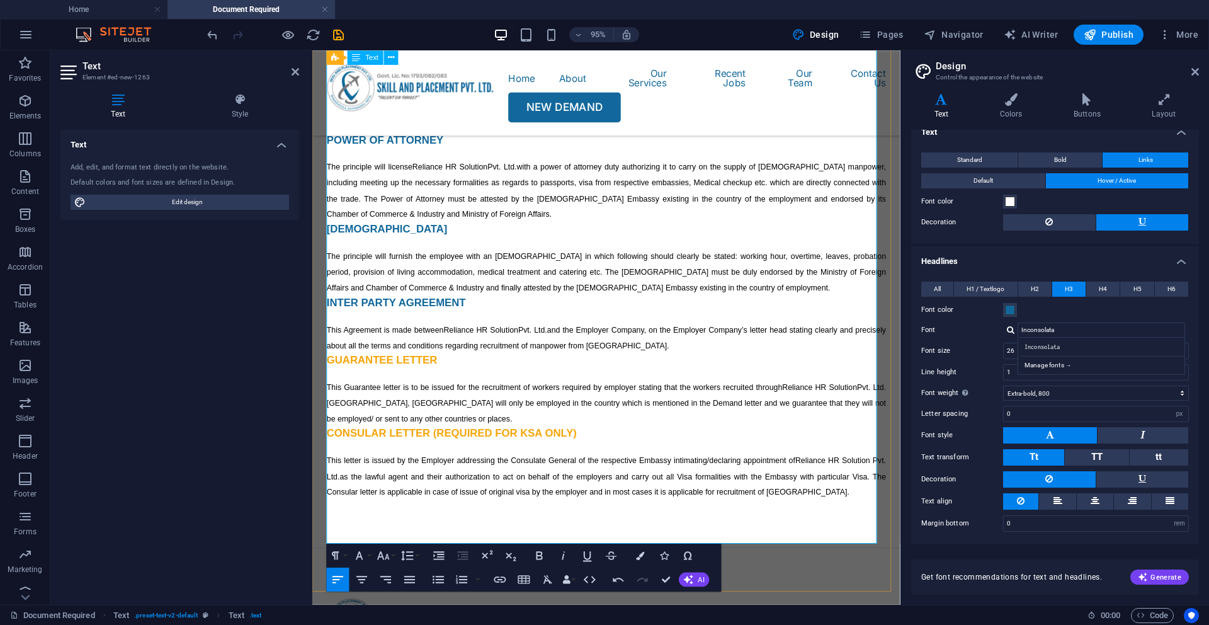
click at [395, 384] on h4 "GUARANTEE LETTER" at bounding box center [622, 376] width 589 height 14
click at [641, 554] on icon "button" at bounding box center [640, 555] width 8 height 8
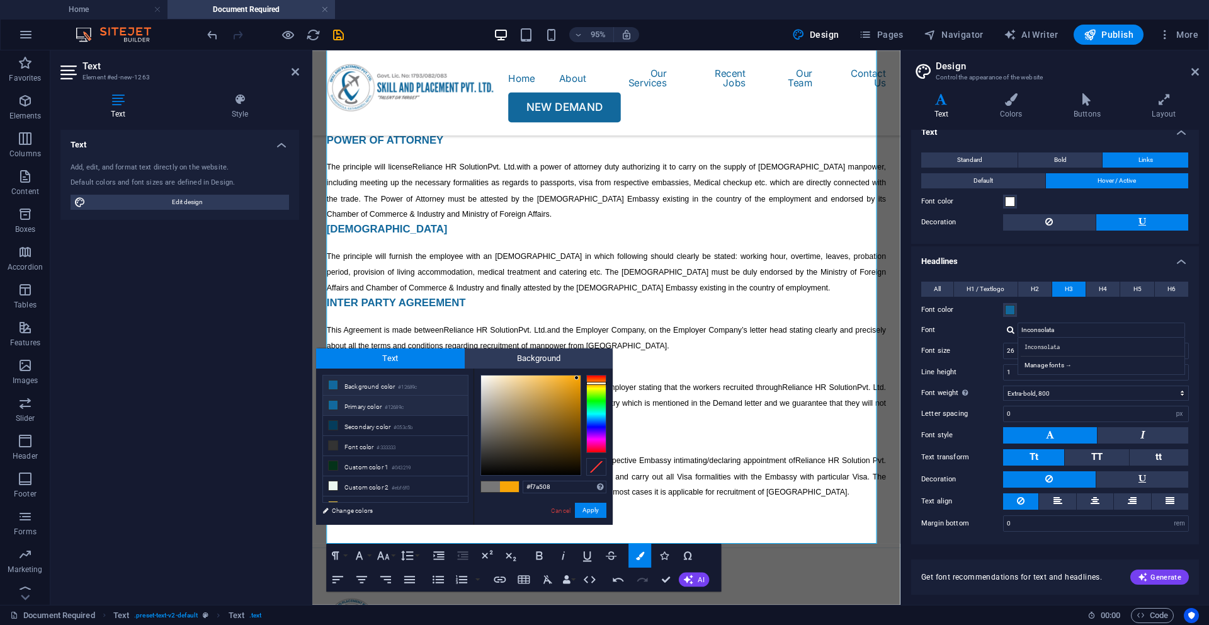
click at [396, 411] on li "Primary color #12689c" at bounding box center [395, 406] width 145 height 20
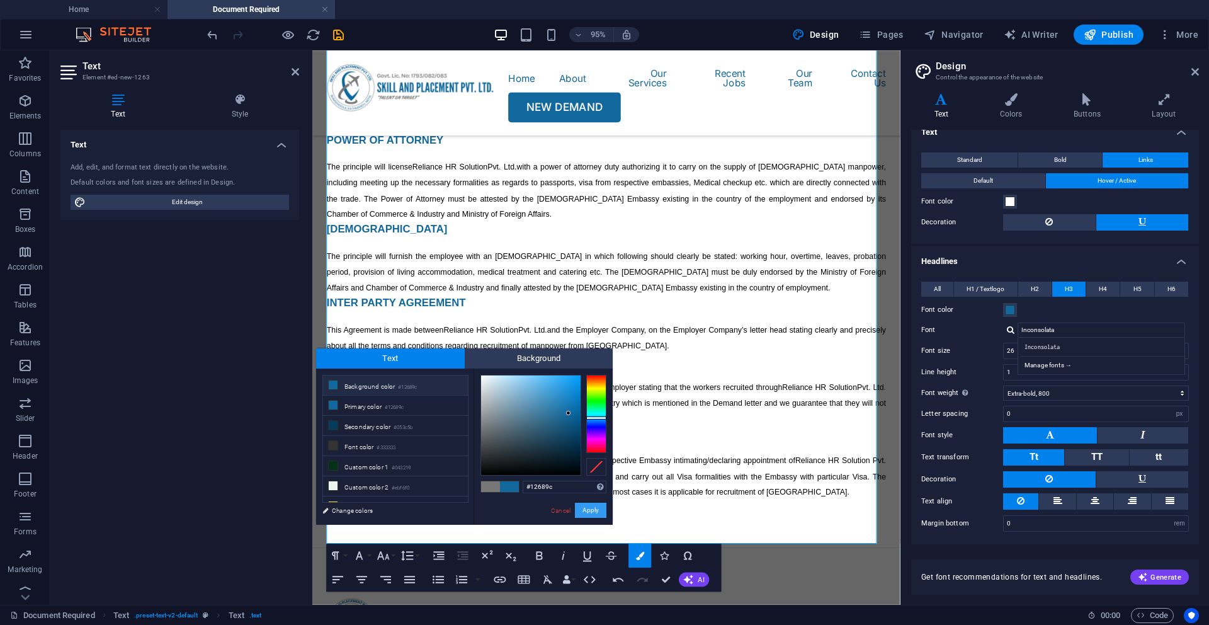
drag, startPoint x: 590, startPoint y: 506, endPoint x: 230, endPoint y: 517, distance: 360.4
click at [590, 506] on button "Apply" at bounding box center [590, 510] width 31 height 15
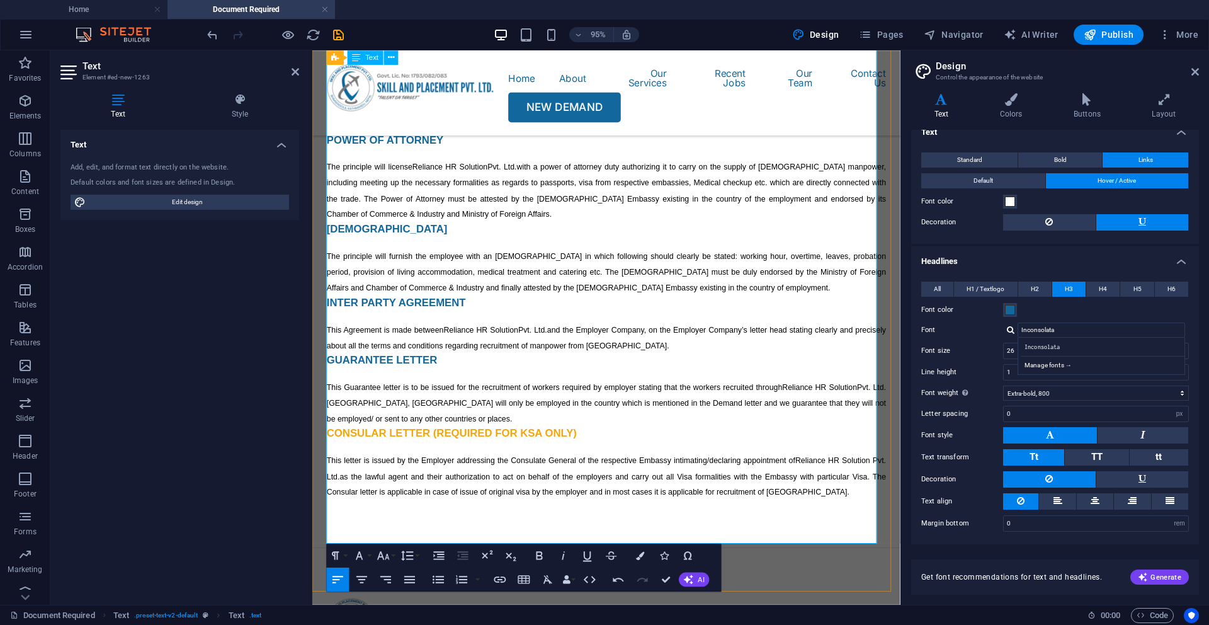
click at [391, 459] on span "CONSULAR LETTER (REQUIRED FOR KSA ONLY)" at bounding box center [459, 453] width 263 height 13
click at [390, 459] on span "CONSULAR LETTER (REQUIRED FOR KSA ONLY)" at bounding box center [459, 453] width 263 height 13
click at [642, 559] on icon "button" at bounding box center [640, 555] width 8 height 8
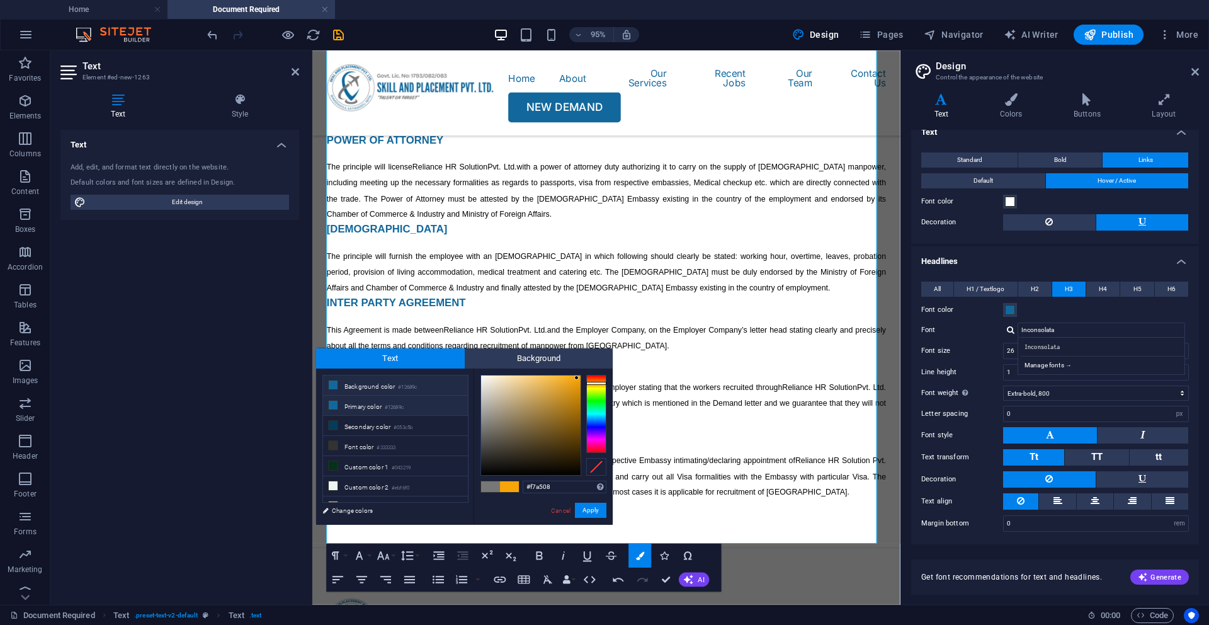
click at [397, 406] on small "#12689c" at bounding box center [394, 407] width 19 height 9
type input "#12689c"
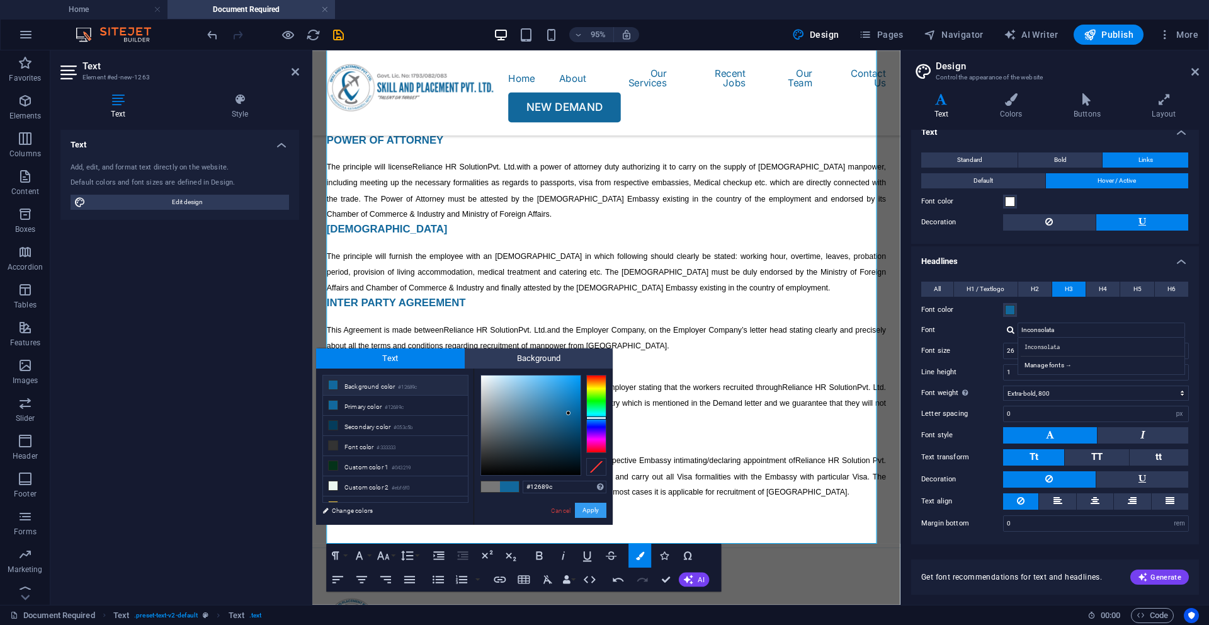
drag, startPoint x: 586, startPoint y: 515, endPoint x: 296, endPoint y: 489, distance: 291.5
click at [586, 515] on button "Apply" at bounding box center [590, 510] width 31 height 15
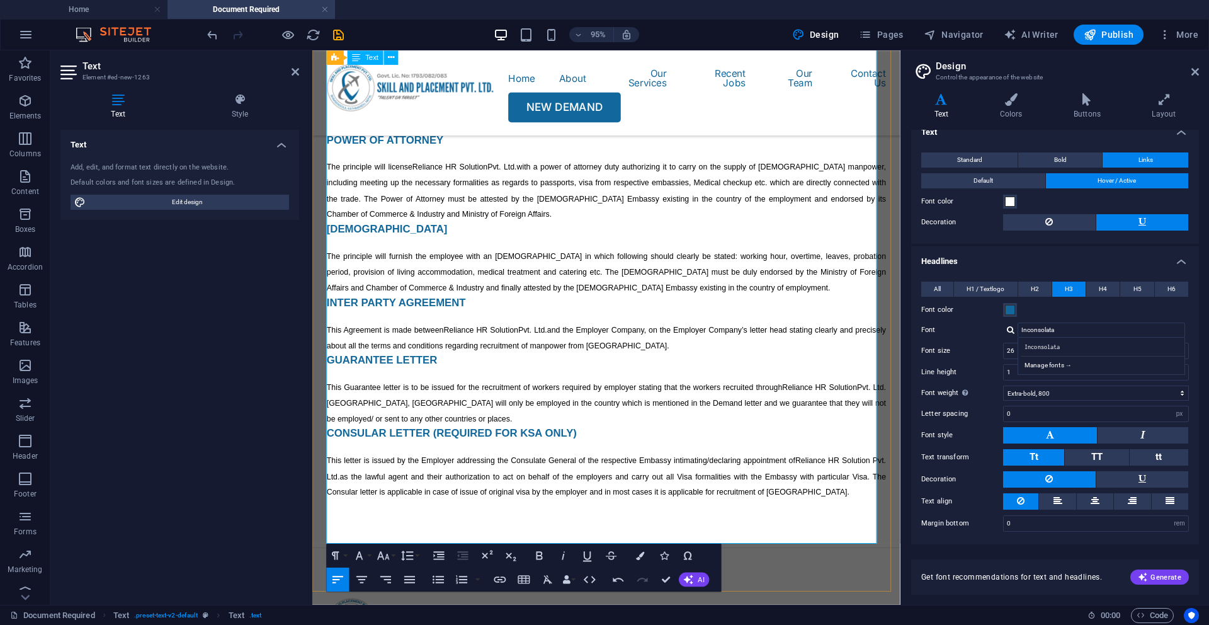
click at [658, 520] on span "This letter is issued by the Employer addressing the Consulate General of the r…" at bounding box center [622, 498] width 589 height 43
click at [326, 506] on div "Documents Required Requirement of documents vary from country to country. Requi…" at bounding box center [621, 162] width 619 height 821
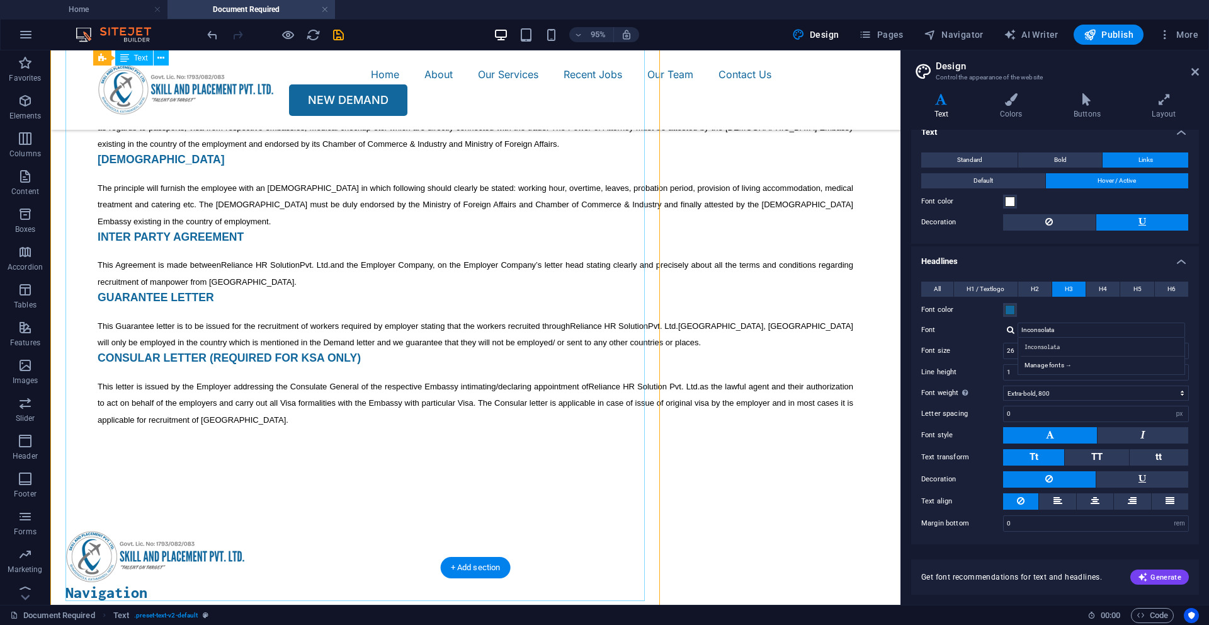
scroll to position [266, 0]
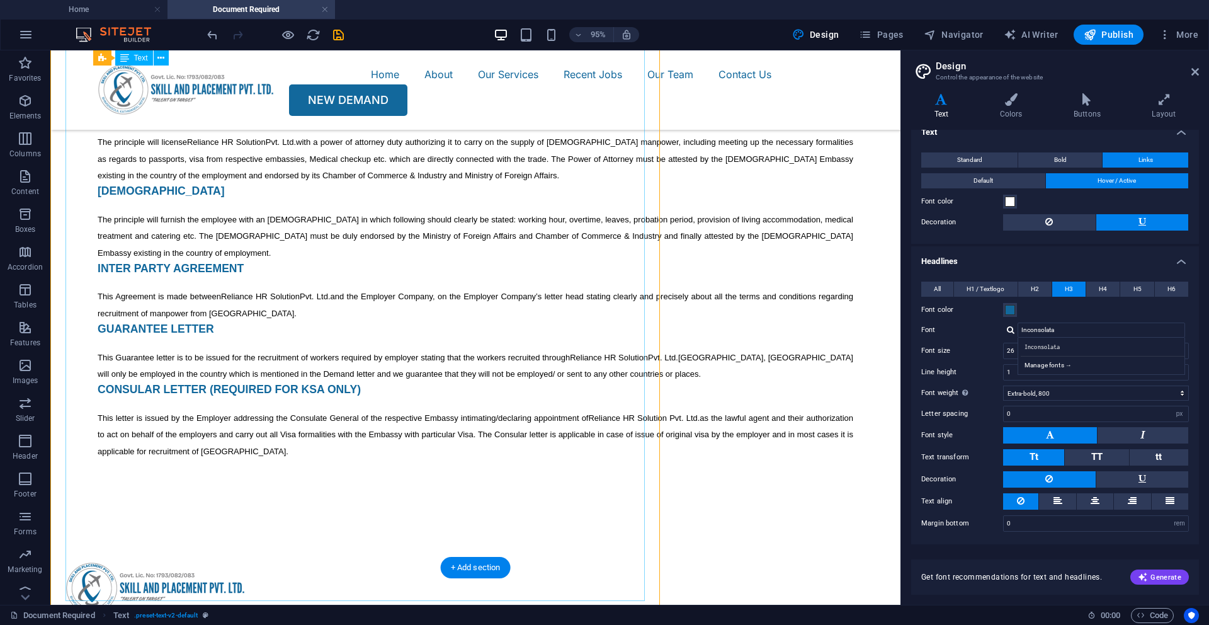
drag, startPoint x: 67, startPoint y: 509, endPoint x: 328, endPoint y: 485, distance: 261.2
click at [328, 486] on div "Documents Required Requirement of documents vary from country to country. Requi…" at bounding box center [475, 147] width 850 height 726
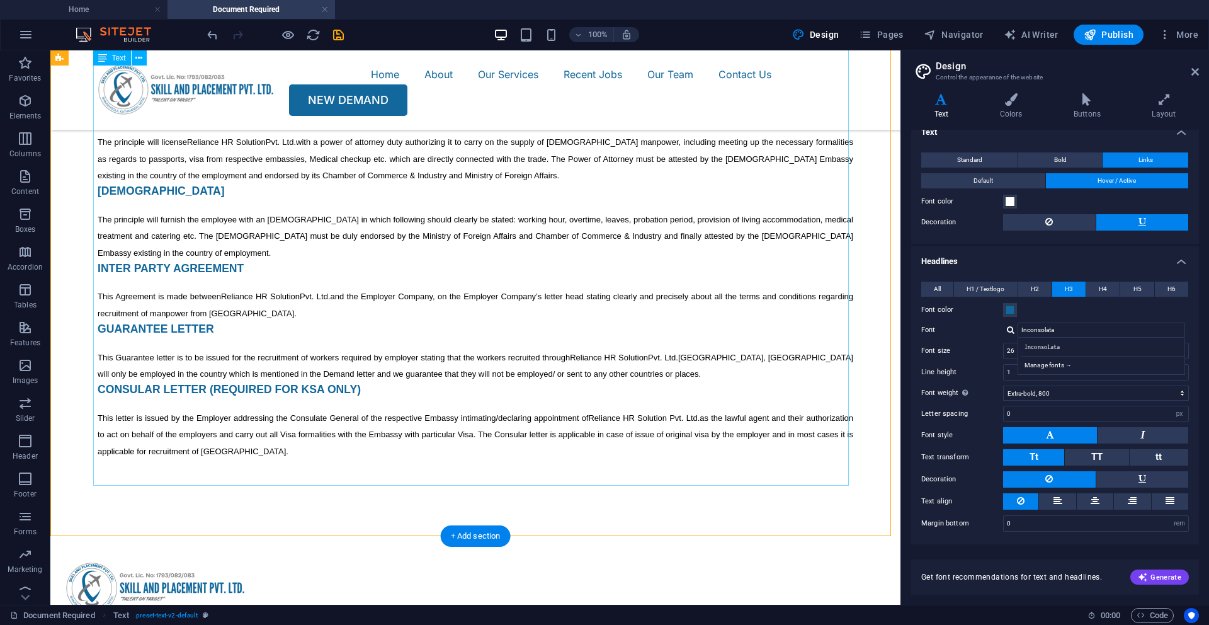
click at [110, 459] on div "Requirement of documents vary from country to country. Requirement of documents…" at bounding box center [476, 204] width 756 height 509
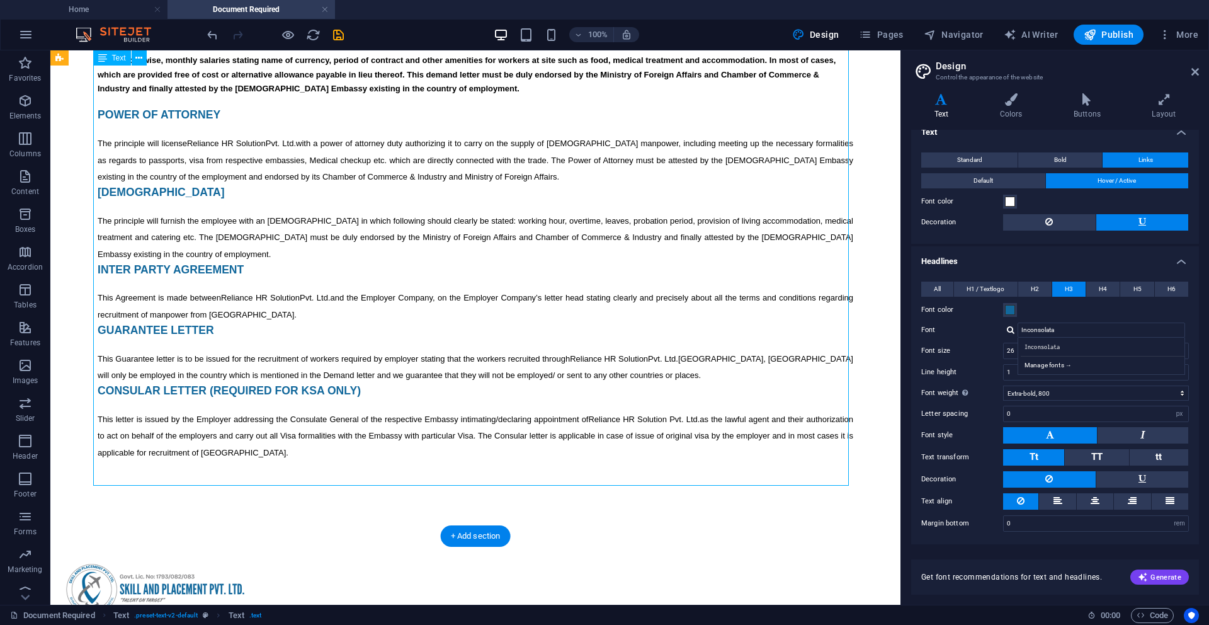
scroll to position [0, 0]
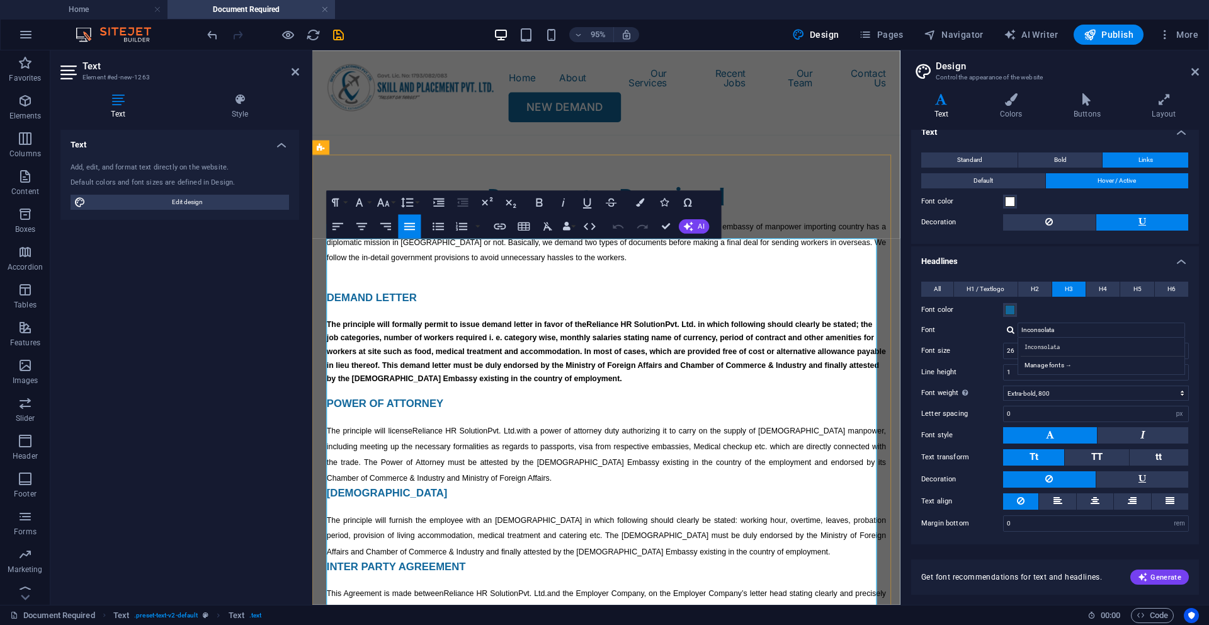
click at [330, 522] on span "[DEMOGRAPHIC_DATA]" at bounding box center [391, 516] width 127 height 13
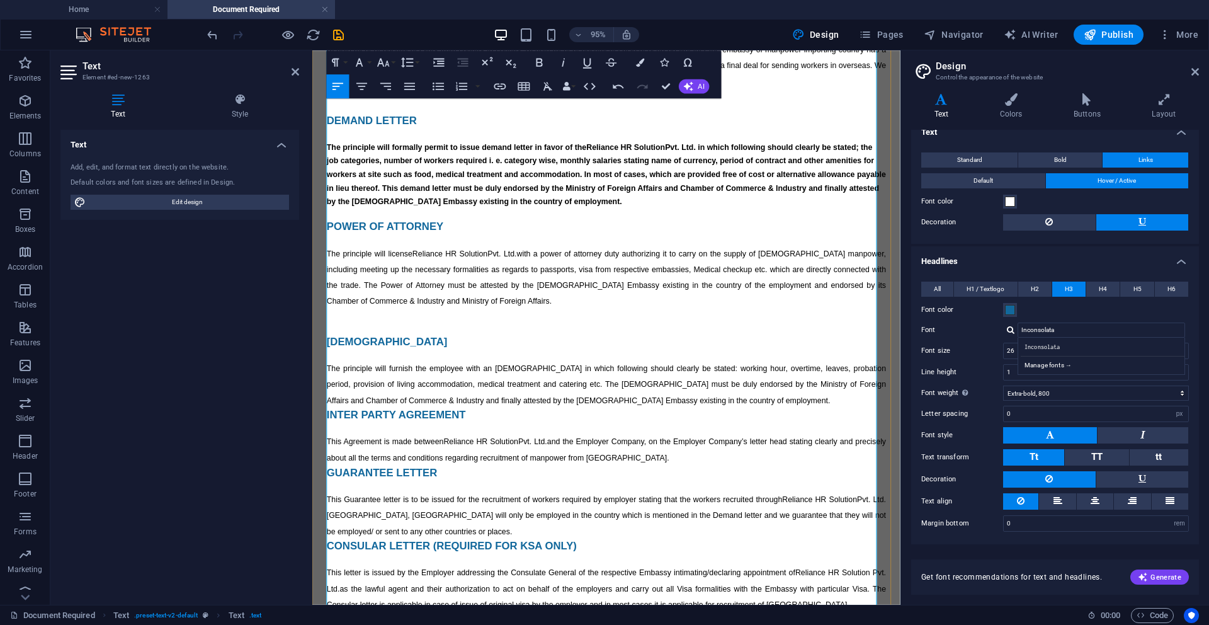
scroll to position [200, 0]
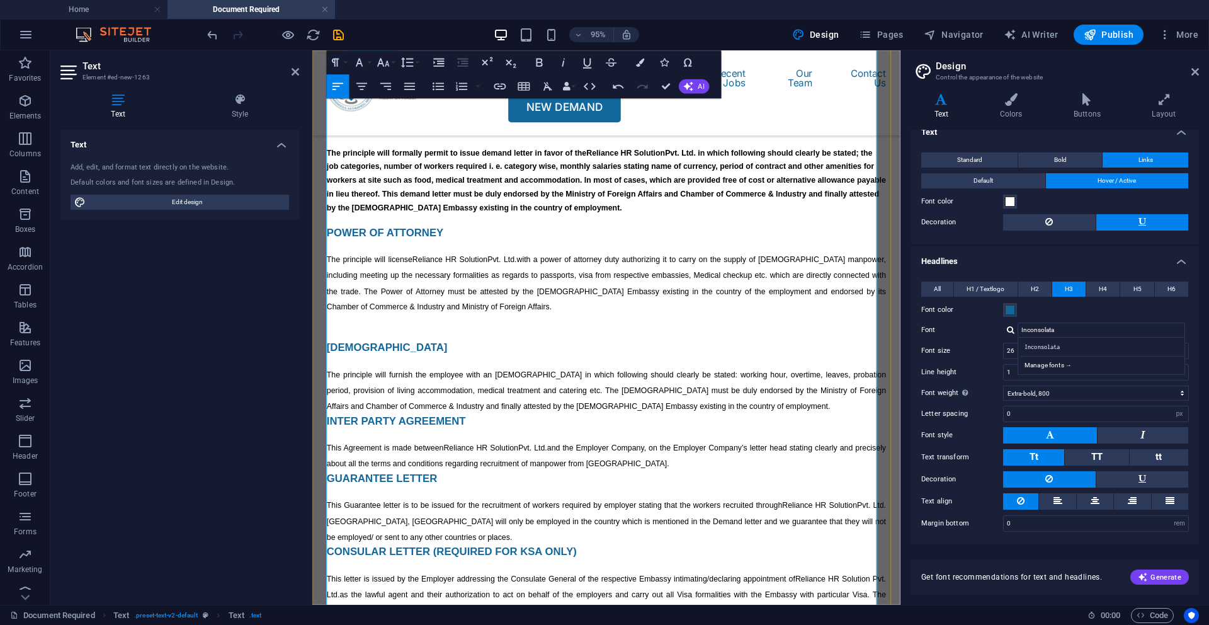
click at [328, 447] on span "INTER PARTY AGREEMENT" at bounding box center [401, 440] width 146 height 13
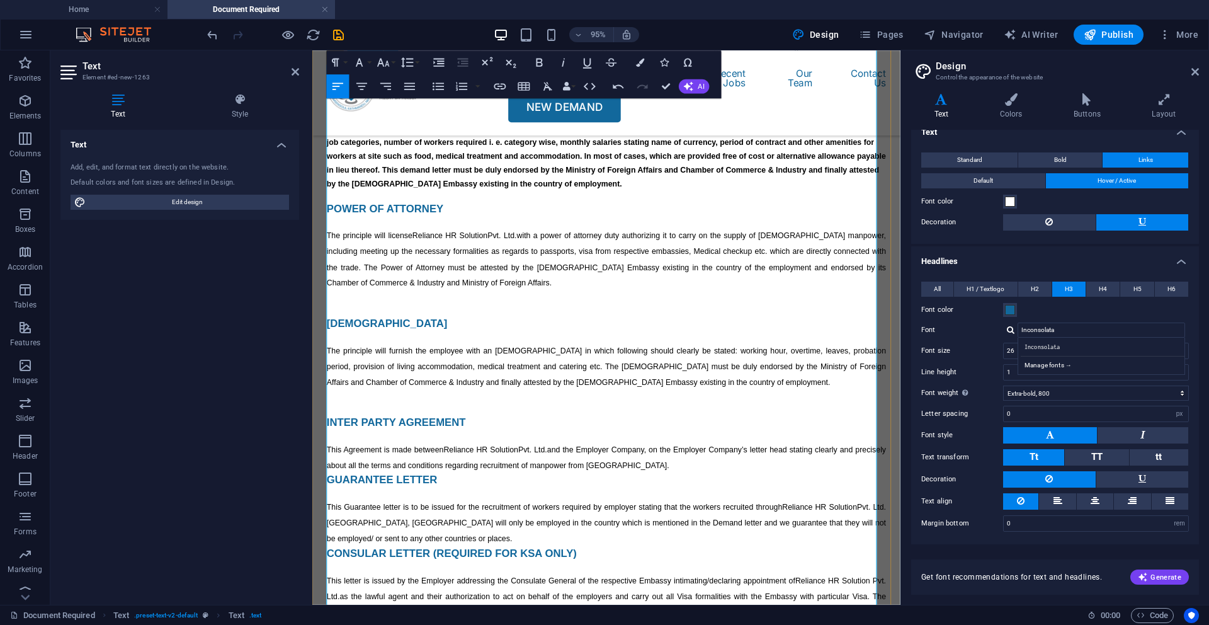
scroll to position [226, 0]
click at [329, 508] on span "GUARANTEE LETTER" at bounding box center [386, 501] width 117 height 13
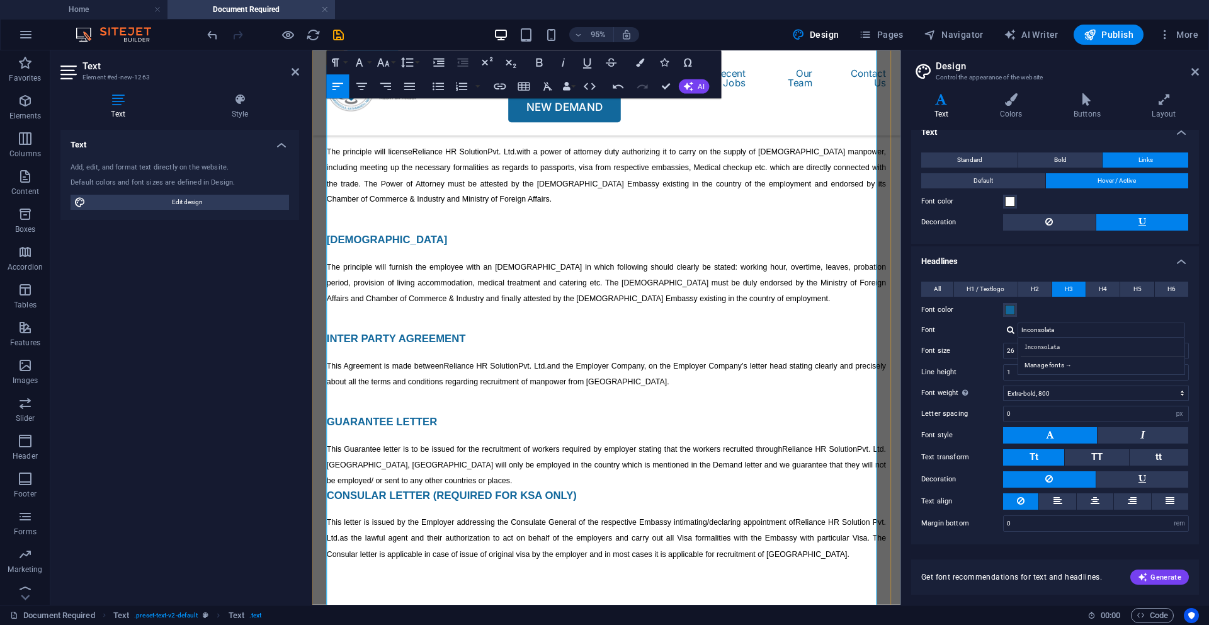
scroll to position [442, 0]
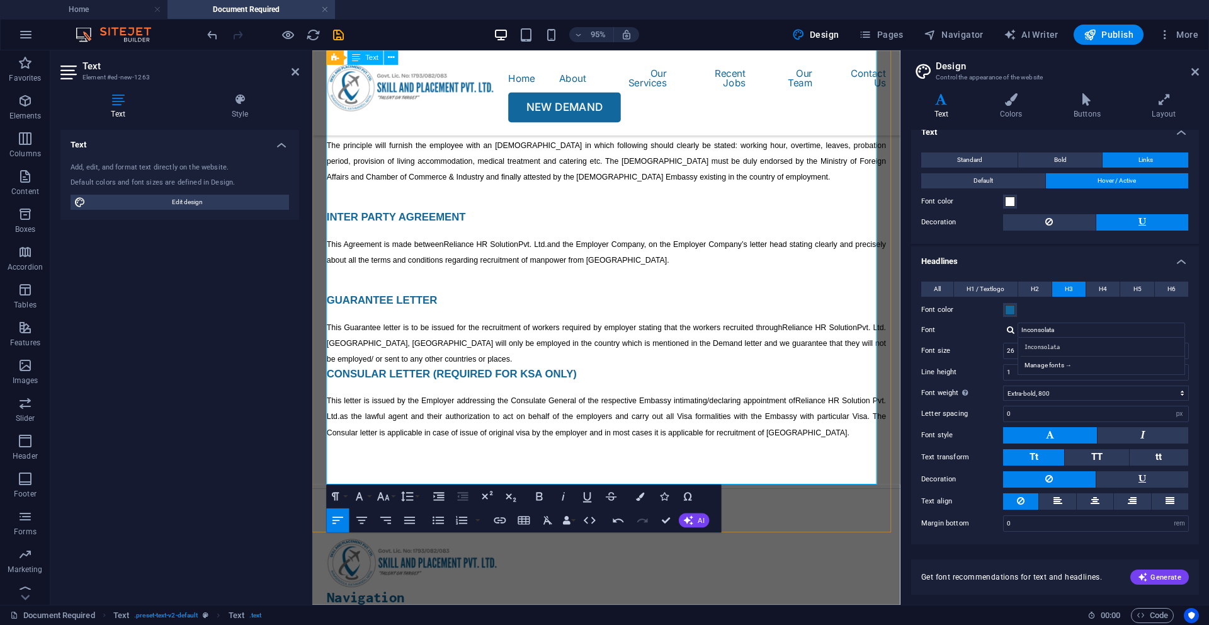
click at [329, 397] on span "CONSULAR LETTER (REQUIRED FOR KSA ONLY)" at bounding box center [459, 390] width 263 height 13
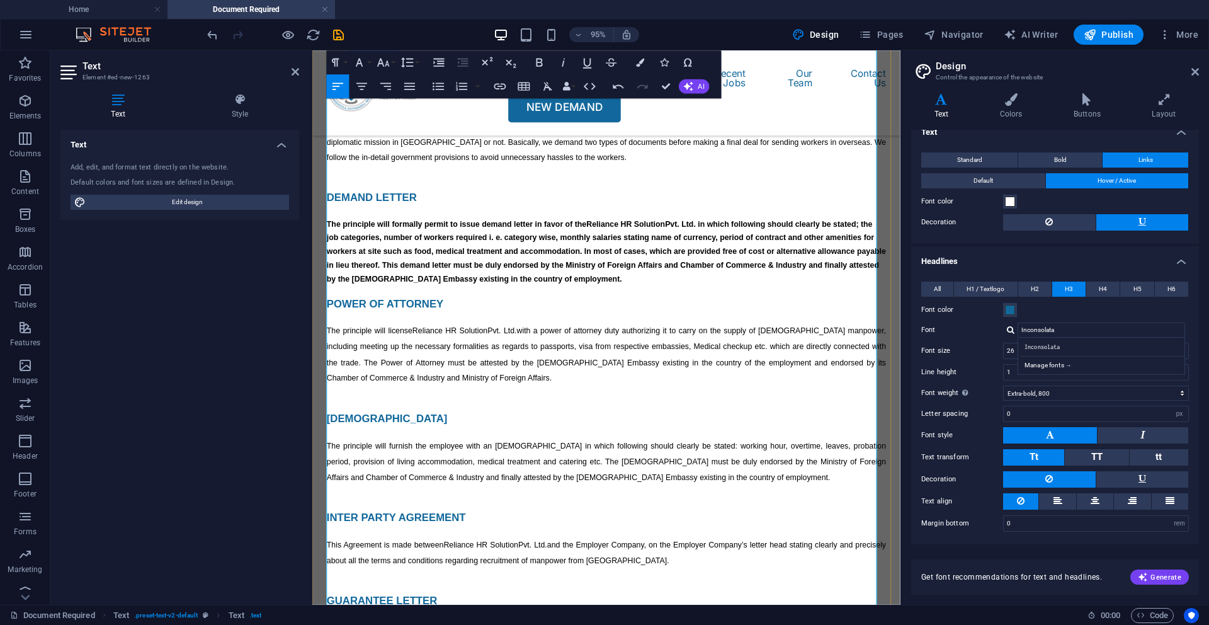
scroll to position [118, 0]
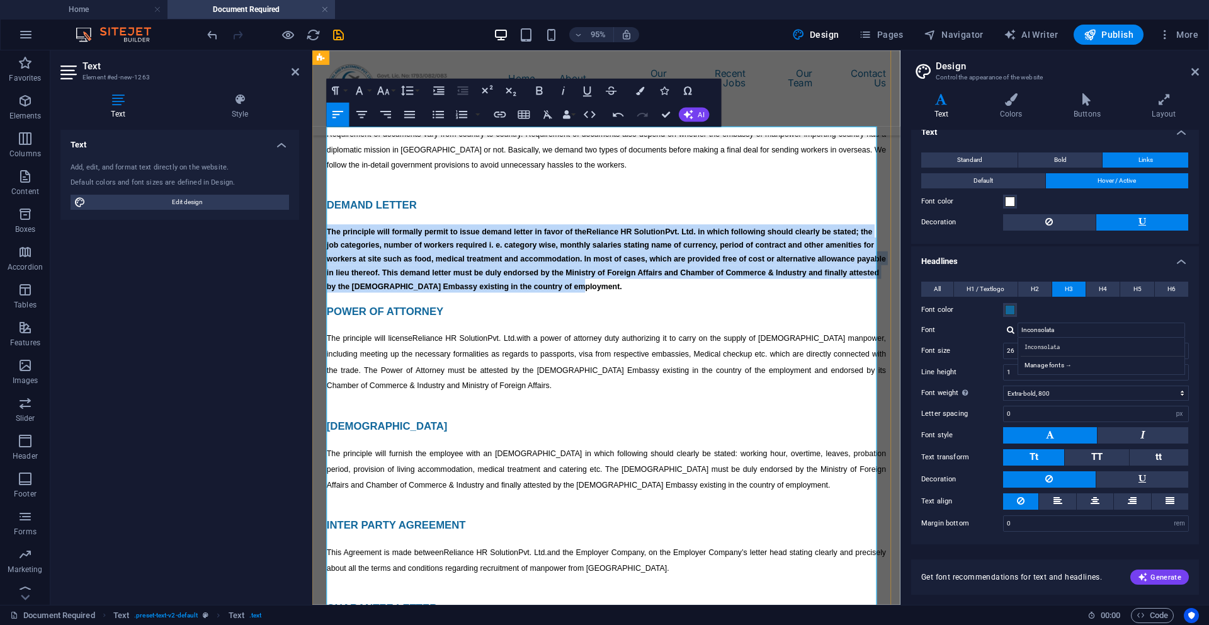
drag, startPoint x: 329, startPoint y: 241, endPoint x: 648, endPoint y: 302, distance: 324.4
click at [648, 302] on h4 "The principle will formally permit to issue demand letter in favor of the Relia…" at bounding box center [622, 269] width 589 height 72
click at [537, 90] on icon "button" at bounding box center [540, 90] width 6 height 8
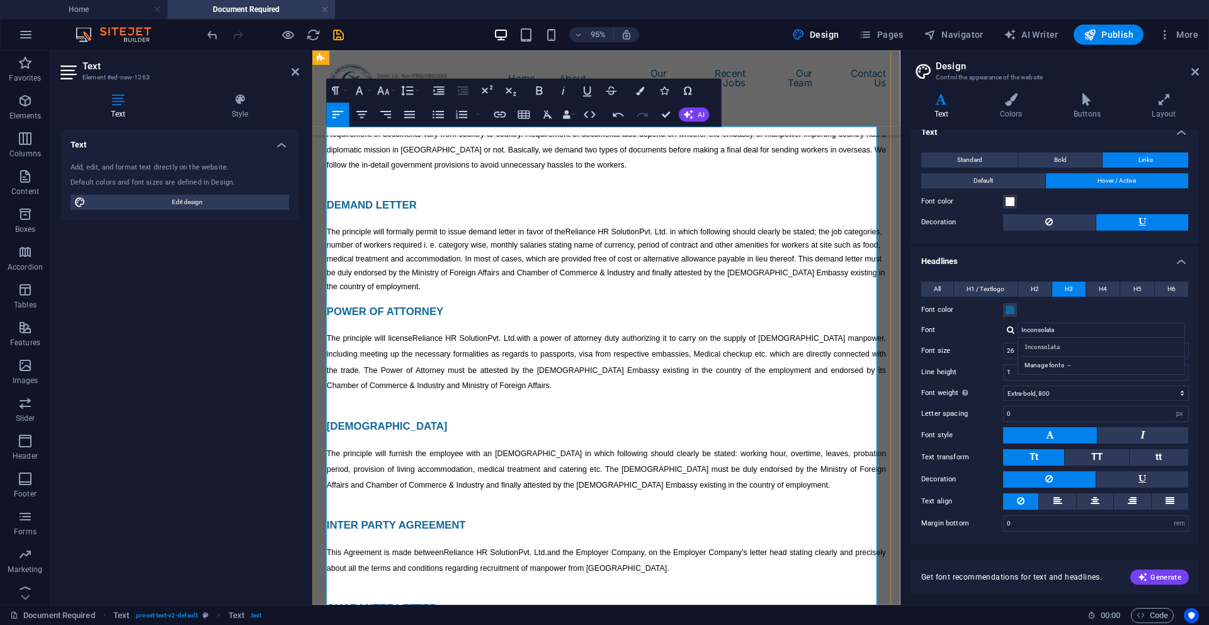
click at [520, 334] on div "Requirement of documents vary from country to country. Requirement of documents…" at bounding box center [622, 470] width 589 height 681
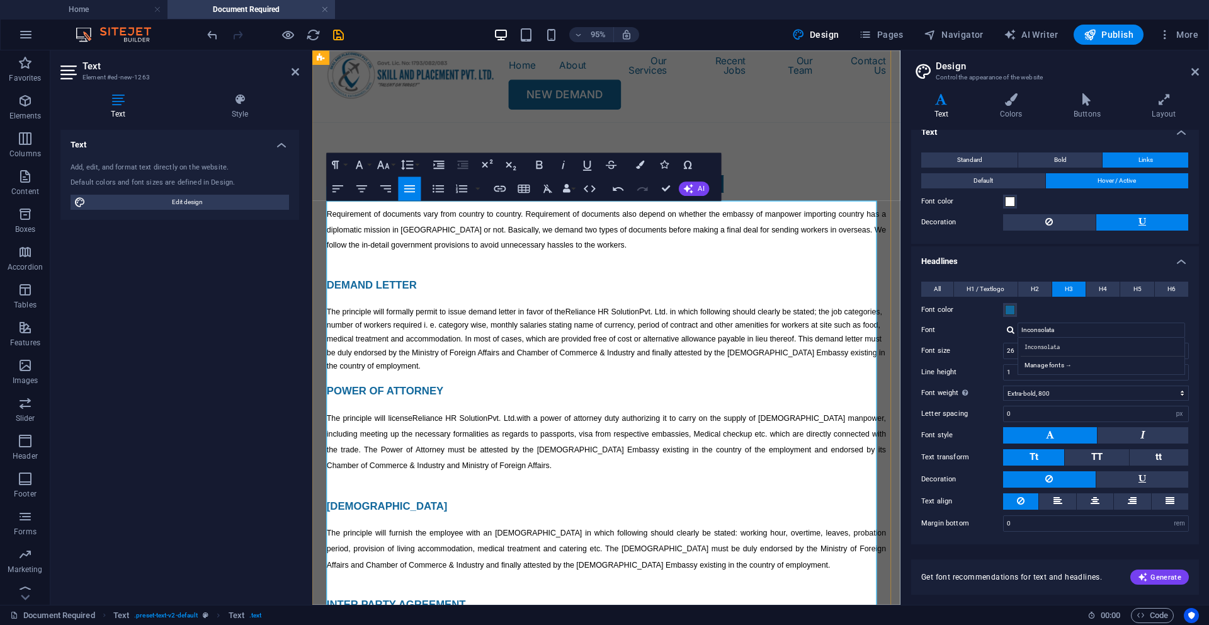
scroll to position [7, 0]
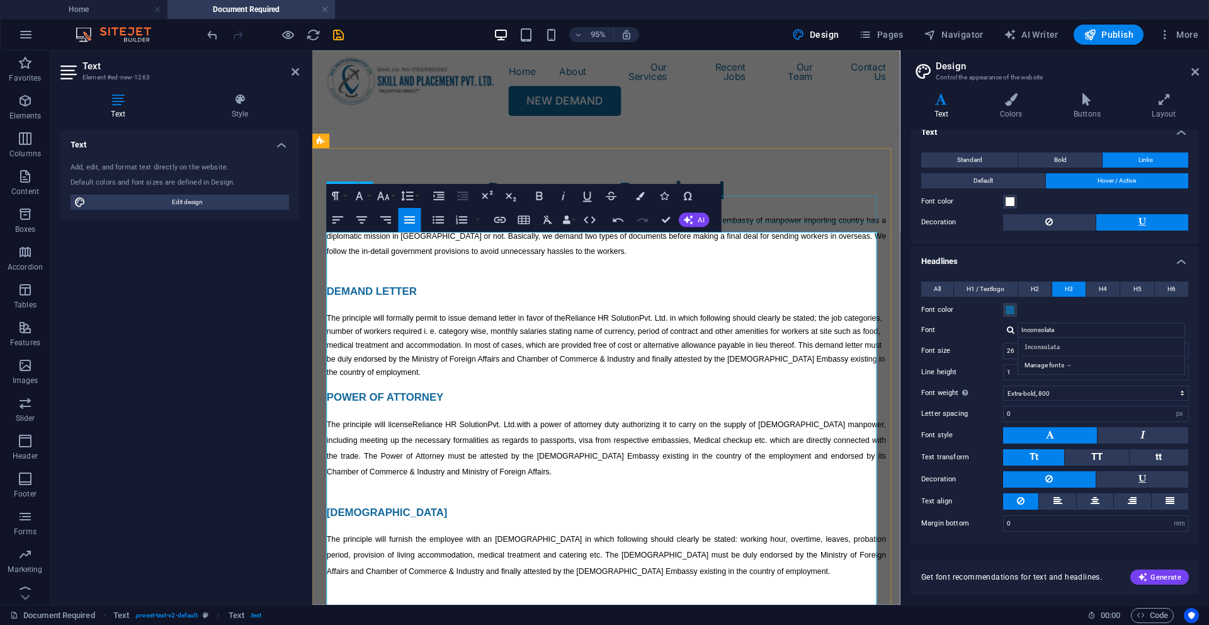
click at [808, 211] on div "Documents Required" at bounding box center [622, 197] width 589 height 28
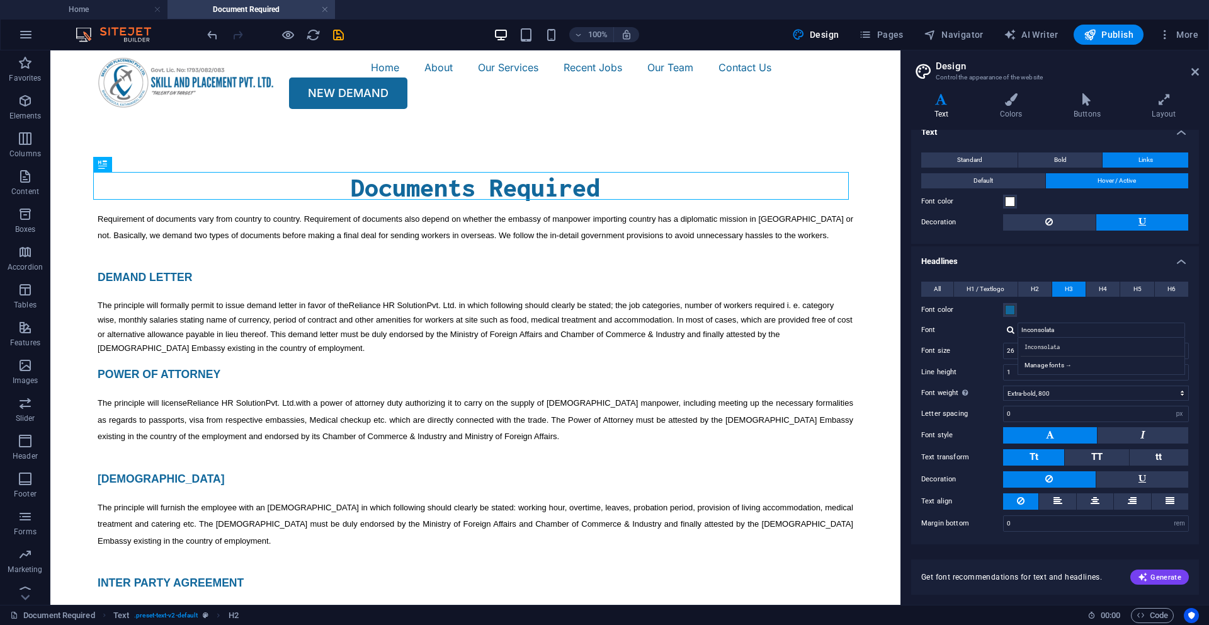
click at [344, 34] on icon "save" at bounding box center [338, 35] width 14 height 14
